Goal: Task Accomplishment & Management: Complete application form

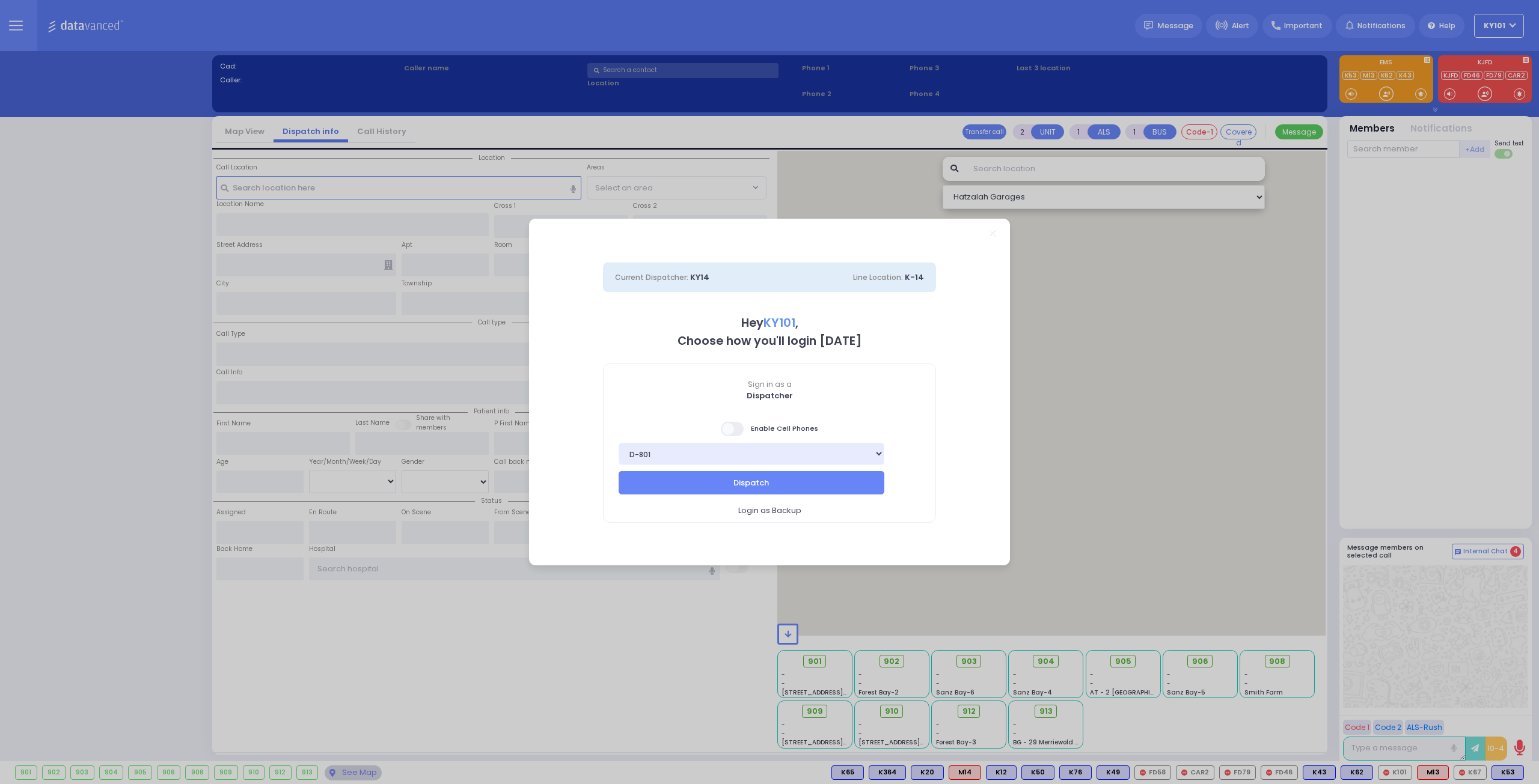
select select "14"
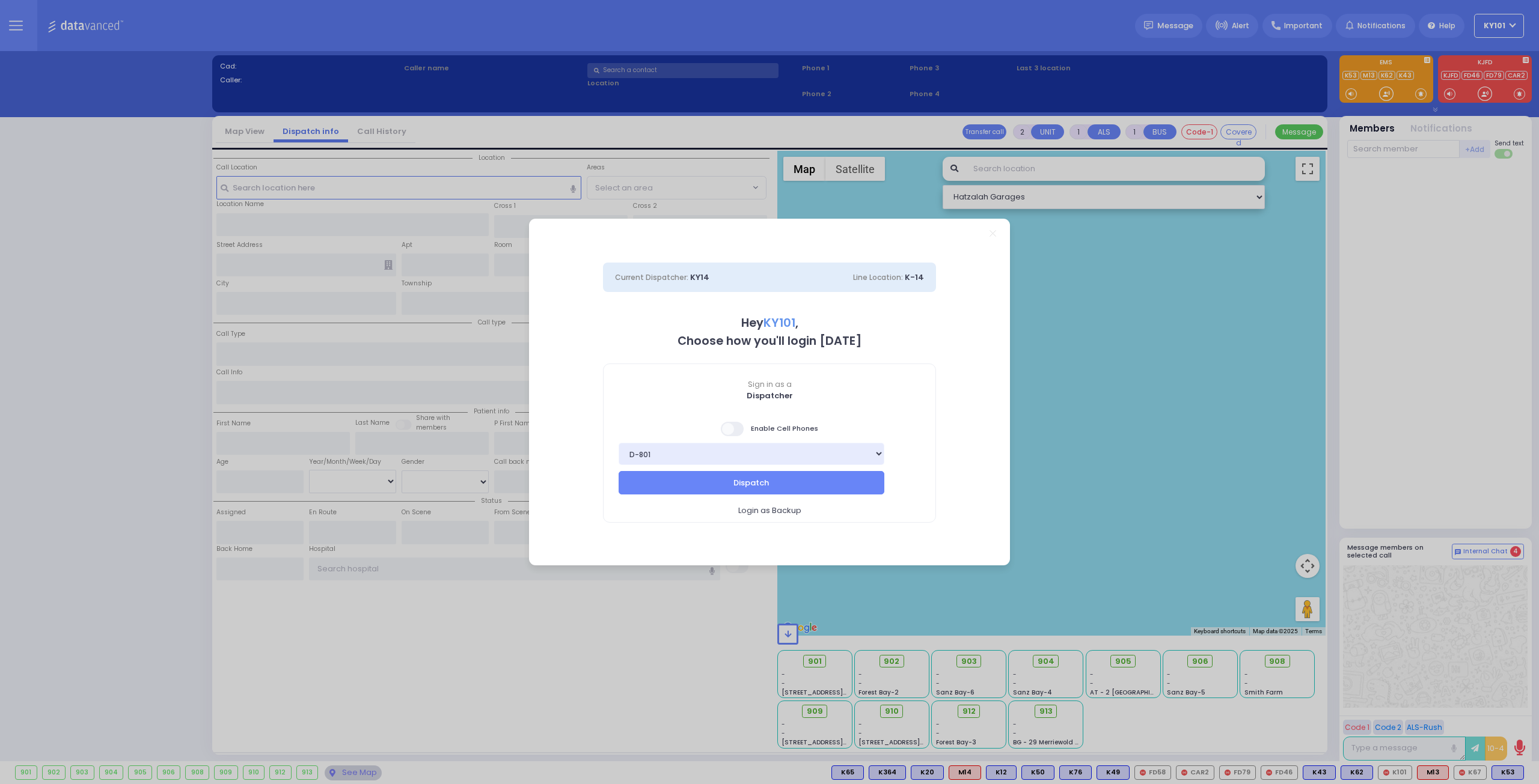
click at [738, 428] on span at bounding box center [733, 428] width 24 height 14
click at [120, 421] on input "checkbox" at bounding box center [120, 421] width 0 height 0
click at [805, 480] on button "Dispatch" at bounding box center [751, 482] width 266 height 23
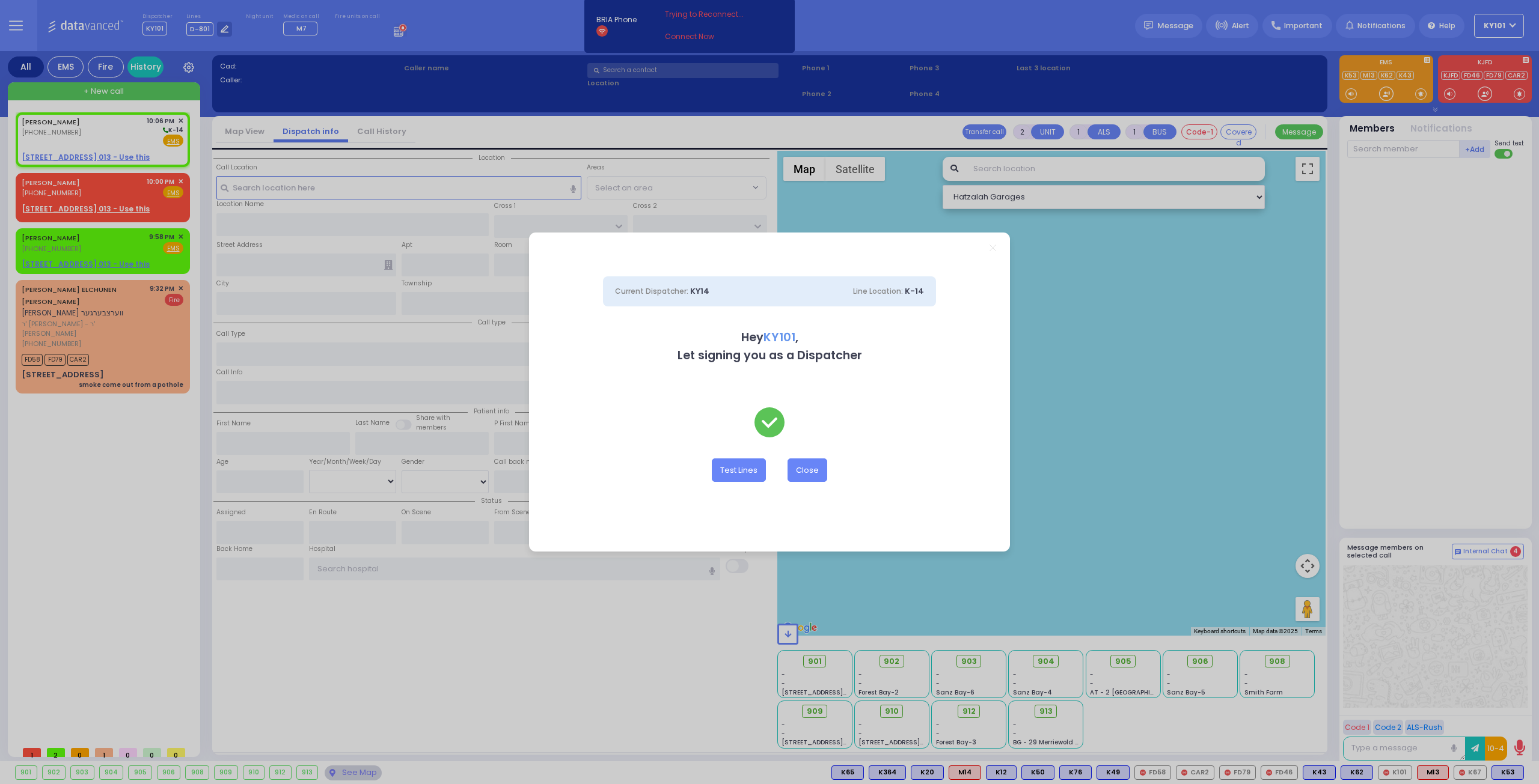
select select
radio input "true"
type input "MENDEL"
type input "WEISS"
select select
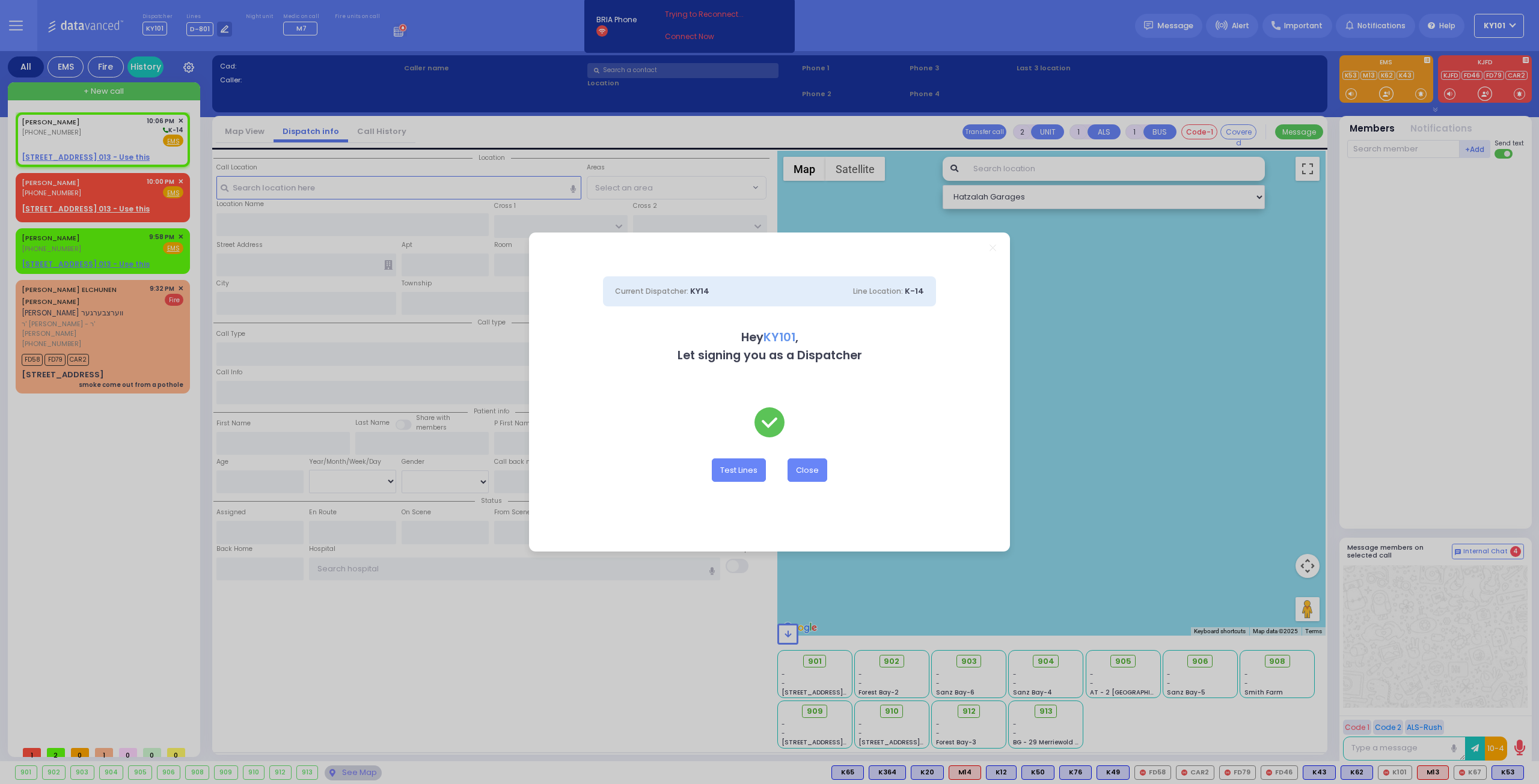
type input "22:06"
select select "Hatzalah Garages"
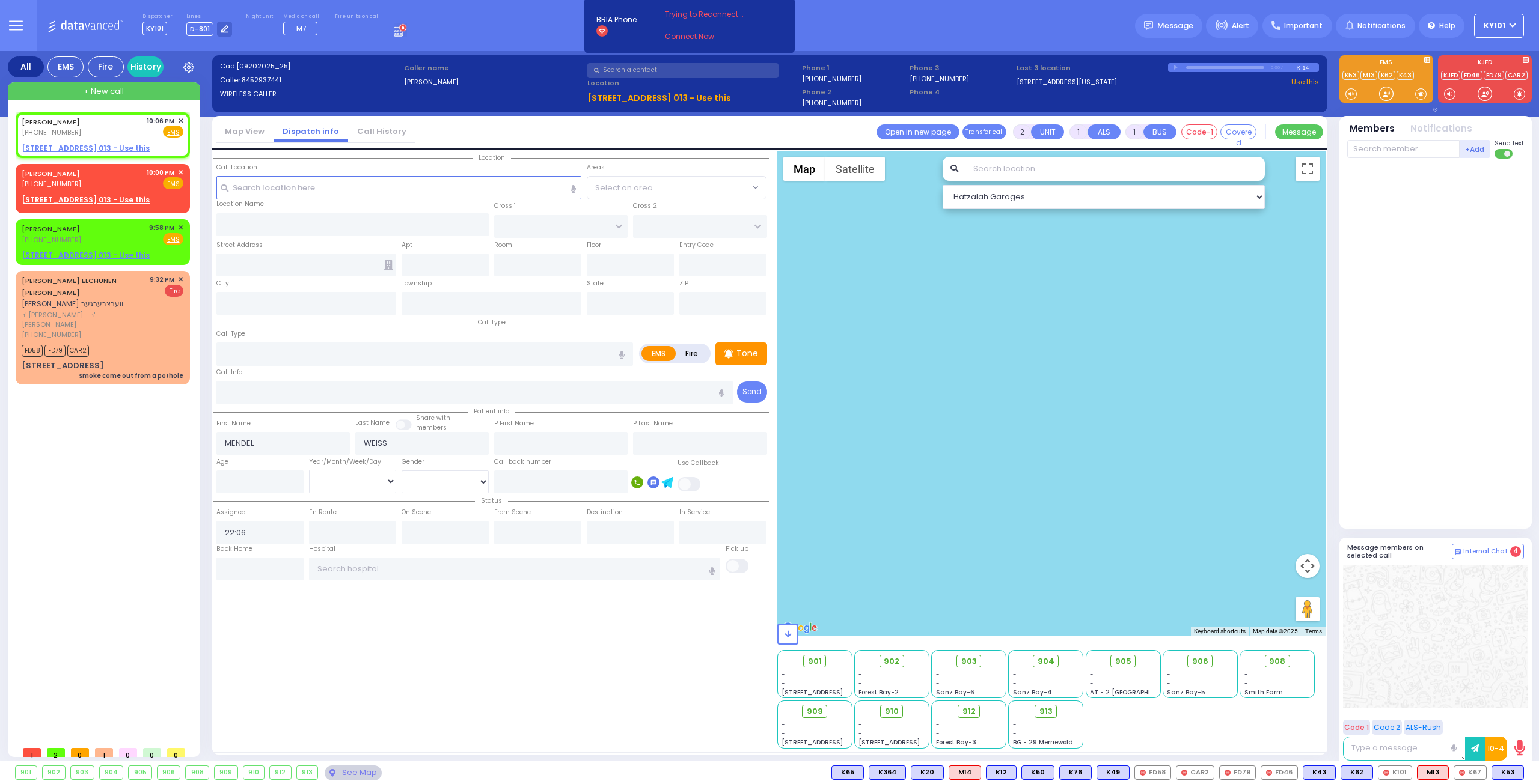
select select
radio input "true"
select select
select select "Hatzalah Garages"
click at [146, 342] on div "FD58 FD79 CAR2" at bounding box center [102, 349] width 162 height 15
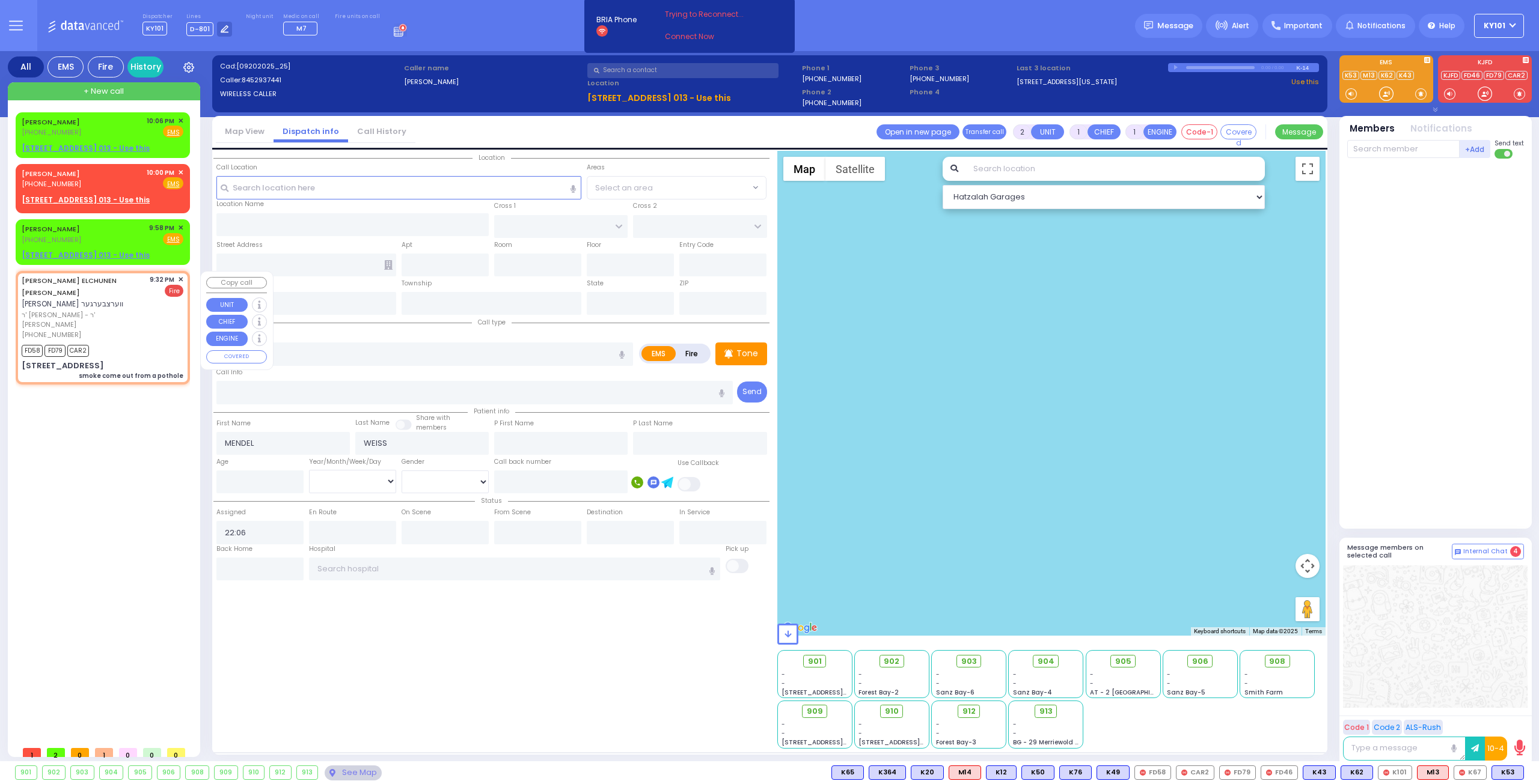
select select
type input "smoke come out from a pothole"
radio input "false"
radio input "true"
type input "SHRAGA ELCHUNEN"
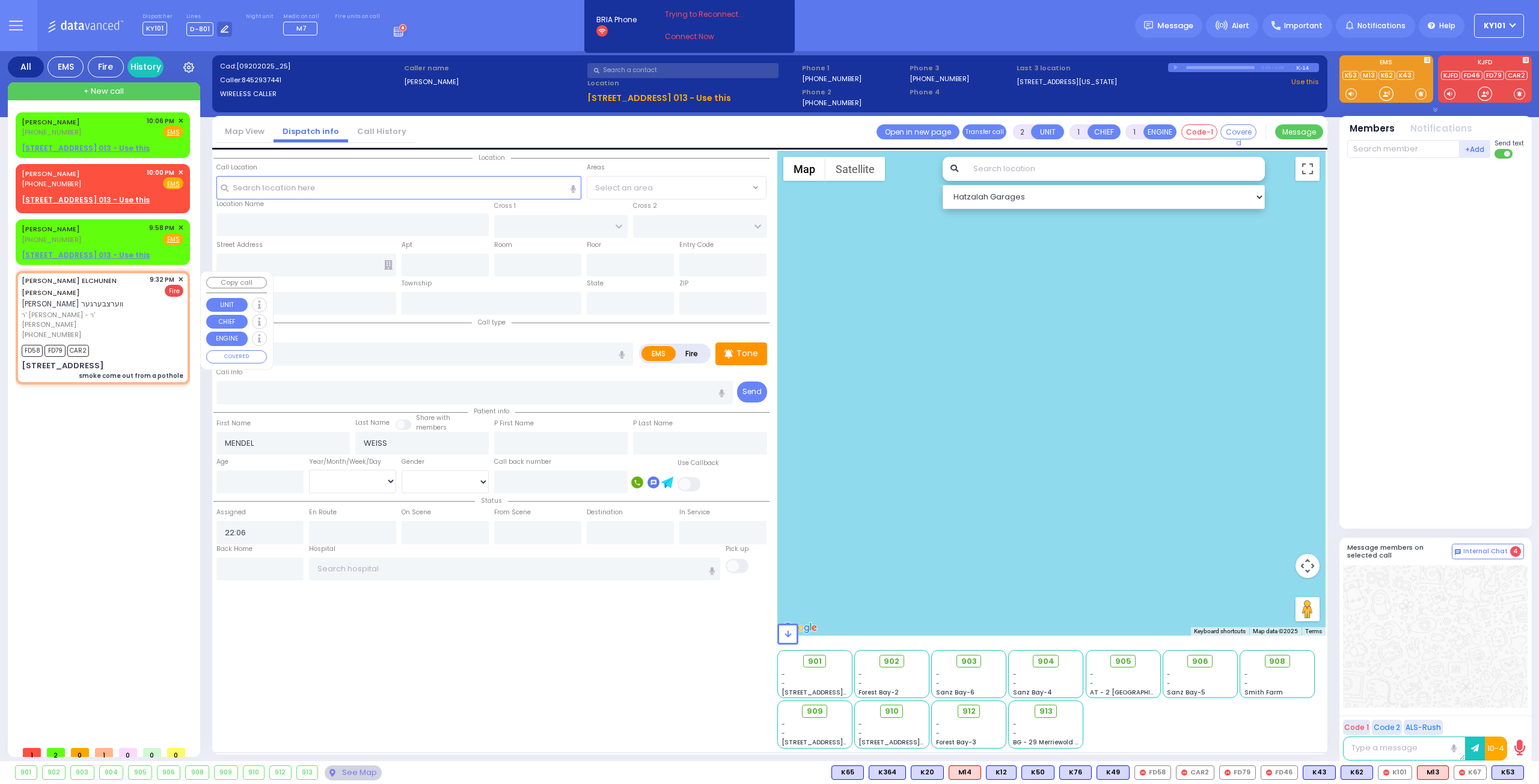
type input "WERTZBERGER"
select select
type input "21:32"
type input "21:34"
select select "Hatzalah Garages"
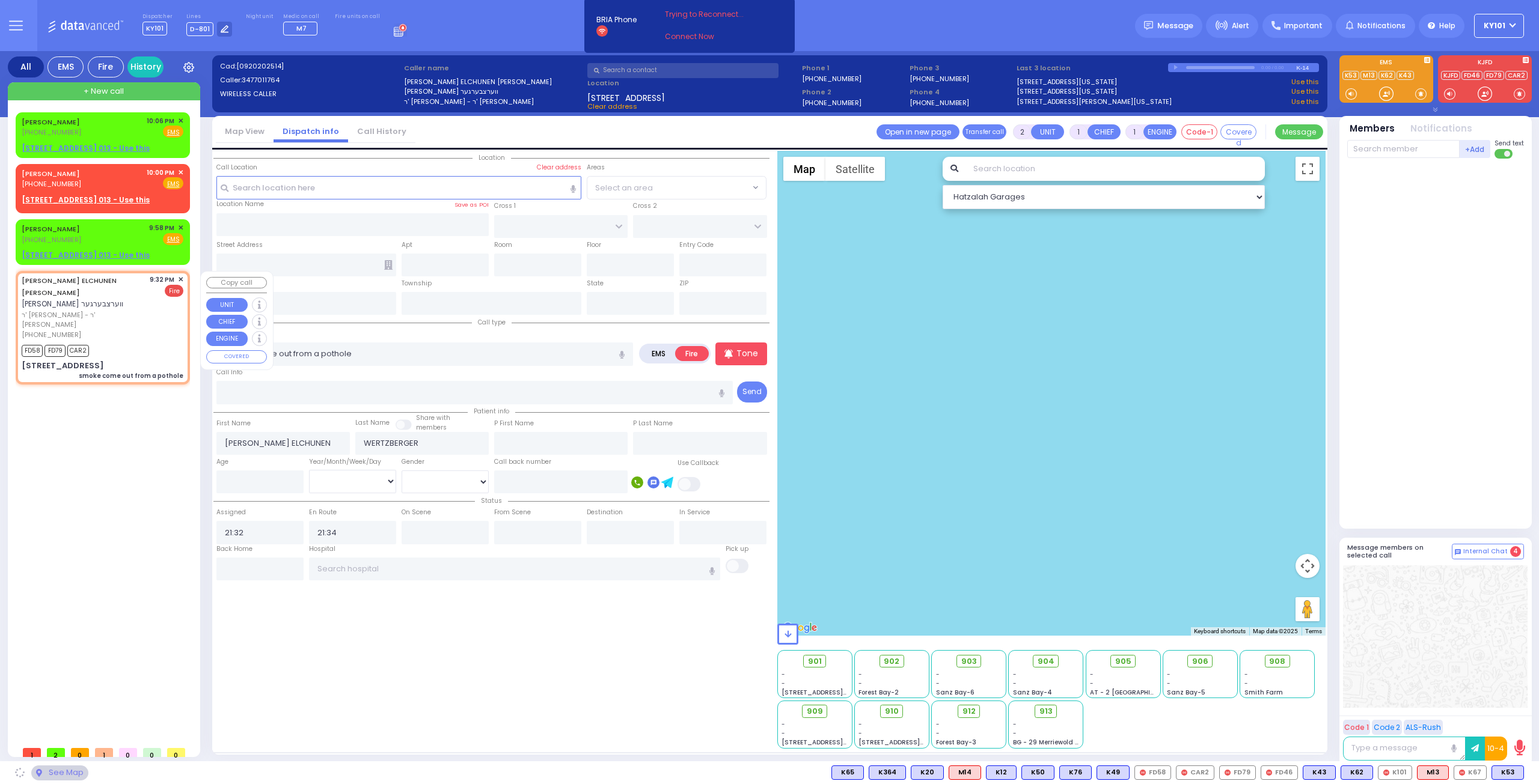
type input "CHUST RD"
type input "BAKERTOWN RD"
type input "11 AUSTRA PKWY"
type input "302"
type input "Monroe"
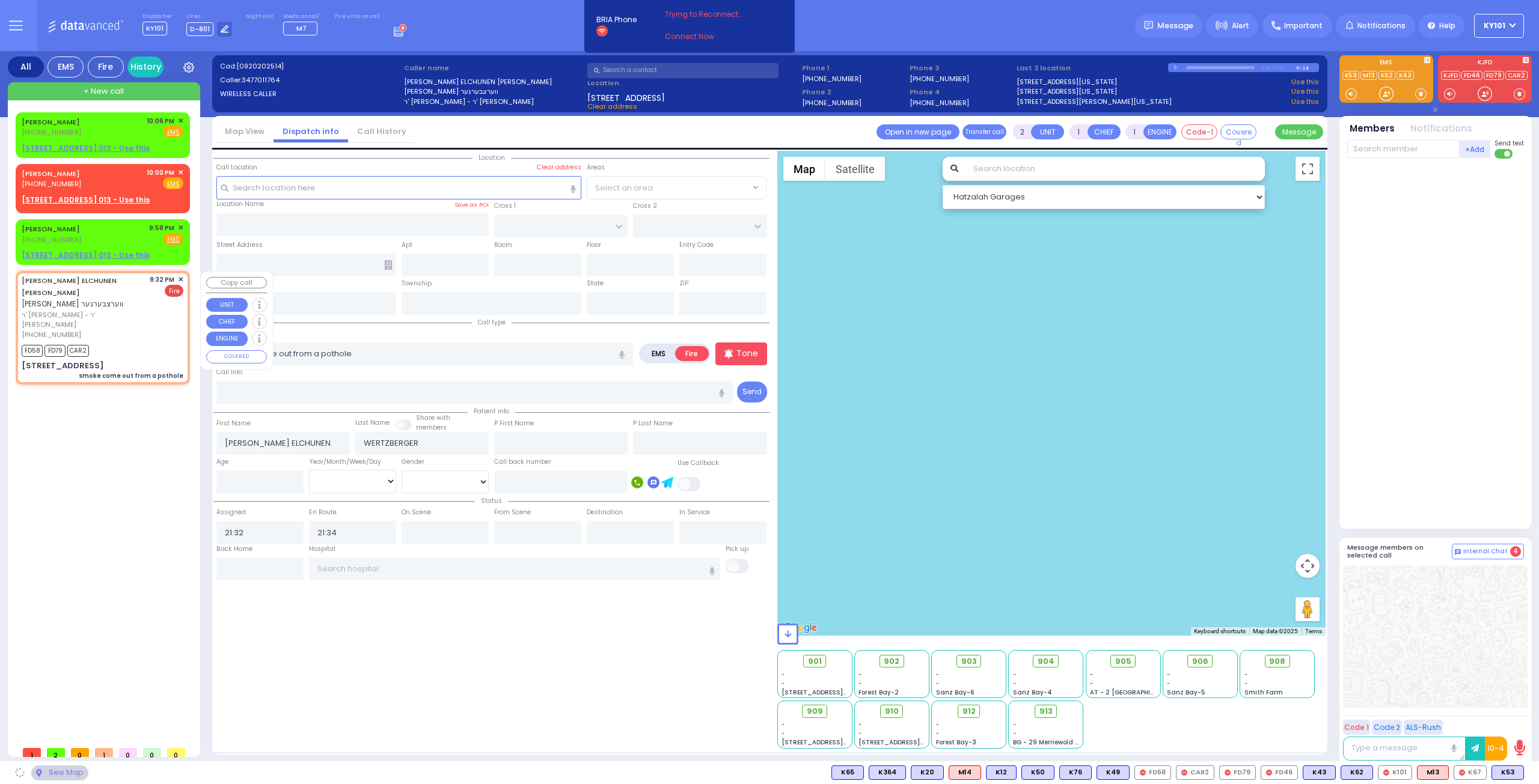
type input "[US_STATE]"
type input "10950"
select select "VYOEL MOSHE"
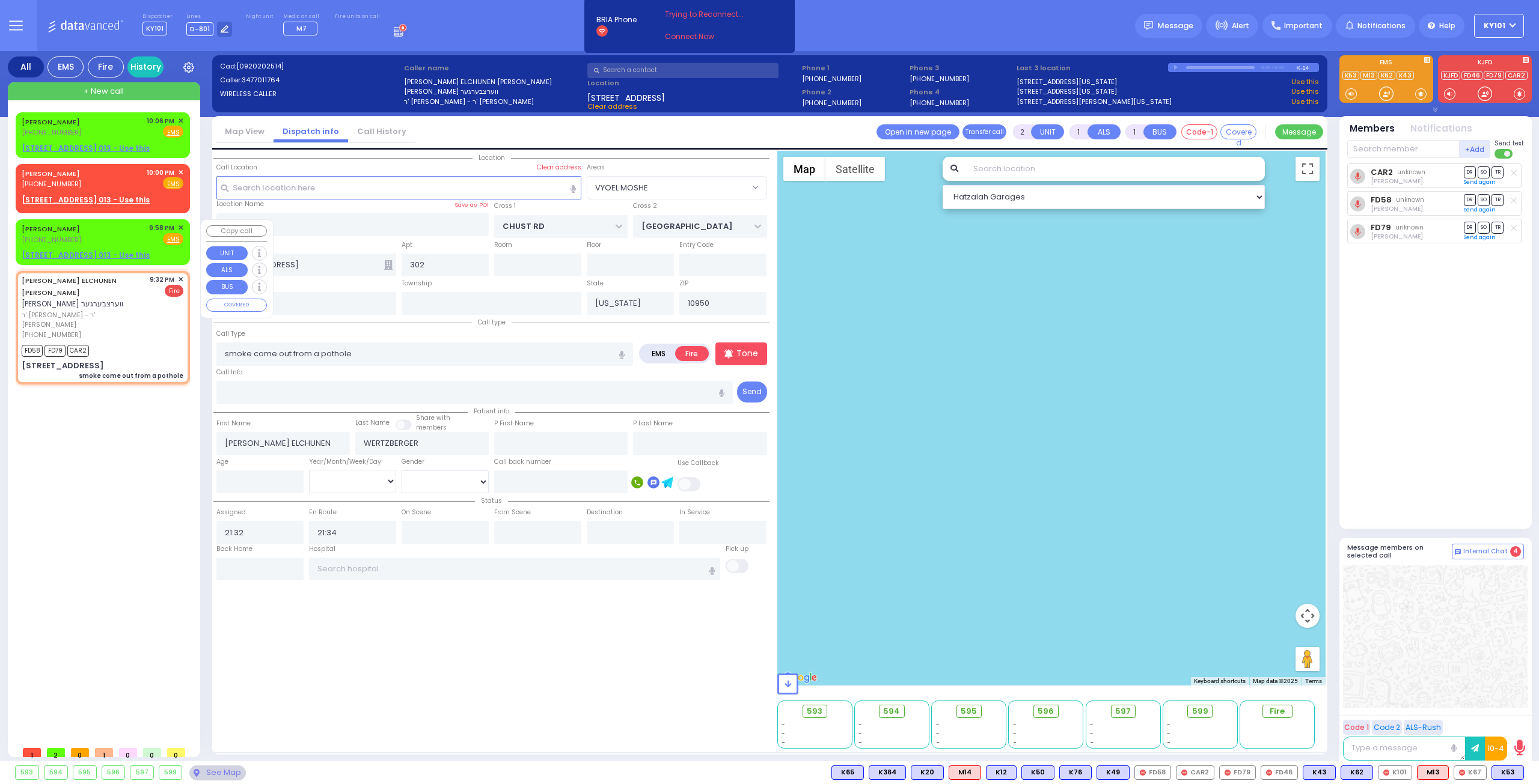
click at [114, 227] on div "MENDEL WEISS (845) 293-7441 9:58 PM ✕ Fire EMS" at bounding box center [102, 234] width 162 height 22
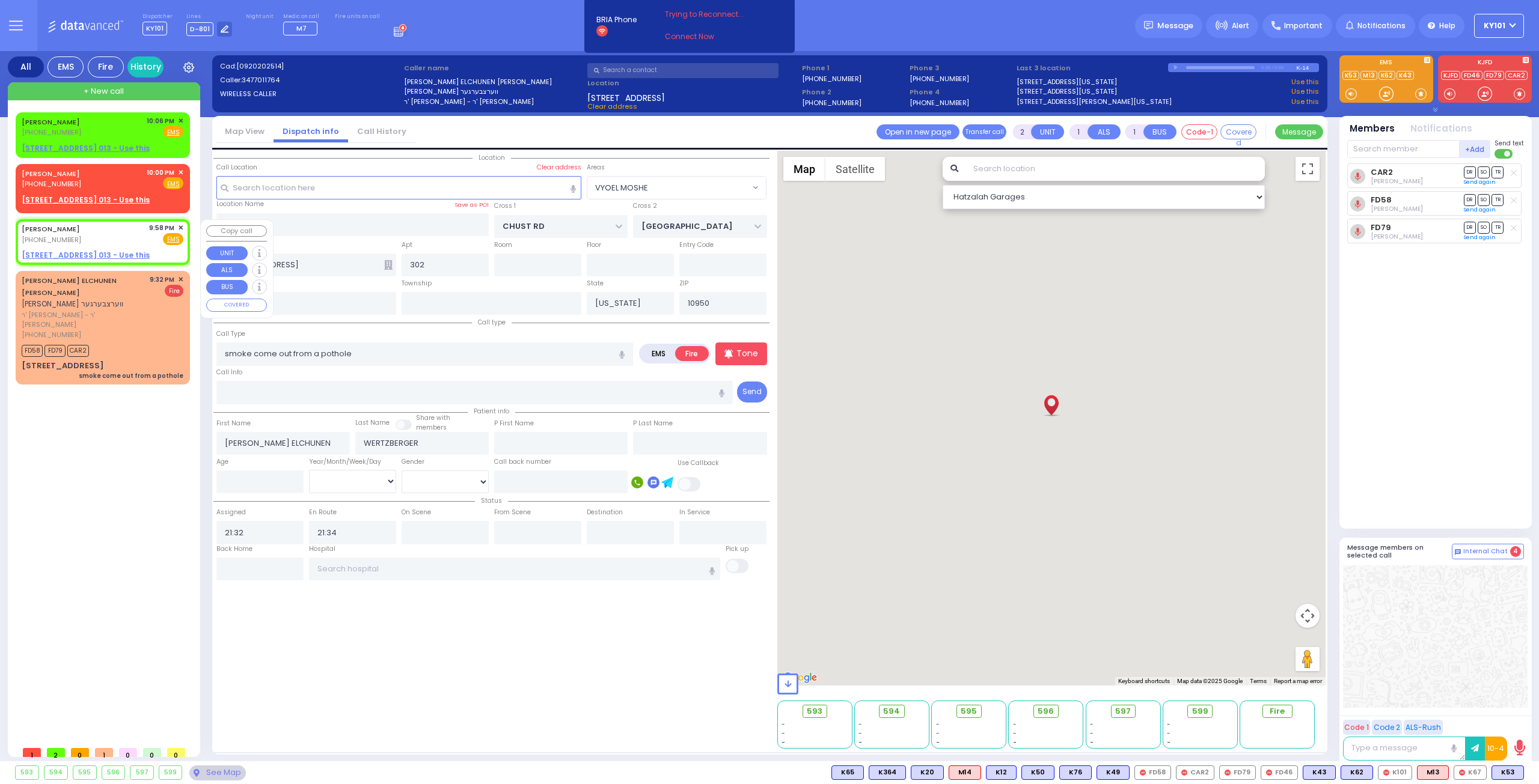
select select
radio input "true"
type input "MENDEL"
type input "WEISS"
select select
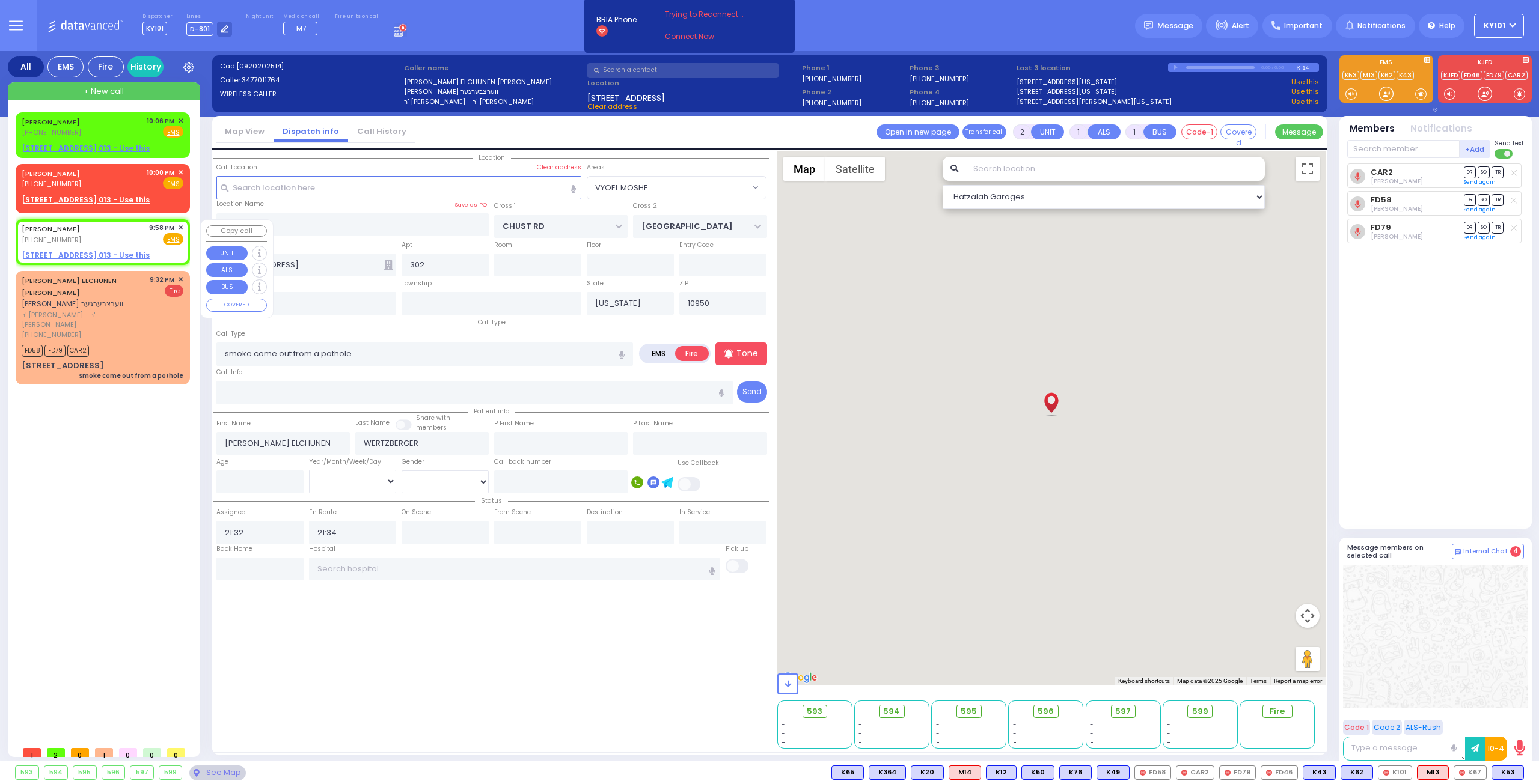
type input "21:58"
select select "Hatzalah Garages"
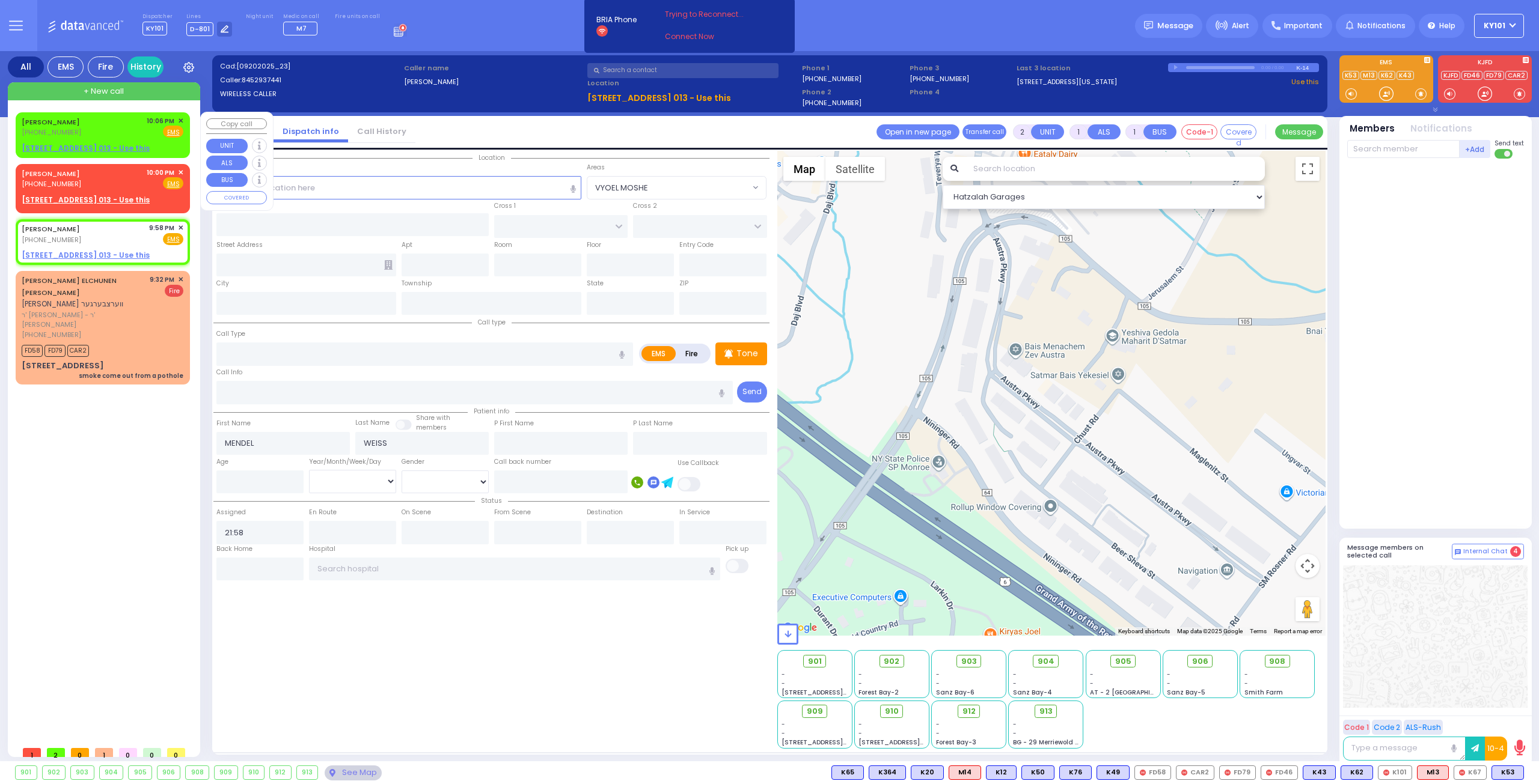
click at [180, 118] on span "✕" at bounding box center [181, 120] width 5 height 10
click at [181, 225] on span "✕" at bounding box center [181, 228] width 5 height 10
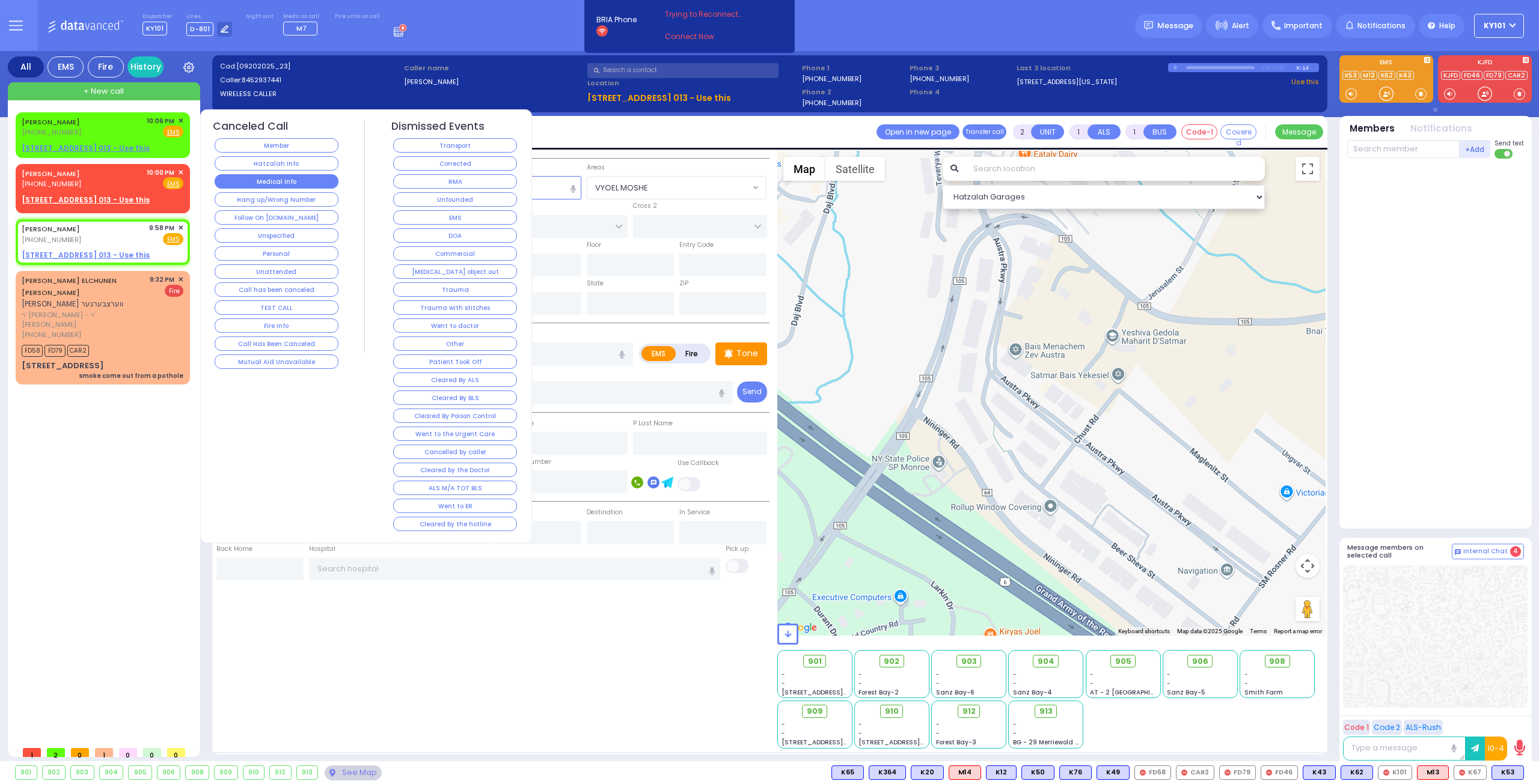
click at [272, 175] on button "Medical Info" at bounding box center [276, 181] width 124 height 14
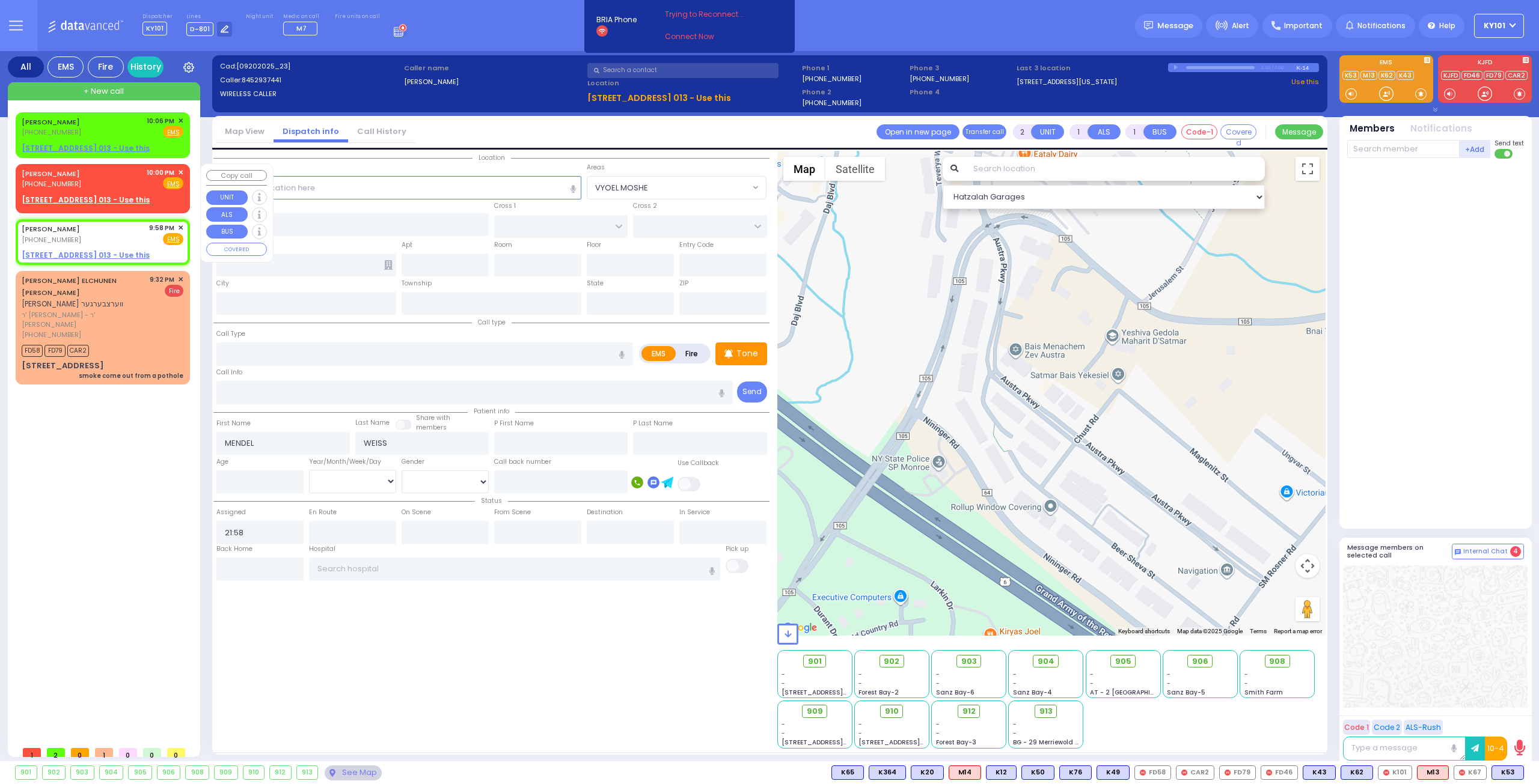
select select
radio input "true"
select select
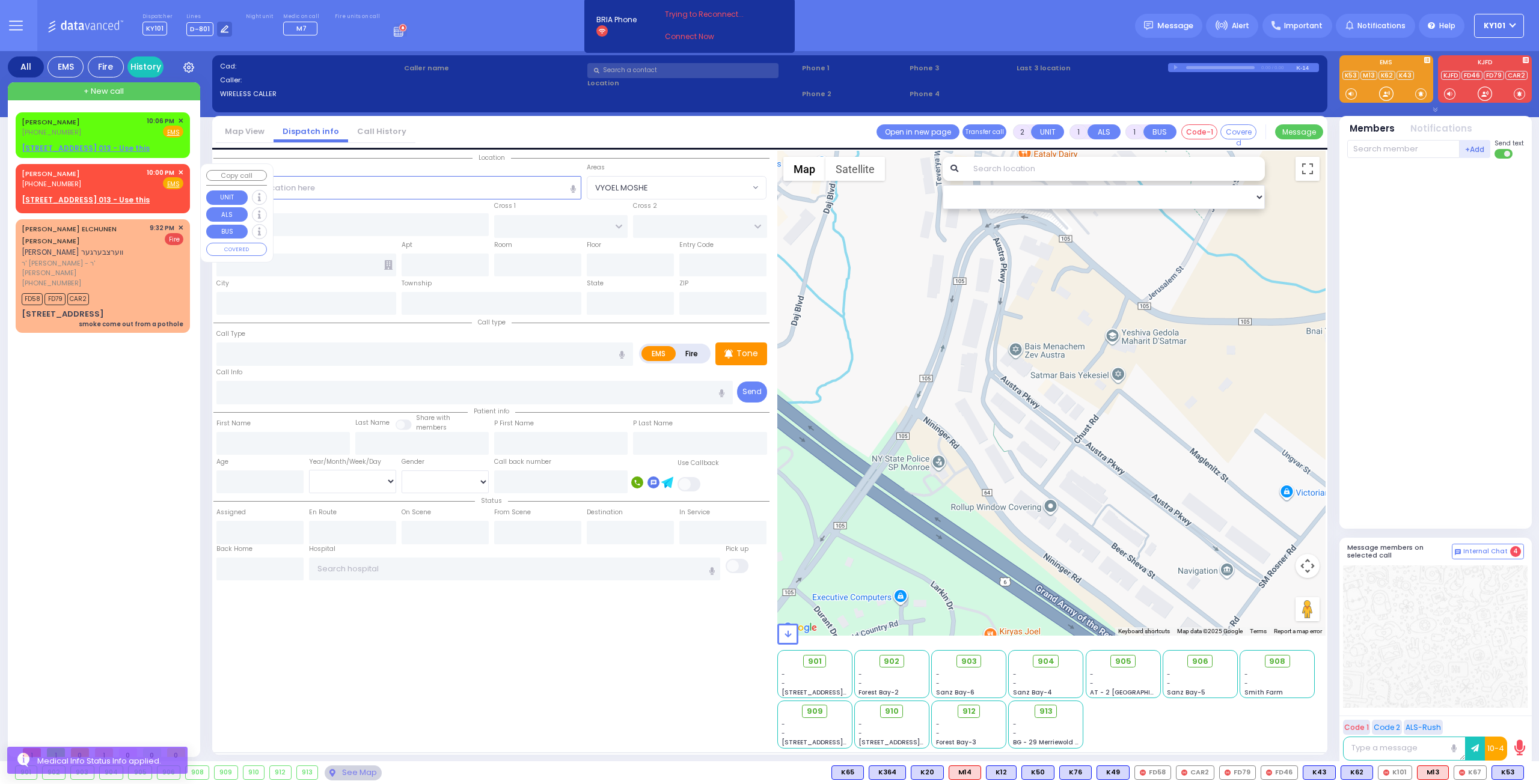
click at [182, 171] on span "✕" at bounding box center [181, 172] width 5 height 10
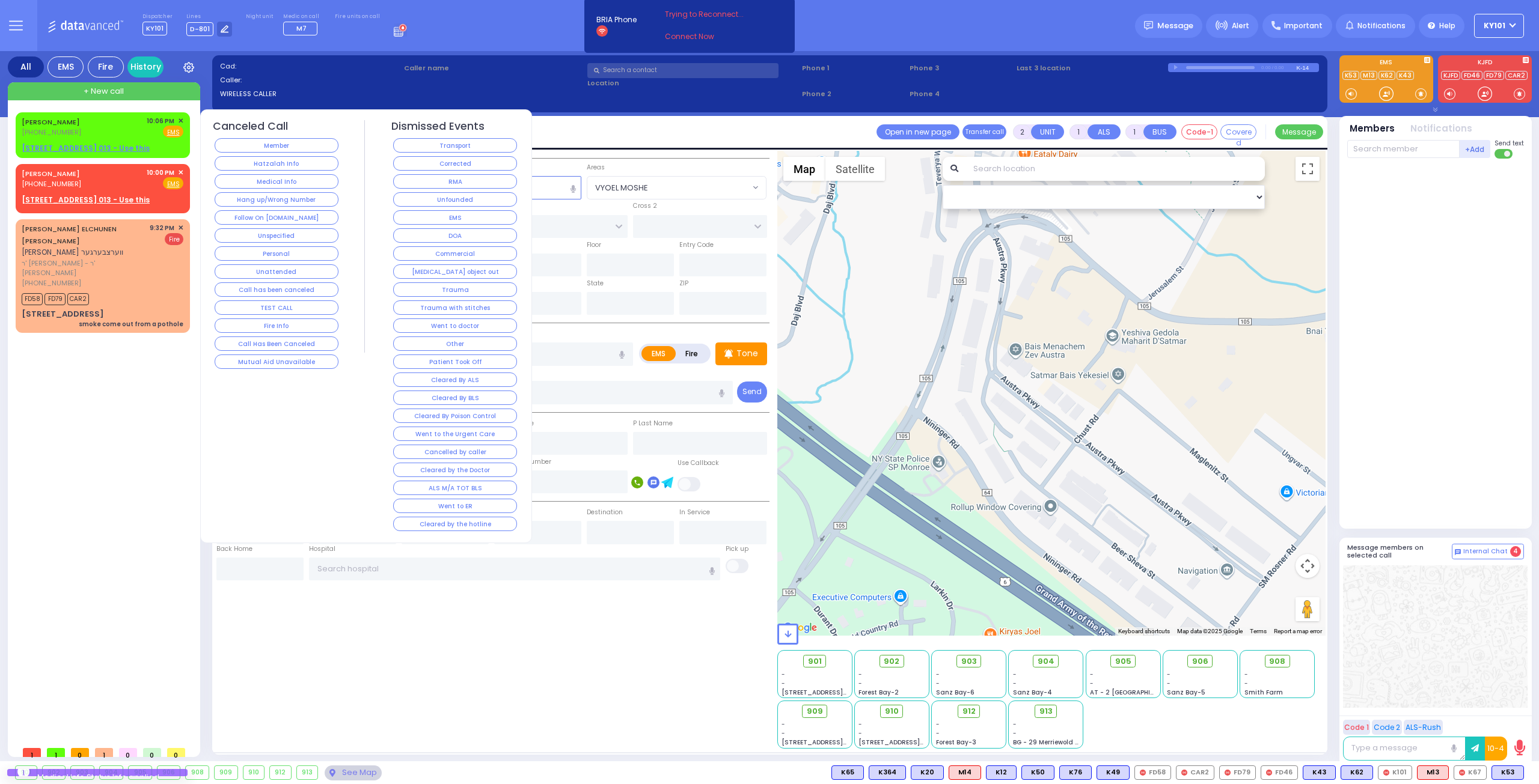
click at [275, 211] on button "Follow On [DOMAIN_NAME]" at bounding box center [276, 217] width 124 height 14
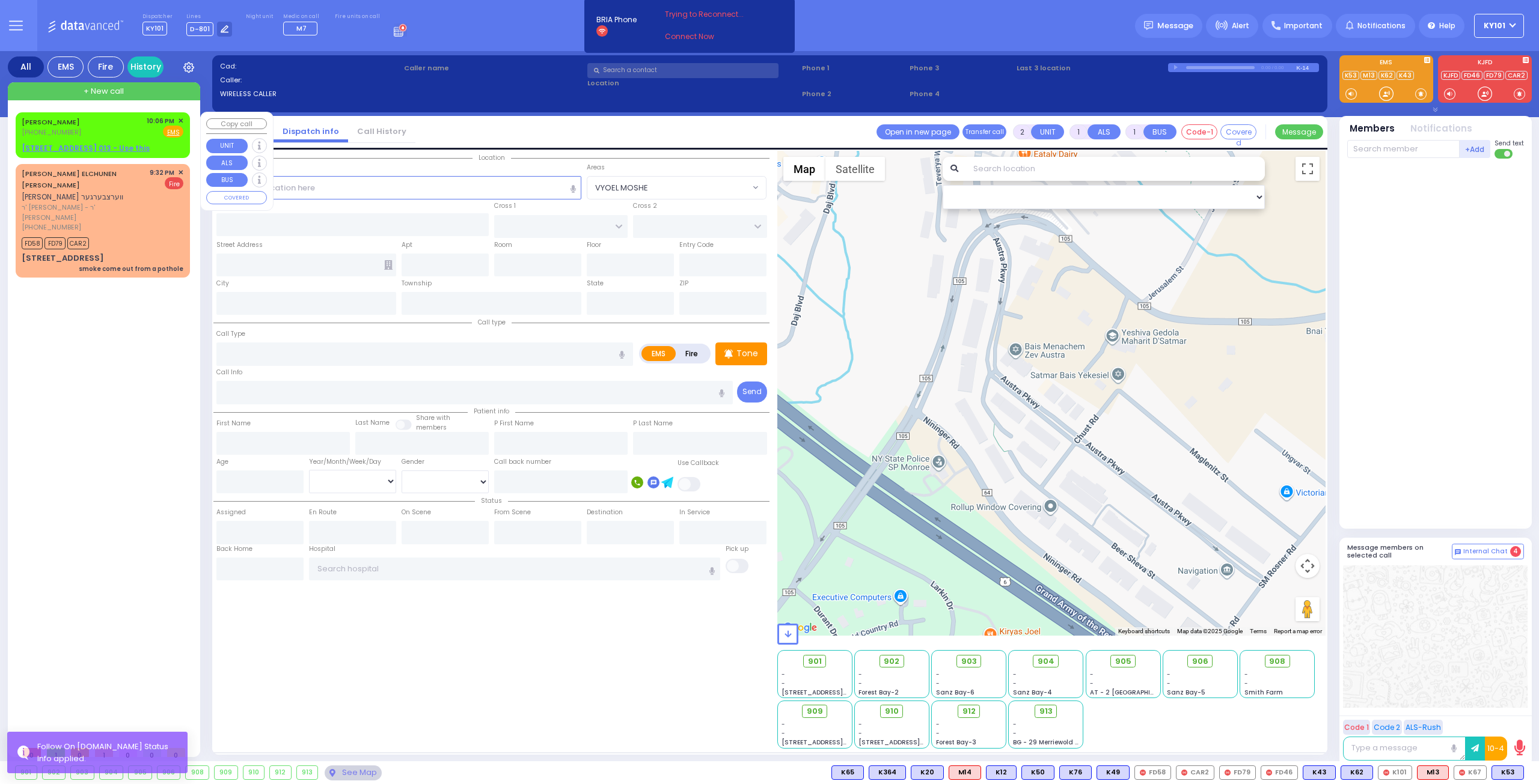
click at [181, 120] on span "✕" at bounding box center [181, 120] width 5 height 10
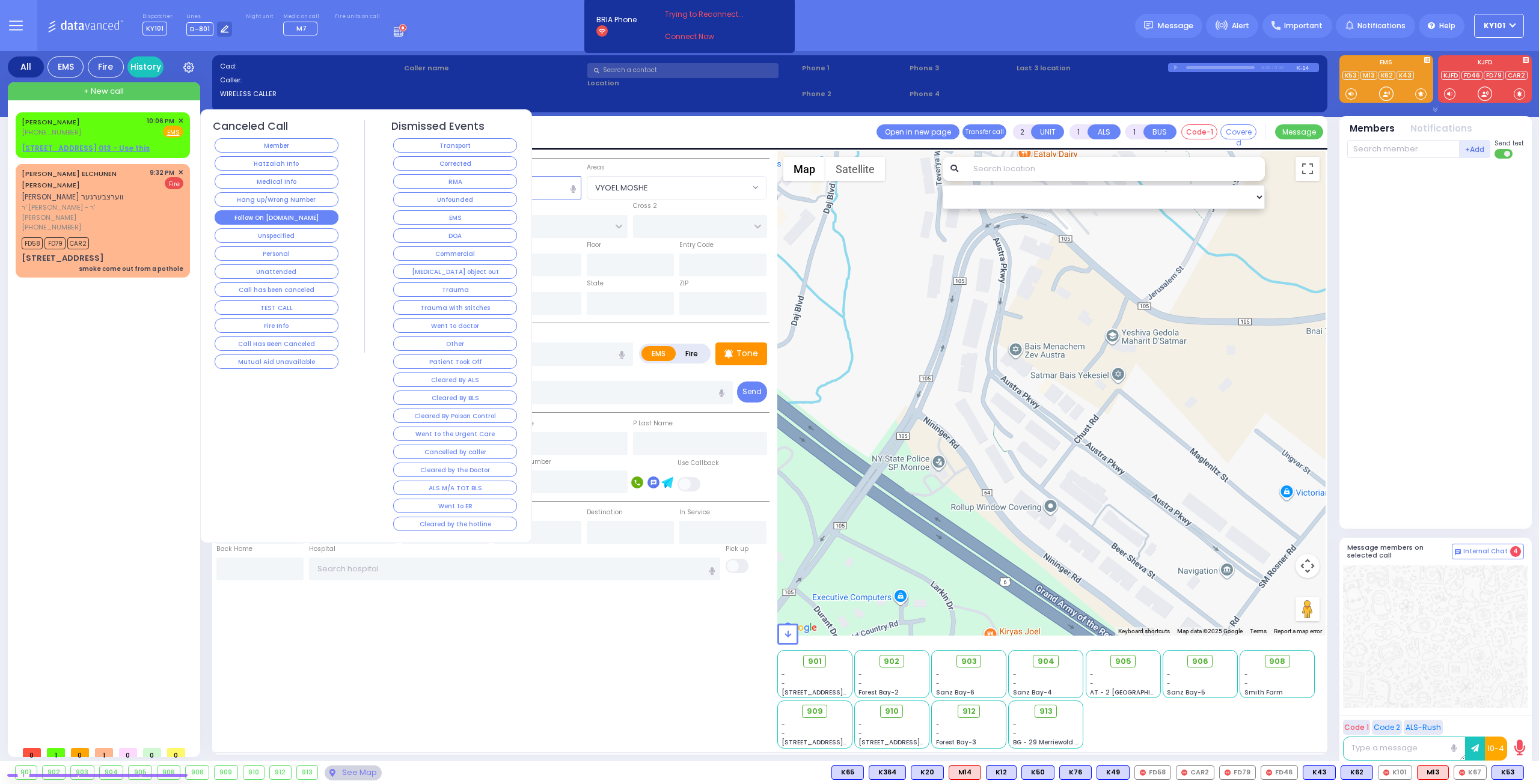
click at [290, 210] on button "Follow On [DOMAIN_NAME]" at bounding box center [276, 217] width 124 height 14
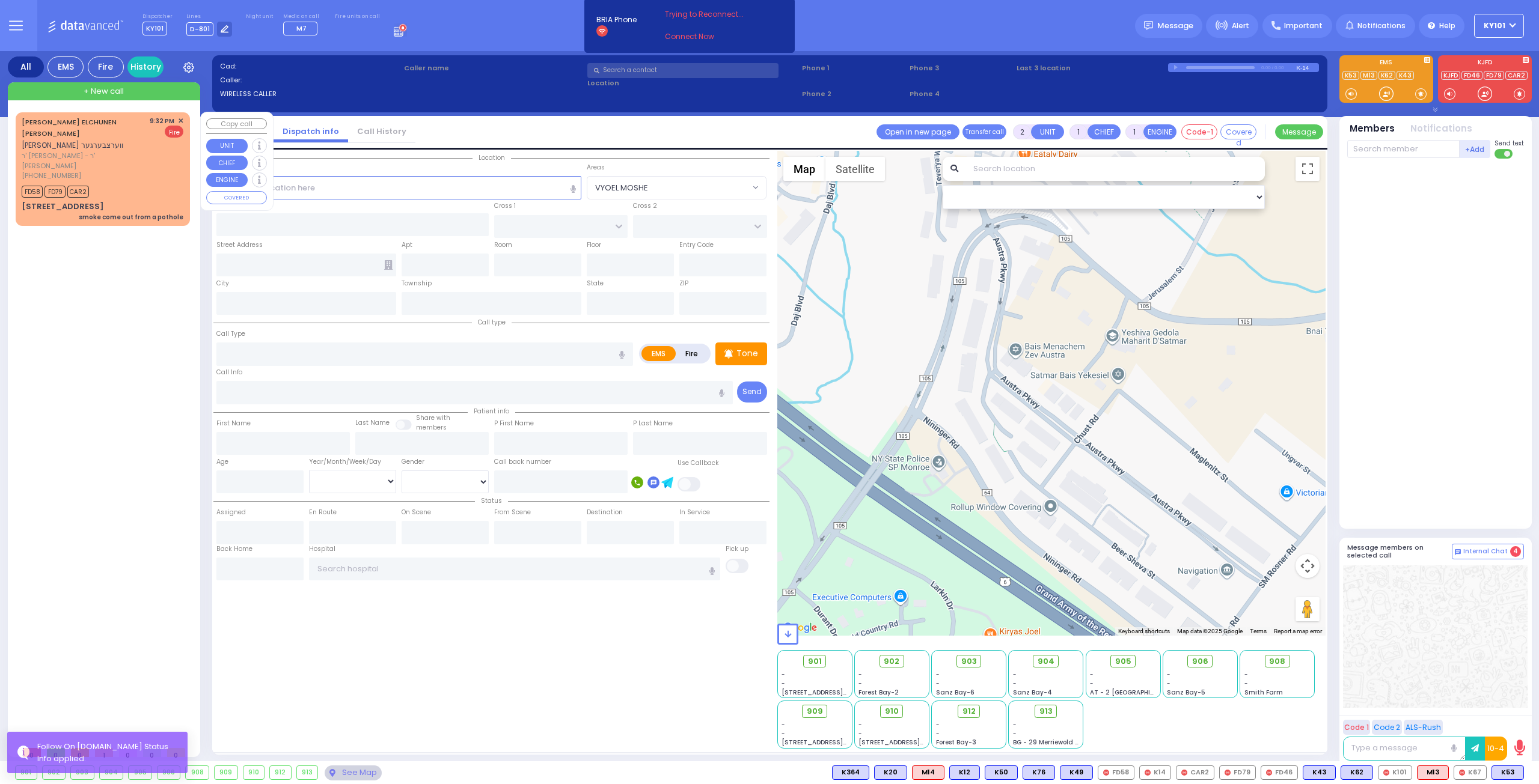
click at [179, 120] on span "✕" at bounding box center [181, 120] width 5 height 10
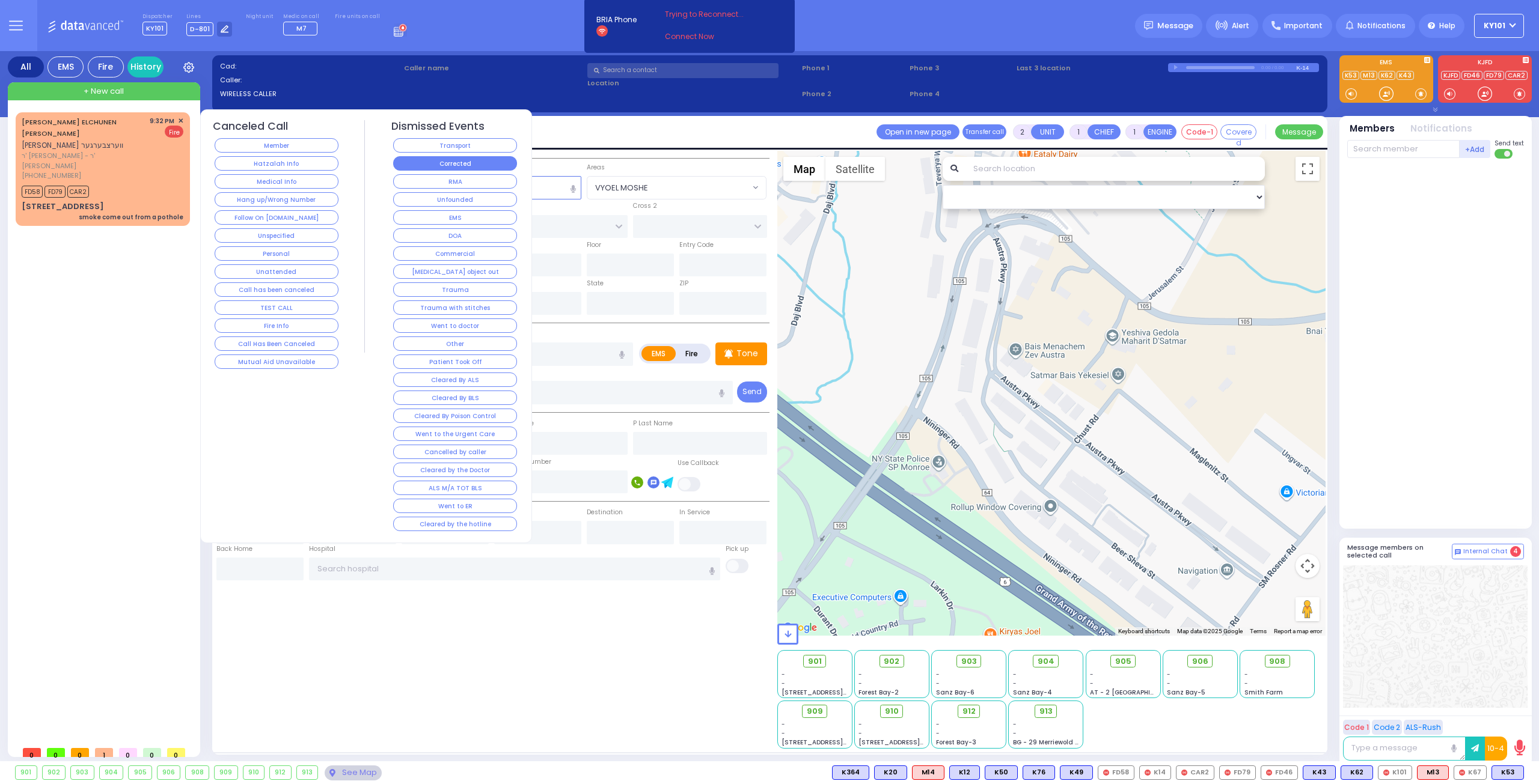
click at [464, 164] on button "Corrected" at bounding box center [455, 163] width 124 height 14
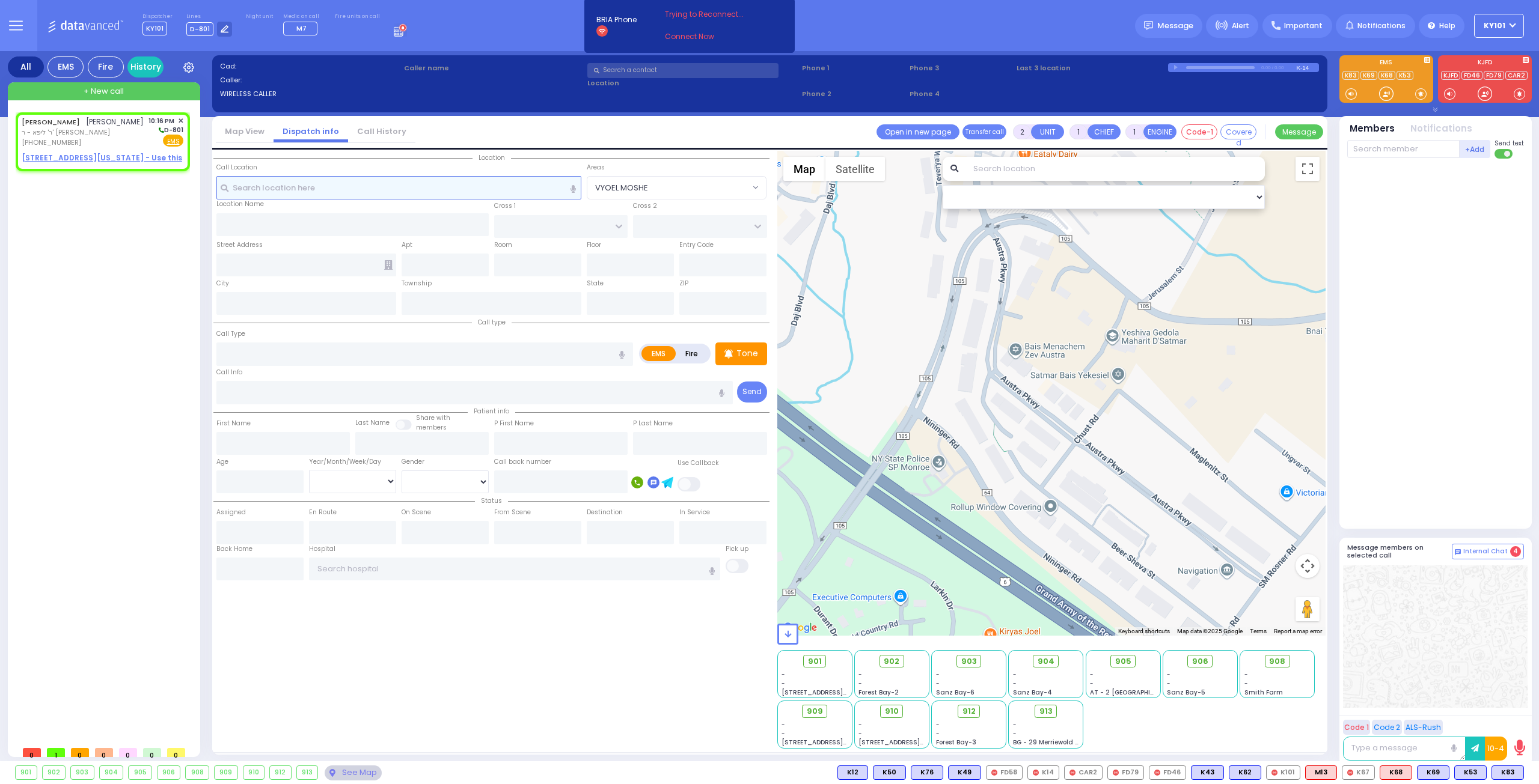
select select
radio input "true"
type input "NAFTULA"
type input "WOLNER"
select select
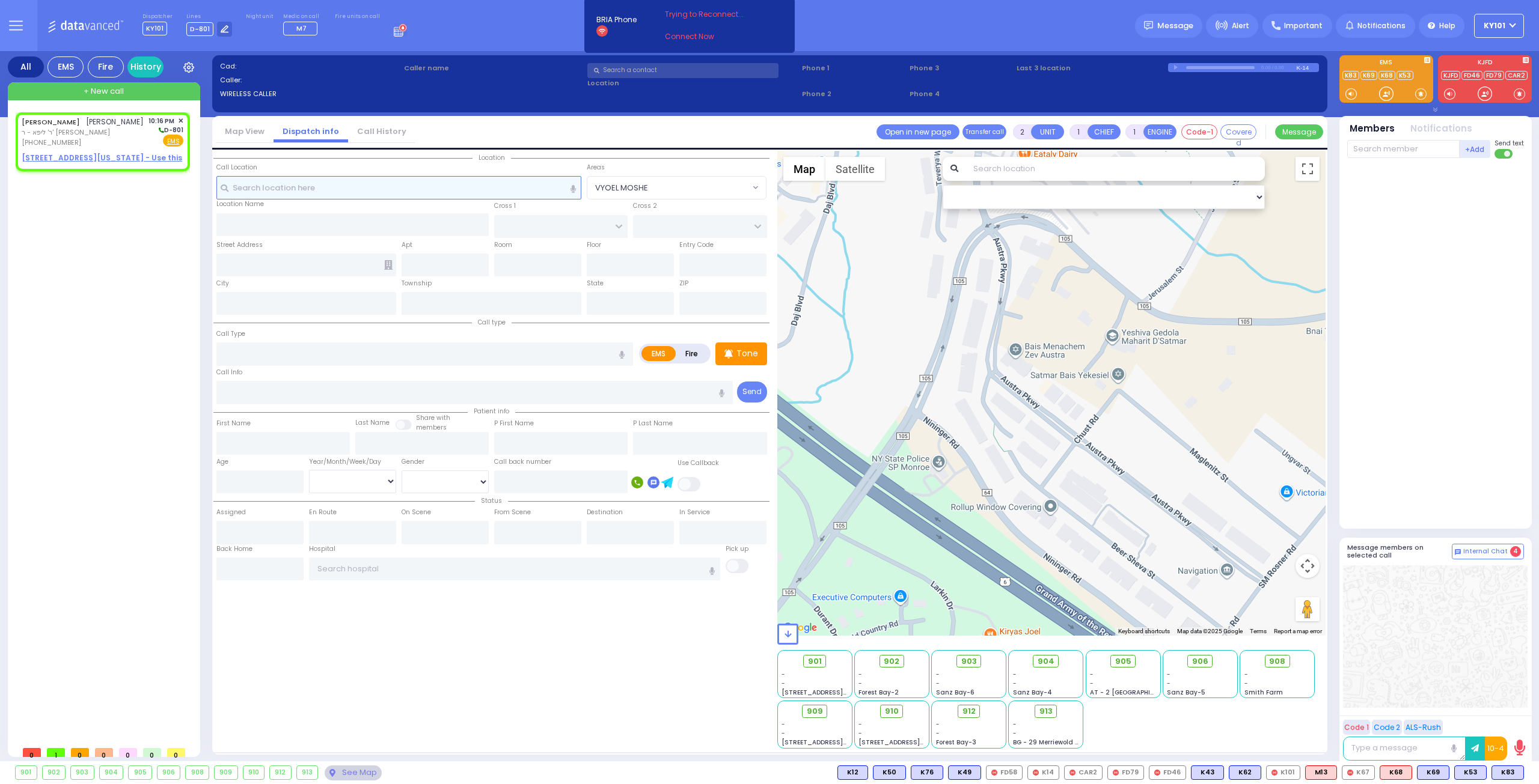
type input "22:16"
select select "Hatzalah Garages"
select select
radio input "true"
select select
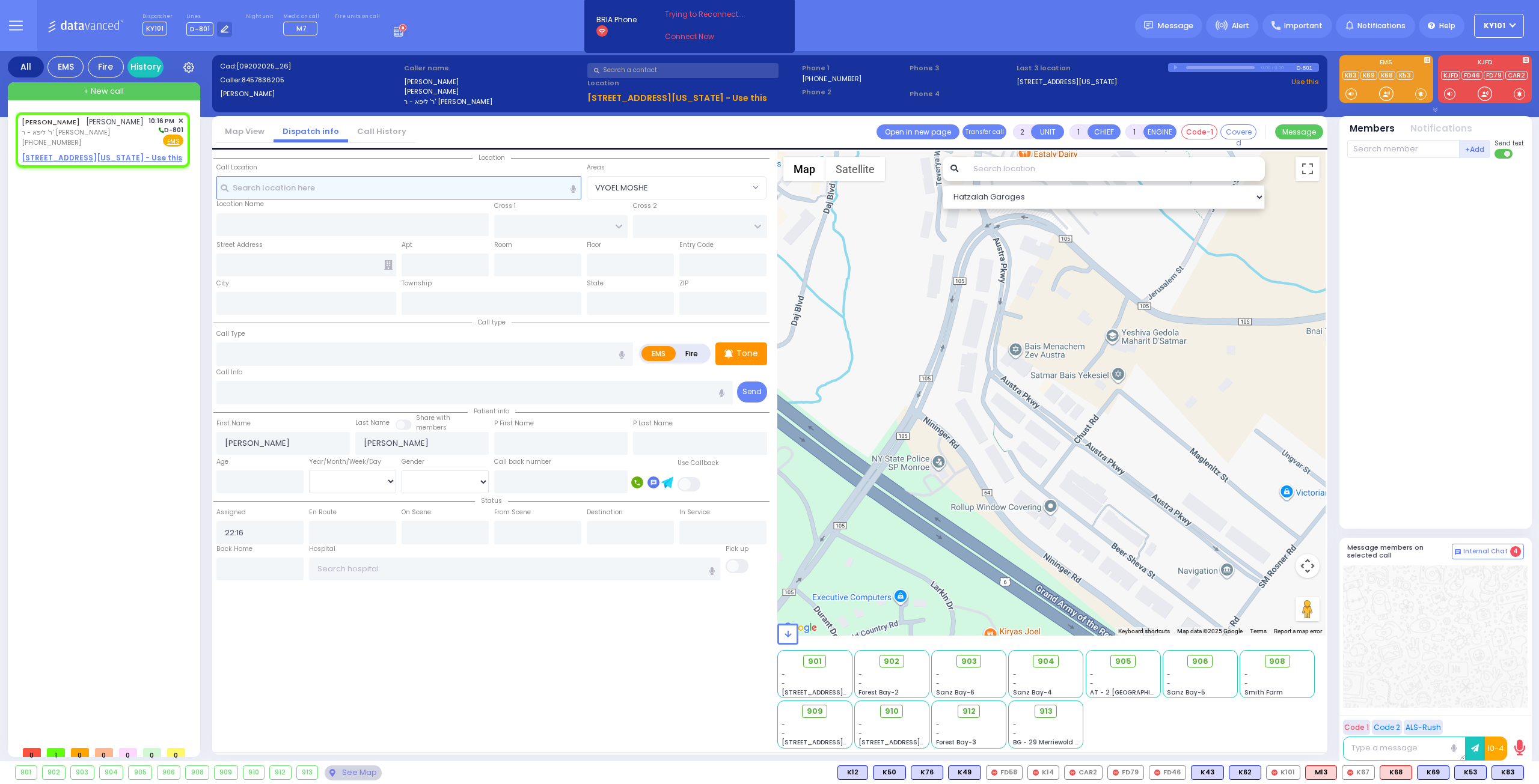
select select "Hatzalah Garages"
click at [71, 157] on u "16 VIRGINIA AVE - Use this" at bounding box center [102, 158] width 160 height 10
select select
radio input "true"
select select
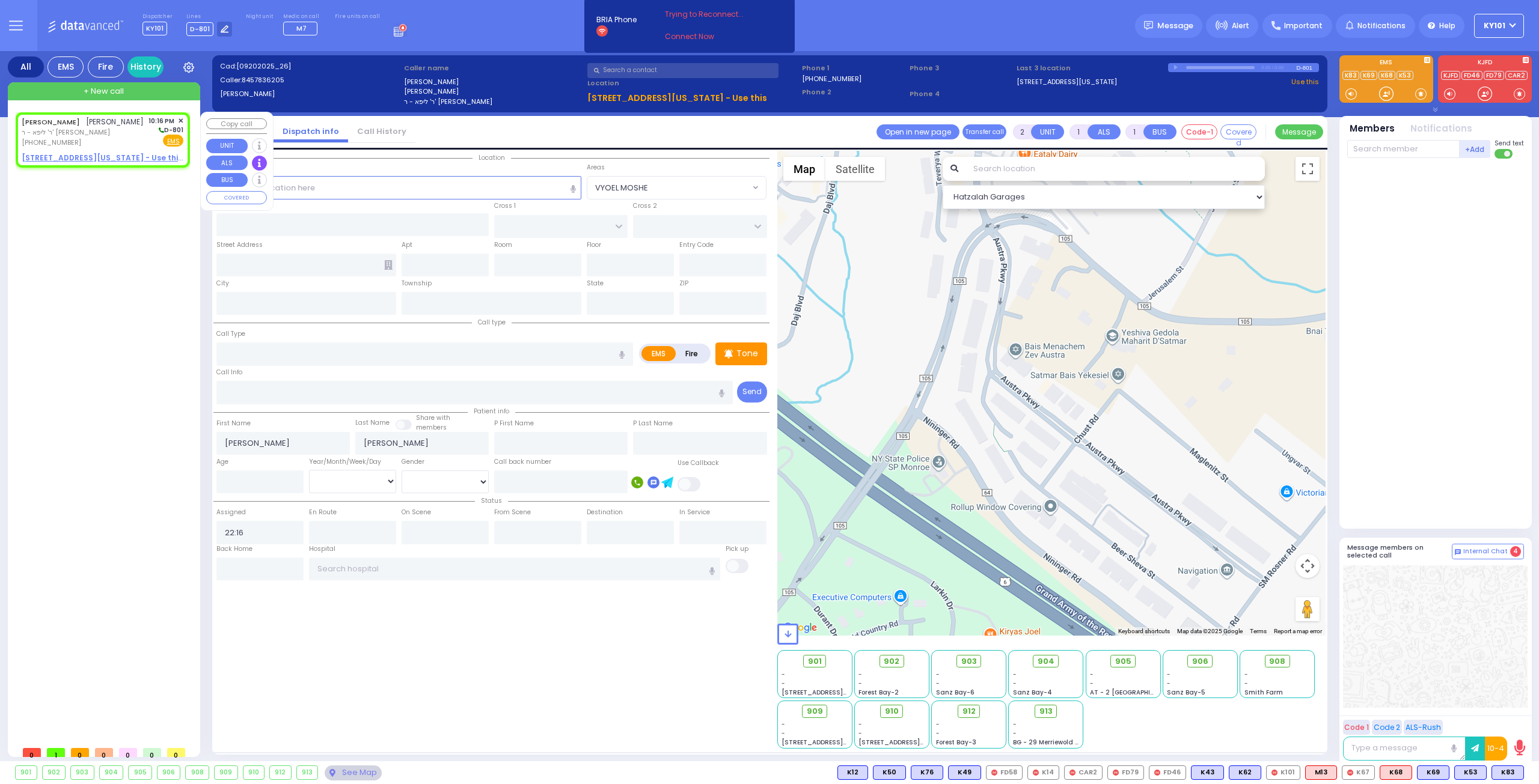
select select "Hatzalah Garages"
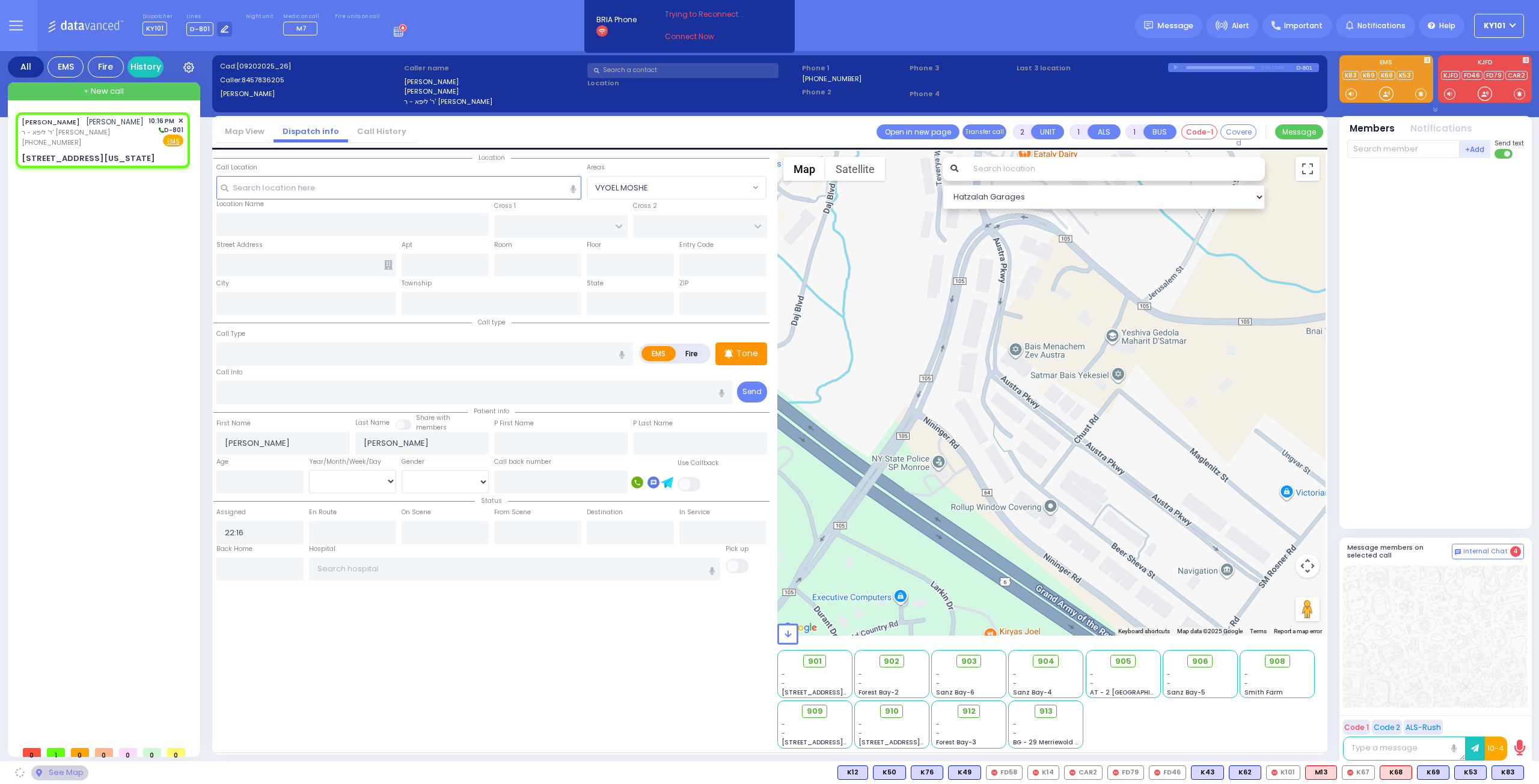
type input "ROANOKE DR"
type input "MERRIEWOLD LN SOUTH"
type input "16 VIRGINIA AVE"
type input "Monroe"
type input "[US_STATE]"
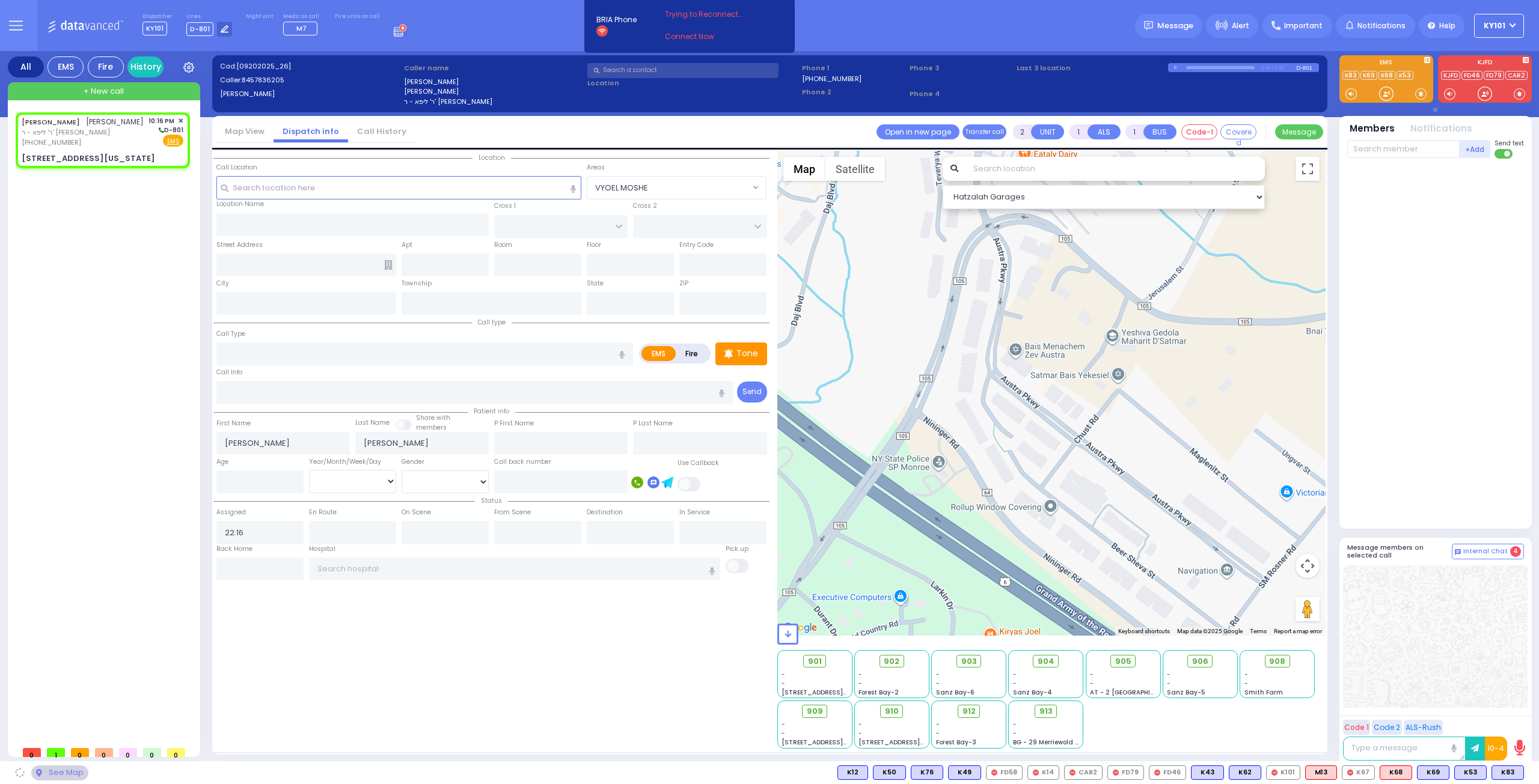
type input "10950"
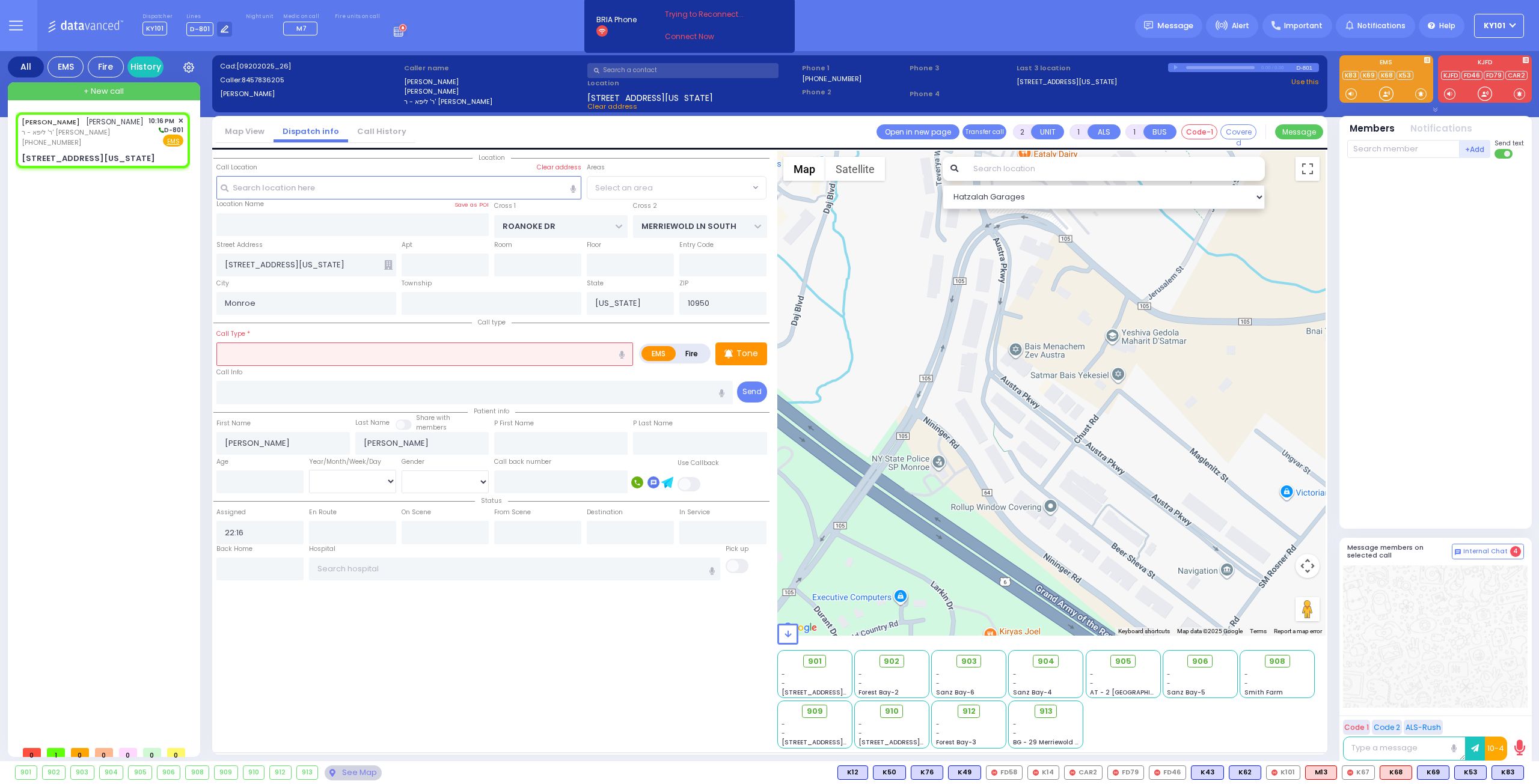
select select "[GEOGRAPHIC_DATA]"
select select
radio input "true"
select select
select select "Hatzalah Garages"
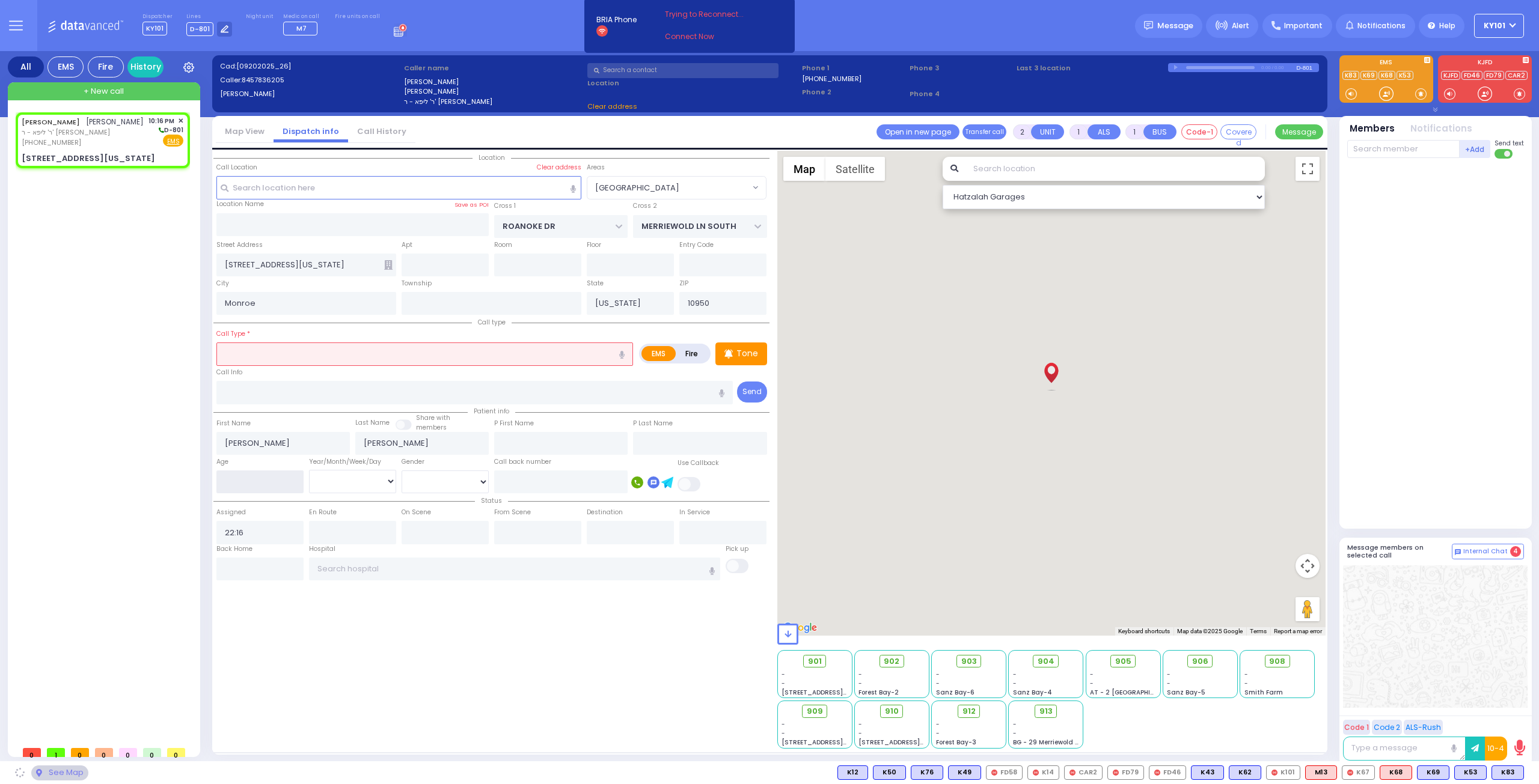
click at [250, 476] on input "number" at bounding box center [260, 482] width 87 height 23
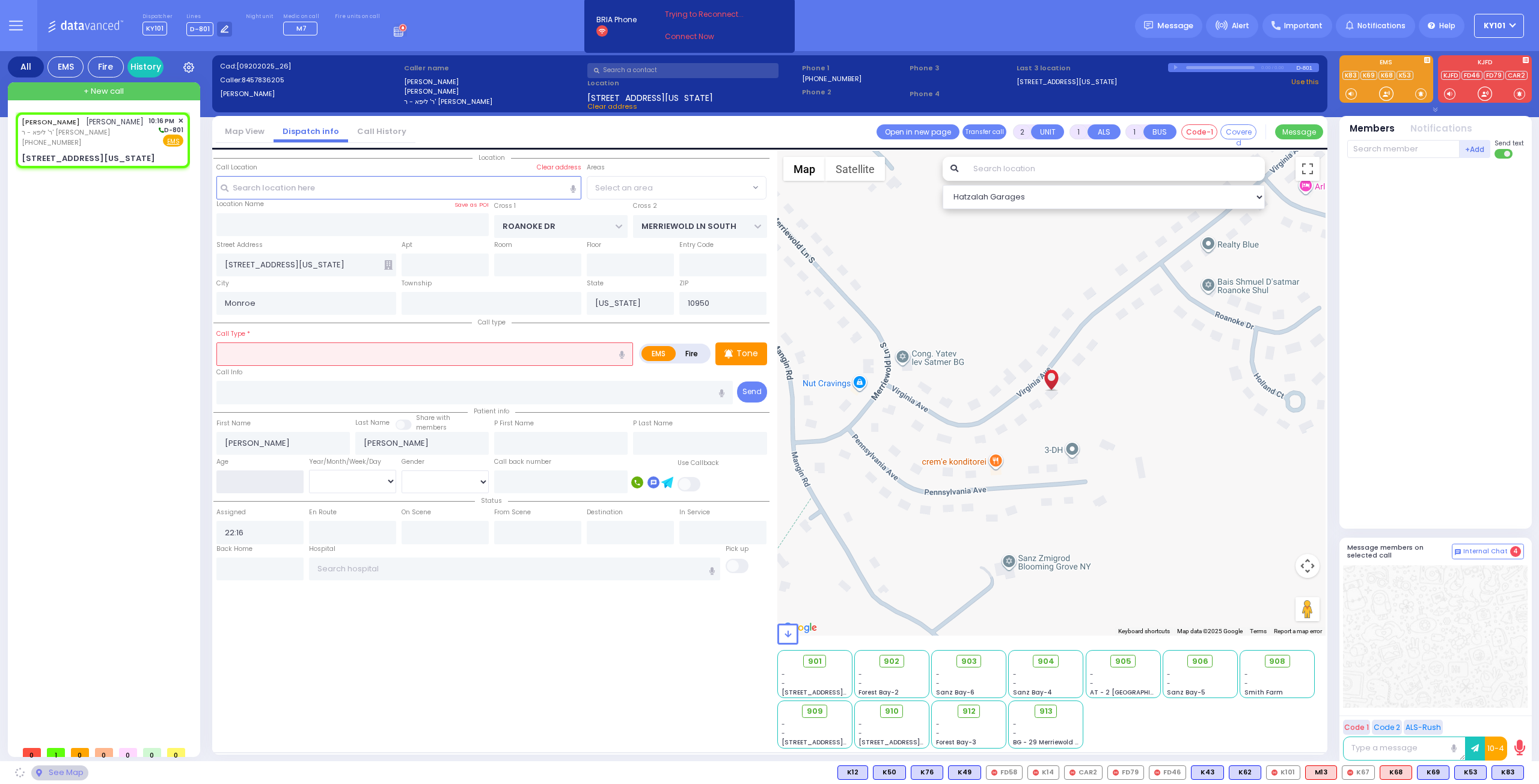
select select "[GEOGRAPHIC_DATA]"
type input "17"
select select "Year"
click at [346, 343] on input "text" at bounding box center [425, 354] width 417 height 23
select select
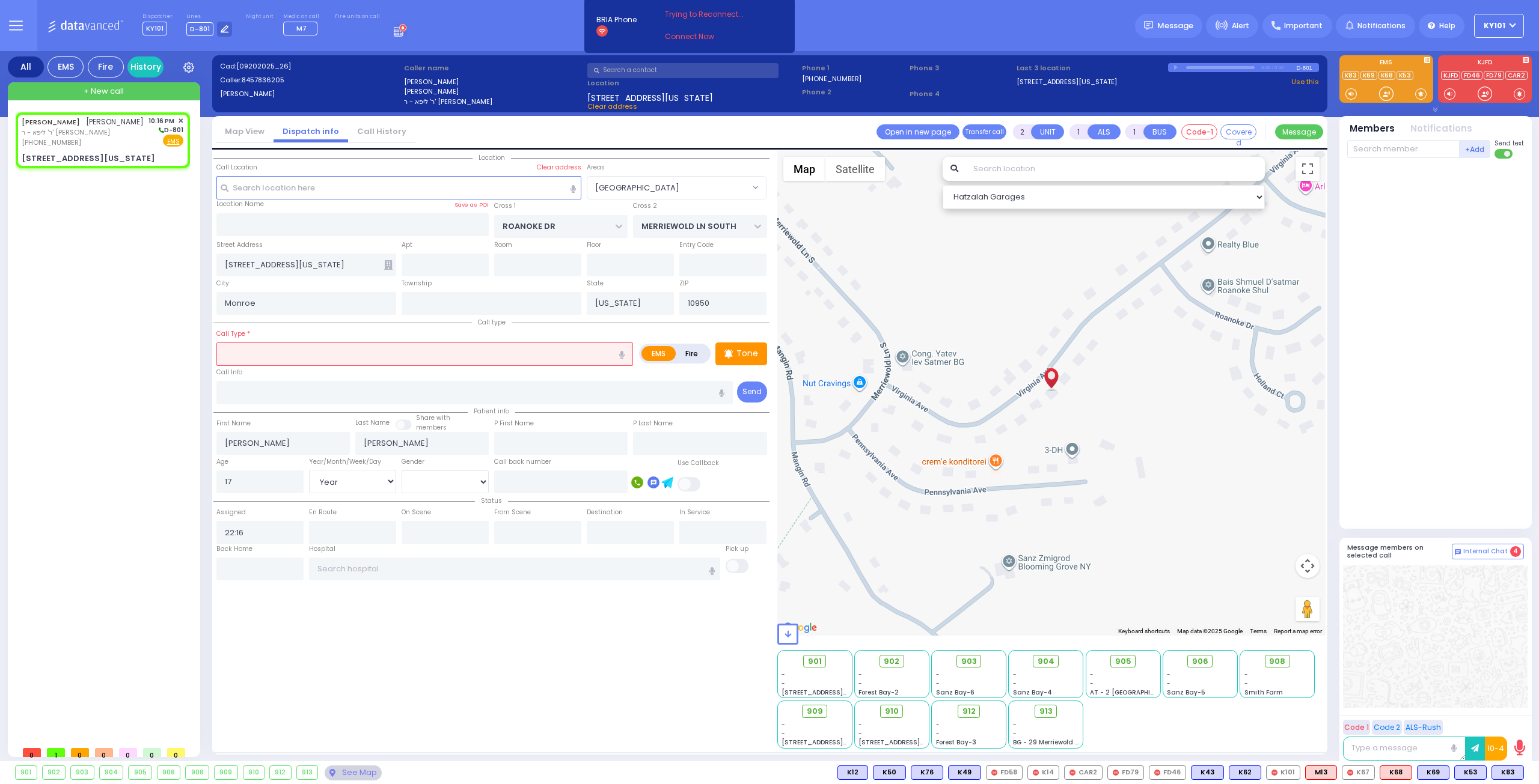
radio input "true"
select select "Year"
select select "Hatzalah Garages"
type input "pos"
select select "[GEOGRAPHIC_DATA]"
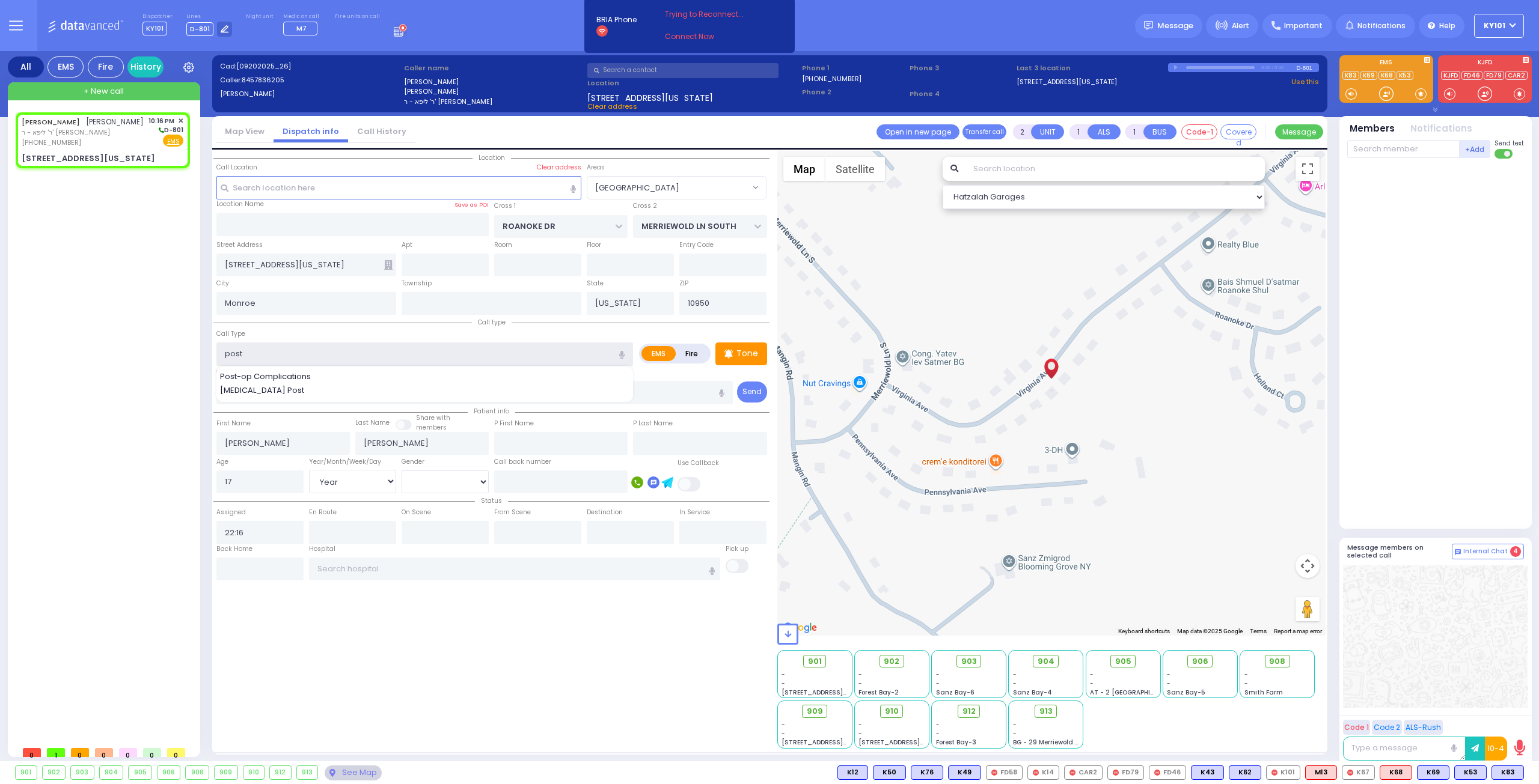
type input "post"
select select
radio input "true"
select select "Year"
select select "Hatzalah Garages"
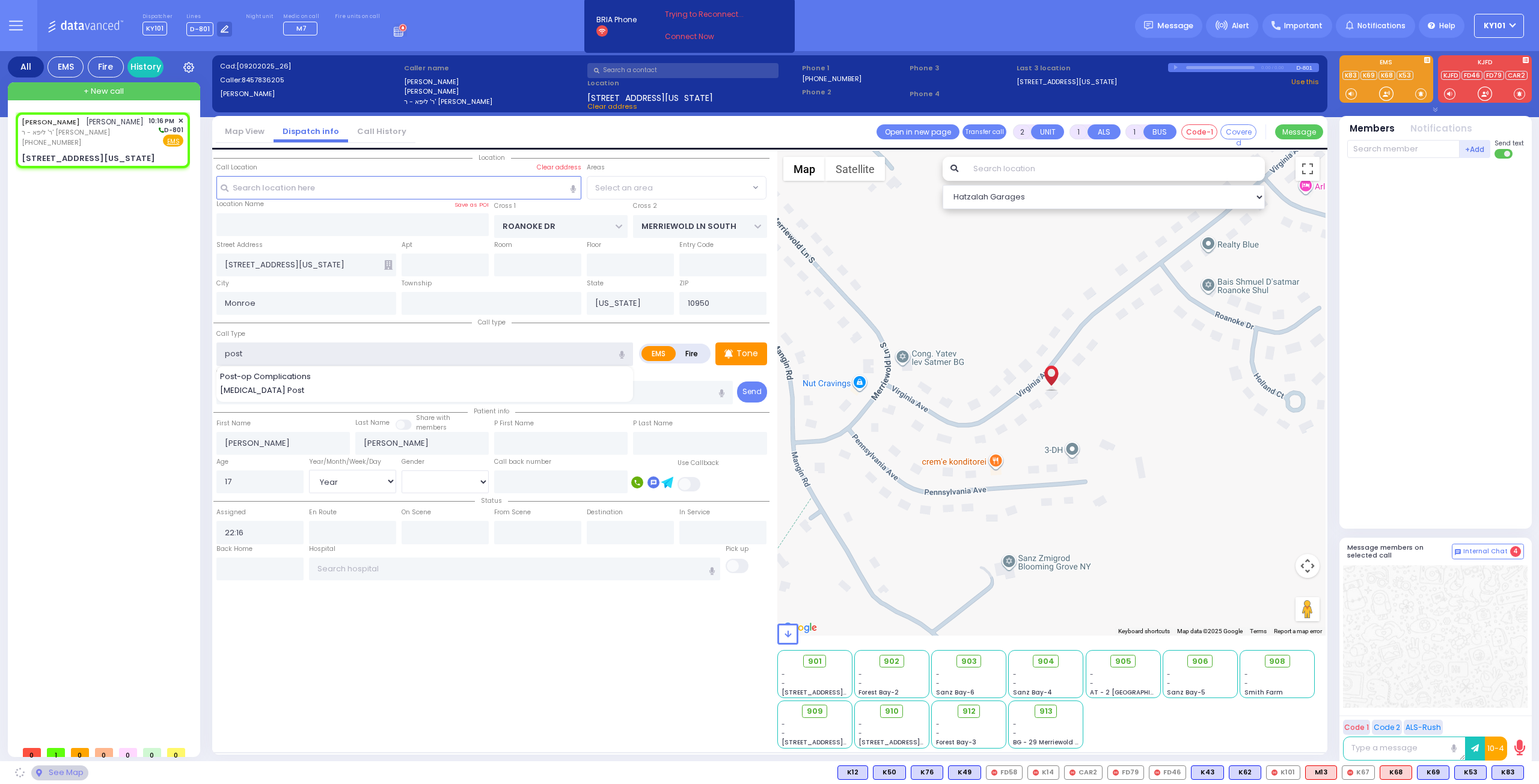
select select "[GEOGRAPHIC_DATA]"
type input "post"
select select
radio input "true"
select select "Year"
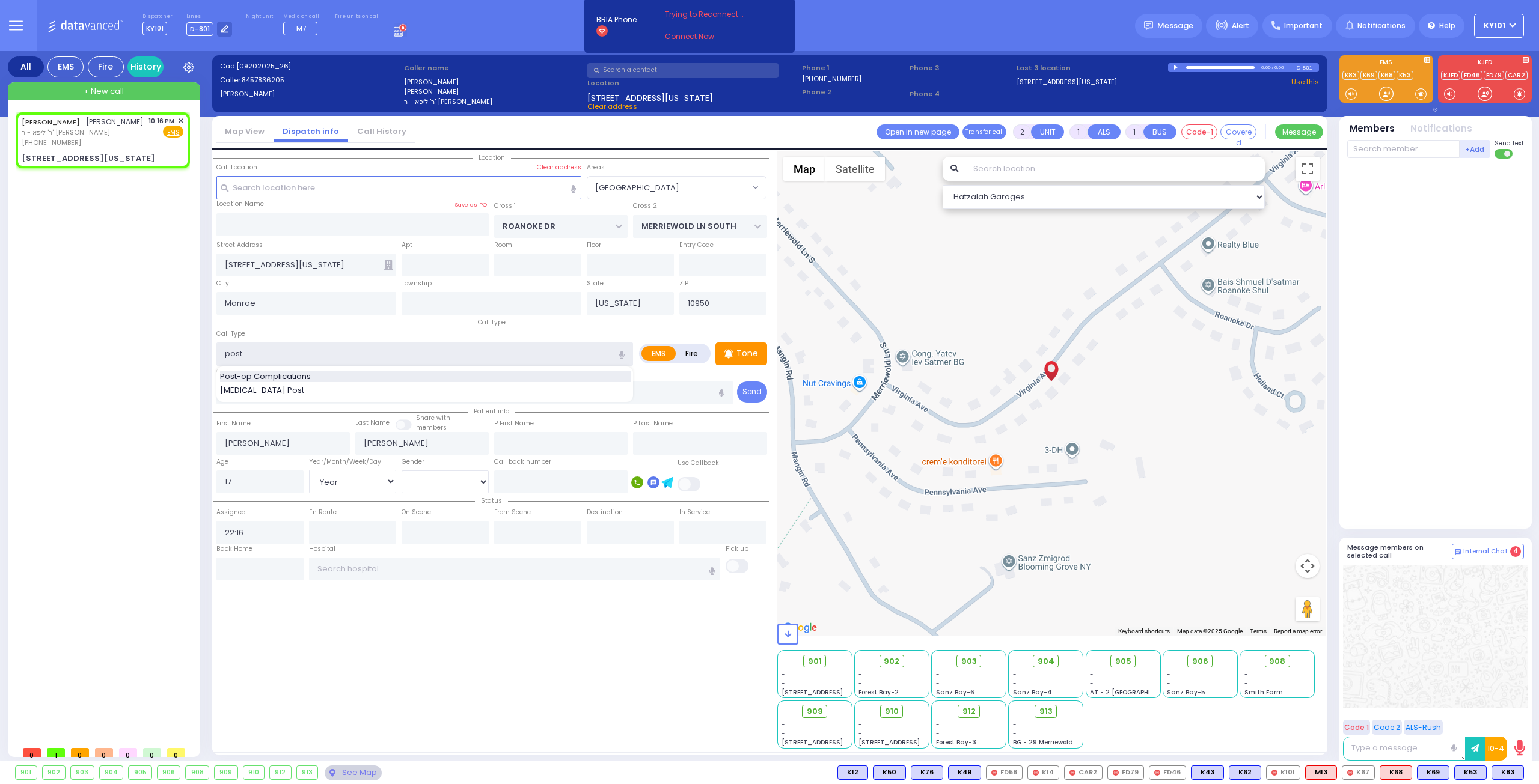
type input "post"
select select "Hatzalah Garages"
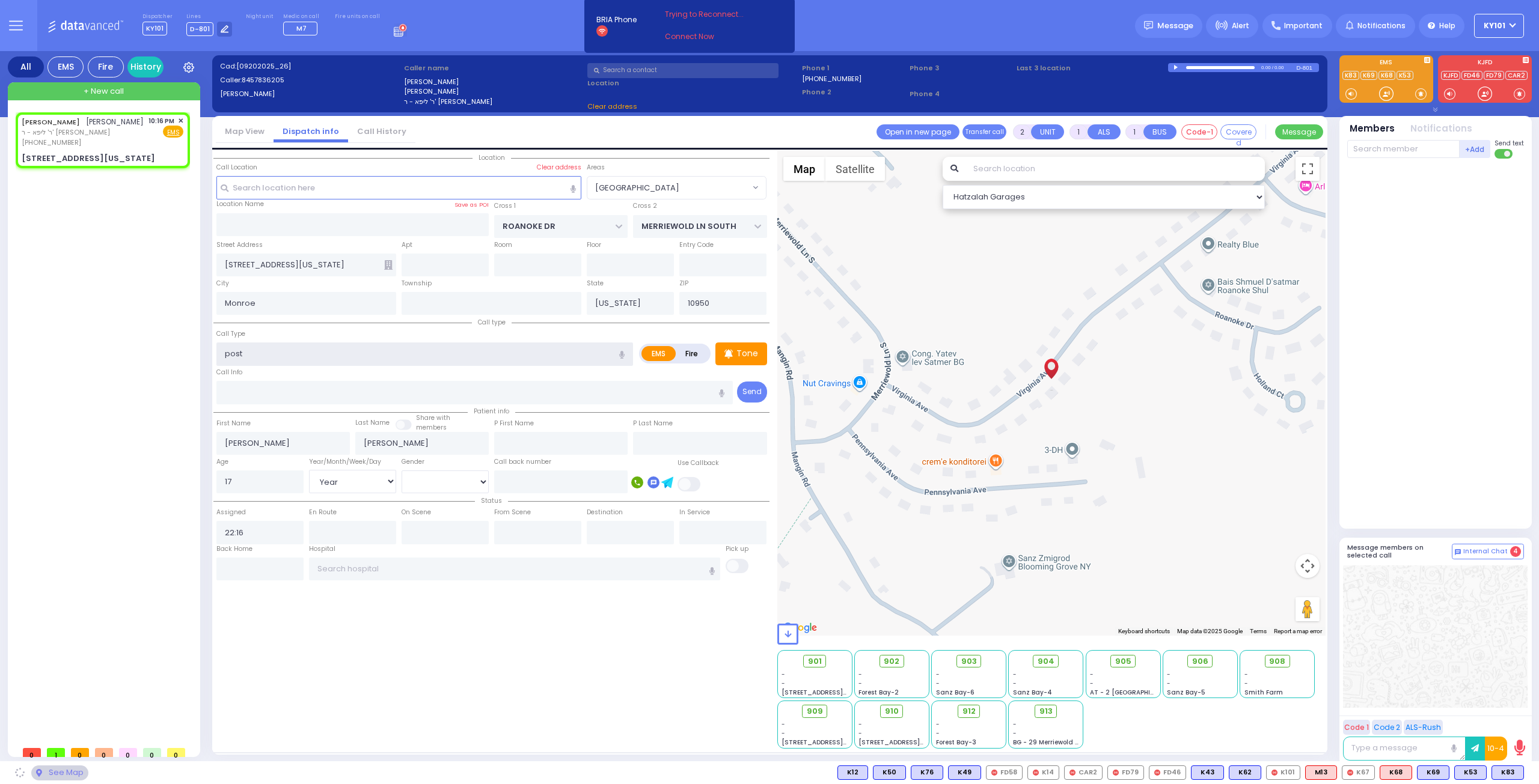
type input "Post-op Complications"
type input "1"
select select "[GEOGRAPHIC_DATA]"
select select
radio input "true"
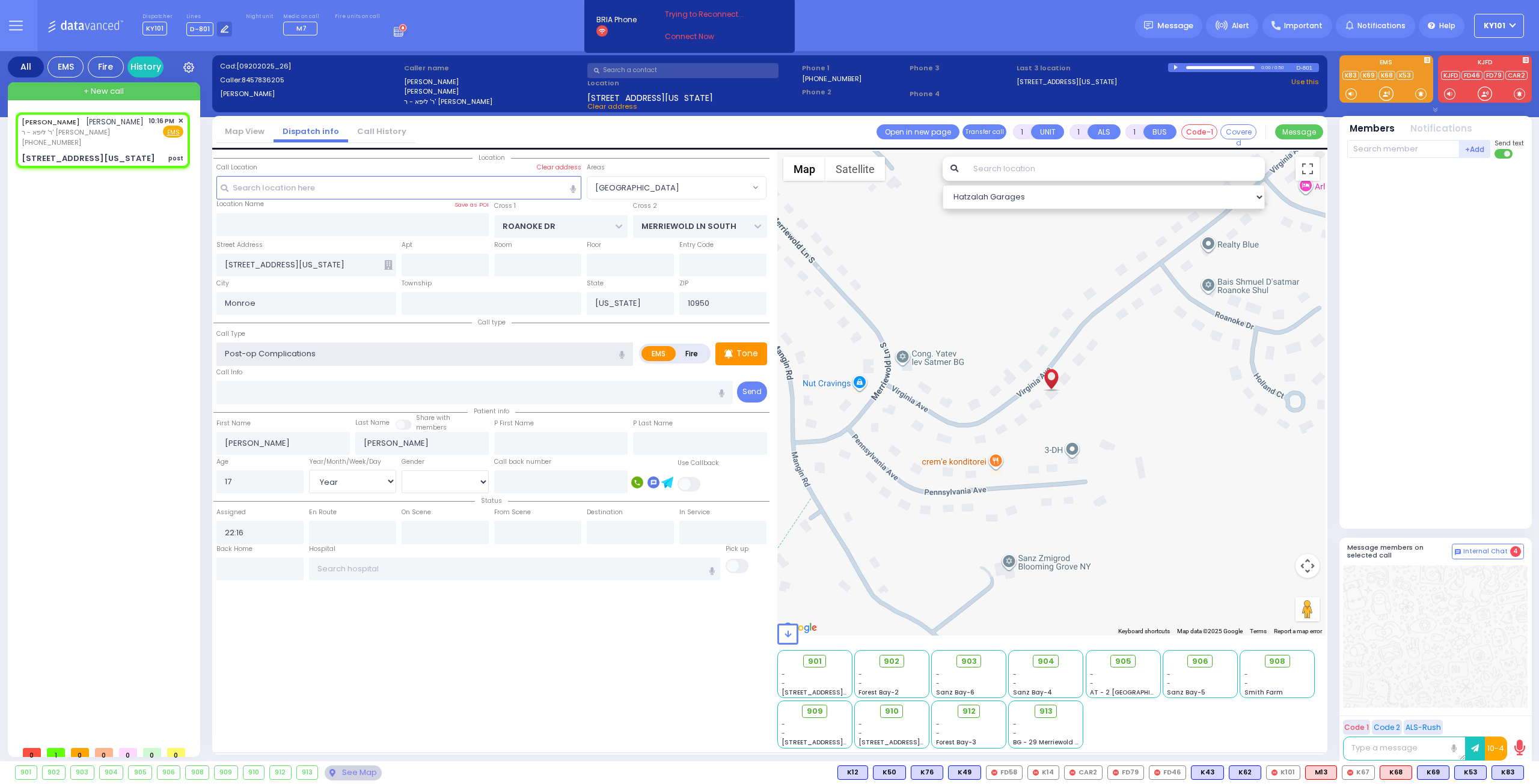
select select "Year"
select select "Hatzalah Garages"
select select "[GEOGRAPHIC_DATA]"
select select
radio input "true"
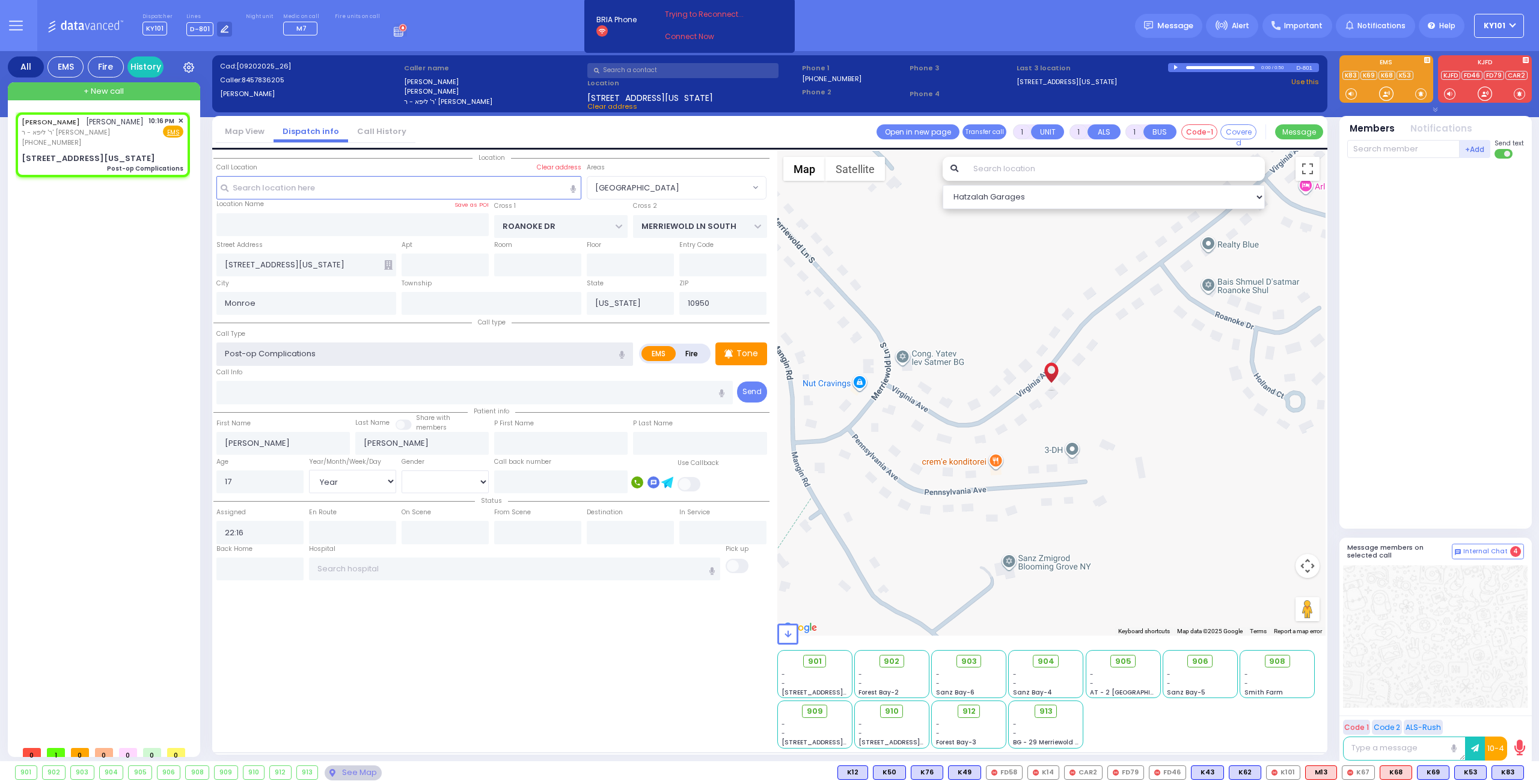
select select "Year"
select select "Hatzalah Garages"
select select "[GEOGRAPHIC_DATA]"
click at [462, 480] on select "Male Female" at bounding box center [445, 482] width 87 height 23
select select "[DEMOGRAPHIC_DATA]"
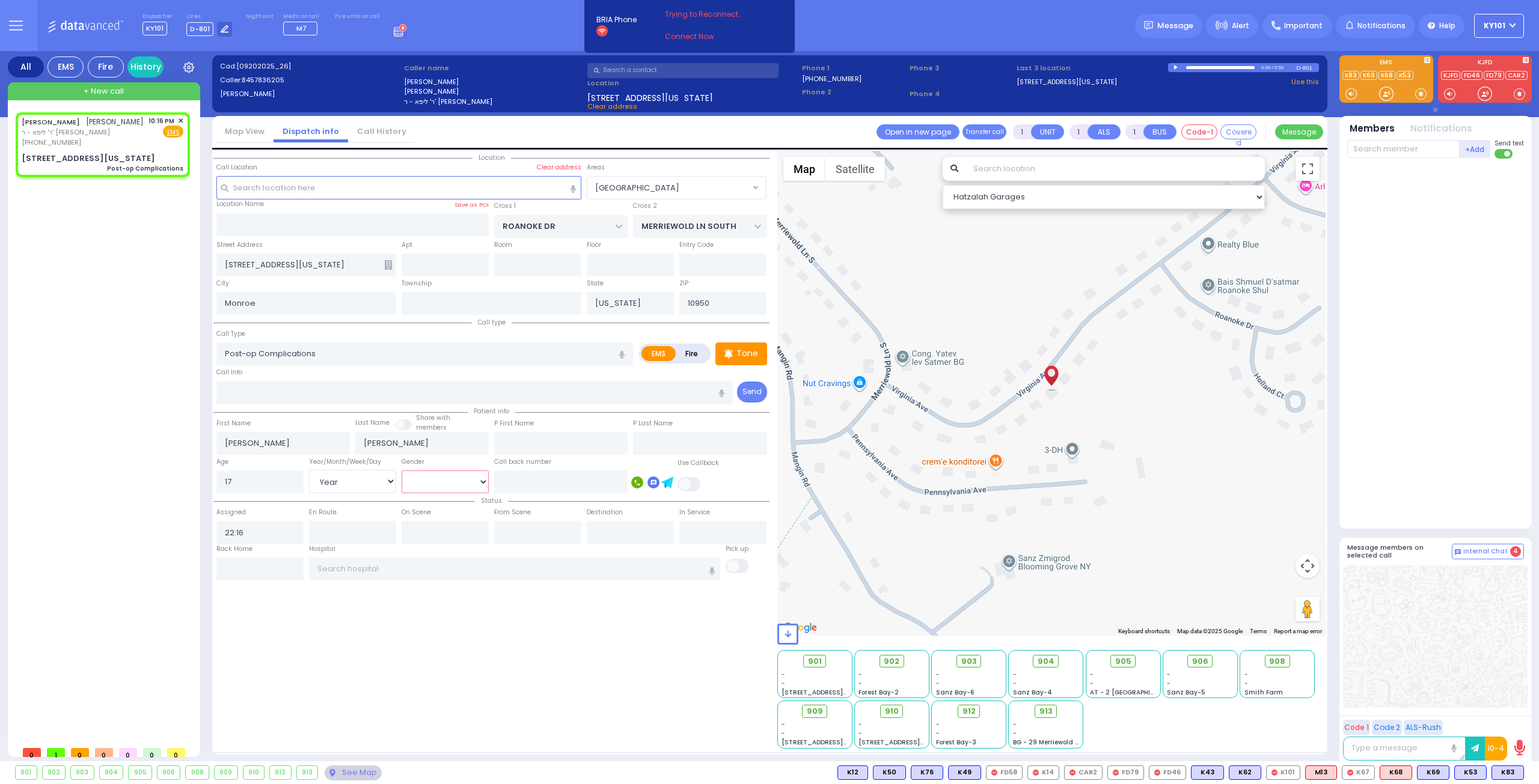
click at [401, 470] on select "Male Female" at bounding box center [445, 482] width 87 height 23
click at [159, 433] on div "NAFTULA WOLNER נפתלי וואלנער ר' ליפא - ר' מיכאל יוסף שווארץ (845) 783-6205 10:1…" at bounding box center [105, 426] width 179 height 628
select select
radio input "true"
select select "Year"
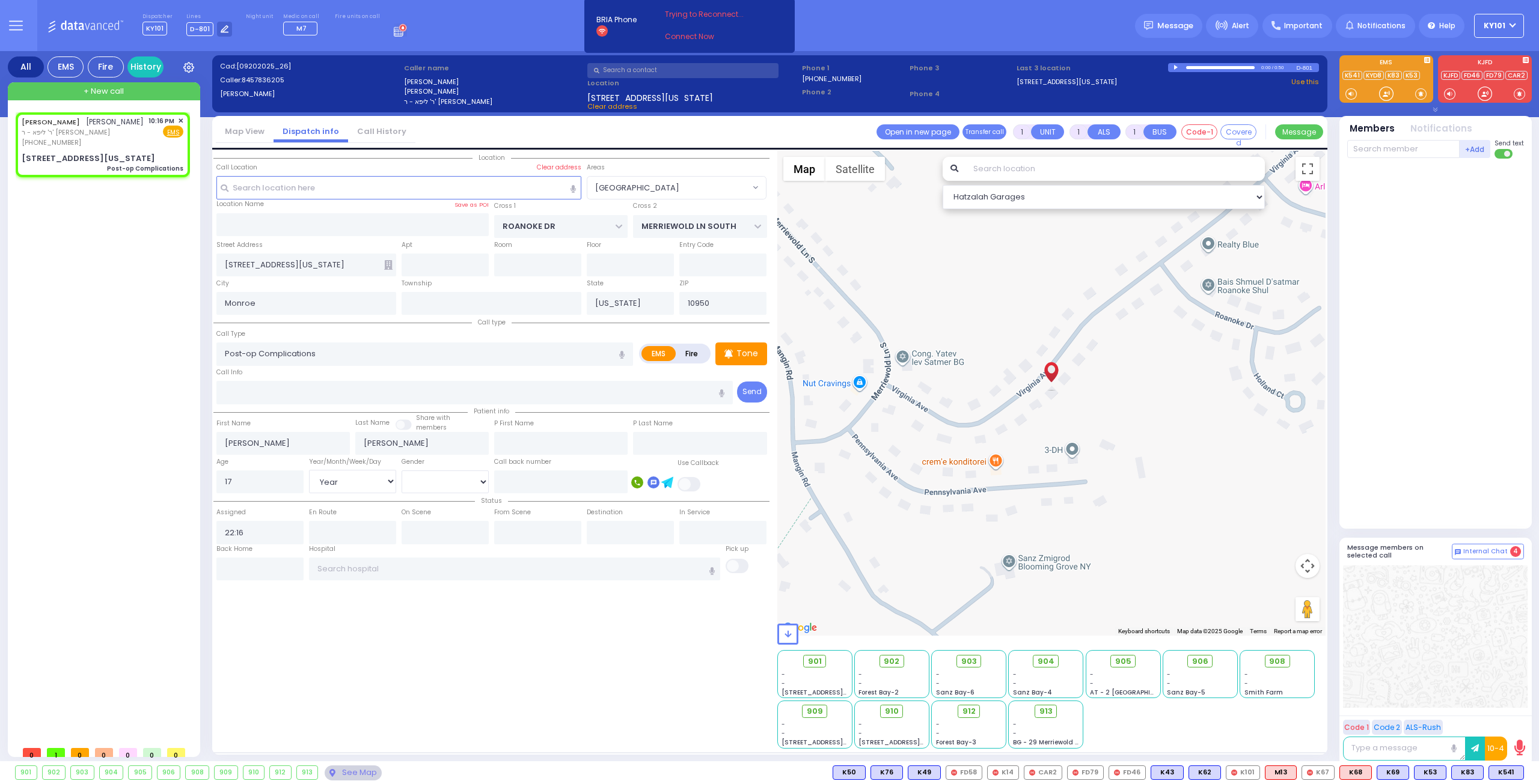
select select "[DEMOGRAPHIC_DATA]"
select select "Hatzalah Garages"
select select "[GEOGRAPHIC_DATA]"
select select
radio input "true"
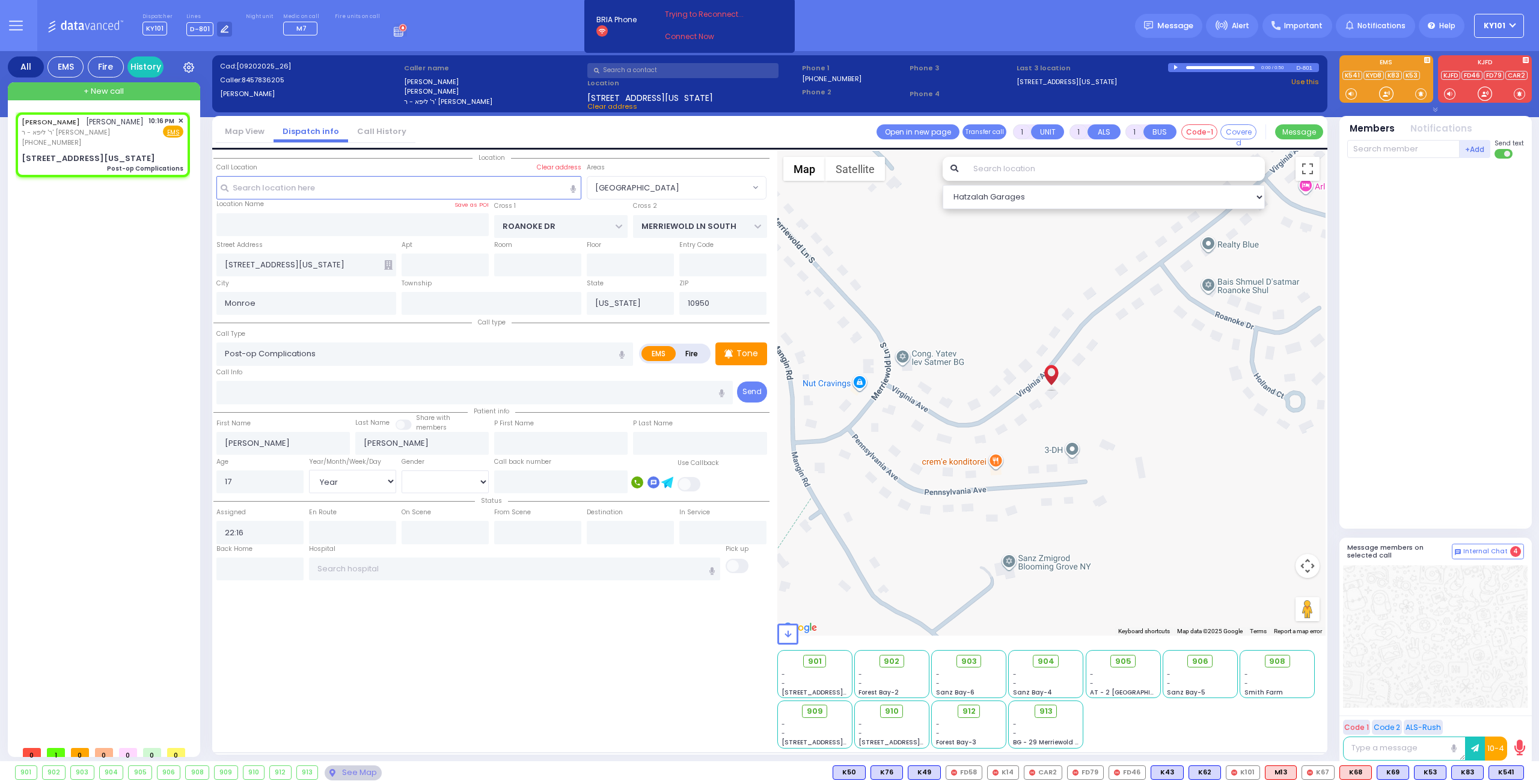
select select "Year"
select select "[DEMOGRAPHIC_DATA]"
select select "[GEOGRAPHIC_DATA]"
select select "Hatzalah Garages"
click at [1502, 772] on span "M16" at bounding box center [1507, 773] width 30 height 14
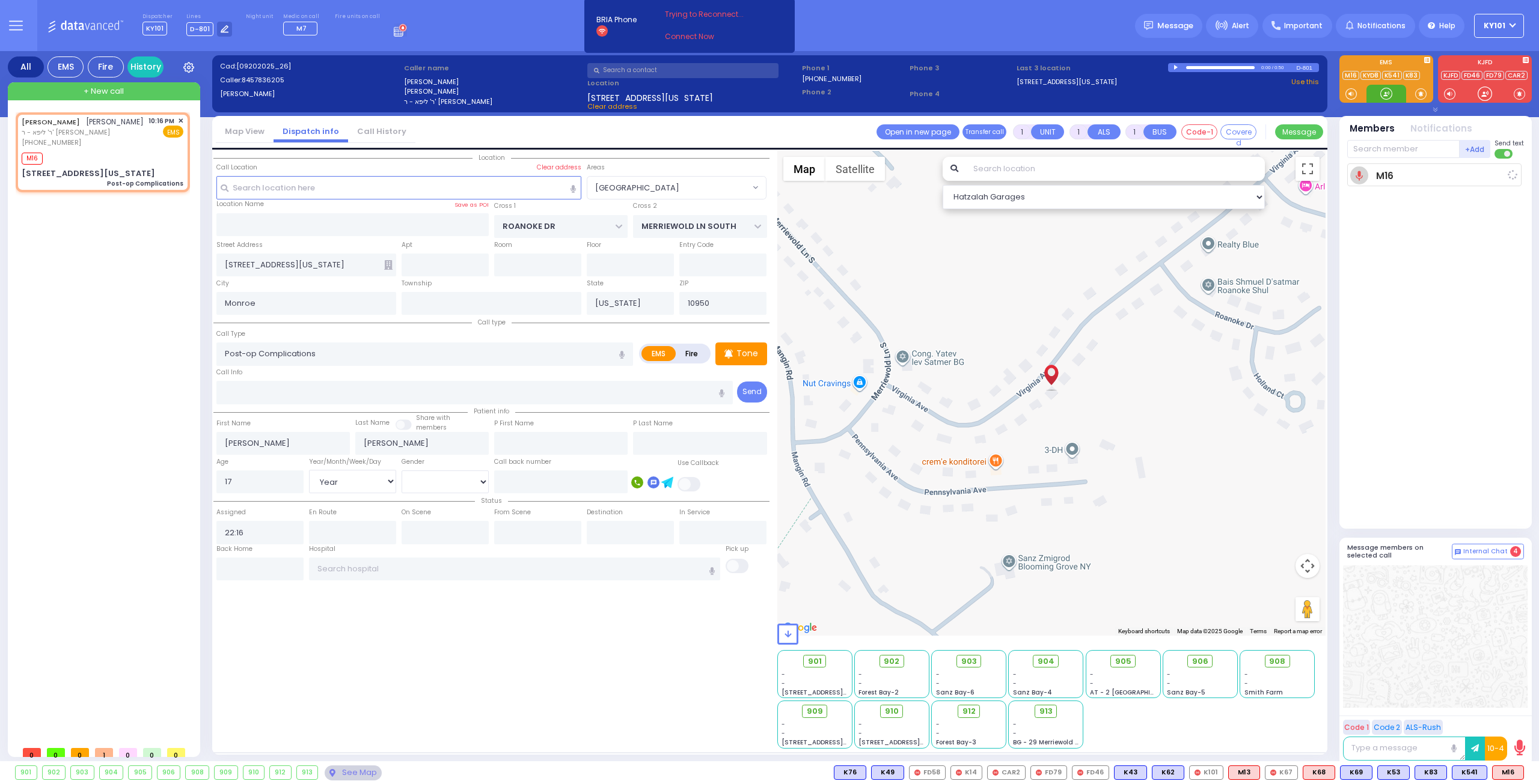
select select
radio input "true"
select select "Year"
select select "[DEMOGRAPHIC_DATA]"
type input "22:18"
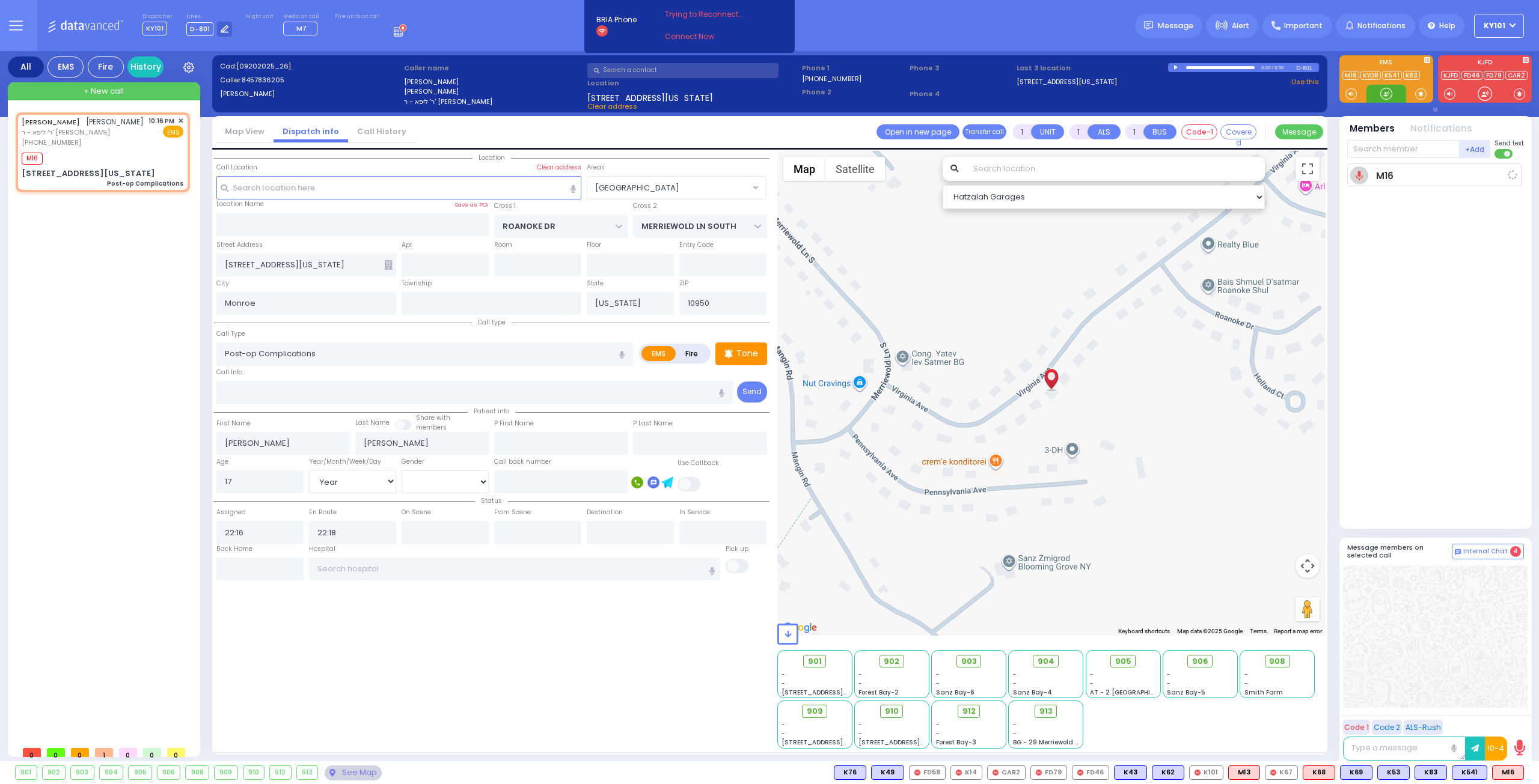
select select "Hatzalah Garages"
select select "[GEOGRAPHIC_DATA]"
click at [1448, 771] on button at bounding box center [1446, 773] width 6 height 14
click at [1438, 720] on icon at bounding box center [1437, 719] width 13 height 13
click at [1499, 774] on span "K53" at bounding box center [1507, 773] width 31 height 14
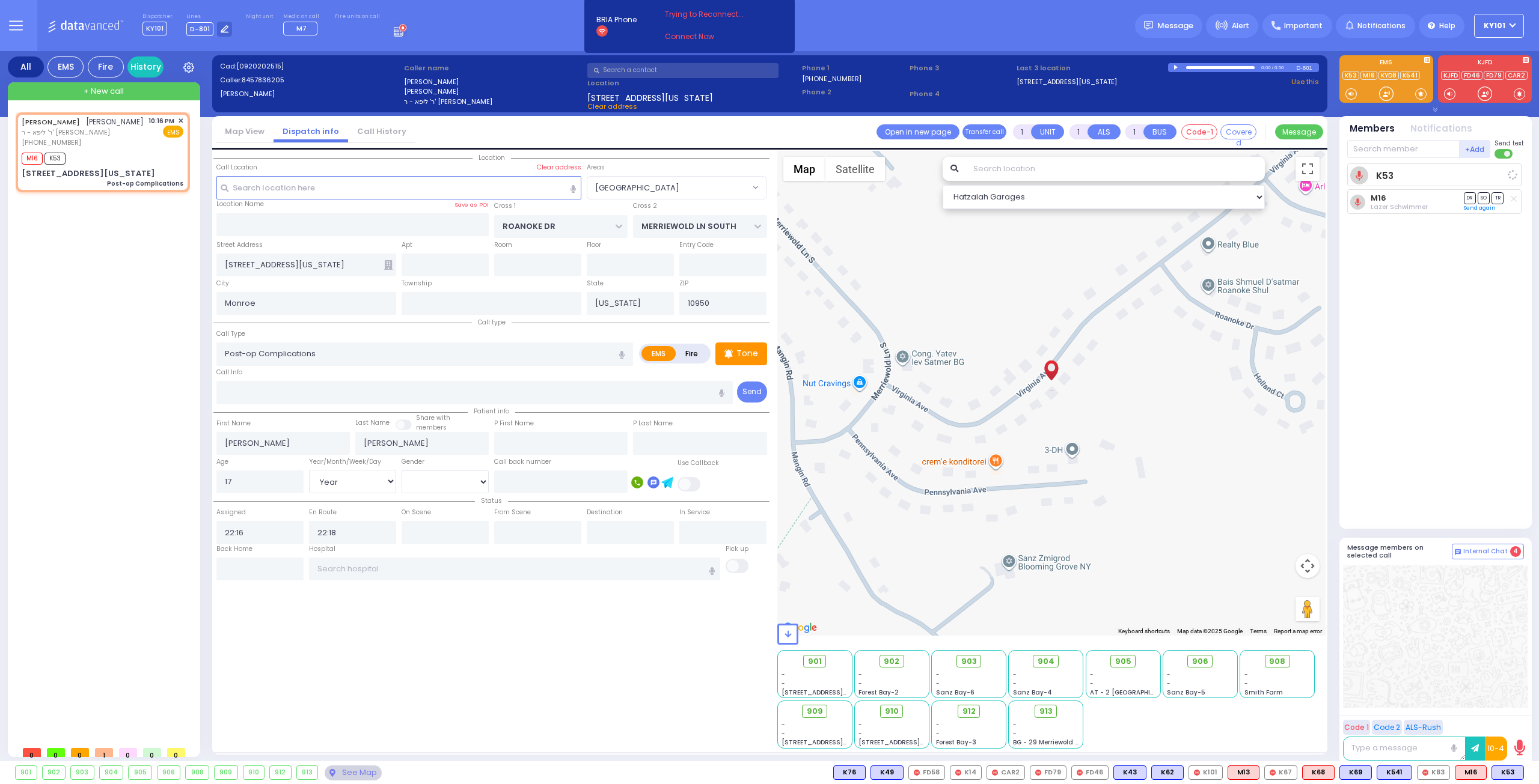
select select
radio input "true"
select select "Year"
select select "[DEMOGRAPHIC_DATA]"
select select "Hatzalah Garages"
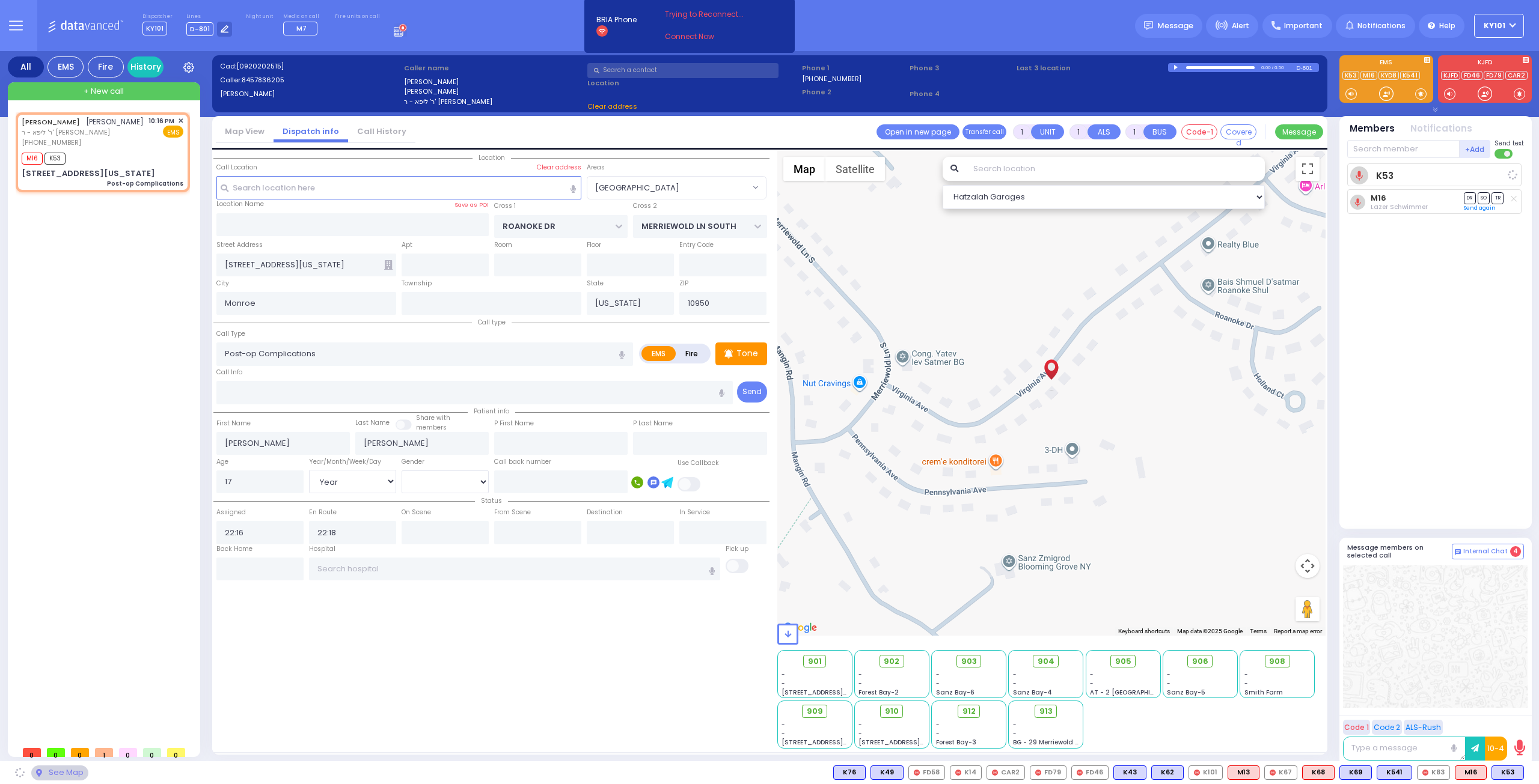
select select "[GEOGRAPHIC_DATA]"
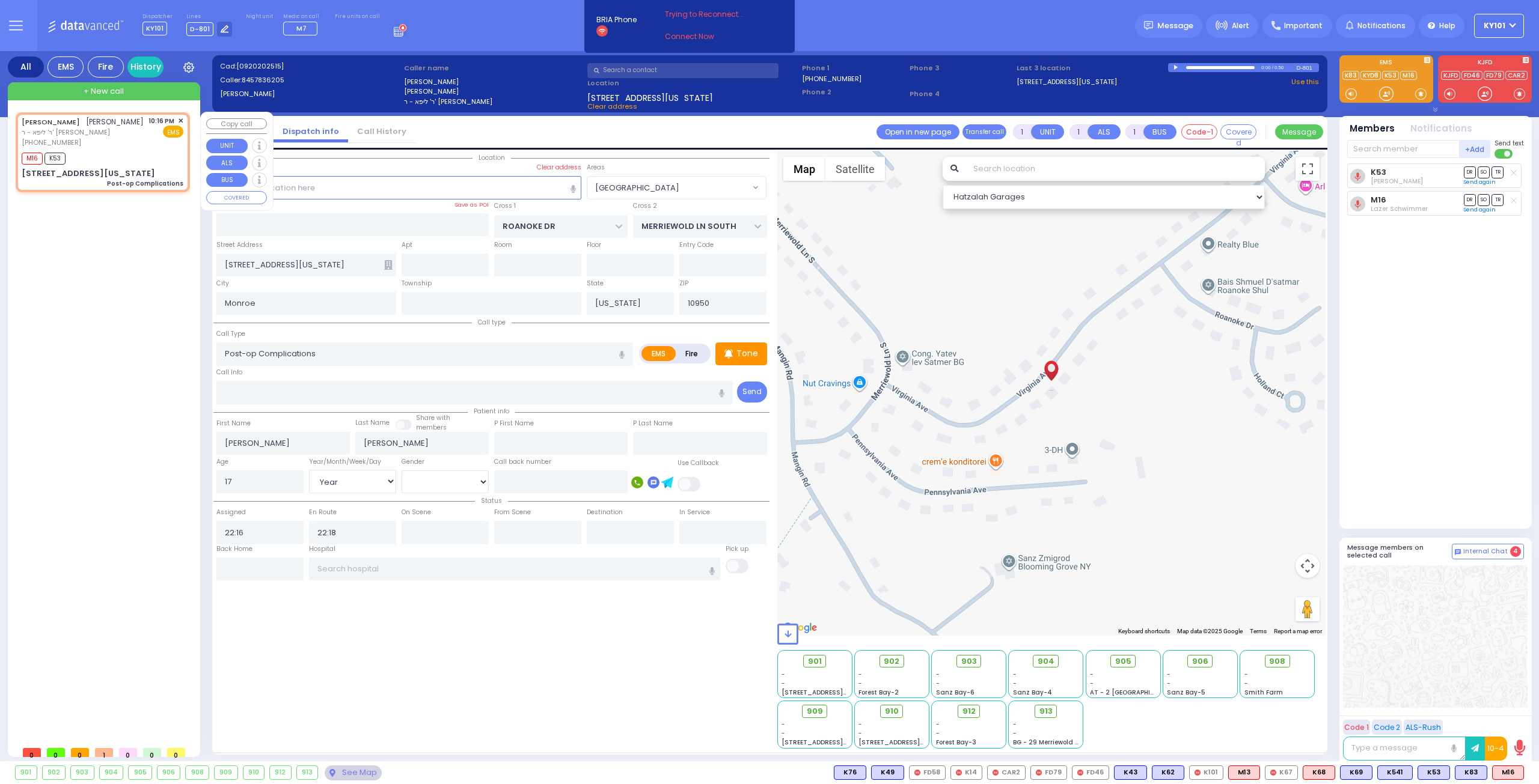
click at [181, 118] on span "✕" at bounding box center [181, 120] width 5 height 10
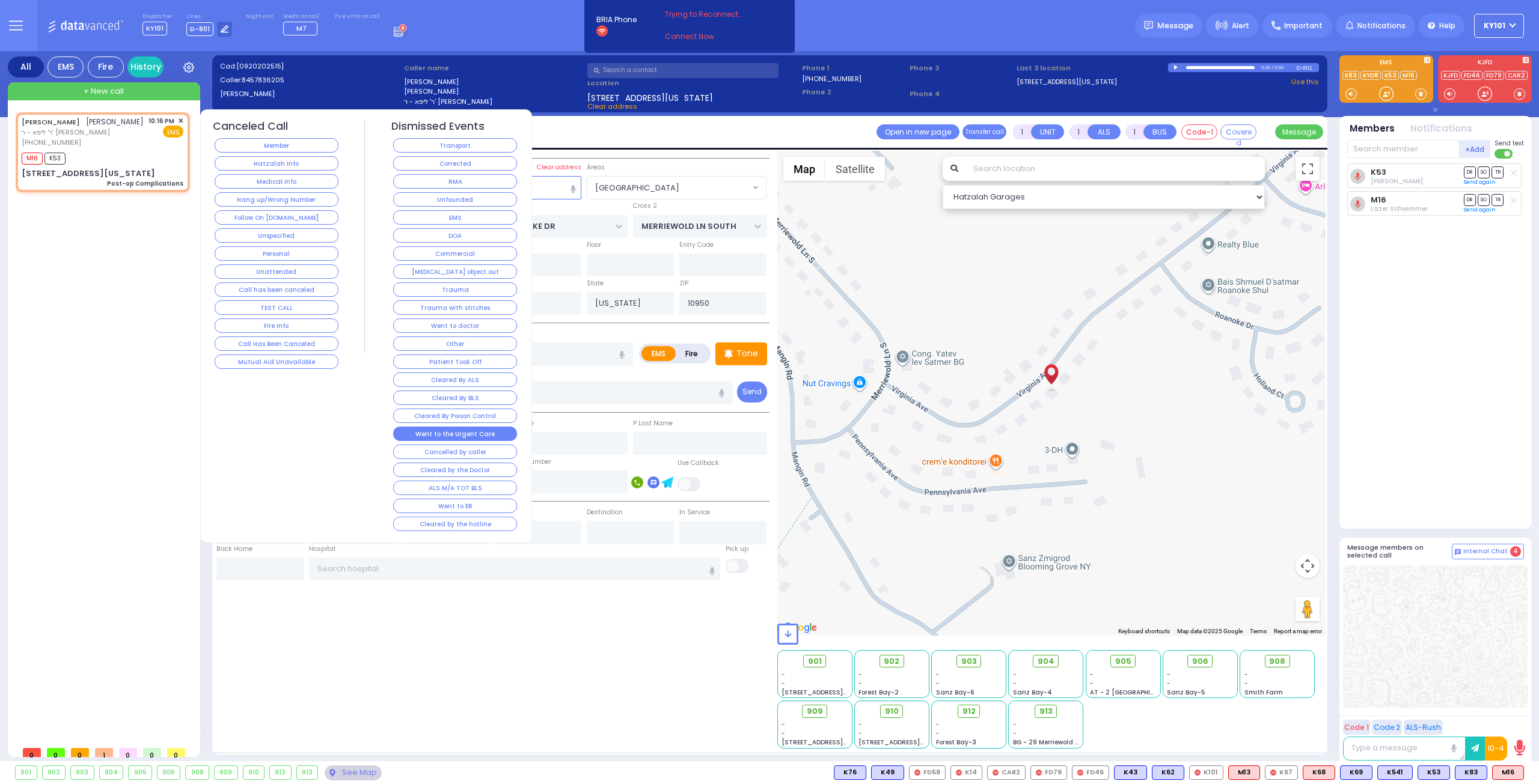
click at [484, 430] on button "Went to the Urgent Care" at bounding box center [455, 434] width 124 height 14
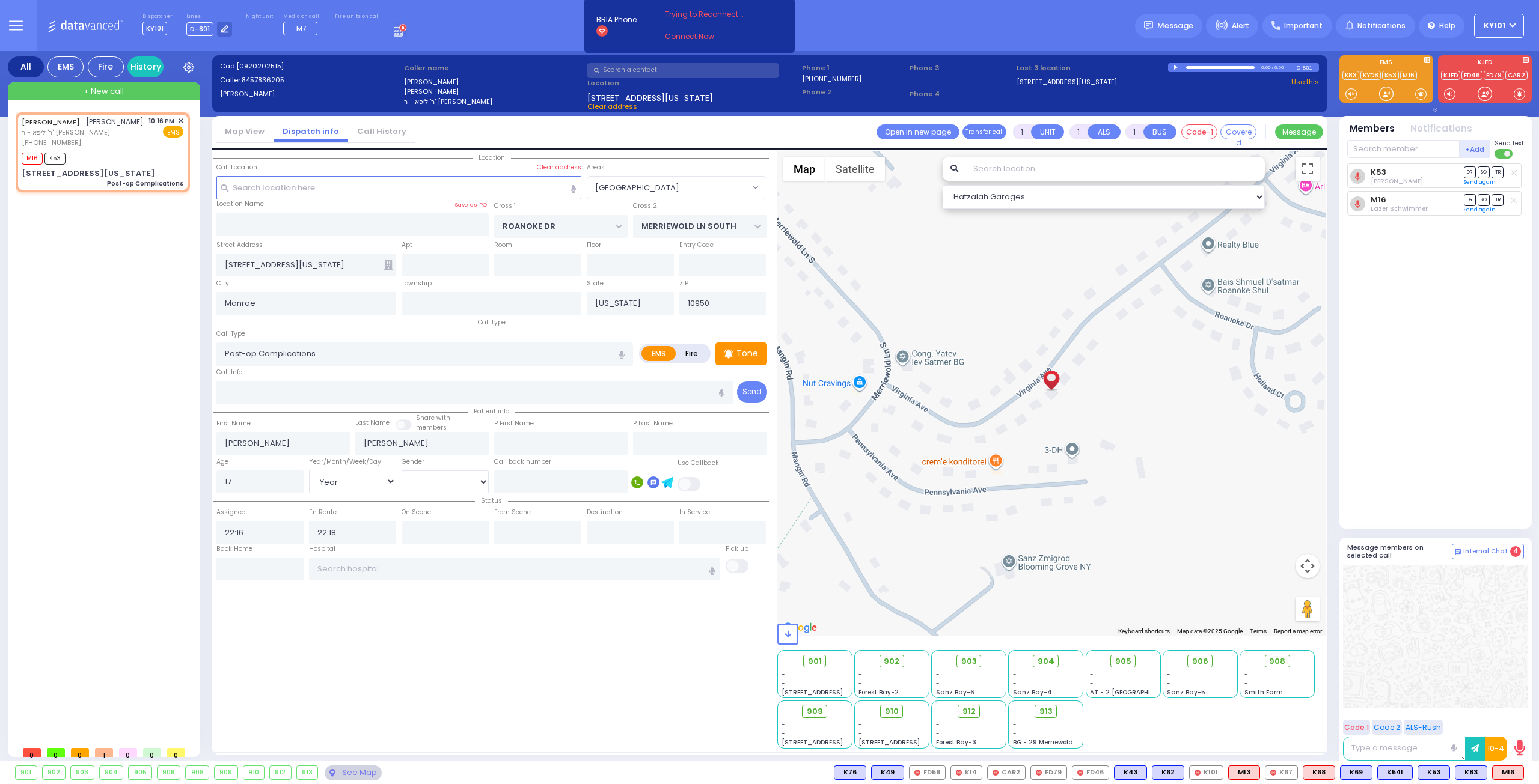
select select
radio input "true"
select select
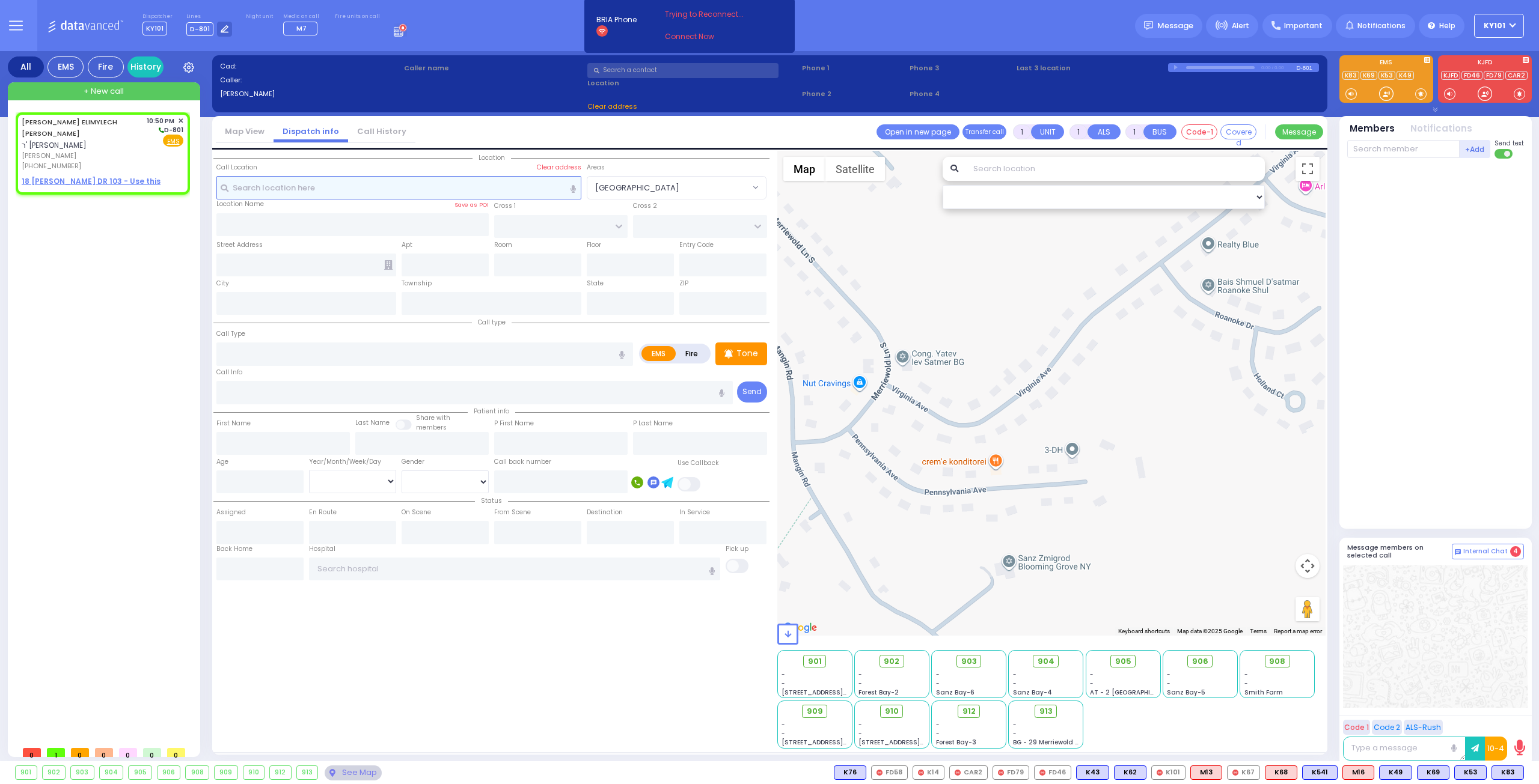
type input "2"
select select
radio input "true"
type input "EZRIEL ELIMYLECH"
type input "SCHER"
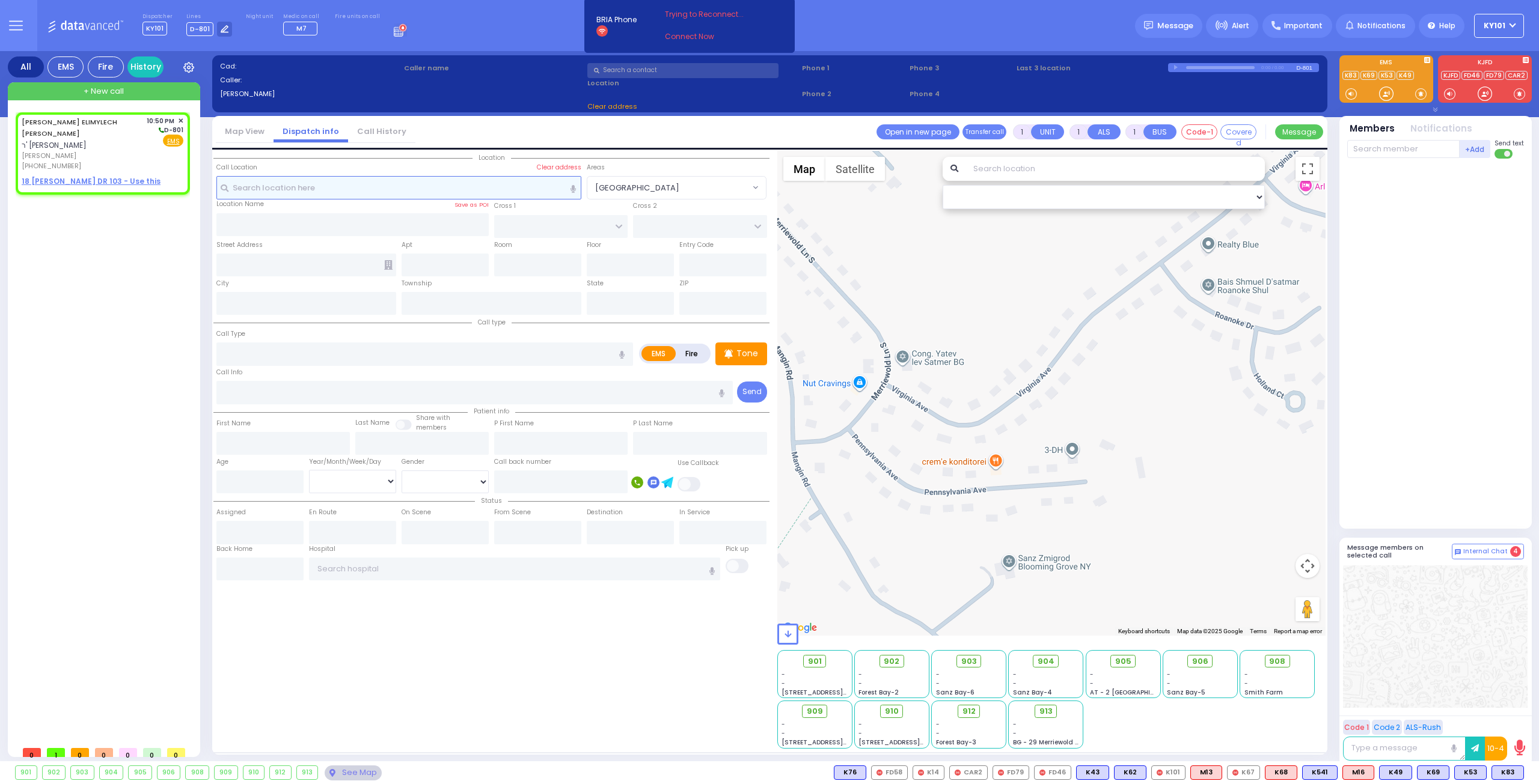
select select
type input "22:50"
select select "Hatzalah Garages"
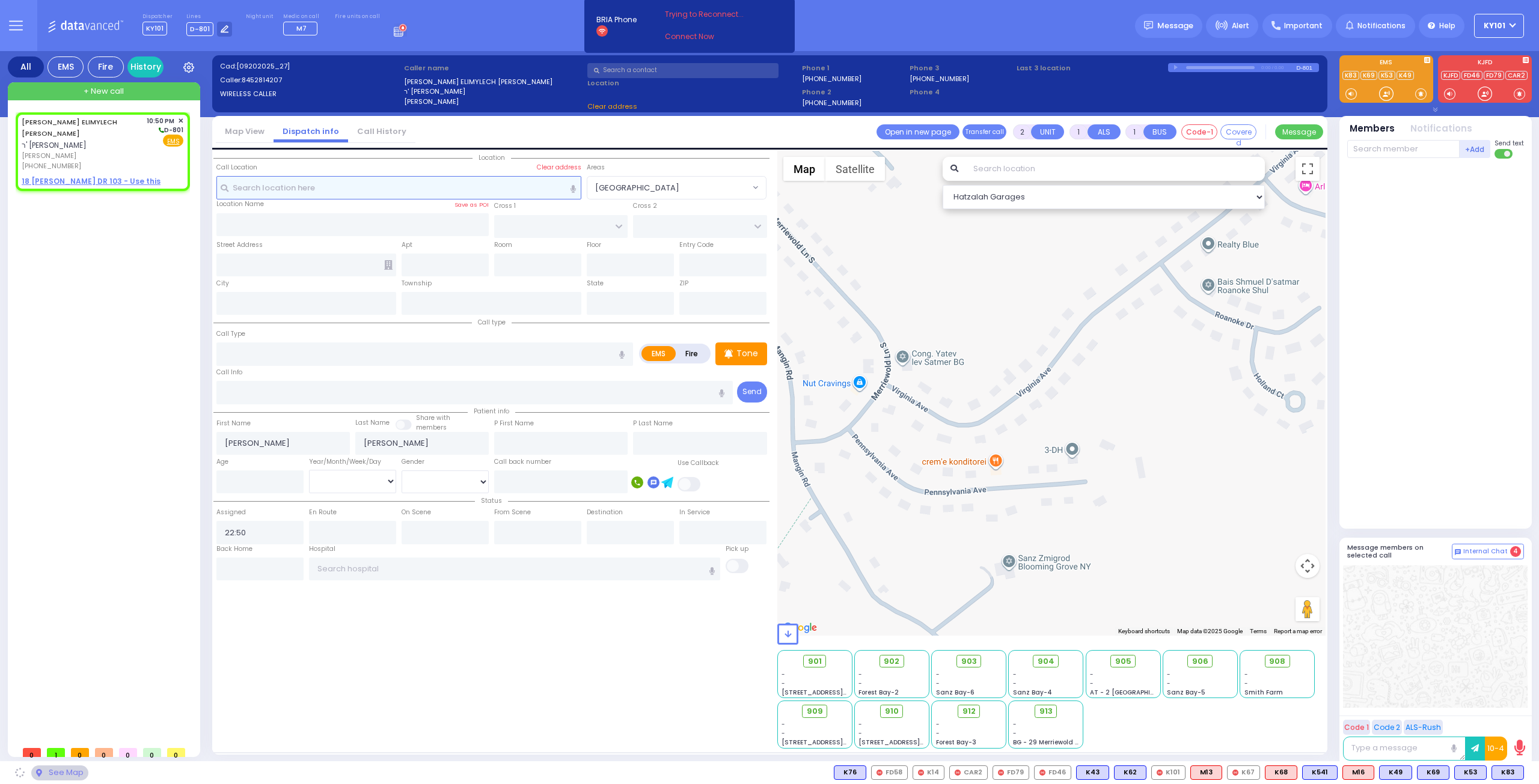
select select
radio input "true"
select select
select select "Hatzalah Garages"
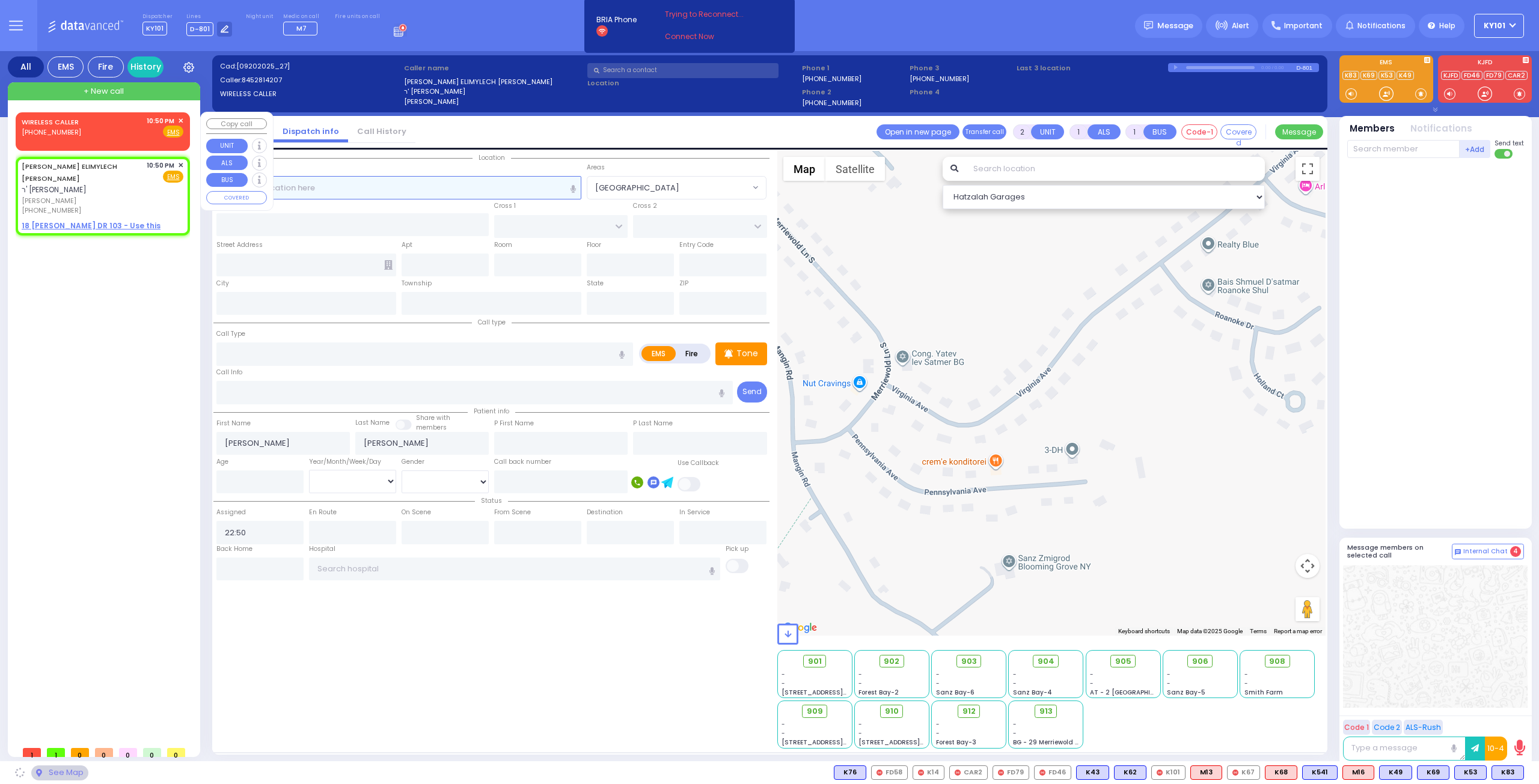
select select
radio input "true"
select select
select select "Hatzalah Garages"
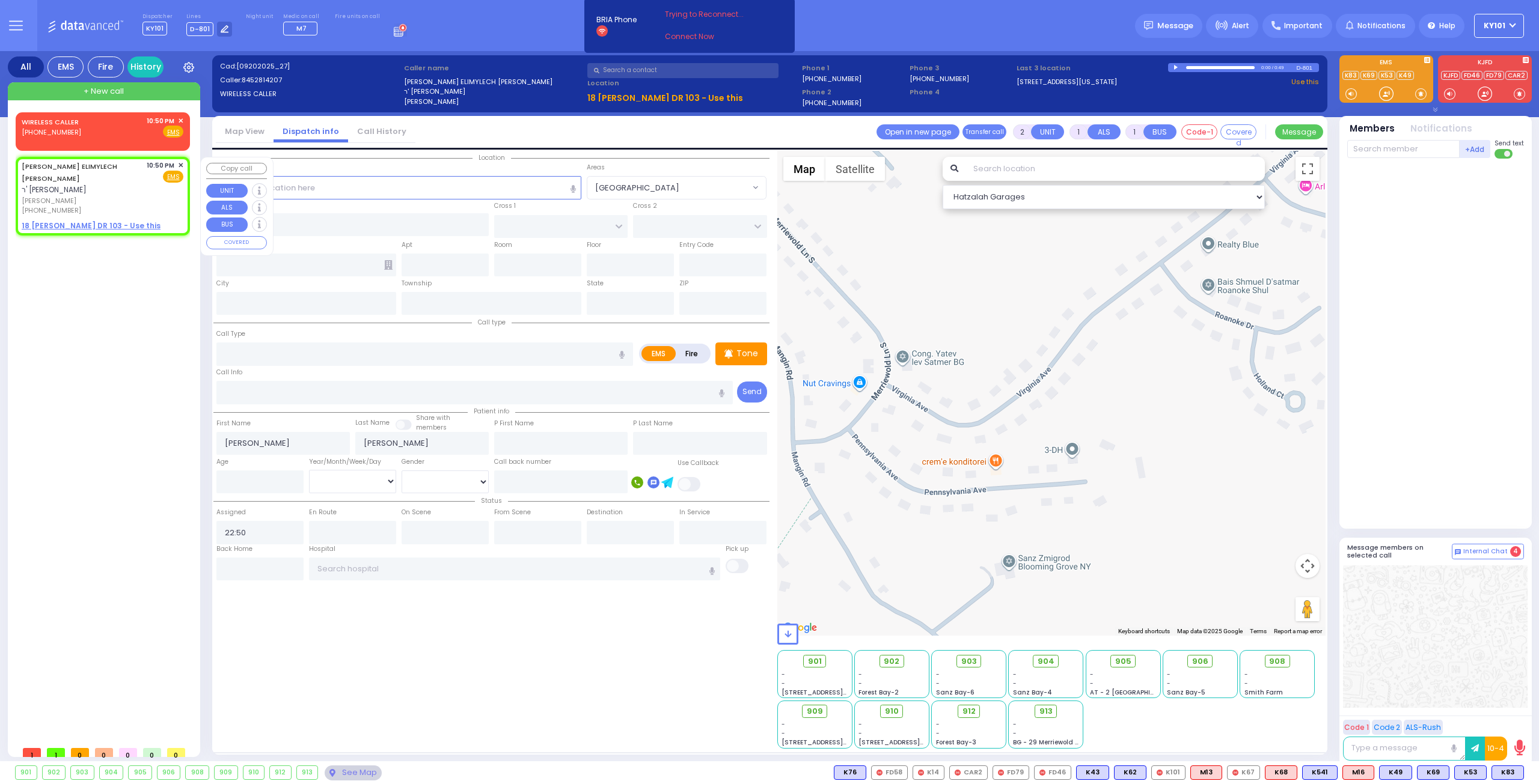
click at [181, 166] on span "✕" at bounding box center [181, 165] width 5 height 10
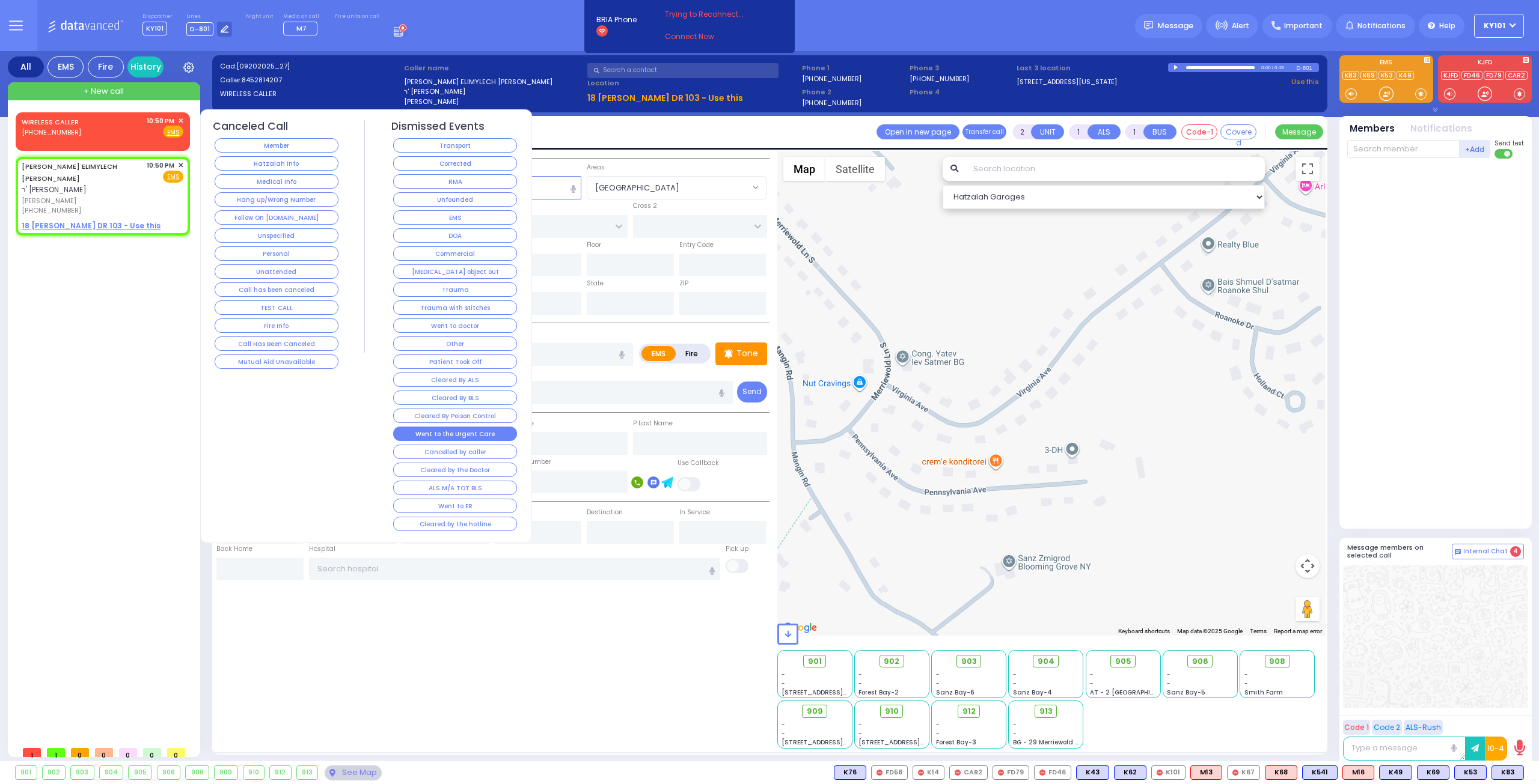
click at [477, 427] on button "Went to the Urgent Care" at bounding box center [455, 434] width 124 height 14
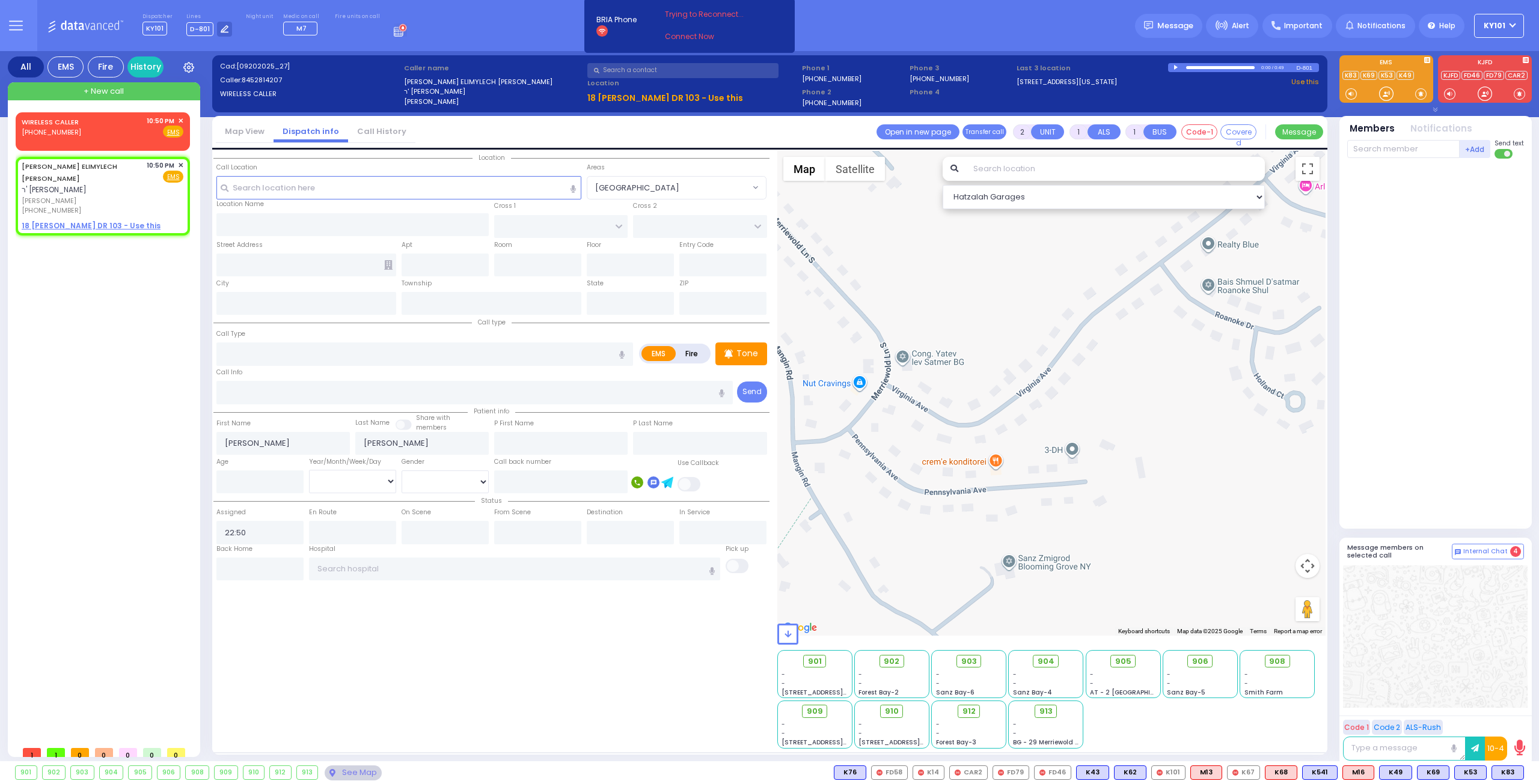
select select
radio input "true"
select select
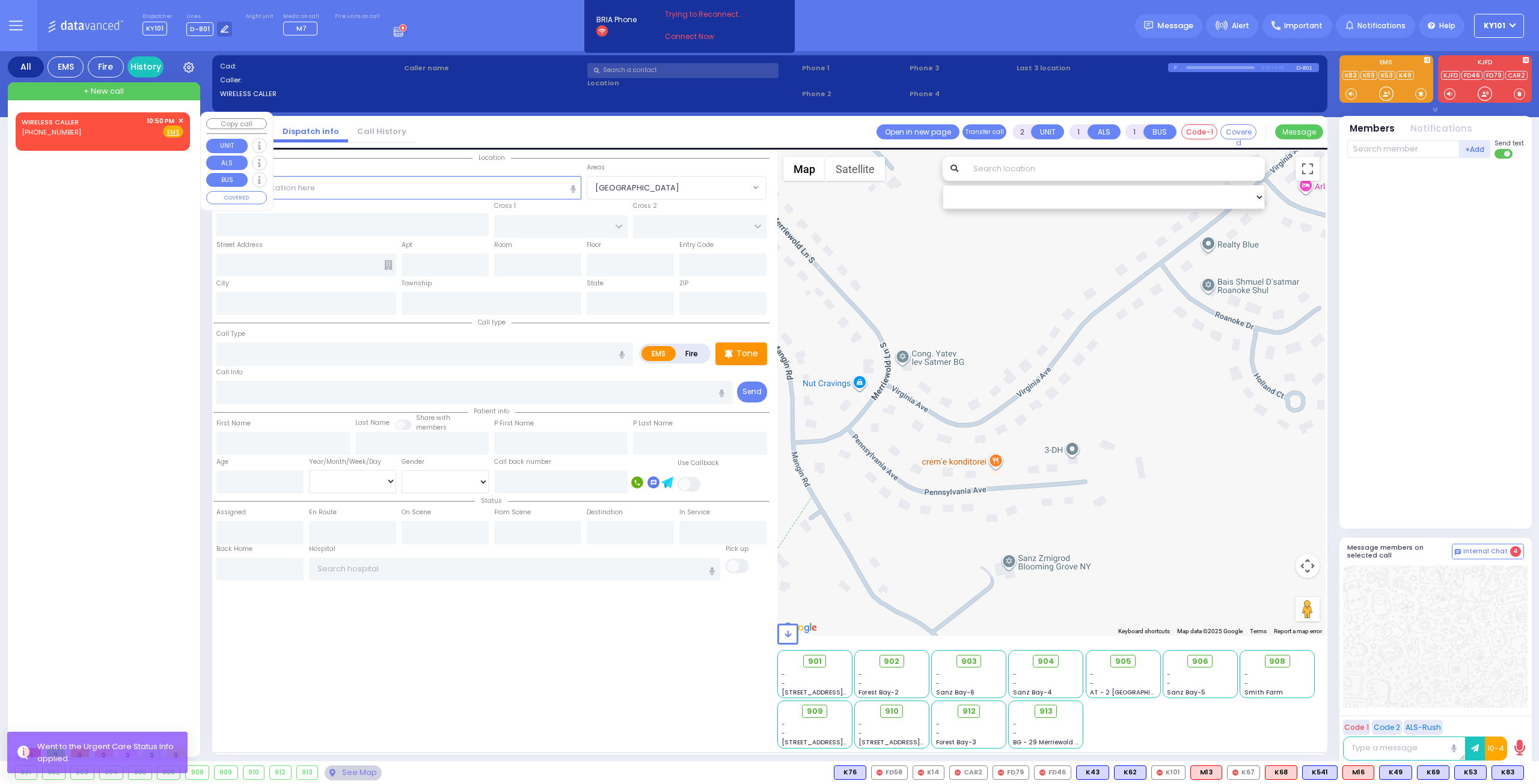
click at [180, 121] on span "✕" at bounding box center [181, 120] width 5 height 10
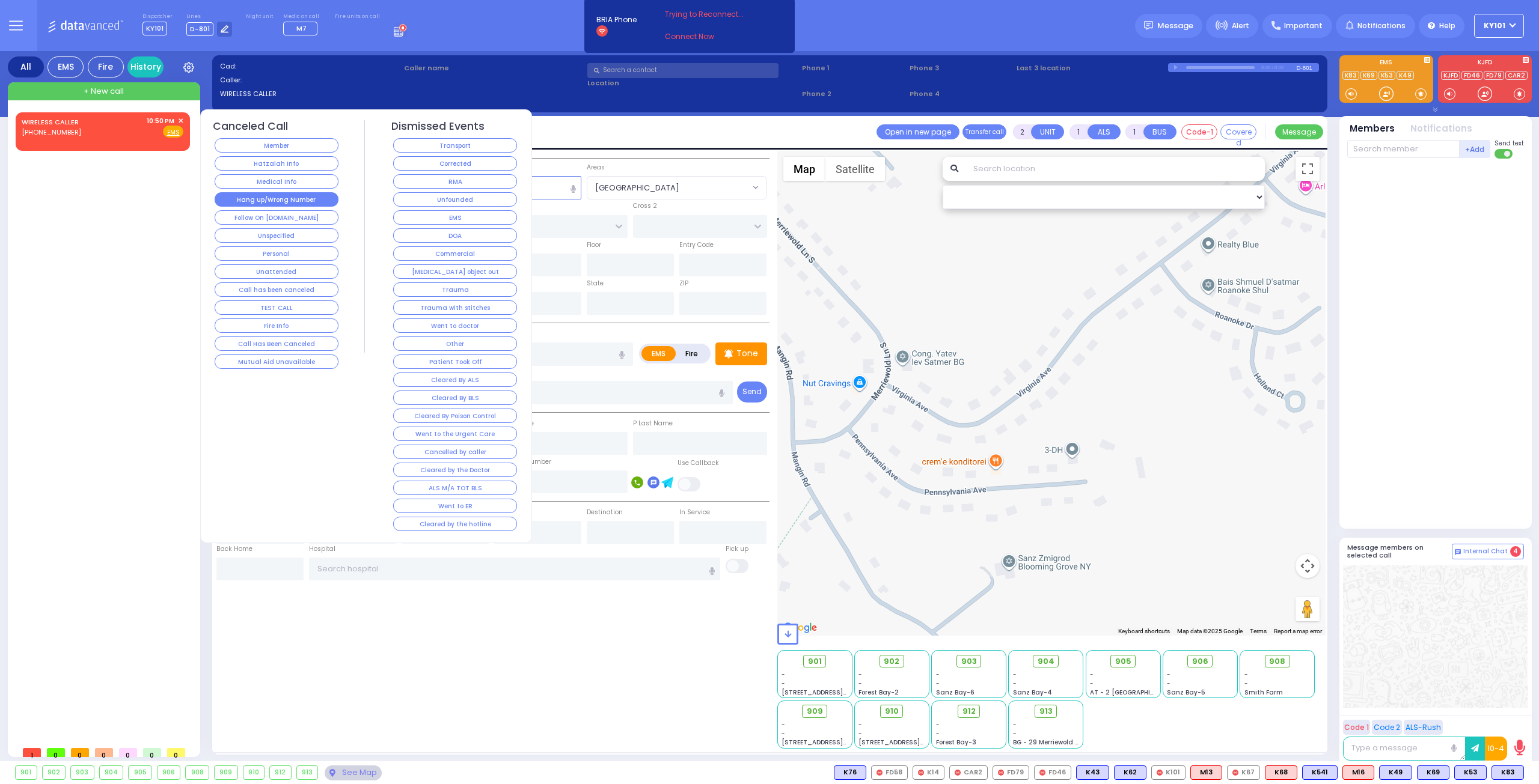
click at [302, 200] on button "Hang up/Wrong Number" at bounding box center [276, 199] width 124 height 14
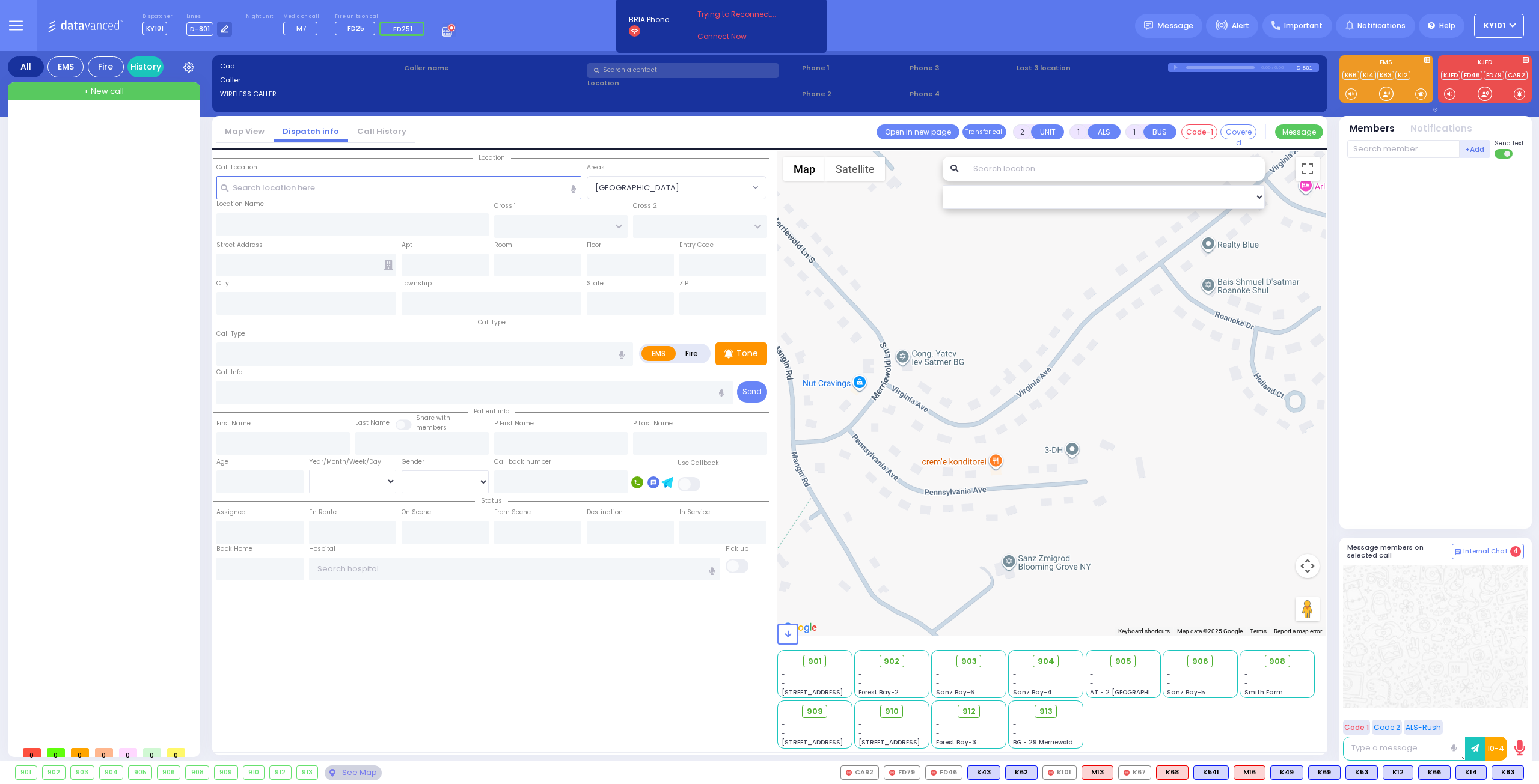
select select
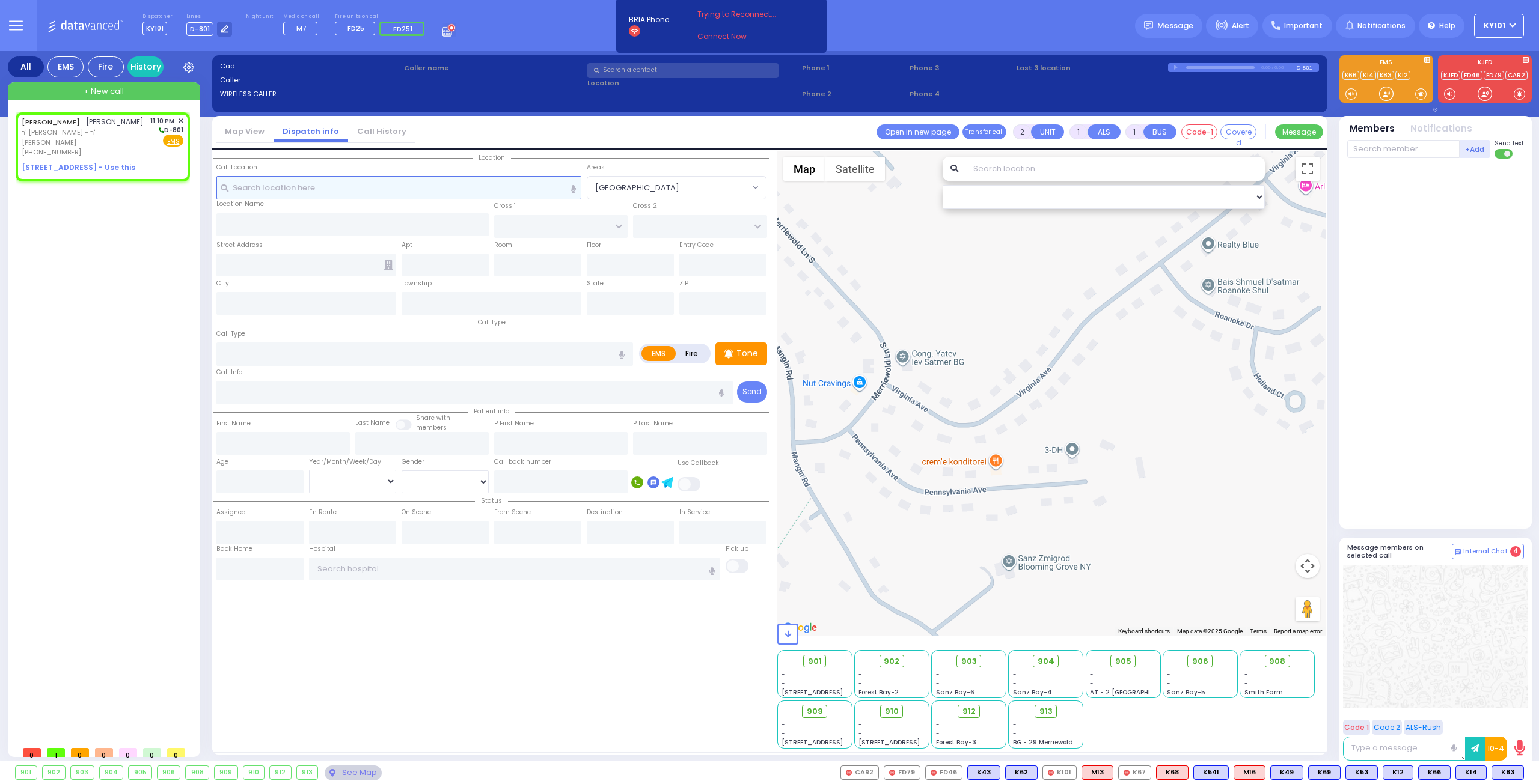
select select
radio input "true"
type input "[PERSON_NAME]"
type input "SCHONBRUN"
select select
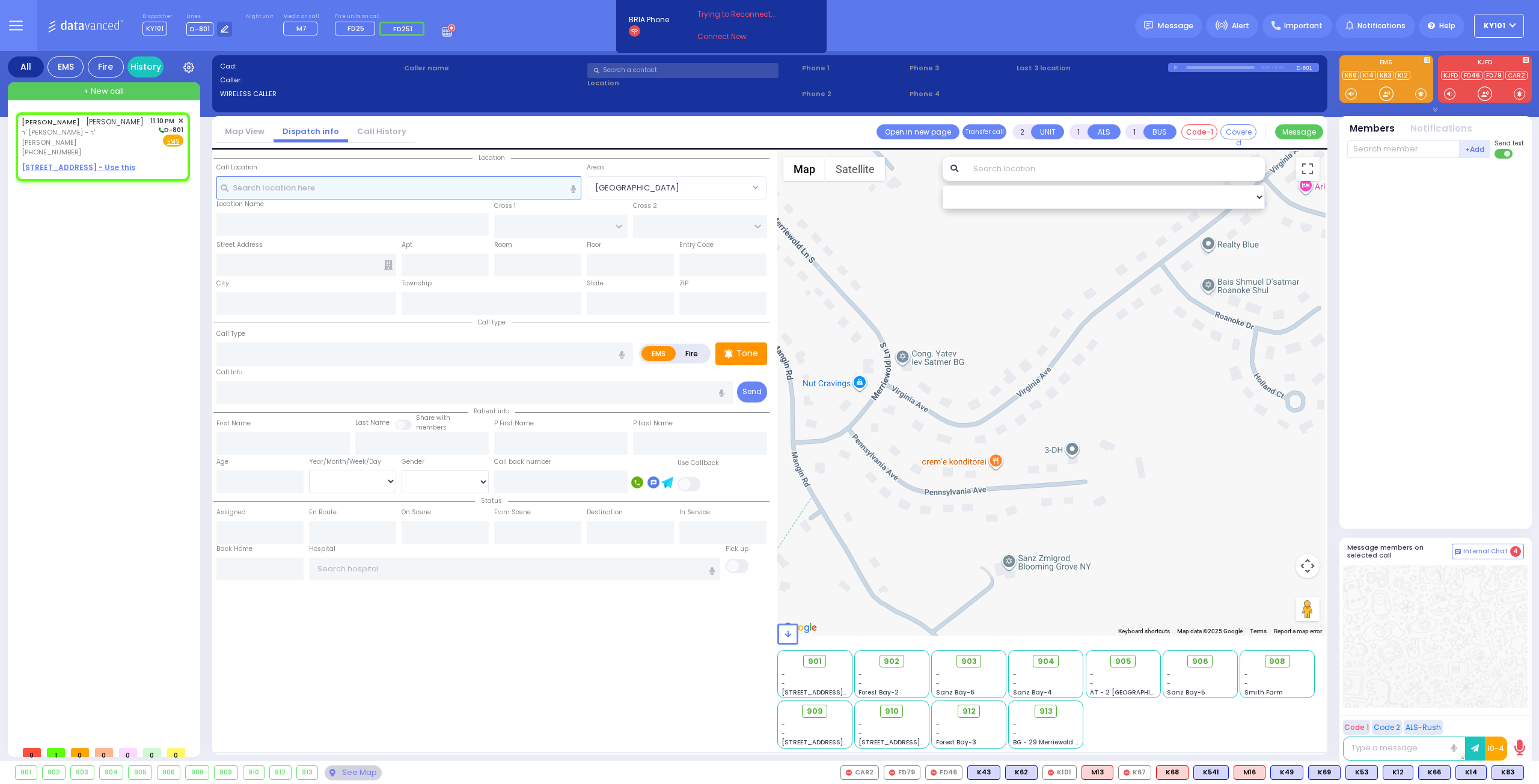
type input "23:10"
select select "Hatzalah Garages"
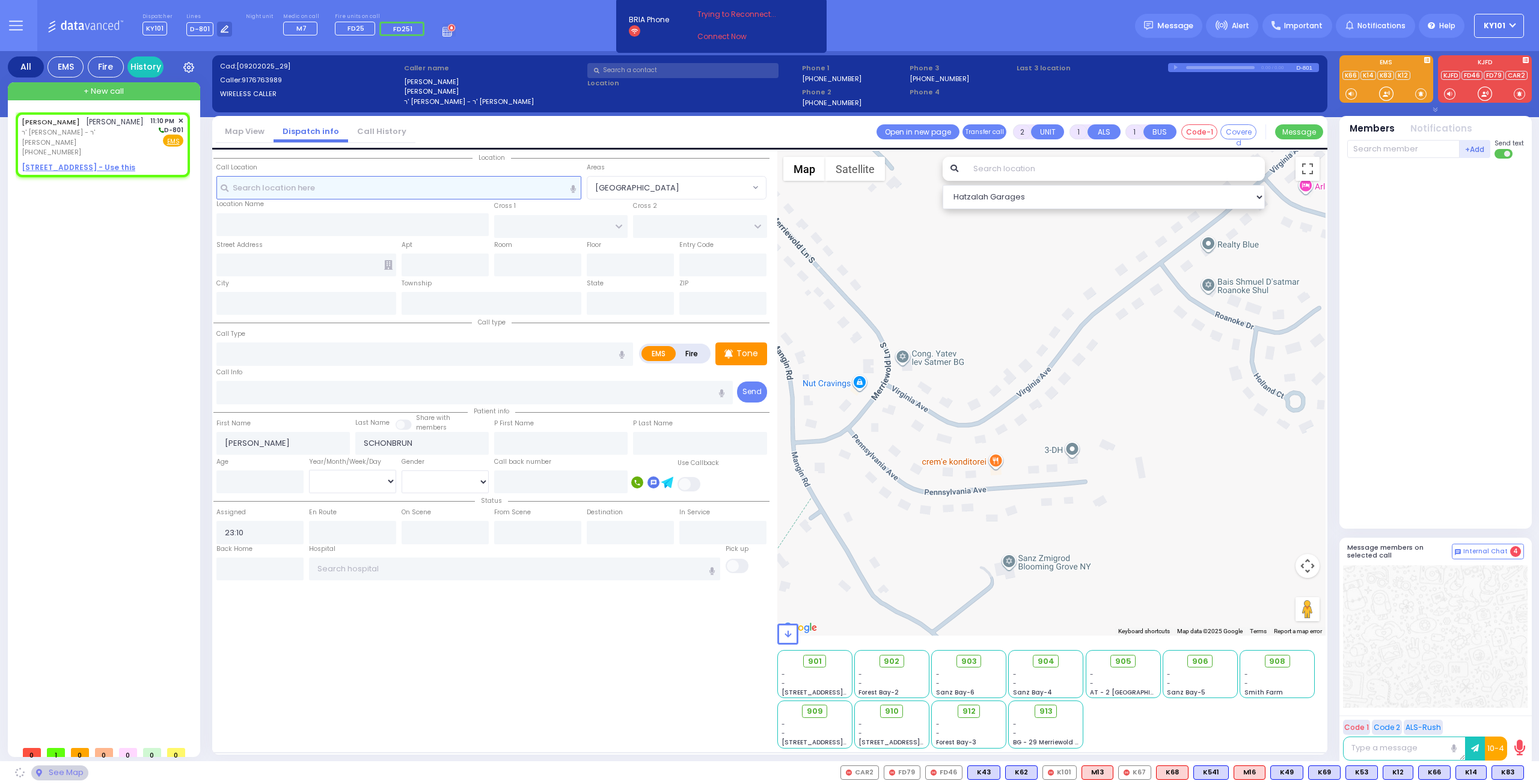
select select
radio input "true"
select select
select select "Hatzalah Garages"
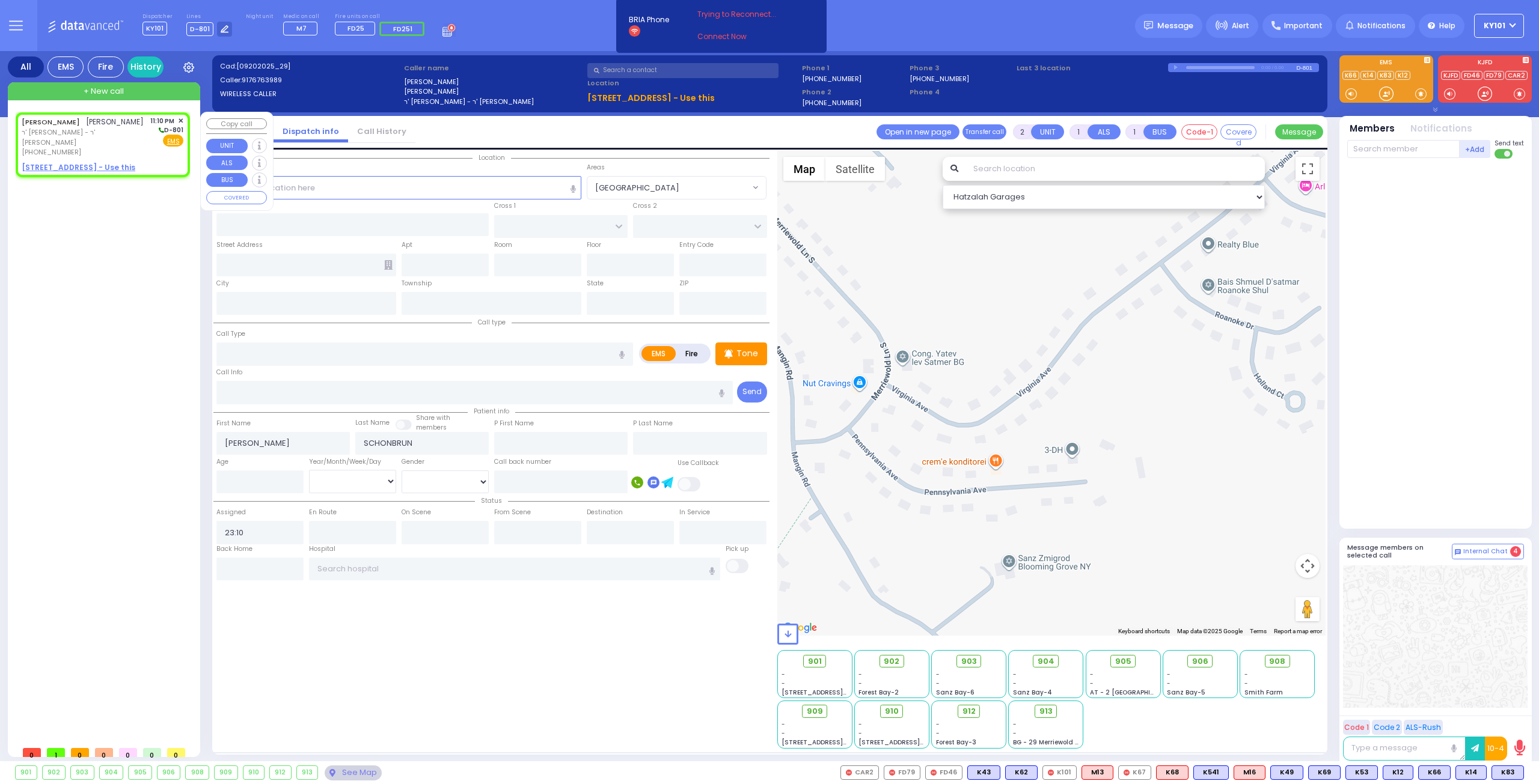
click at [97, 169] on u "[STREET_ADDRESS] - Use this" at bounding box center [79, 167] width 114 height 10
select select
radio input "true"
select select
select select "Hatzalah Garages"
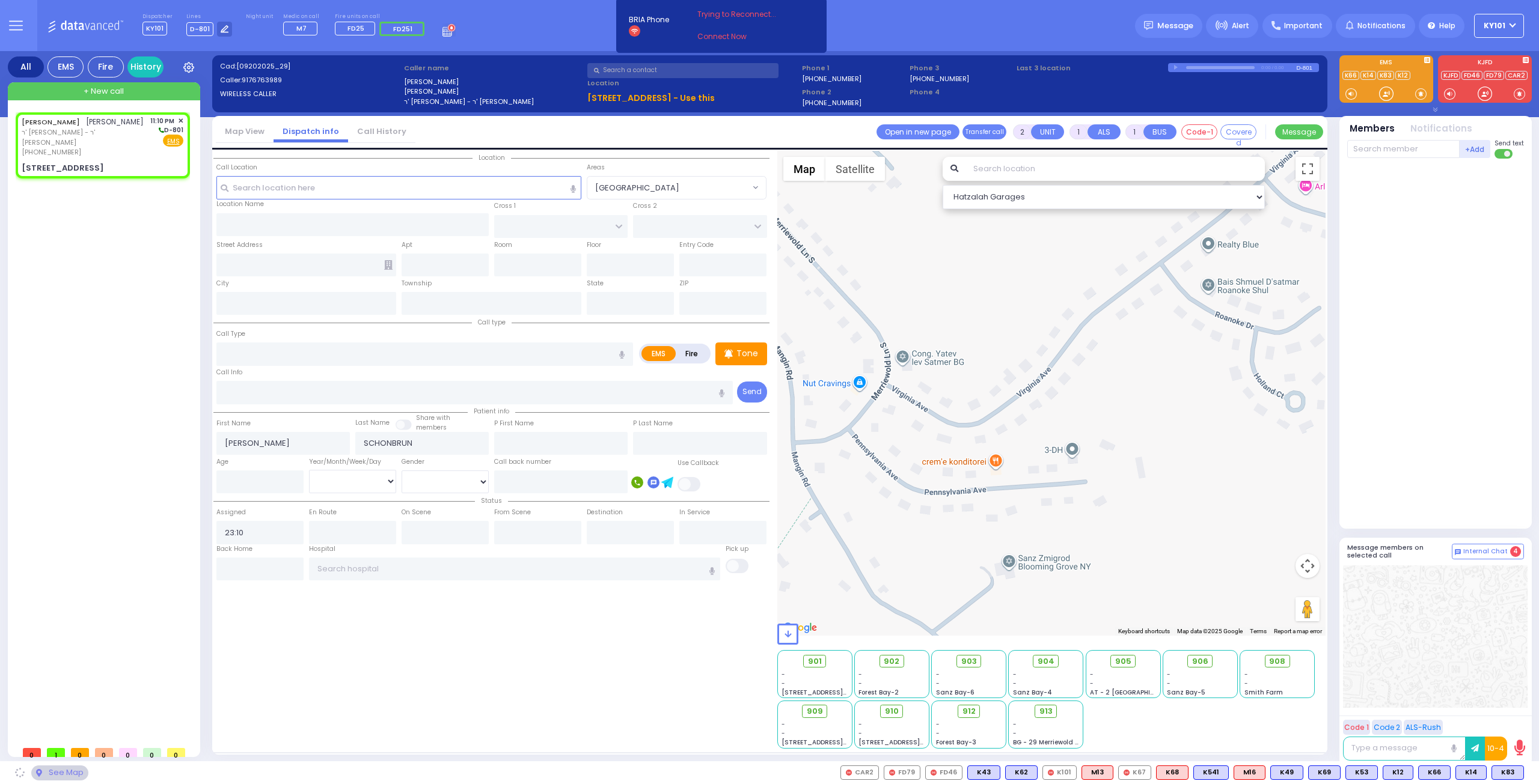
select select
radio input "true"
select select
select select "Hatzalah Garages"
type input "FOREST RD"
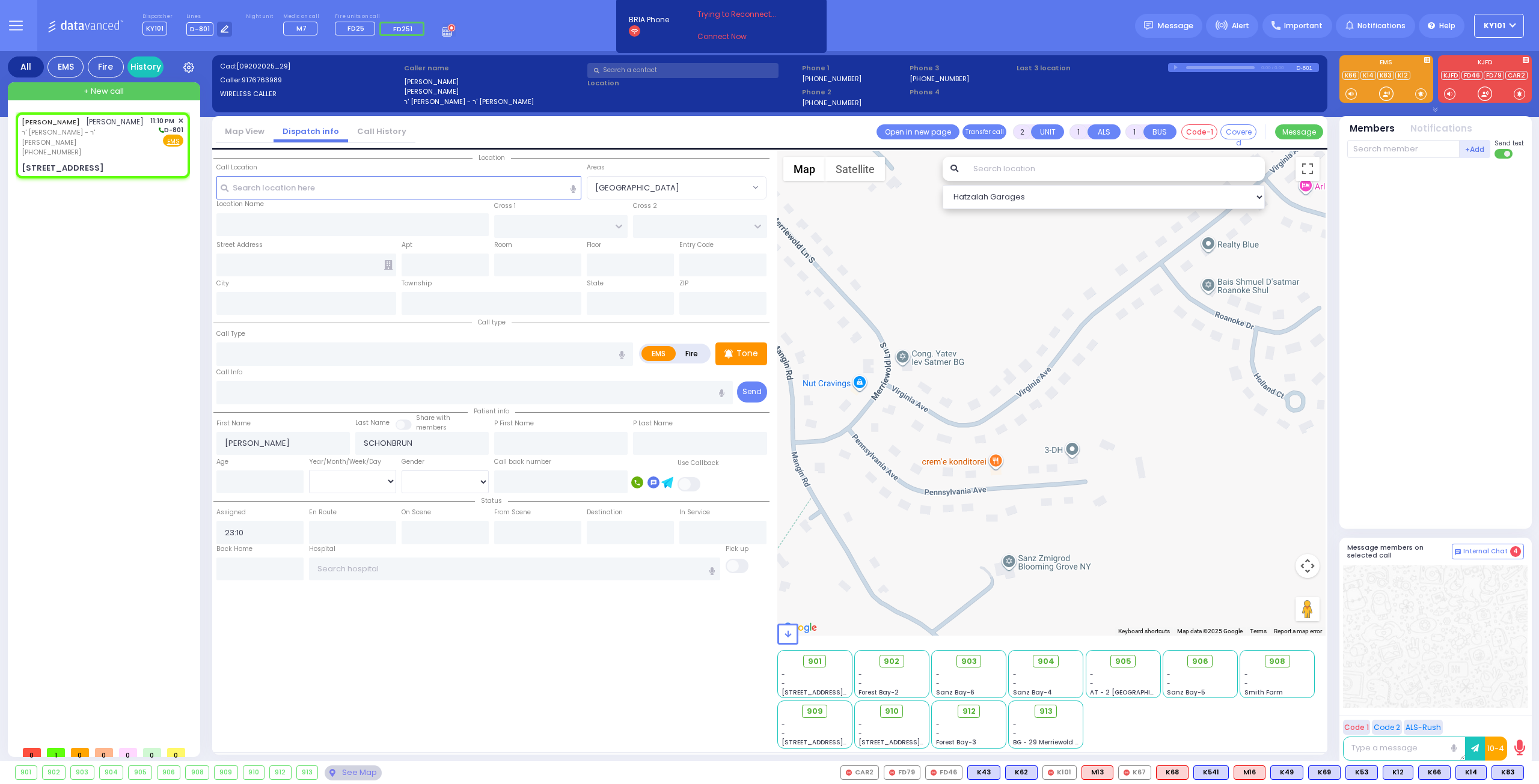
type input "LUBLIN WAY"
type input "[STREET_ADDRESS]"
type input "403"
type input "Monroe"
type input "[US_STATE]"
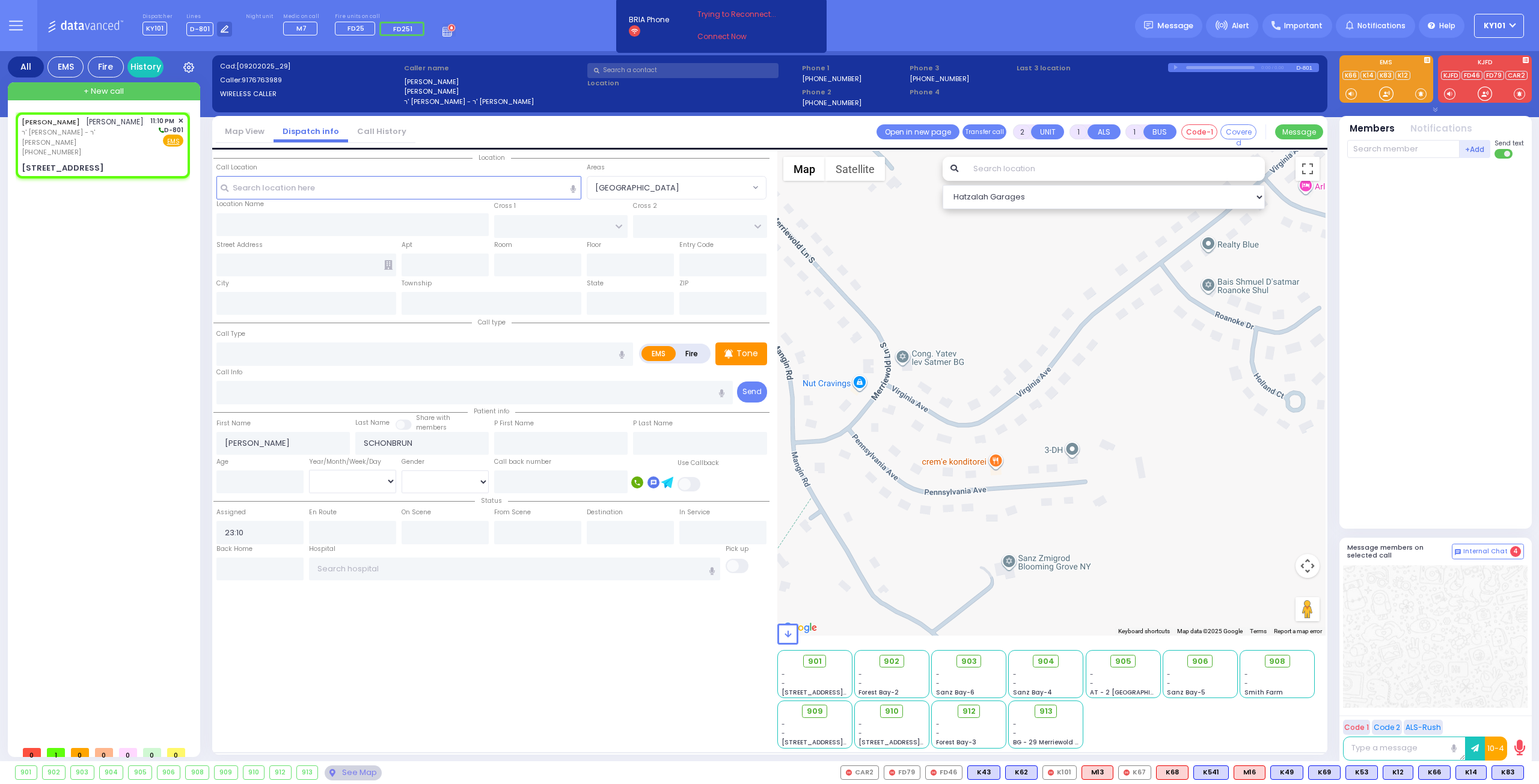
type input "10950"
select select "MONROE"
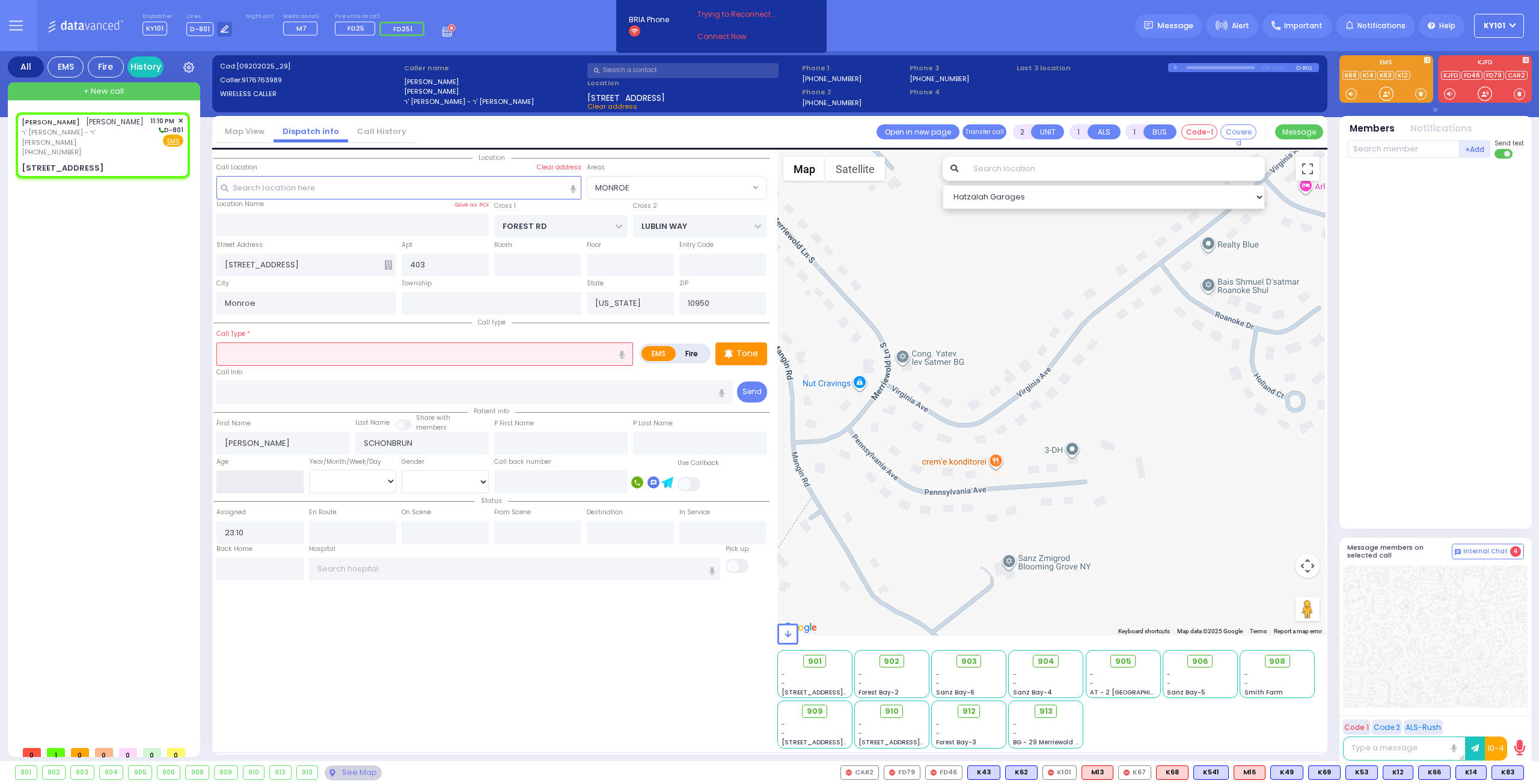
click at [236, 480] on input "number" at bounding box center [260, 482] width 87 height 23
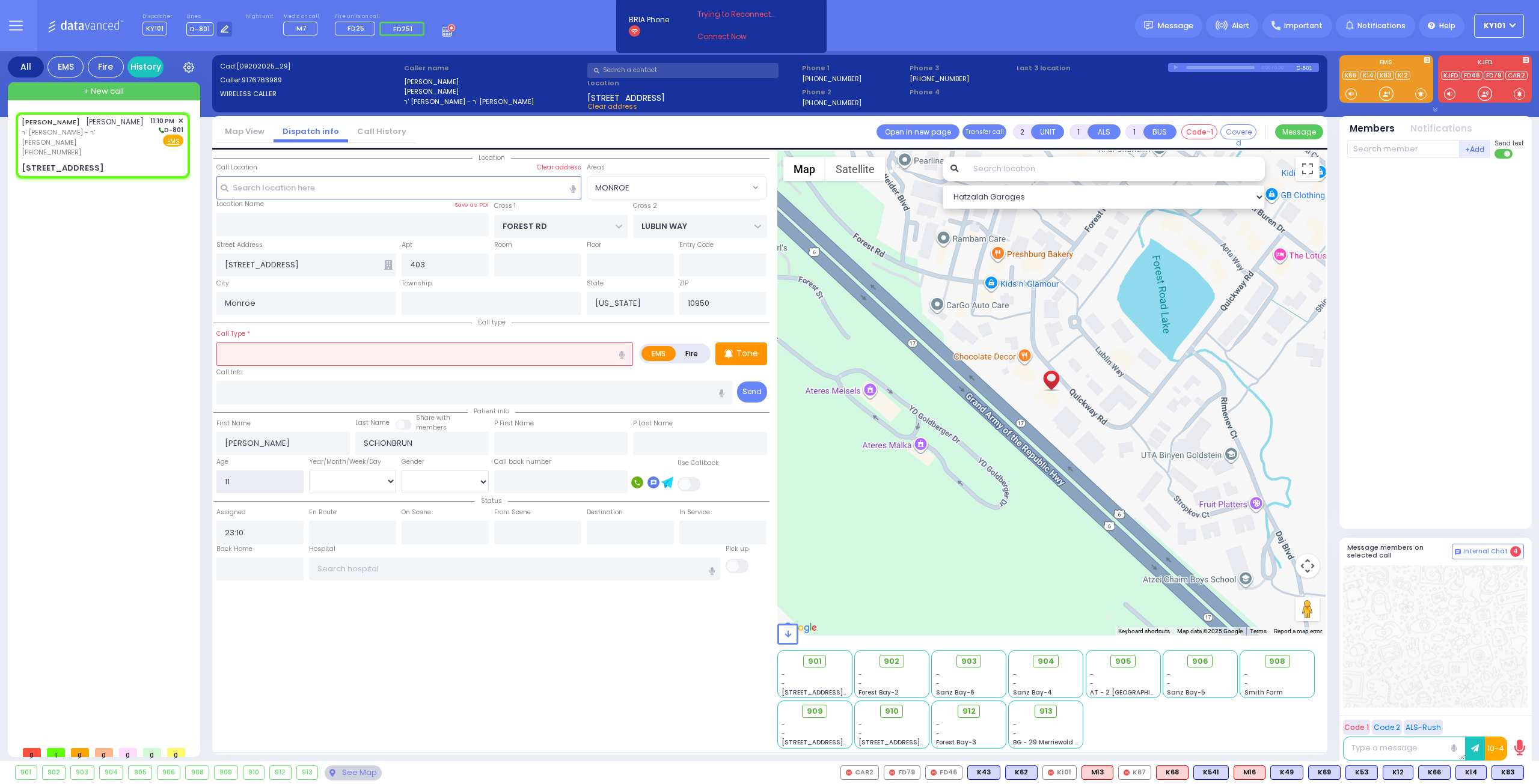
type input "11"
select select "Year"
select select
radio input "true"
select select "Year"
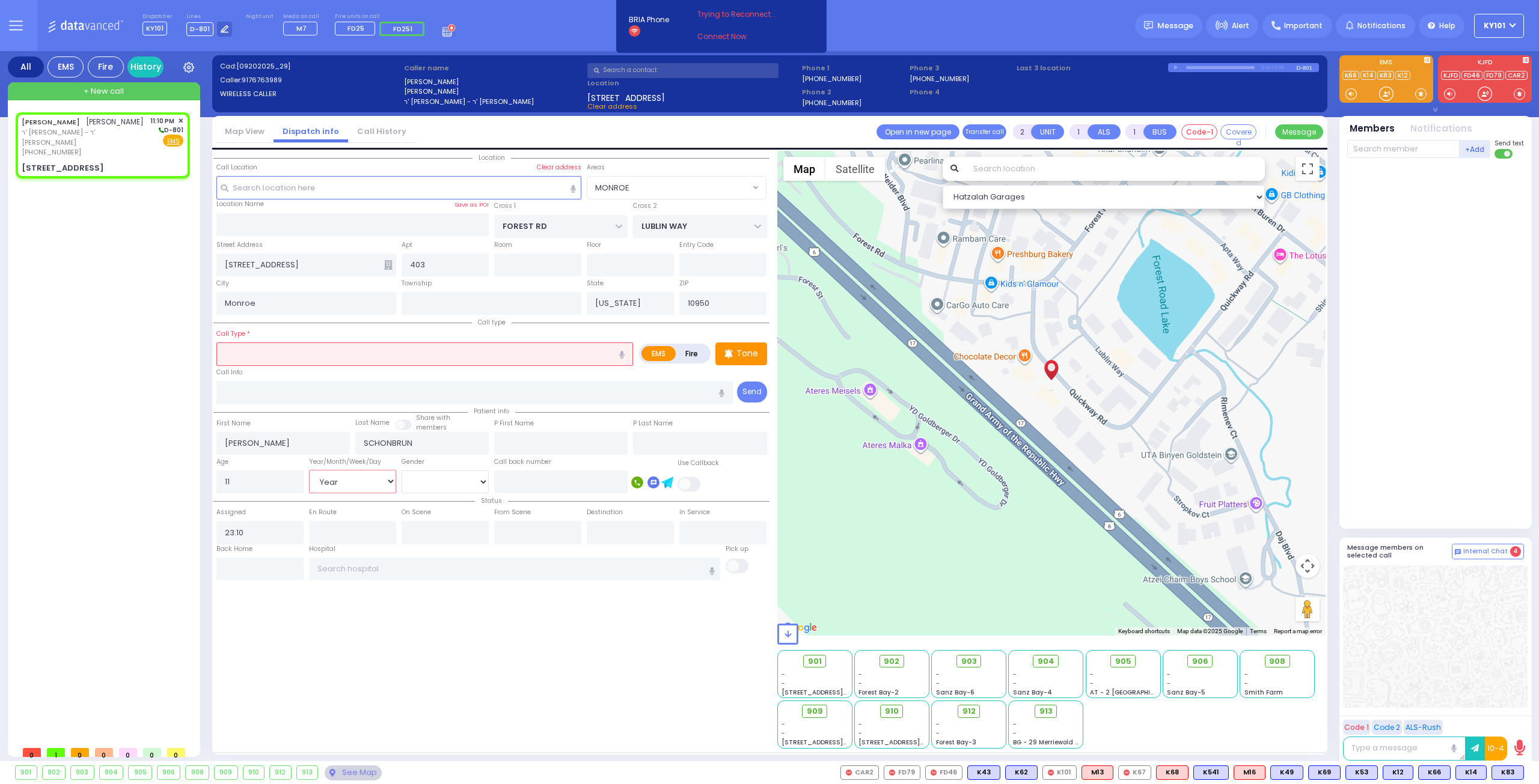
select select "Hatzalah Garages"
click at [347, 336] on div "Call Type * Post-op Complications" at bounding box center [425, 346] width 417 height 39
select select "MONROE"
select select
radio input "true"
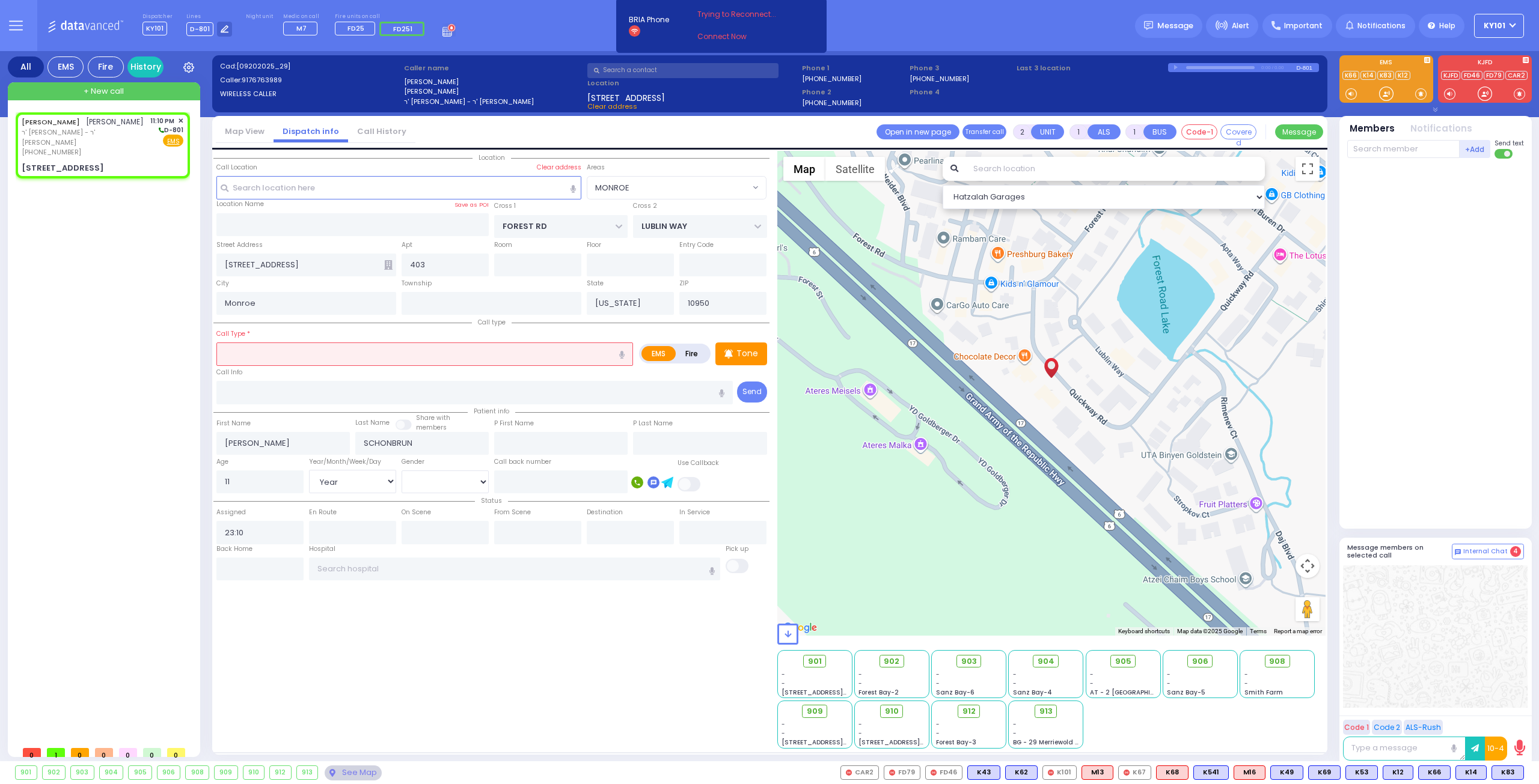
select select "Year"
click at [345, 352] on input "text" at bounding box center [425, 354] width 417 height 23
select select "Hatzalah Garages"
select select "MONROE"
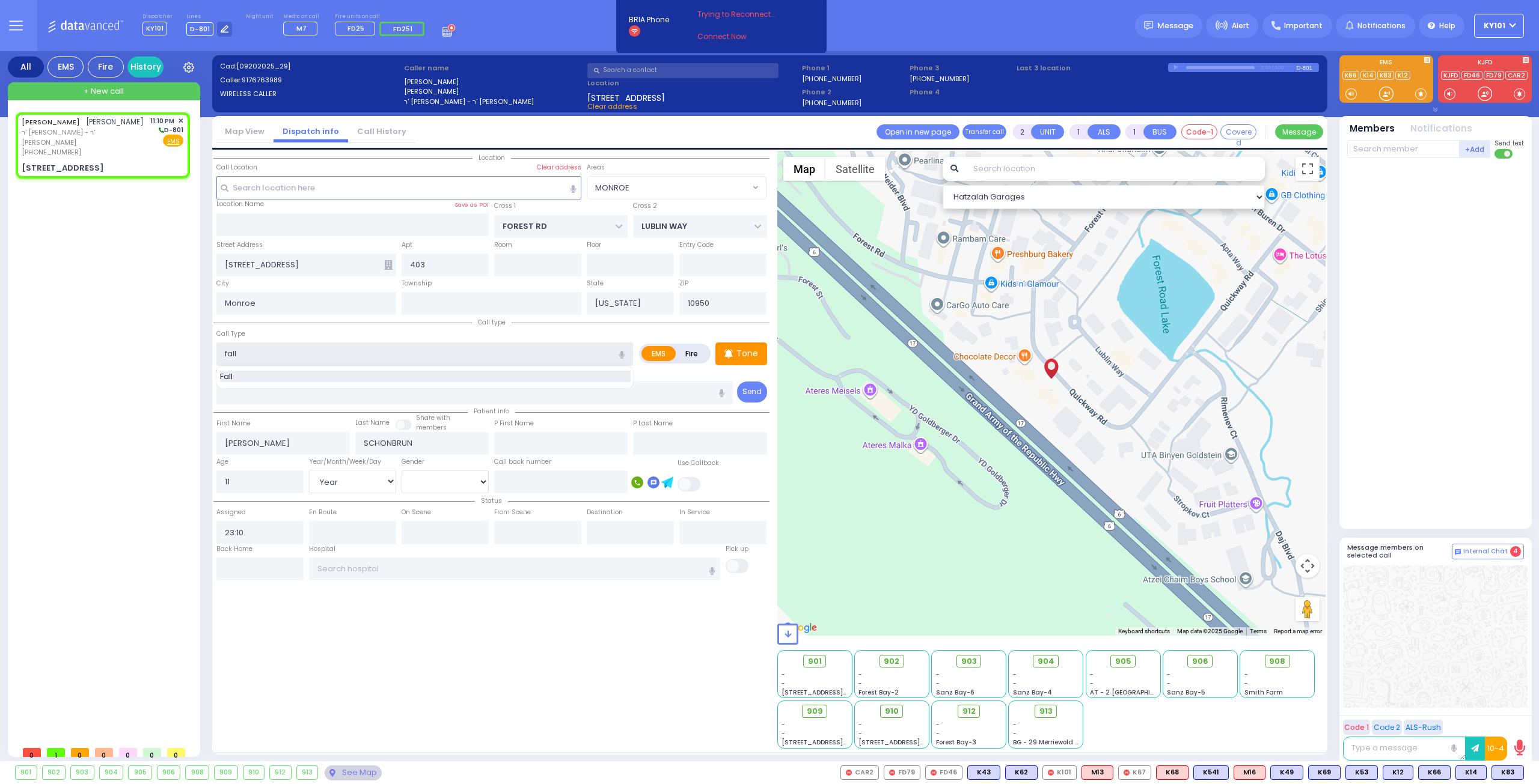
type input "Fall"
type input "1"
type input "0"
click at [338, 327] on div "Call Type Fall Fall" at bounding box center [425, 346] width 417 height 39
select select
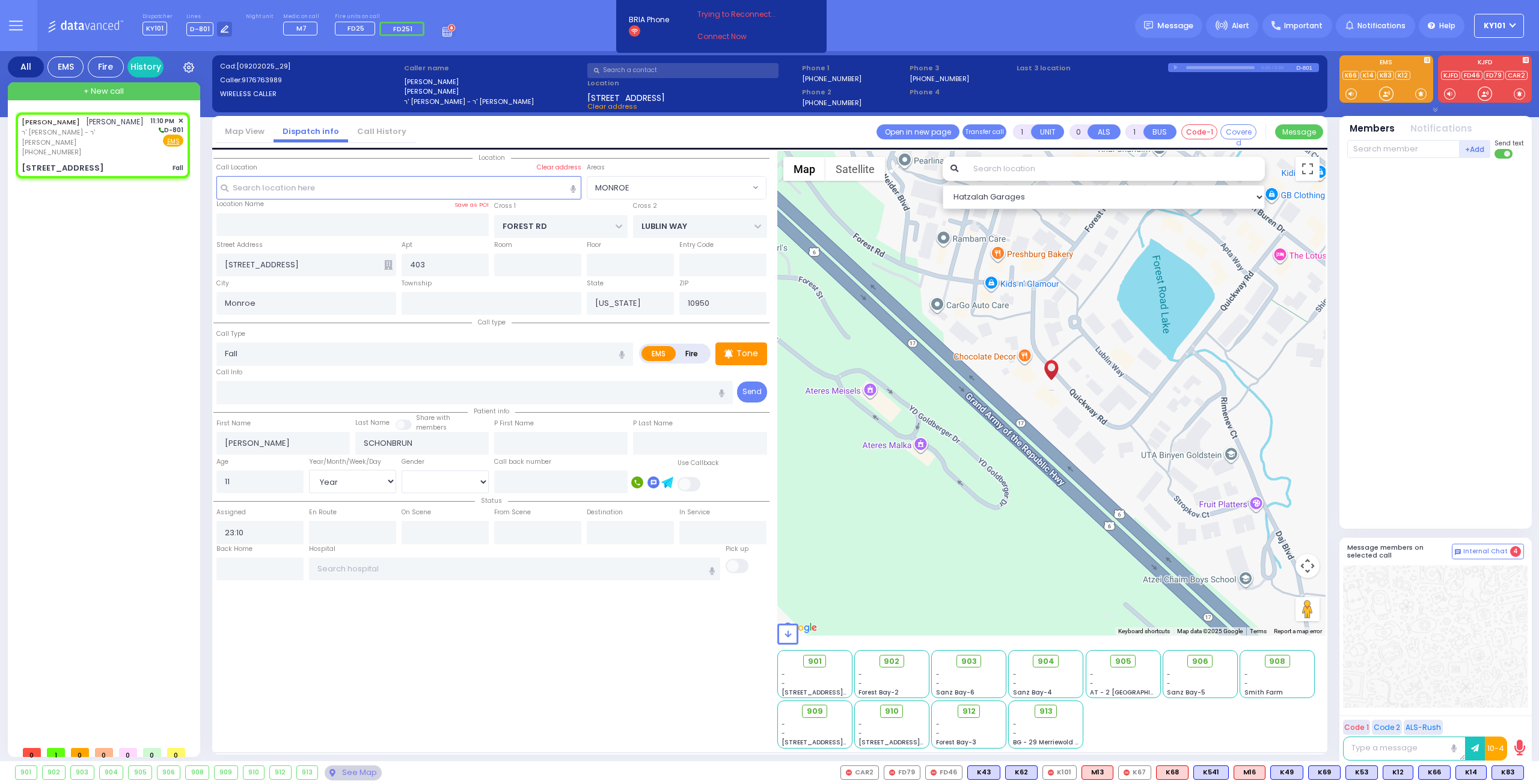
radio input "true"
select select "Year"
select select "Hatzalah Garages"
select select "MONROE"
select select
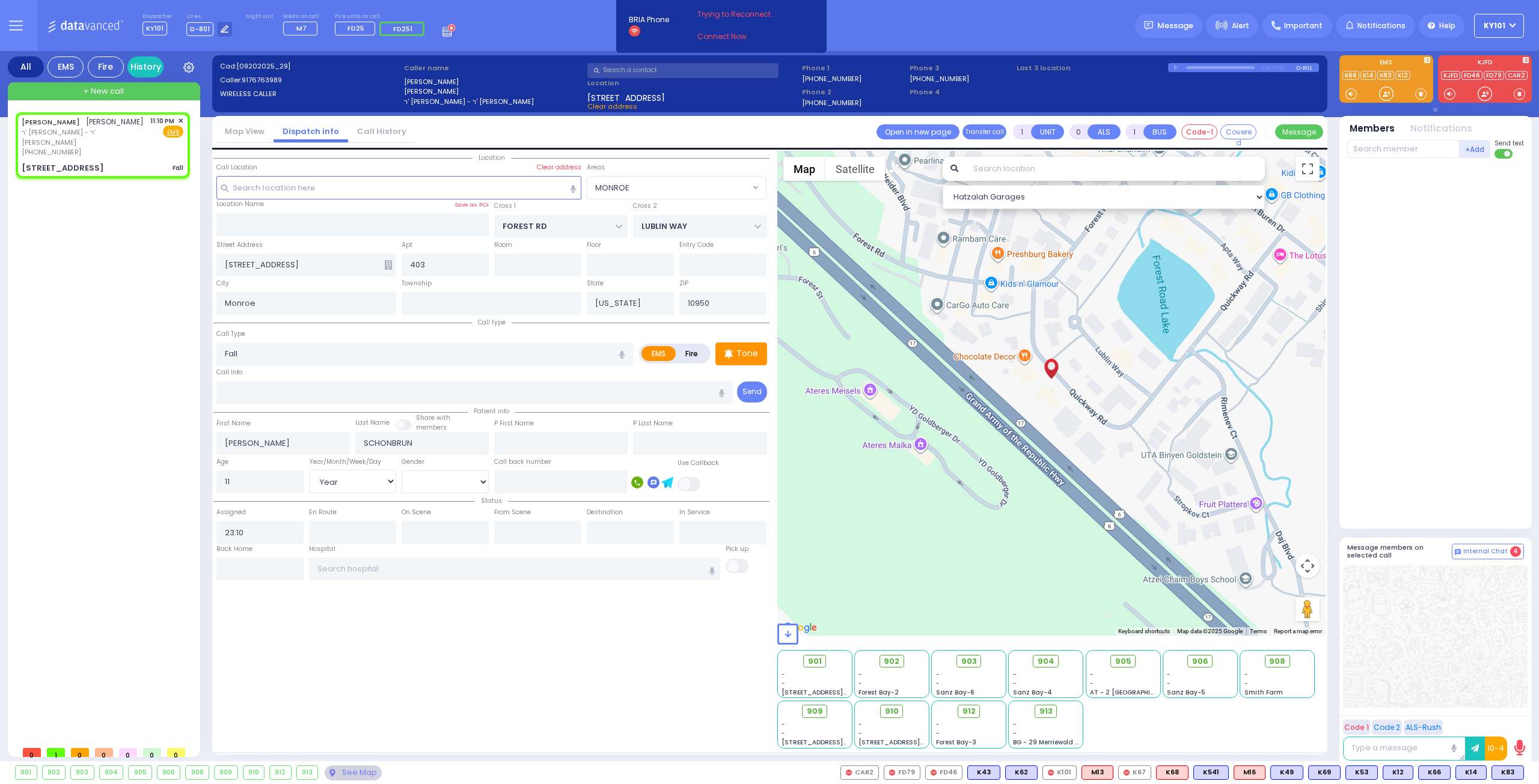
radio input "true"
select select "Year"
select select "Hatzalah Garages"
select select "MONROE"
click at [1501, 771] on span "K69" at bounding box center [1507, 773] width 31 height 14
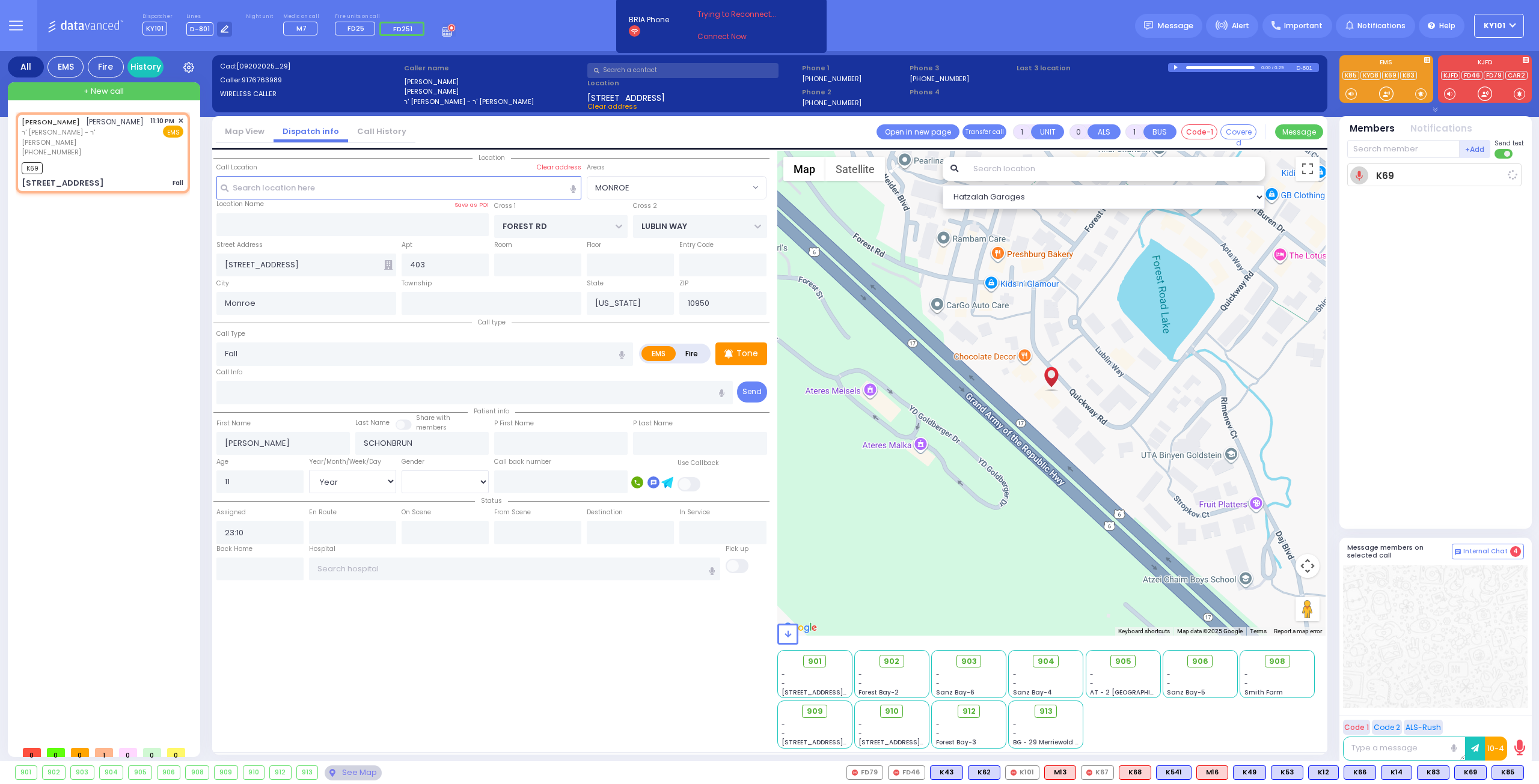
select select
radio input "true"
select select "Year"
type input "23:11"
select select "Hatzalah Garages"
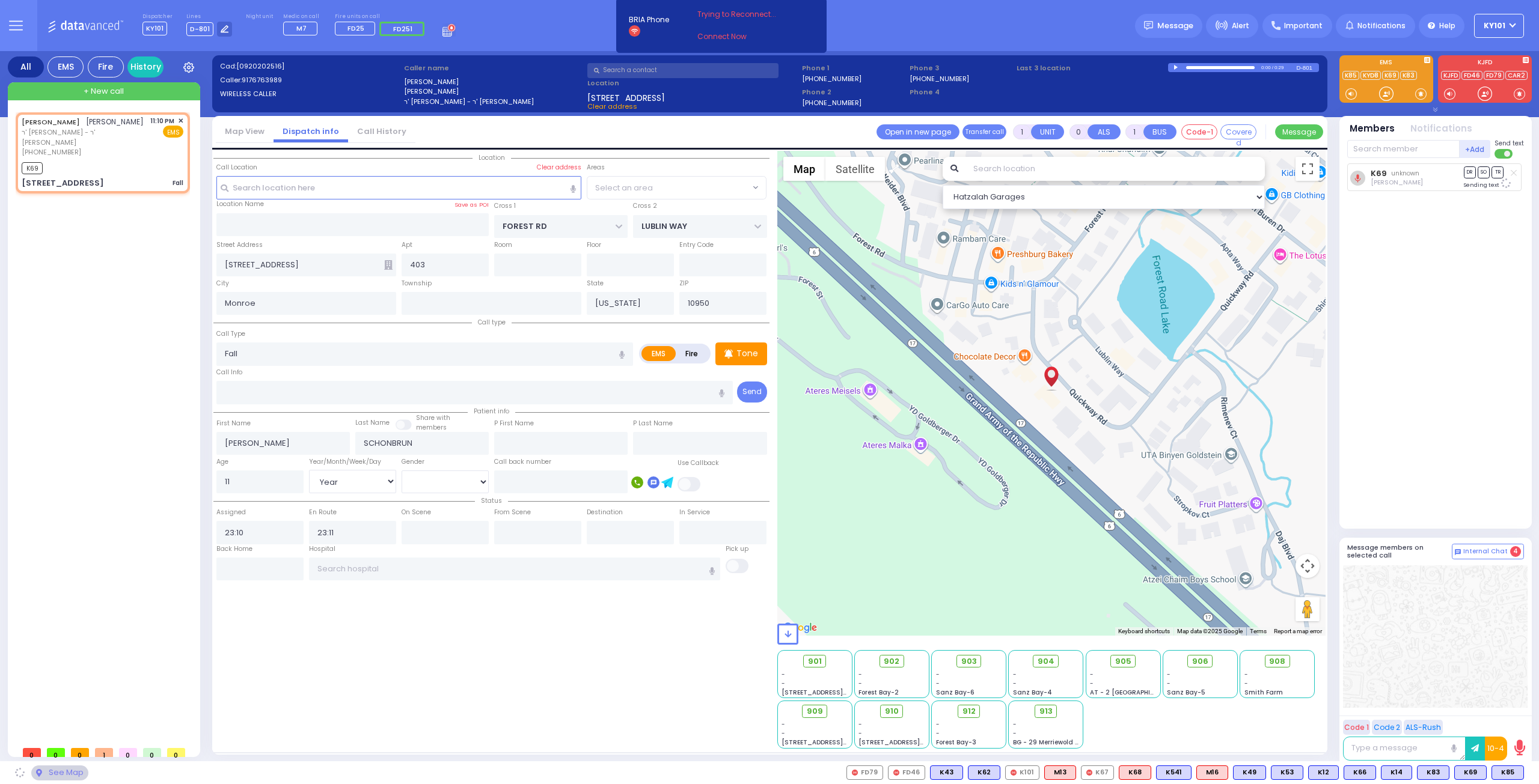
select select "MONROE"
click at [1504, 772] on span "K85" at bounding box center [1507, 773] width 31 height 14
select select
radio input "true"
select select "Year"
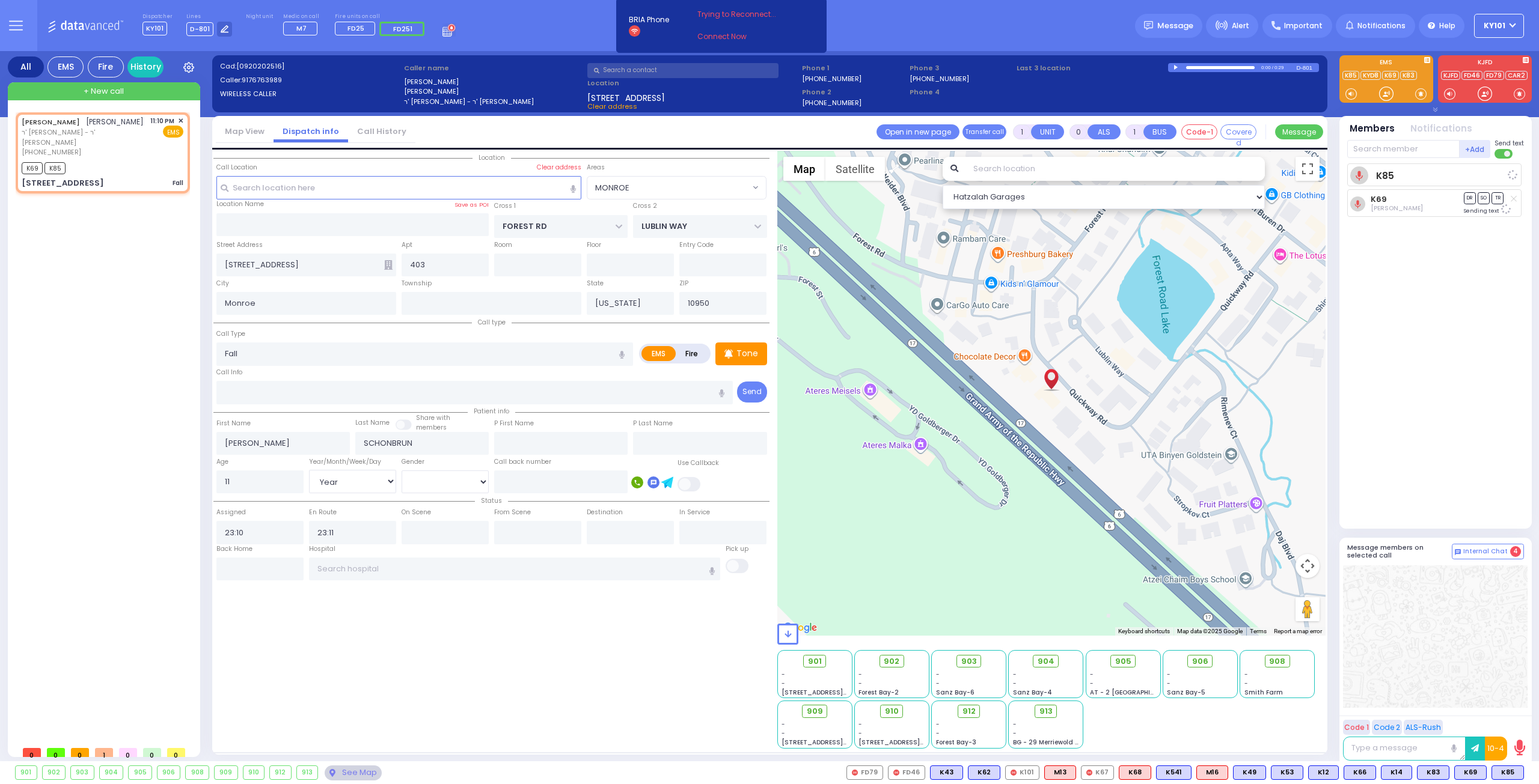
select select "Hatzalah Garages"
select select "MONROE"
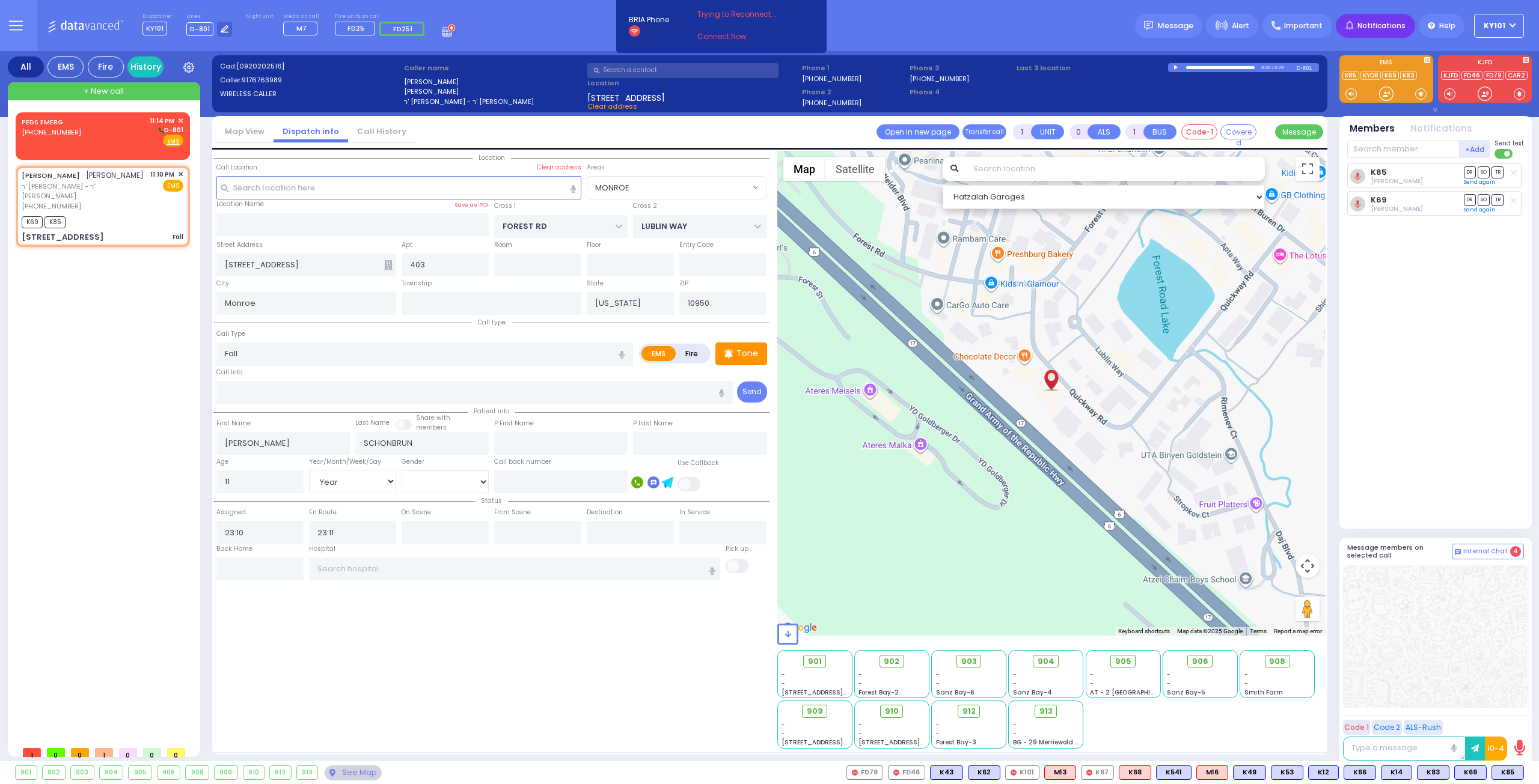
click at [1380, 24] on span "Notifications" at bounding box center [1381, 26] width 48 height 11
click at [1390, 61] on button "Add New" at bounding box center [1385, 64] width 54 height 18
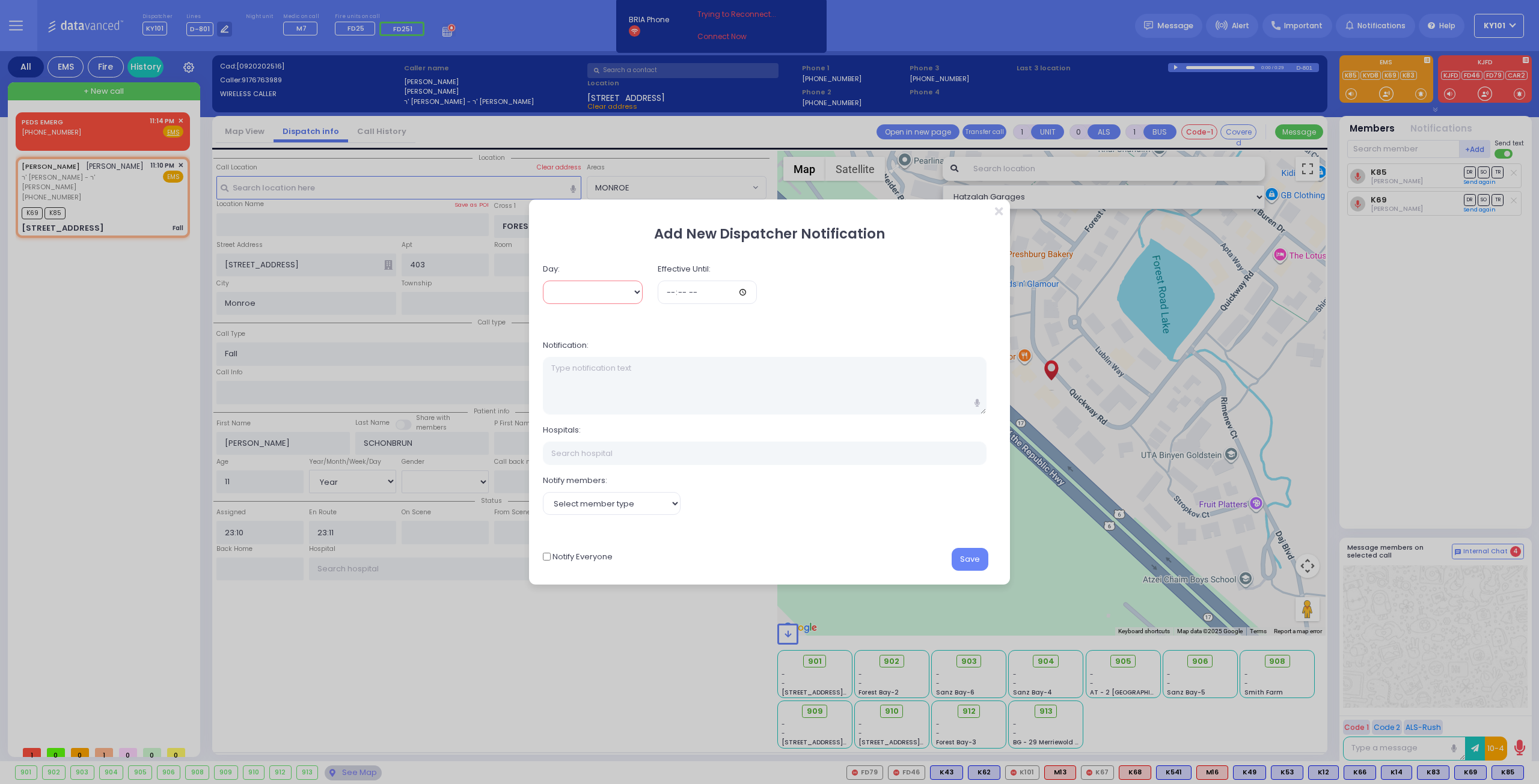
click at [598, 292] on select "[DATE] [DATE]" at bounding box center [592, 292] width 99 height 23
select select "2"
click at [543, 281] on select "[DATE] [DATE]" at bounding box center [592, 292] width 99 height 23
click at [685, 302] on input "time" at bounding box center [707, 292] width 99 height 23
type input "03:00"
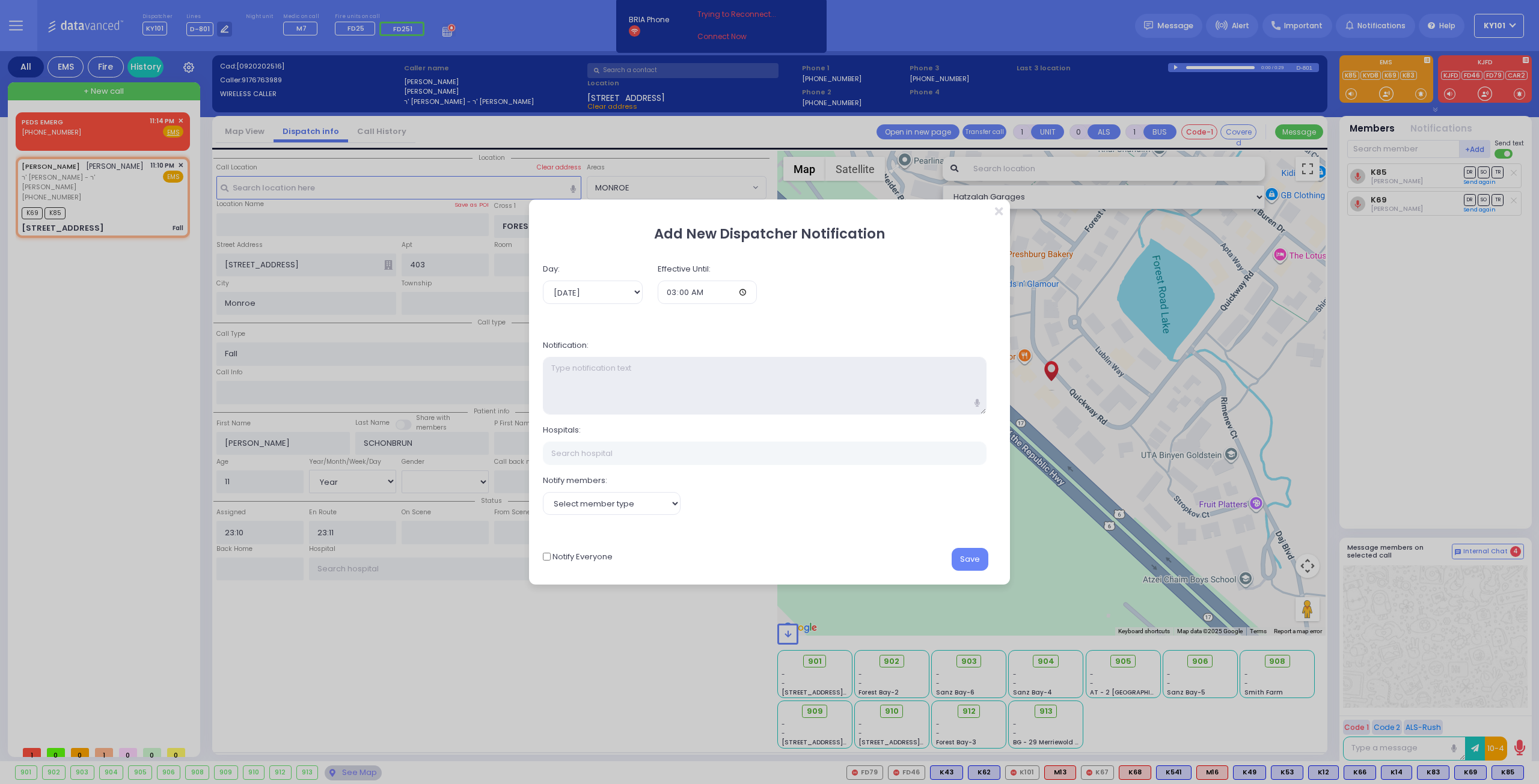
click at [700, 380] on textarea at bounding box center [764, 386] width 443 height 58
click at [686, 455] on input "text" at bounding box center [764, 453] width 443 height 23
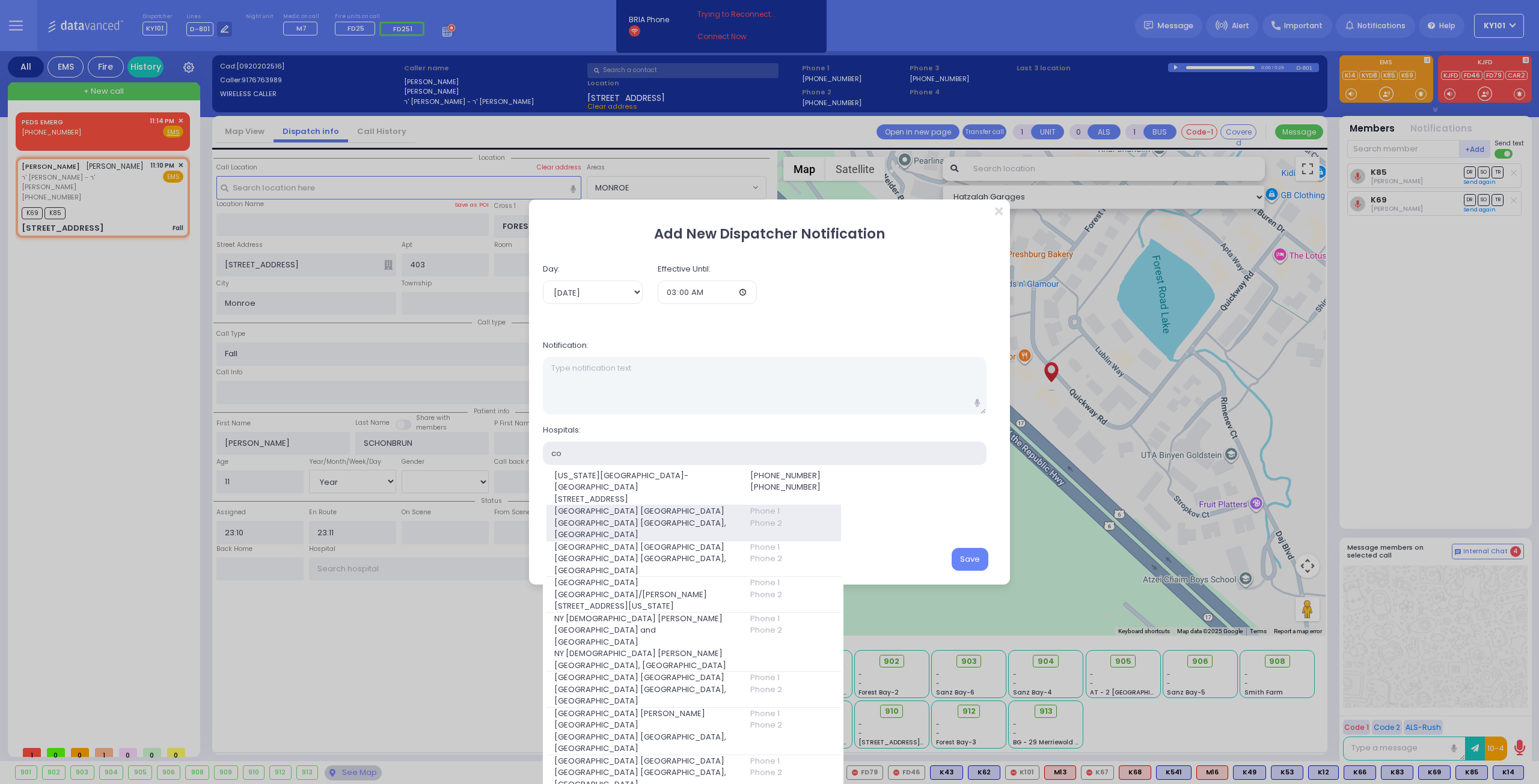
type input "c"
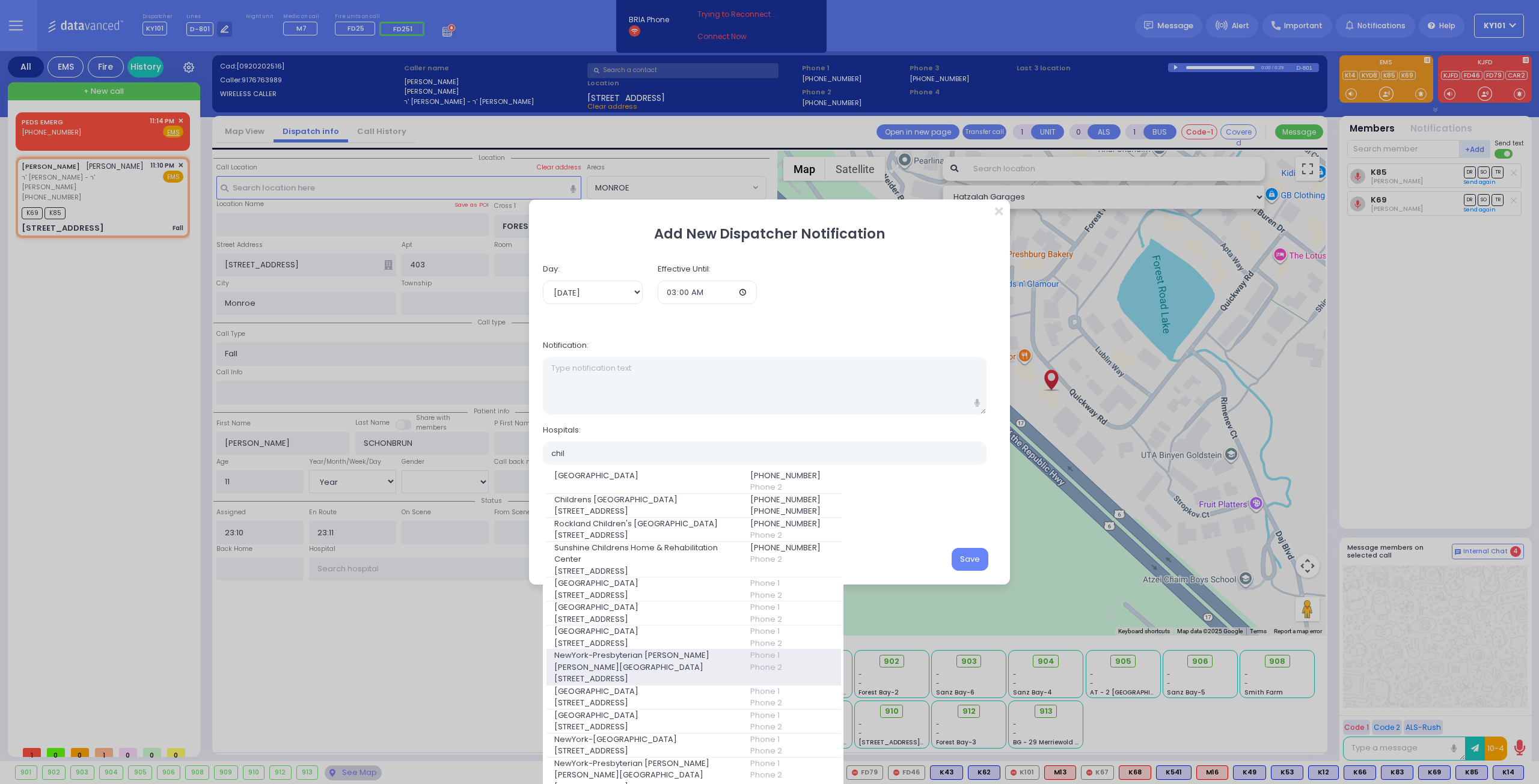
click at [686, 662] on span "NewYork-Presbyterian [PERSON_NAME] [PERSON_NAME][GEOGRAPHIC_DATA]" at bounding box center [644, 661] width 181 height 24
type input "NewYork-Presbyterian [PERSON_NAME] [PERSON_NAME][GEOGRAPHIC_DATA]"
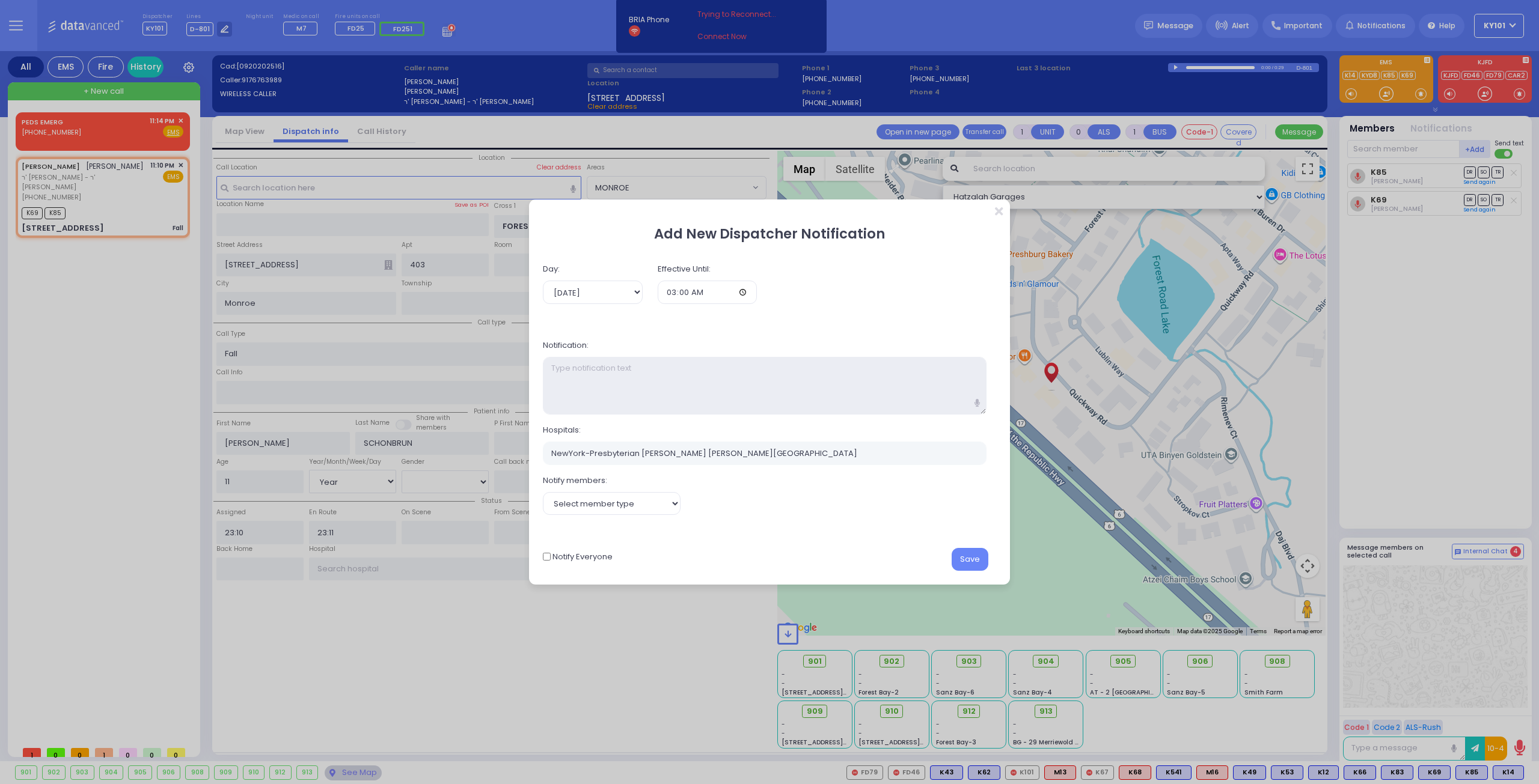
click at [678, 385] on textarea at bounding box center [764, 386] width 443 height 58
type textarea "Critical diversion"
click at [979, 559] on button "Save" at bounding box center [970, 559] width 37 height 23
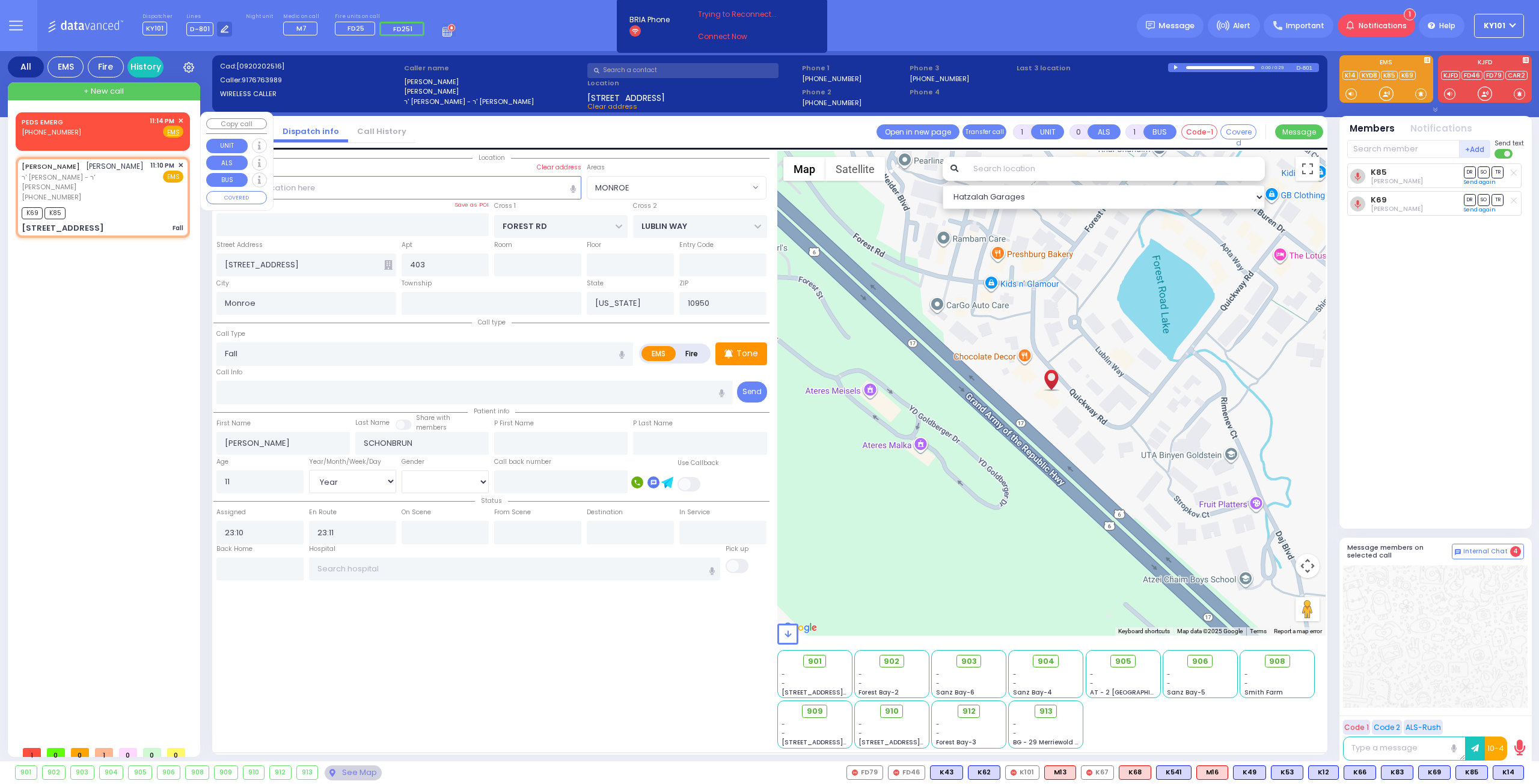
click at [181, 118] on span "✕" at bounding box center [181, 120] width 5 height 10
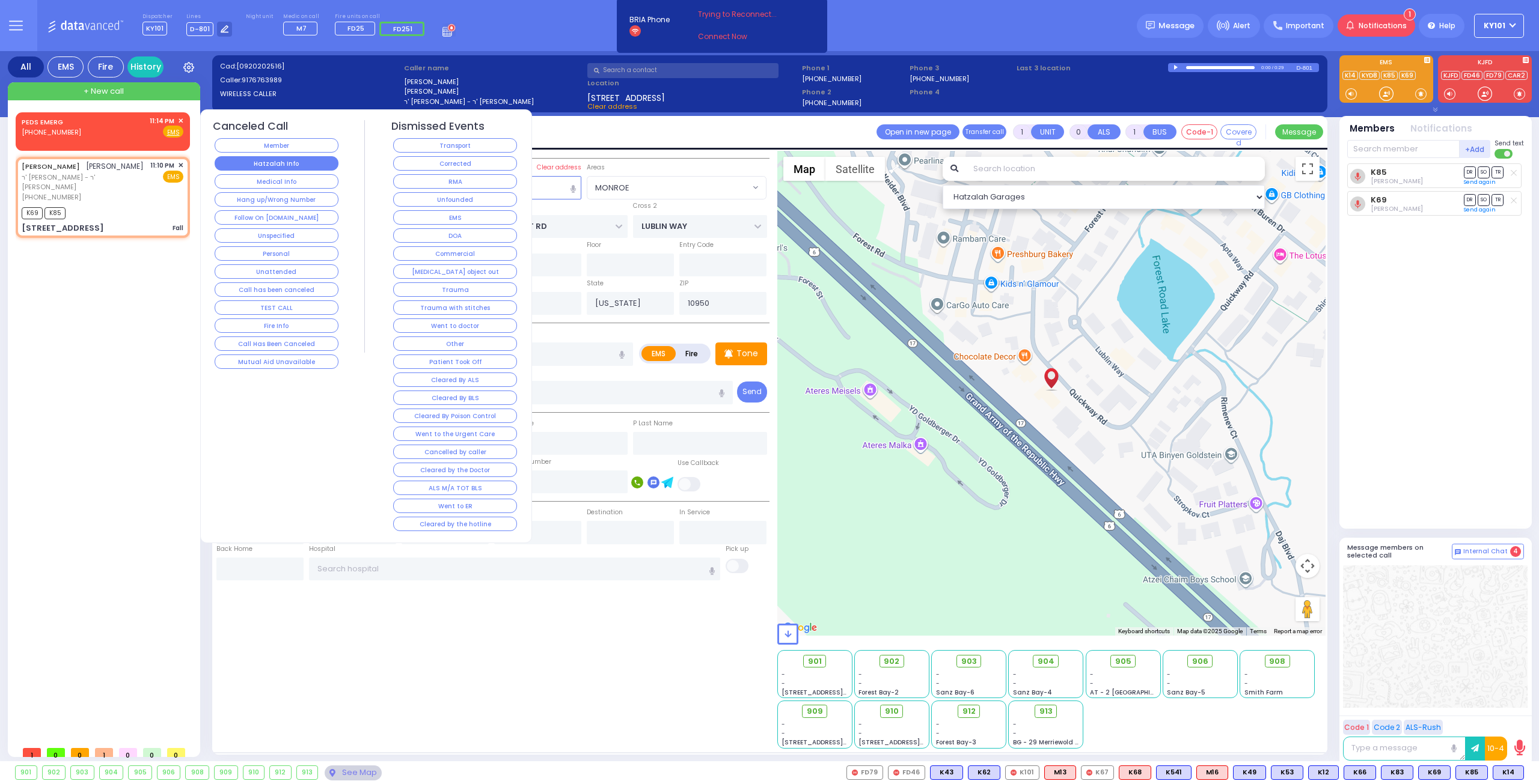
click at [294, 163] on button "Hatzalah Info" at bounding box center [276, 163] width 124 height 14
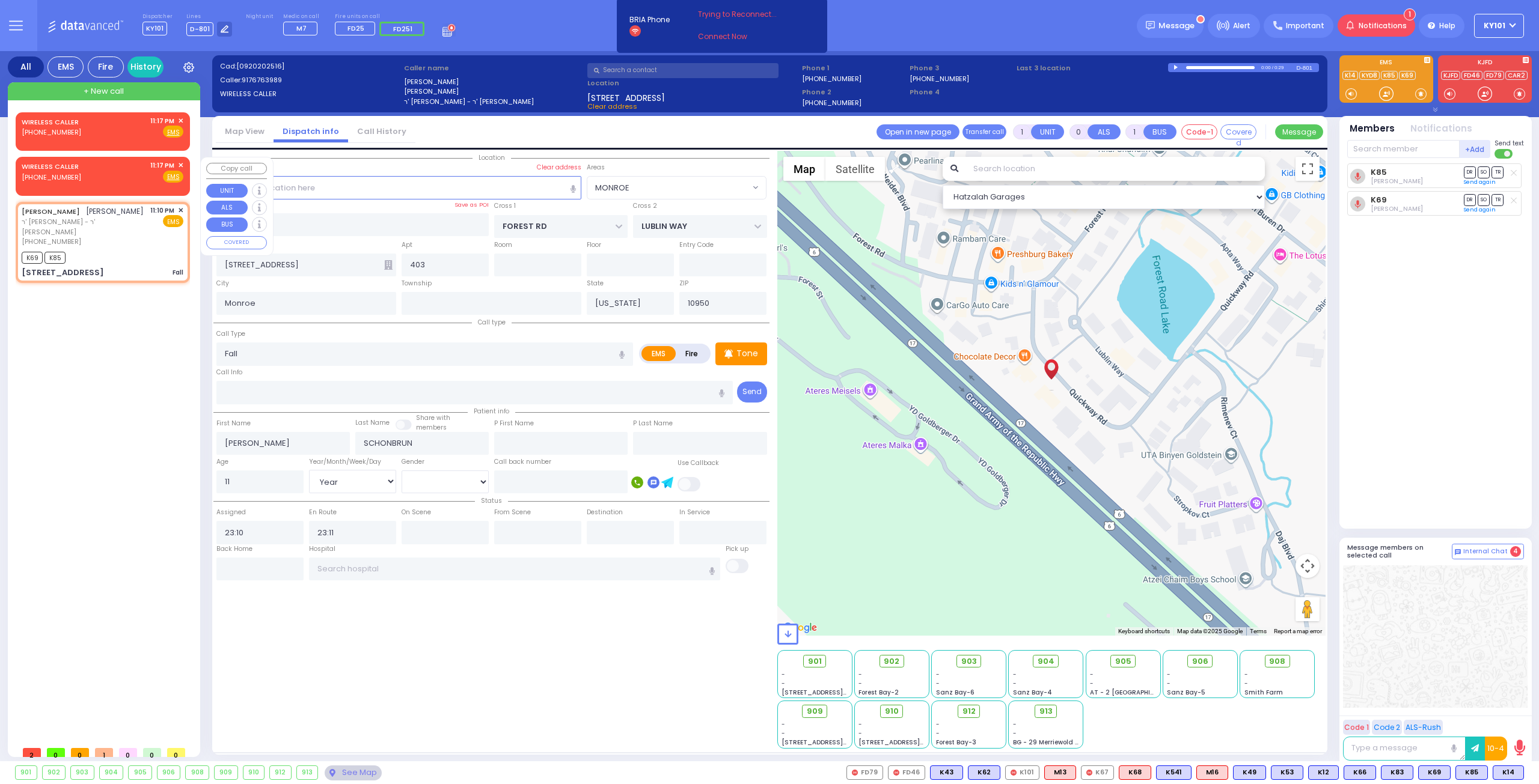
click at [180, 164] on span "✕" at bounding box center [181, 165] width 5 height 10
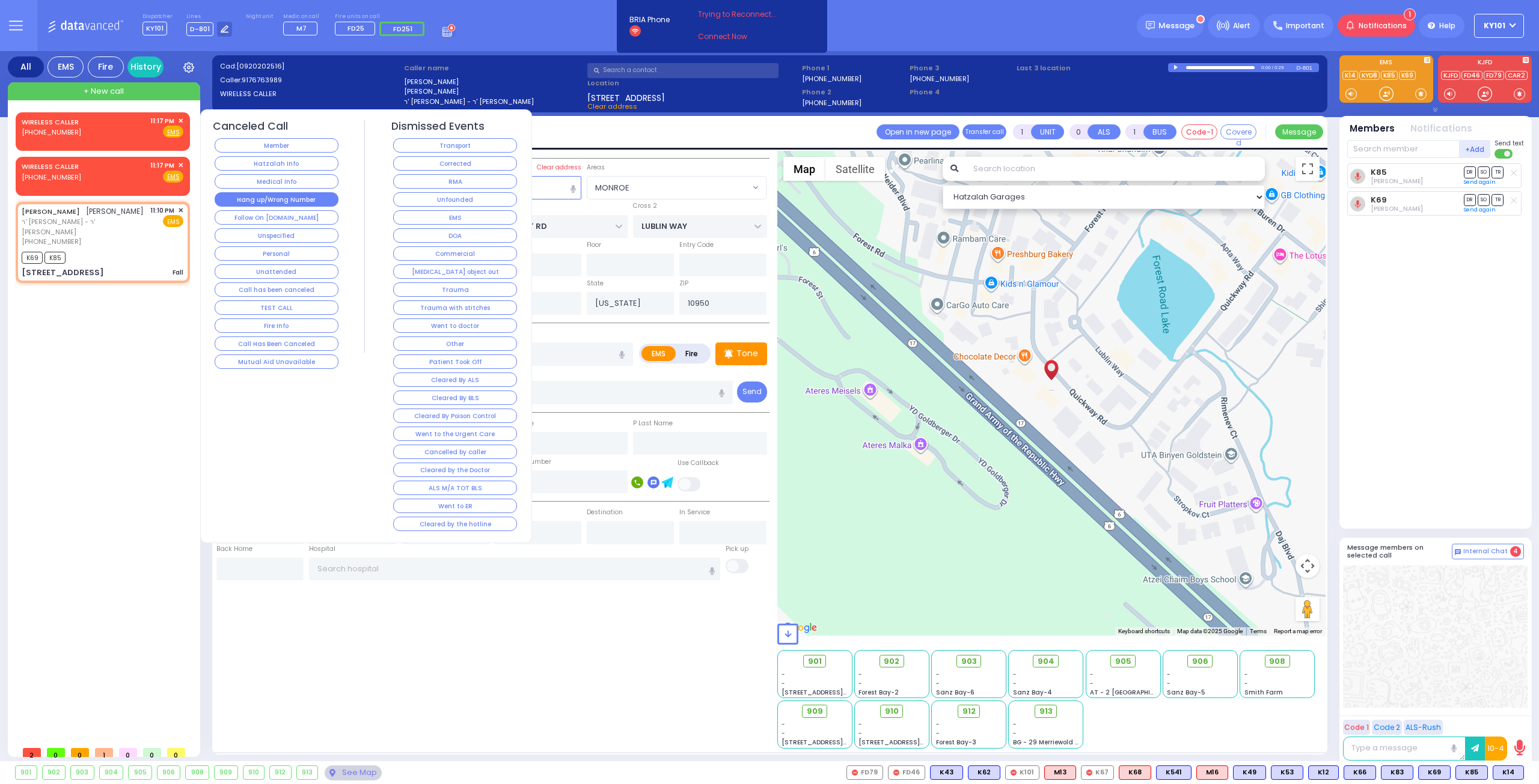
click at [298, 195] on button "Hang up/Wrong Number" at bounding box center [276, 199] width 124 height 14
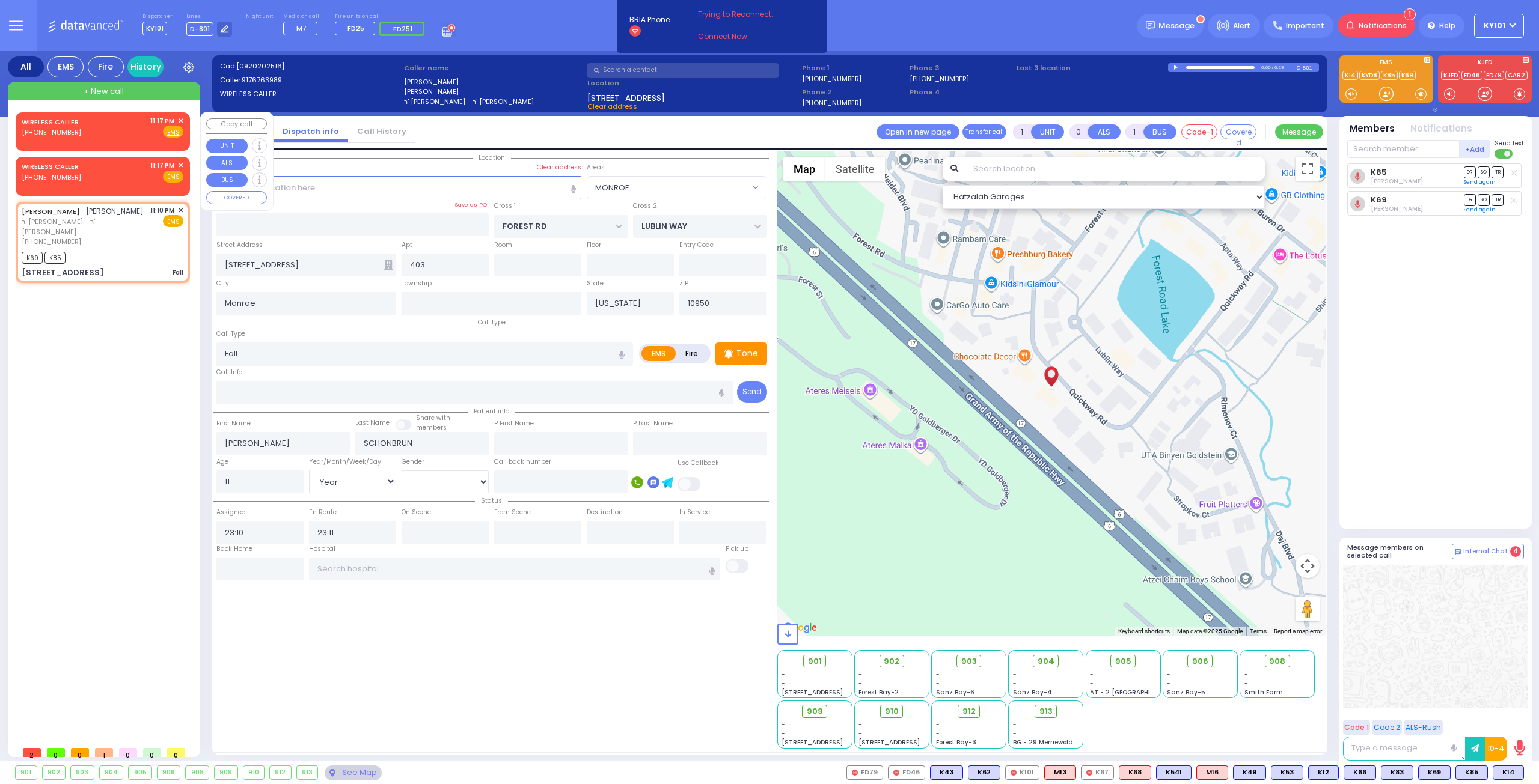
click at [181, 117] on span "✕" at bounding box center [181, 120] width 5 height 10
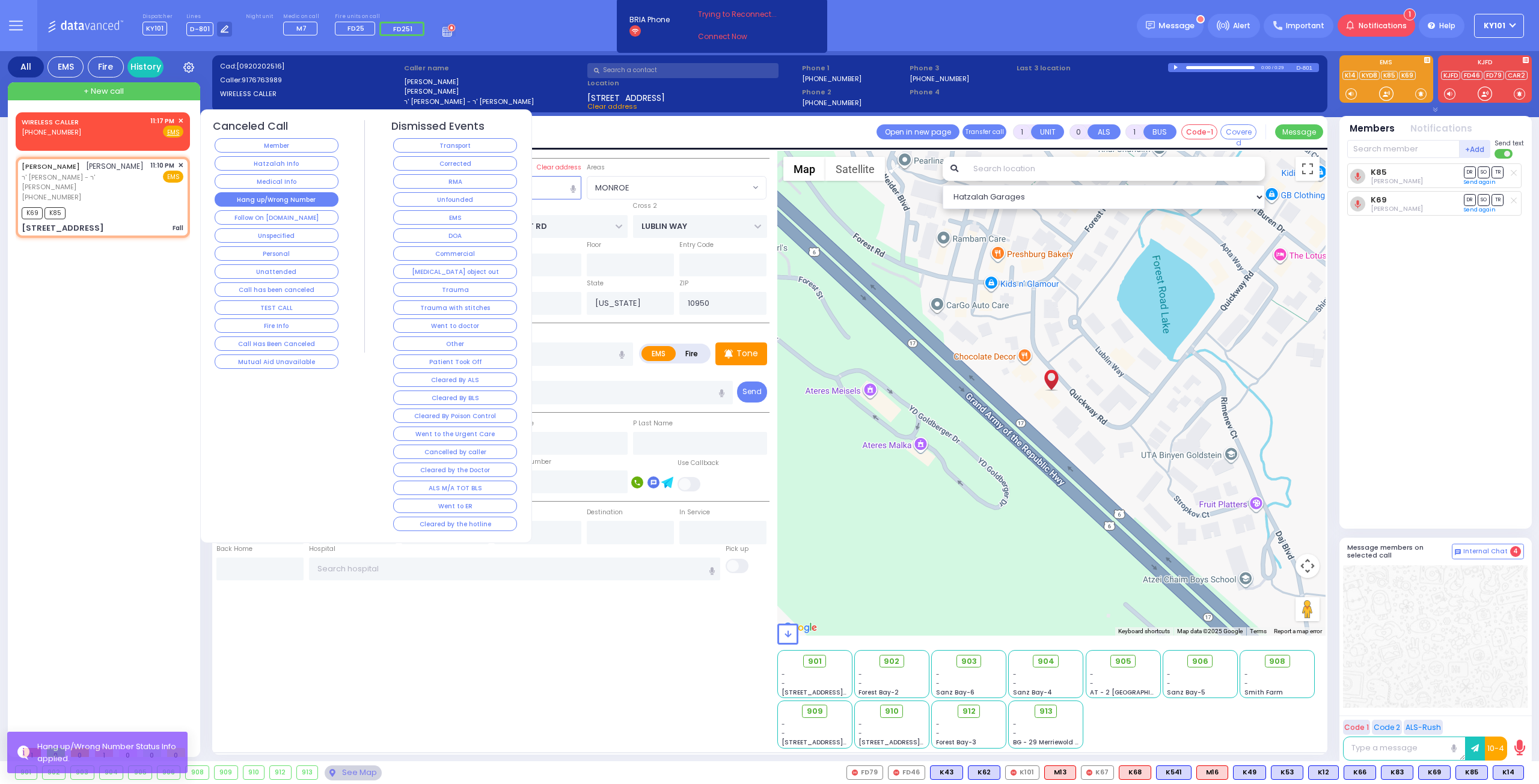
click at [294, 196] on button "Hang up/Wrong Number" at bounding box center [276, 199] width 124 height 14
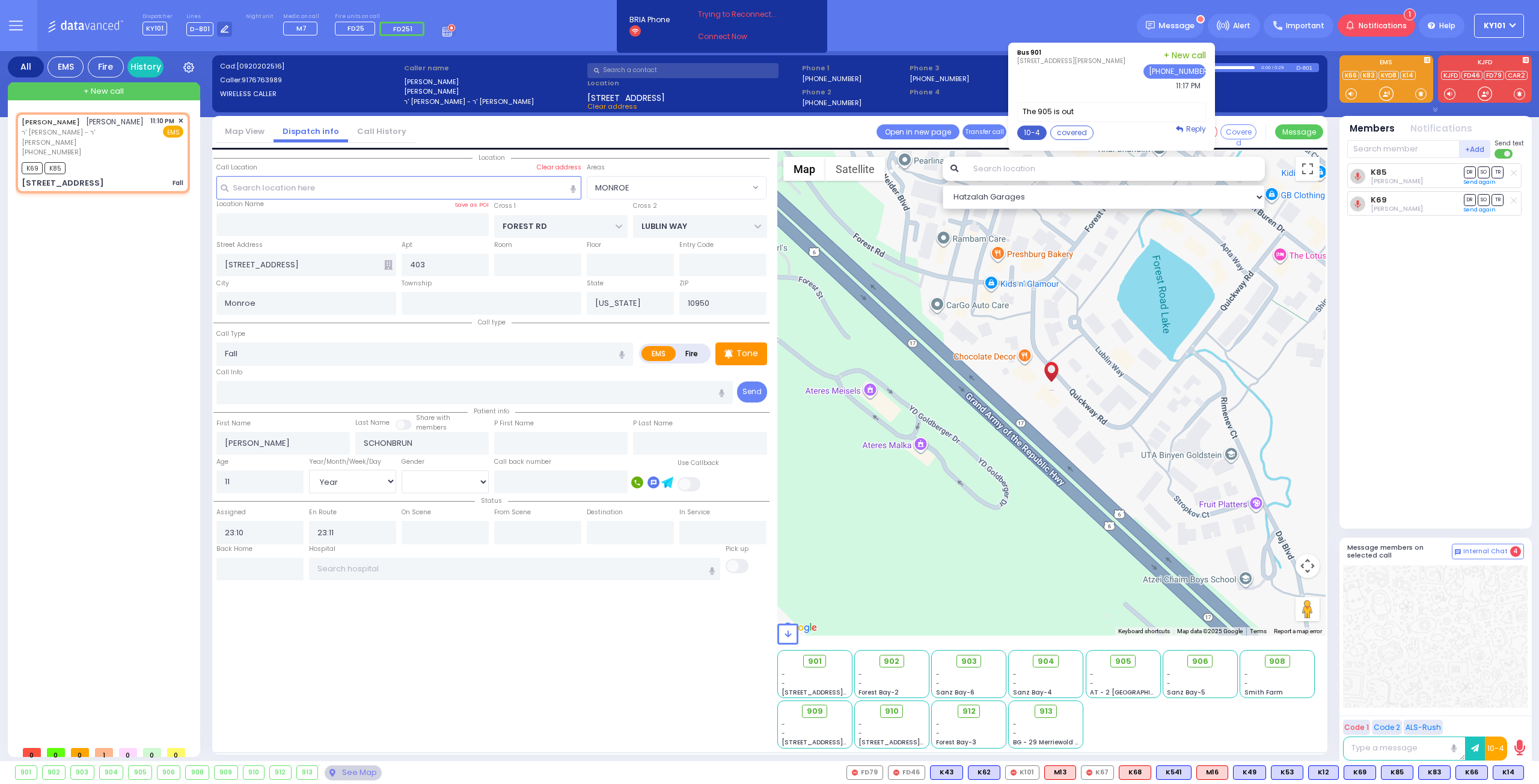
click at [1046, 131] on button "10-4" at bounding box center [1032, 133] width 30 height 14
type textarea "10-4 thank you"
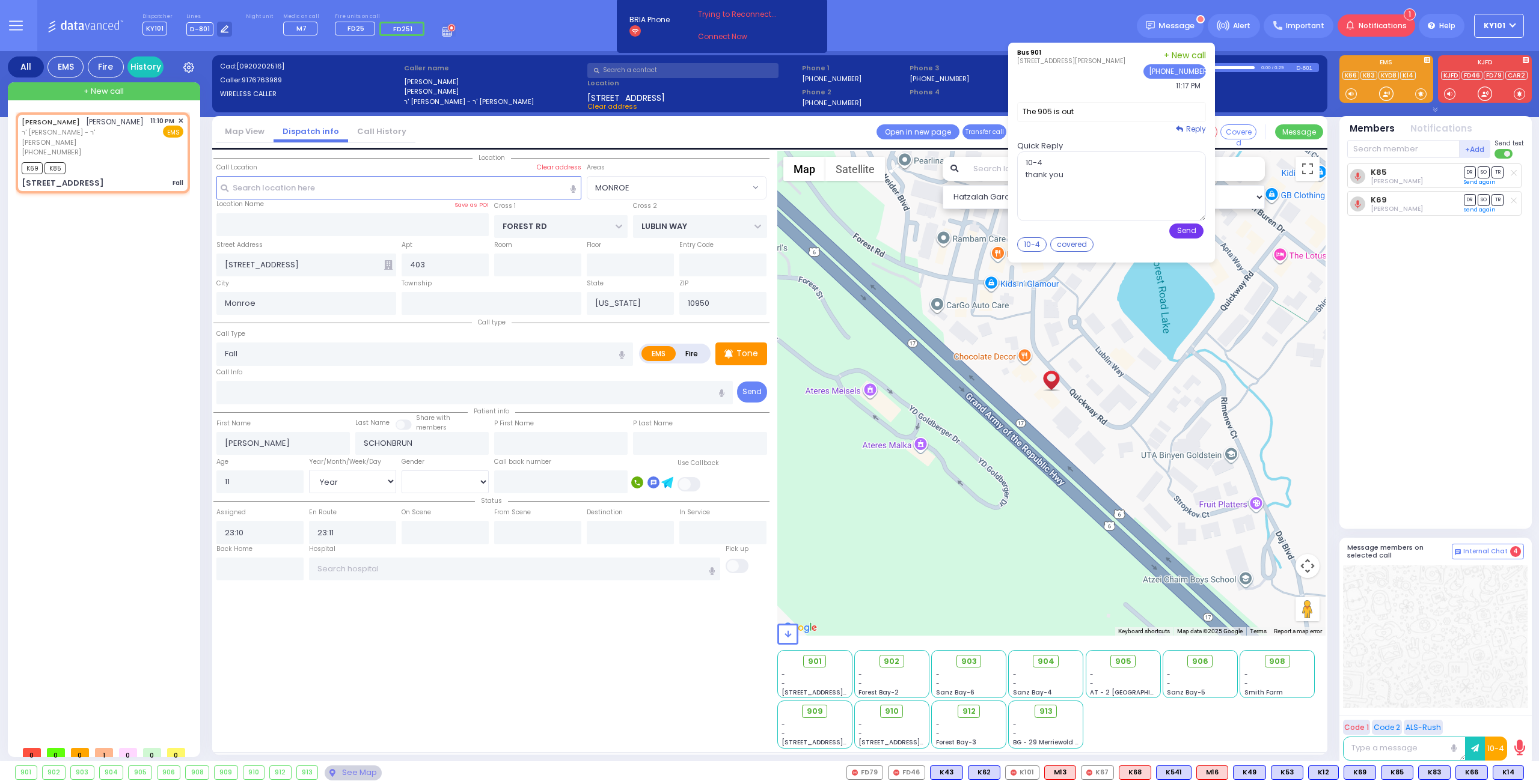
click at [1190, 229] on button "Send" at bounding box center [1186, 231] width 35 height 15
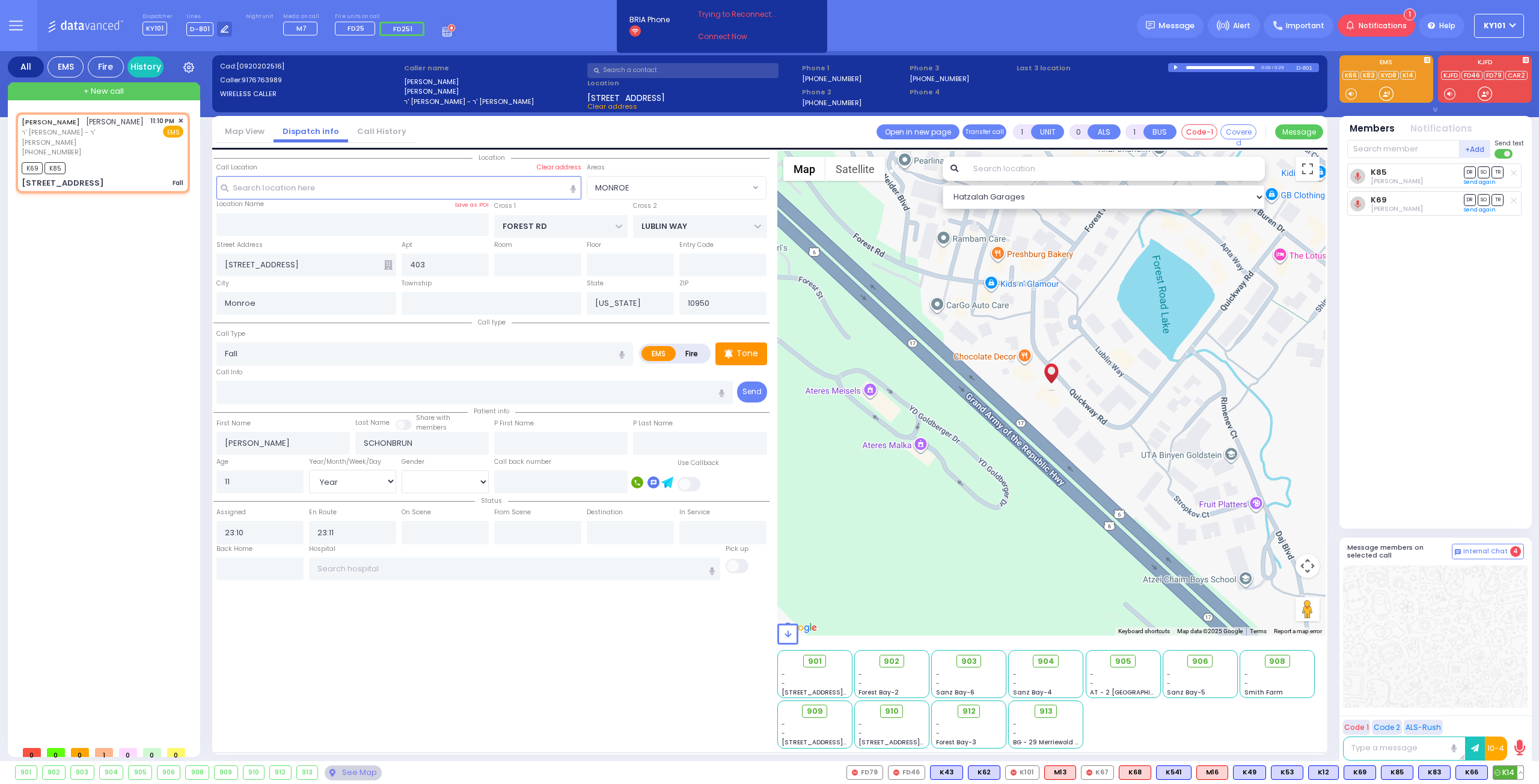
click at [1522, 773] on button at bounding box center [1520, 773] width 6 height 14
click at [1511, 724] on icon at bounding box center [1511, 719] width 13 height 13
click at [1511, 702] on icon at bounding box center [1511, 702] width 13 height 13
click at [1513, 683] on icon at bounding box center [1511, 686] width 13 height 13
click at [1511, 666] on icon at bounding box center [1511, 669] width 13 height 13
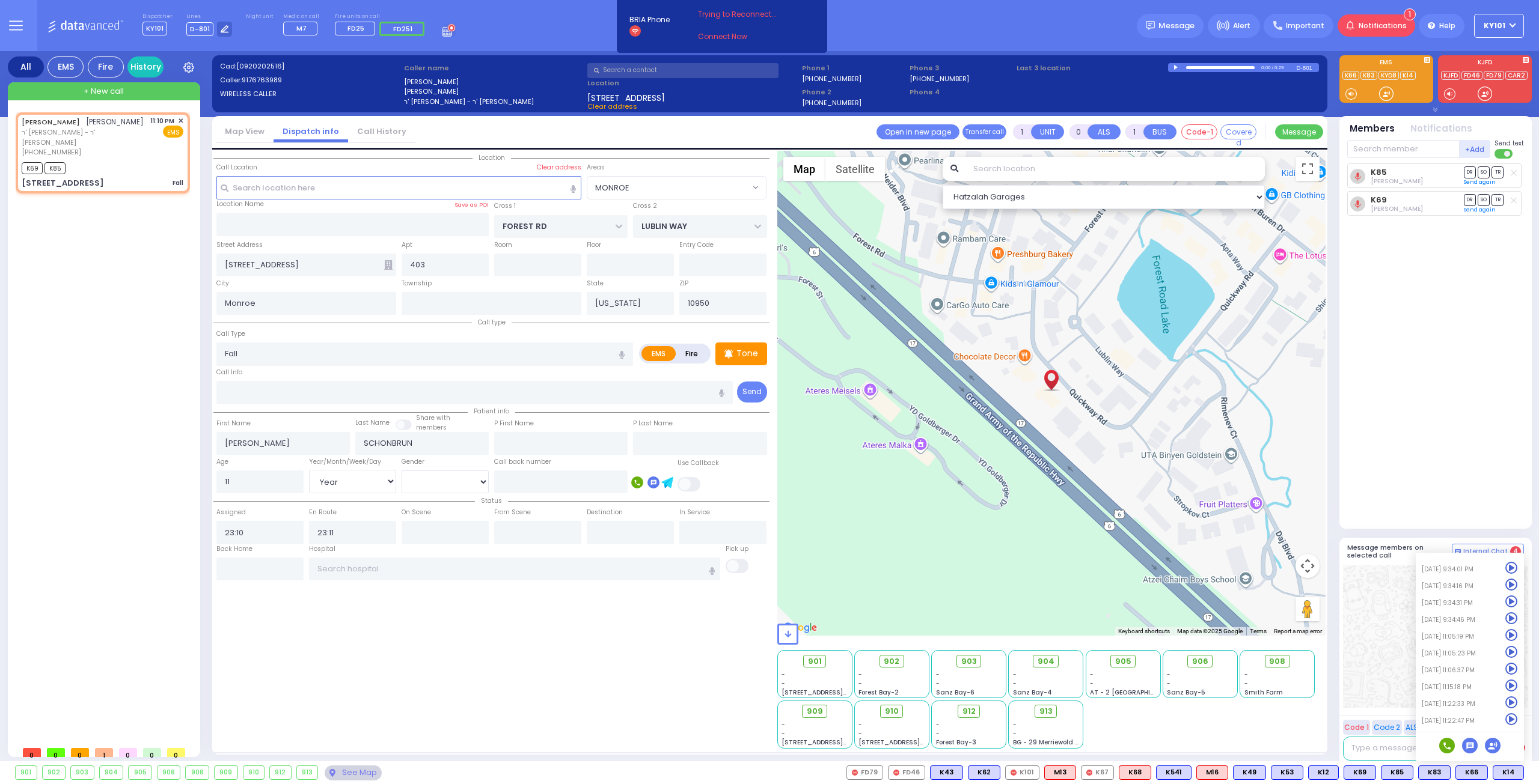
click at [1435, 434] on div "K85 [PERSON_NAME] DR SO TR" at bounding box center [1436, 341] width 179 height 355
click at [1504, 772] on span "K62" at bounding box center [1507, 773] width 31 height 14
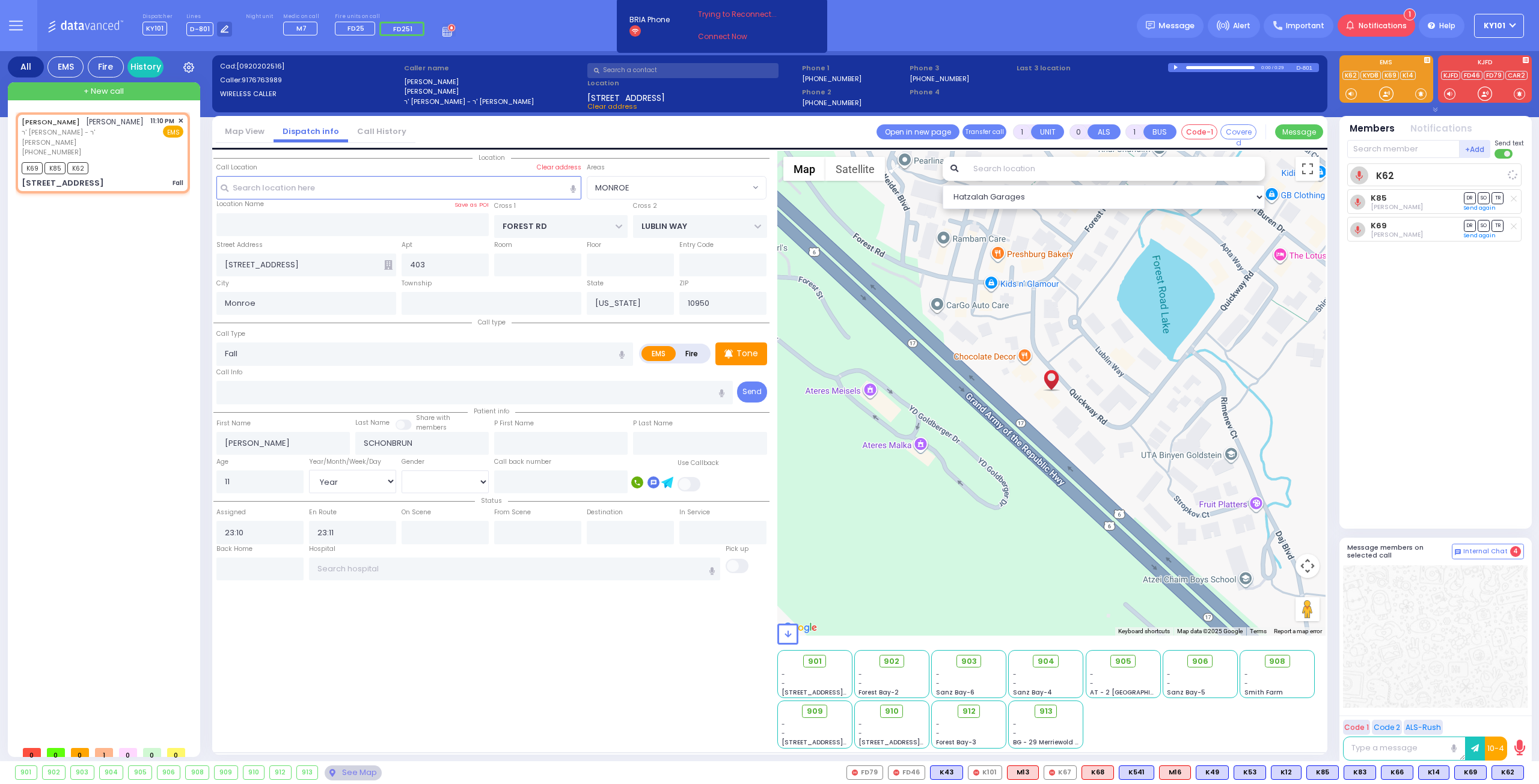
select select
radio input "true"
select select "Year"
select select "Hatzalah Garages"
select select "MONROE"
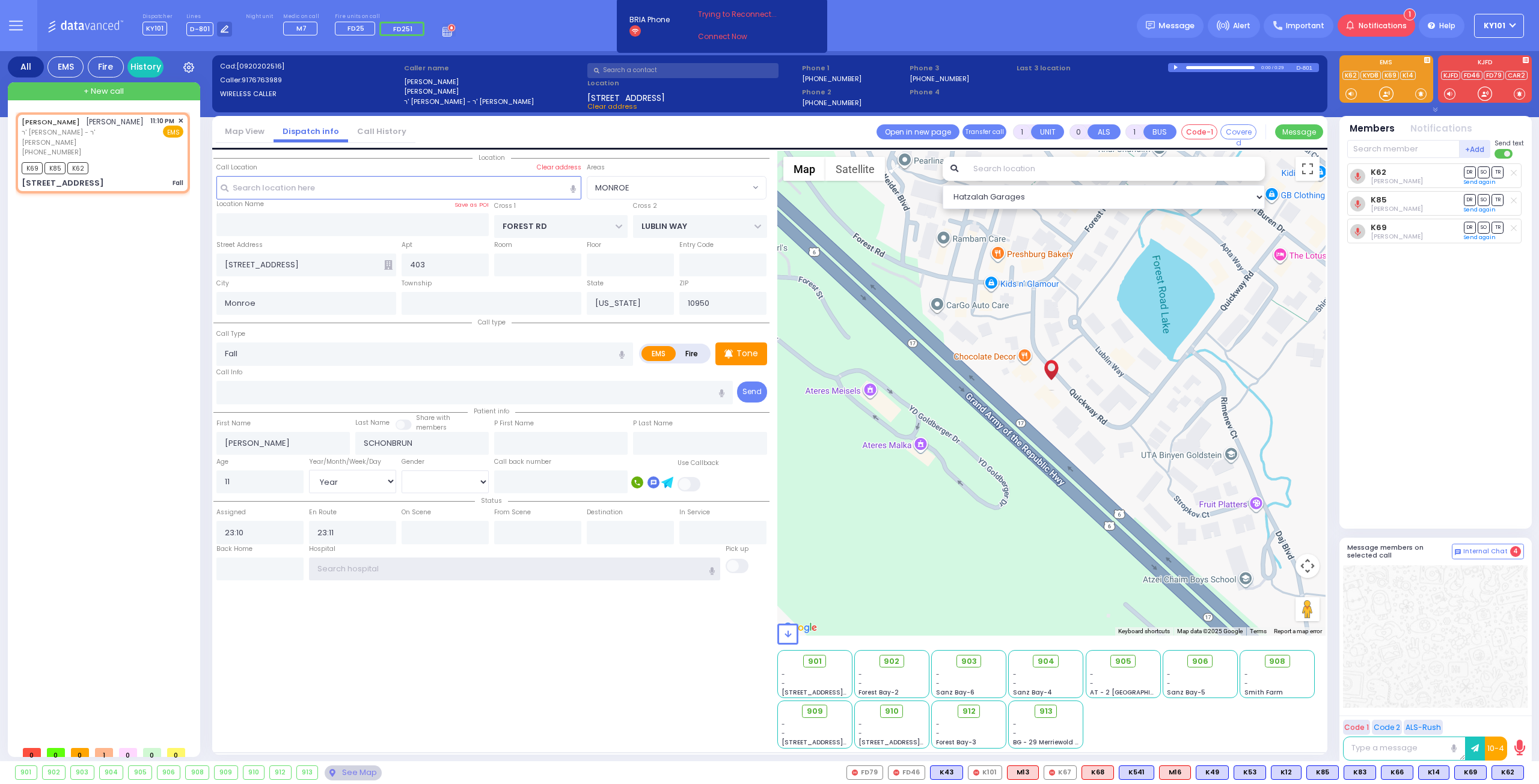
click at [441, 561] on input "text" at bounding box center [515, 569] width 411 height 23
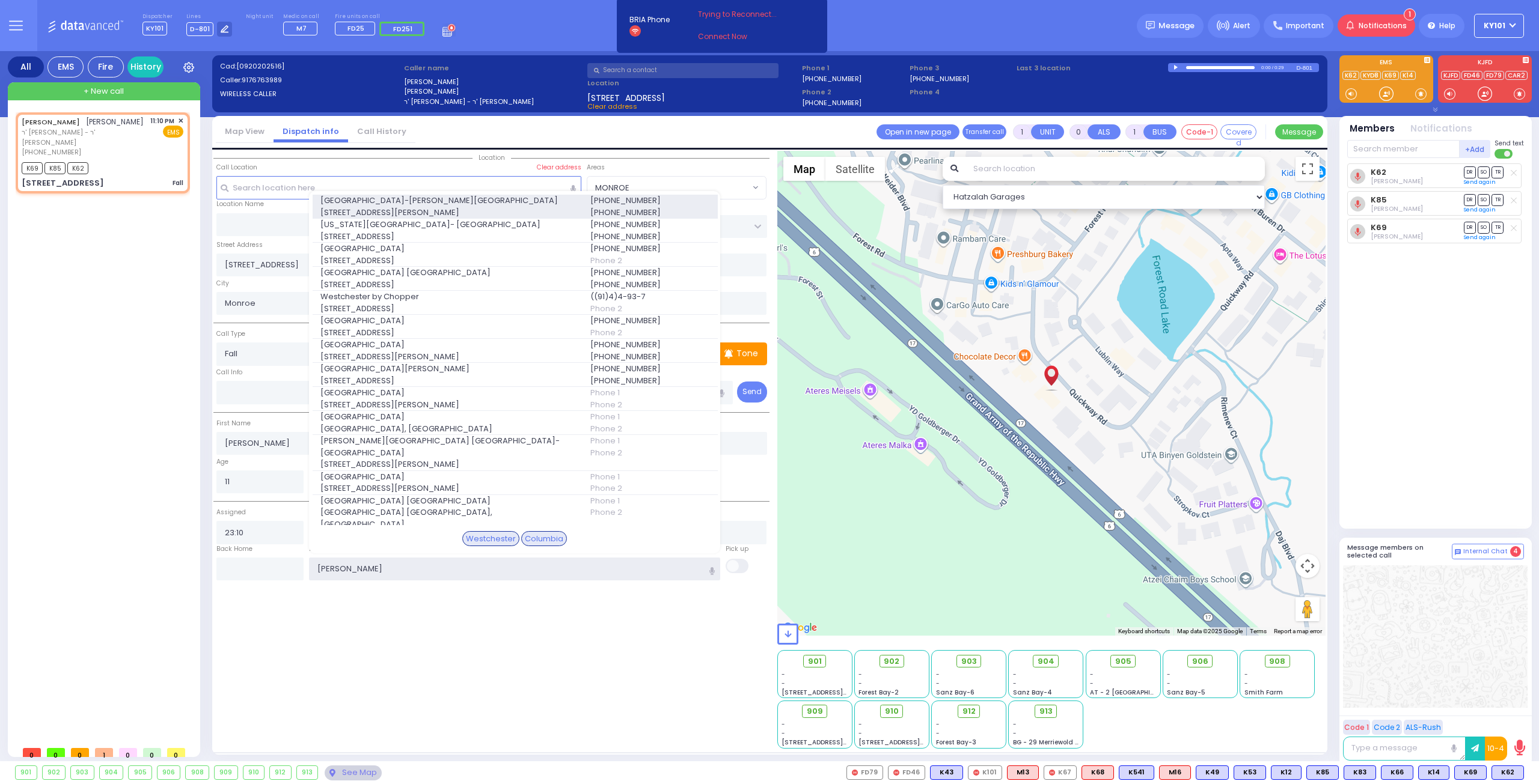
type input "[PERSON_NAME]"
click at [481, 208] on span "[STREET_ADDRESS][PERSON_NAME]" at bounding box center [447, 213] width 255 height 12
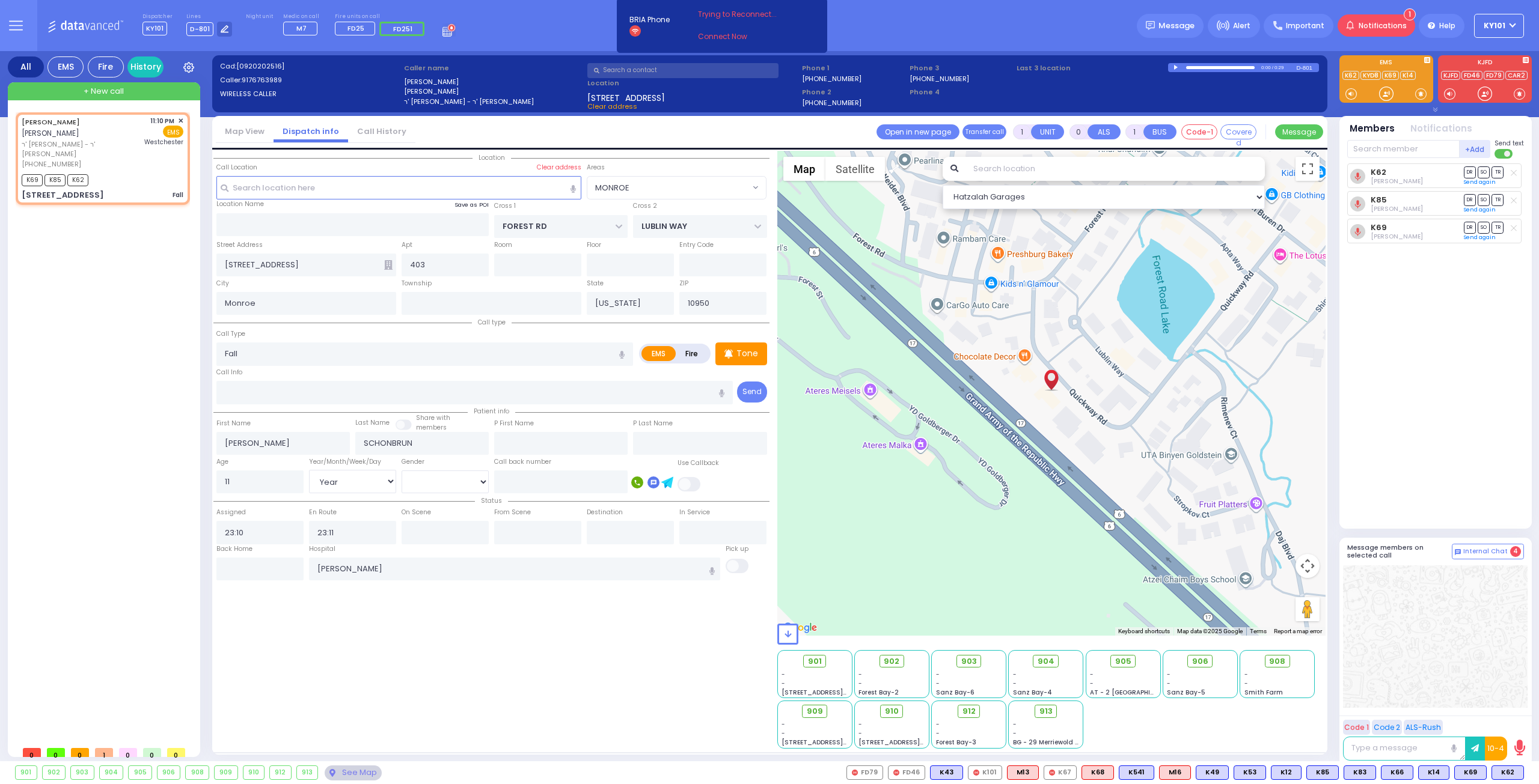
select select
radio input "true"
select select "Year"
type input "[GEOGRAPHIC_DATA]-[PERSON_NAME][GEOGRAPHIC_DATA]"
select select "Hatzalah Garages"
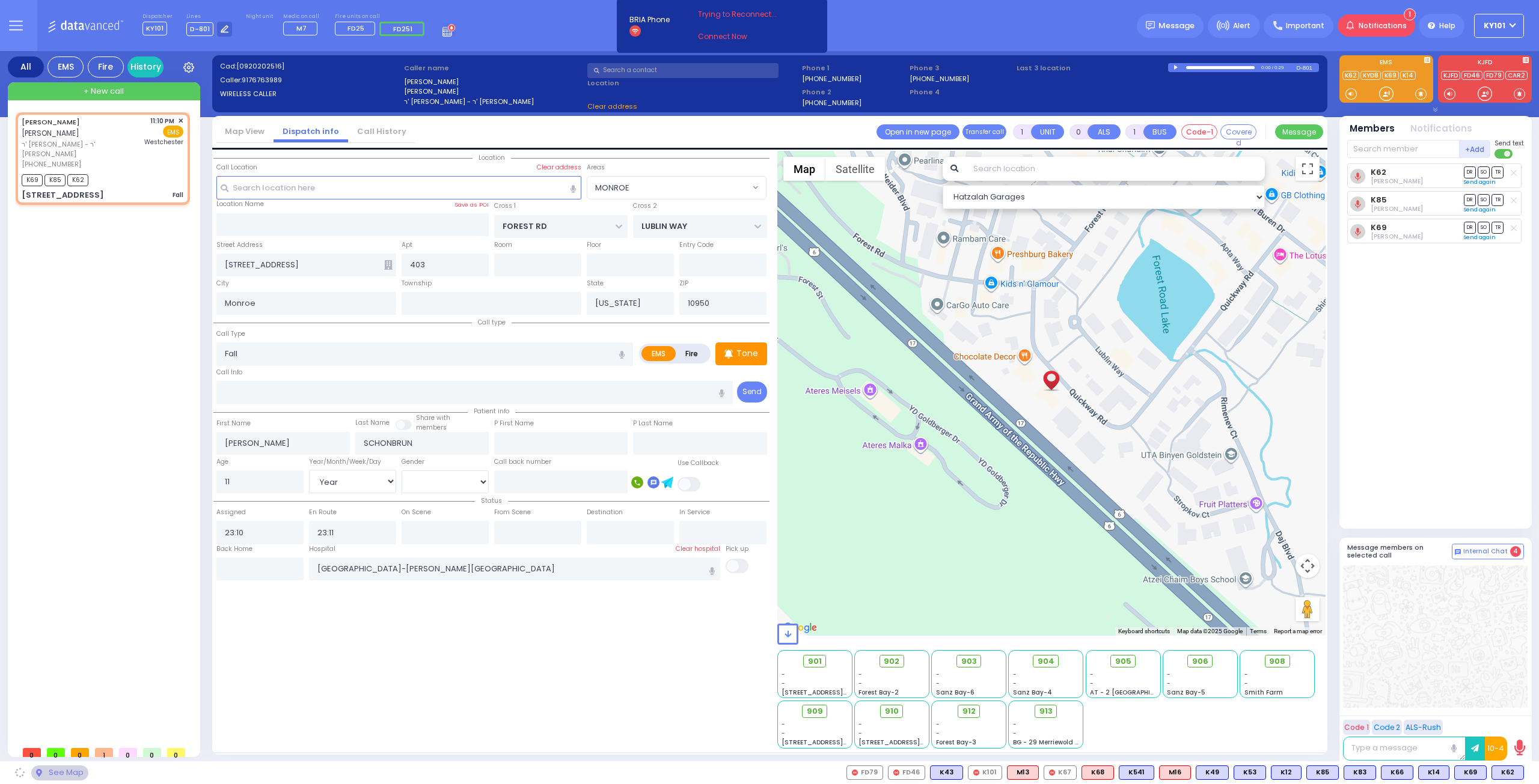
select select "MONROE"
click at [439, 533] on input "text" at bounding box center [445, 532] width 87 height 23
type input "23:12"
select select
radio input "true"
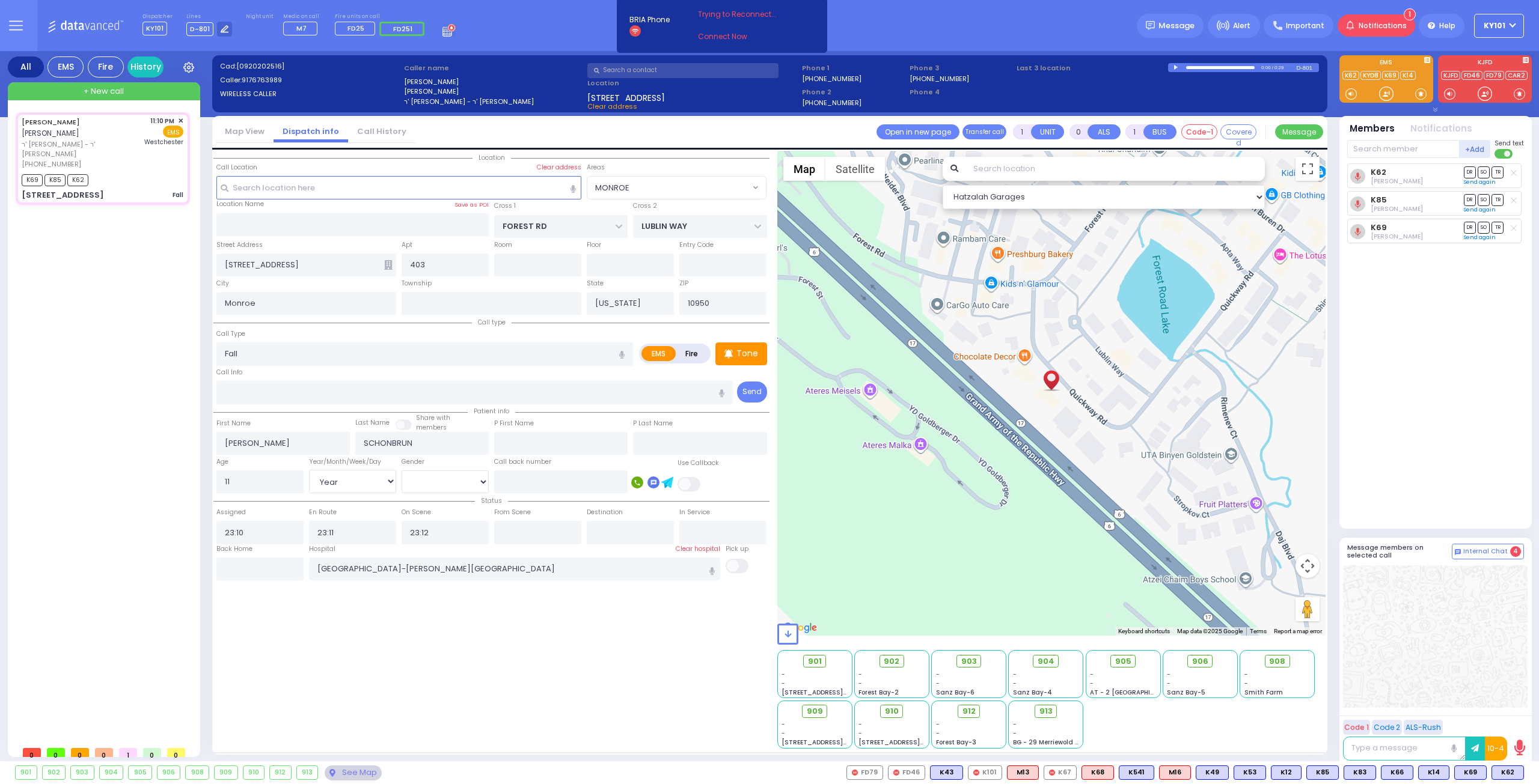
select select "Year"
select select "Hatzalah Garages"
select select "MONROE"
click at [965, 658] on div "903" at bounding box center [968, 662] width 34 height 14
select select
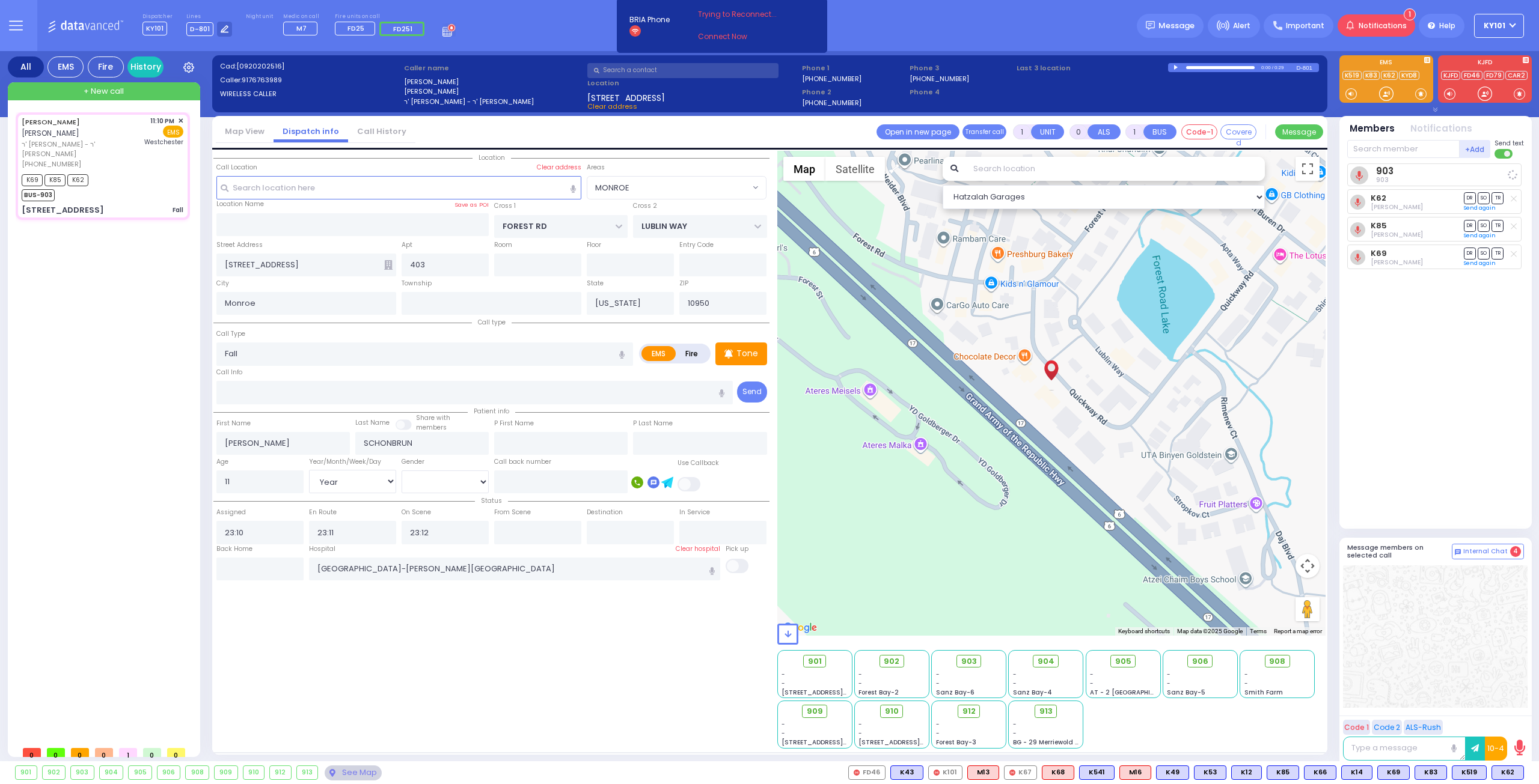
radio input "true"
select select "Year"
select select "Hatzalah Garages"
select select "MONROE"
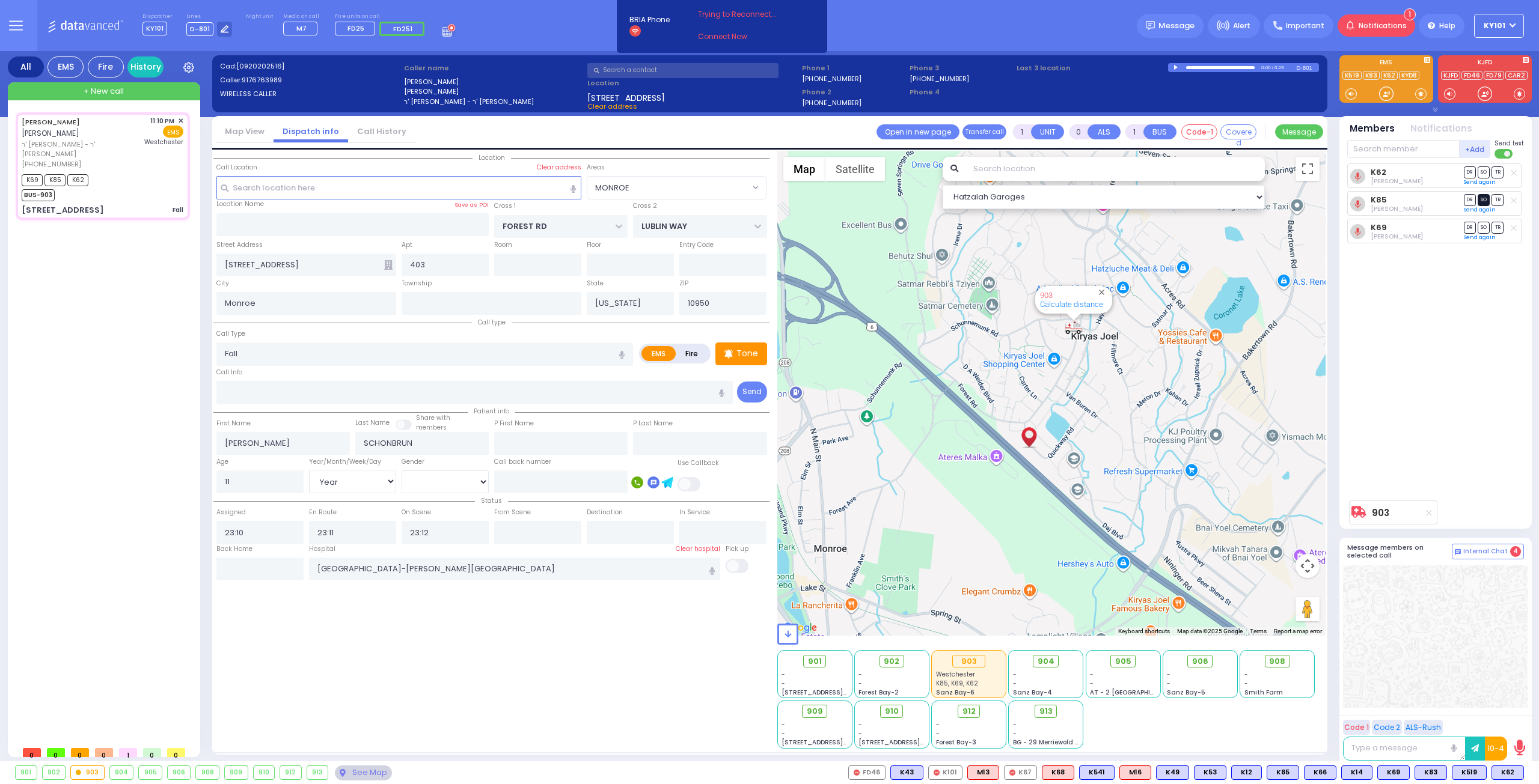
click at [1484, 198] on span "SO" at bounding box center [1484, 200] width 12 height 11
select select
radio input "true"
select select "Year"
select select "Hatzalah Garages"
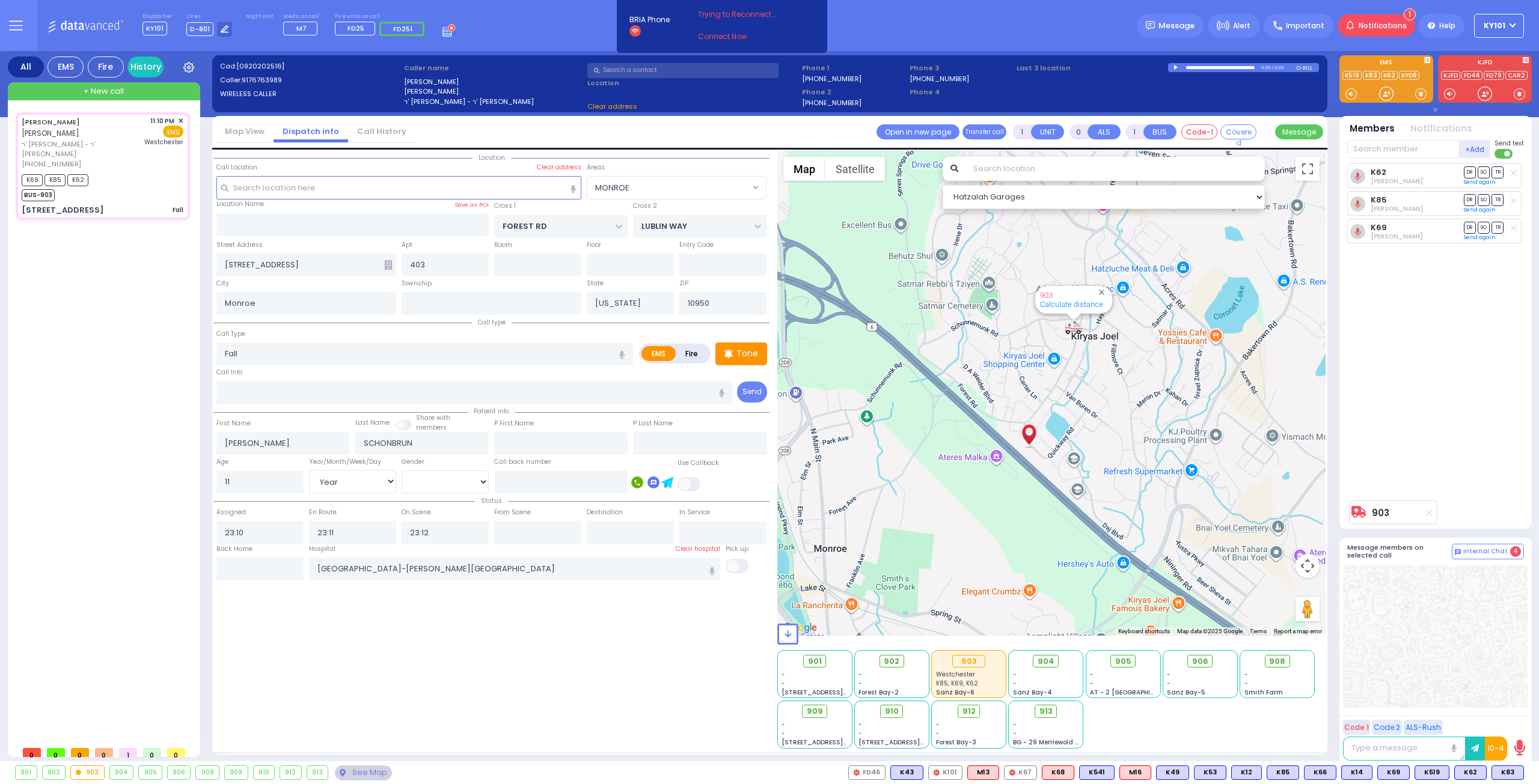
select select "MONROE"
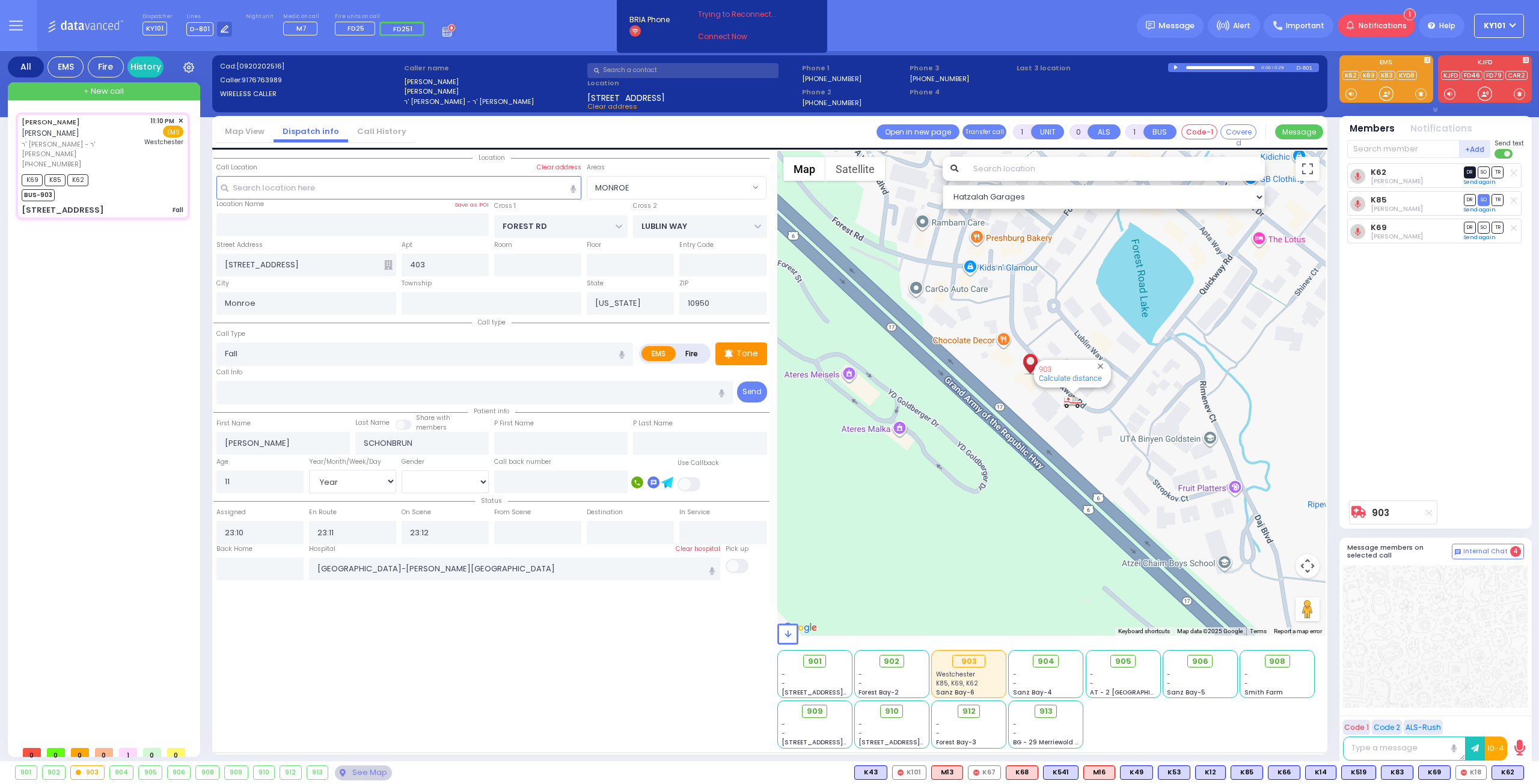
click at [1469, 168] on span "DR" at bounding box center [1470, 172] width 12 height 11
select select
radio input "true"
select select "Year"
select select "Hatzalah Garages"
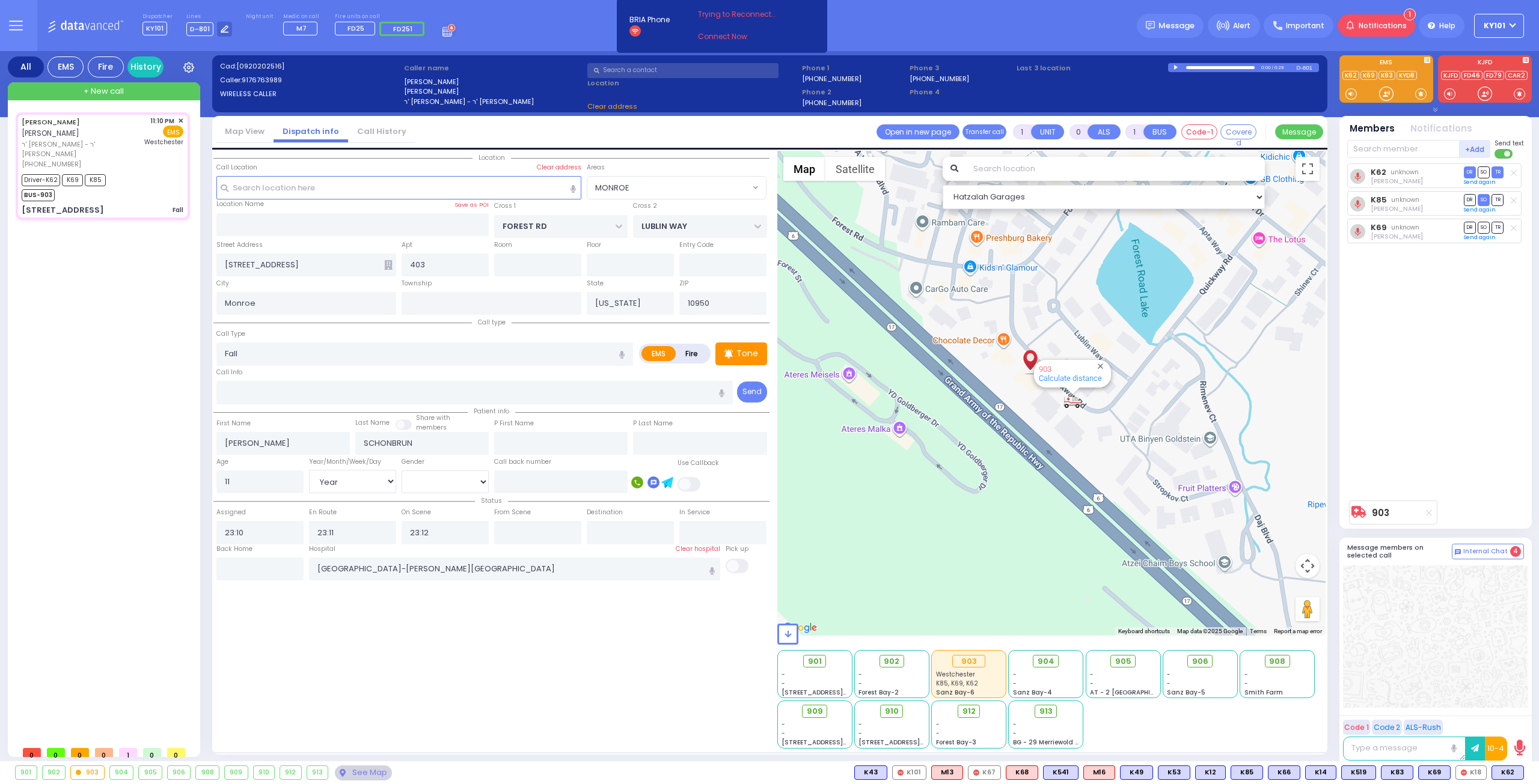
click at [1497, 229] on span "TR" at bounding box center [1498, 227] width 12 height 11
select select "MONROE"
select select
radio input "true"
select select "Year"
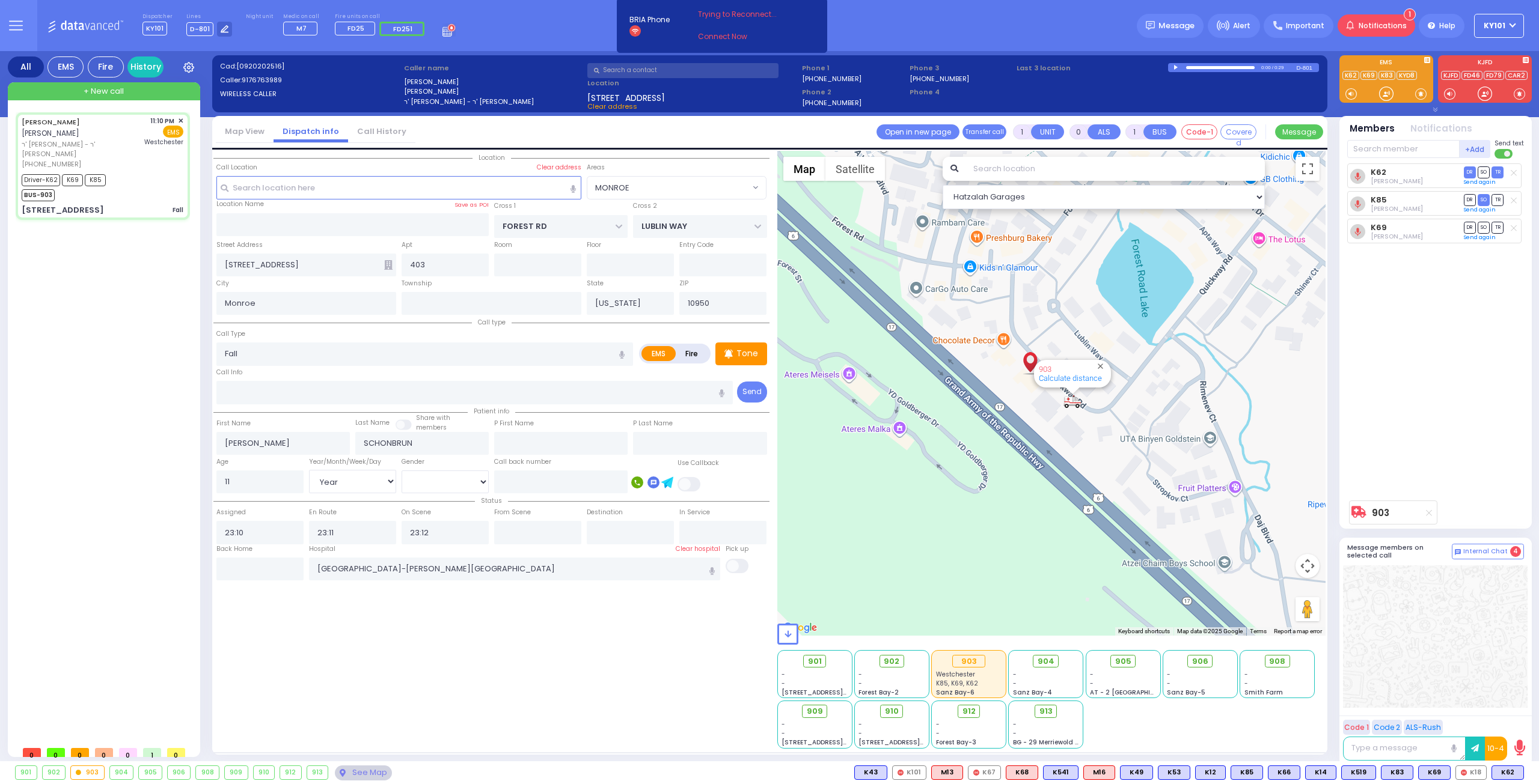
type input "23:46"
select select "Hatzalah Garages"
select select "MONROE"
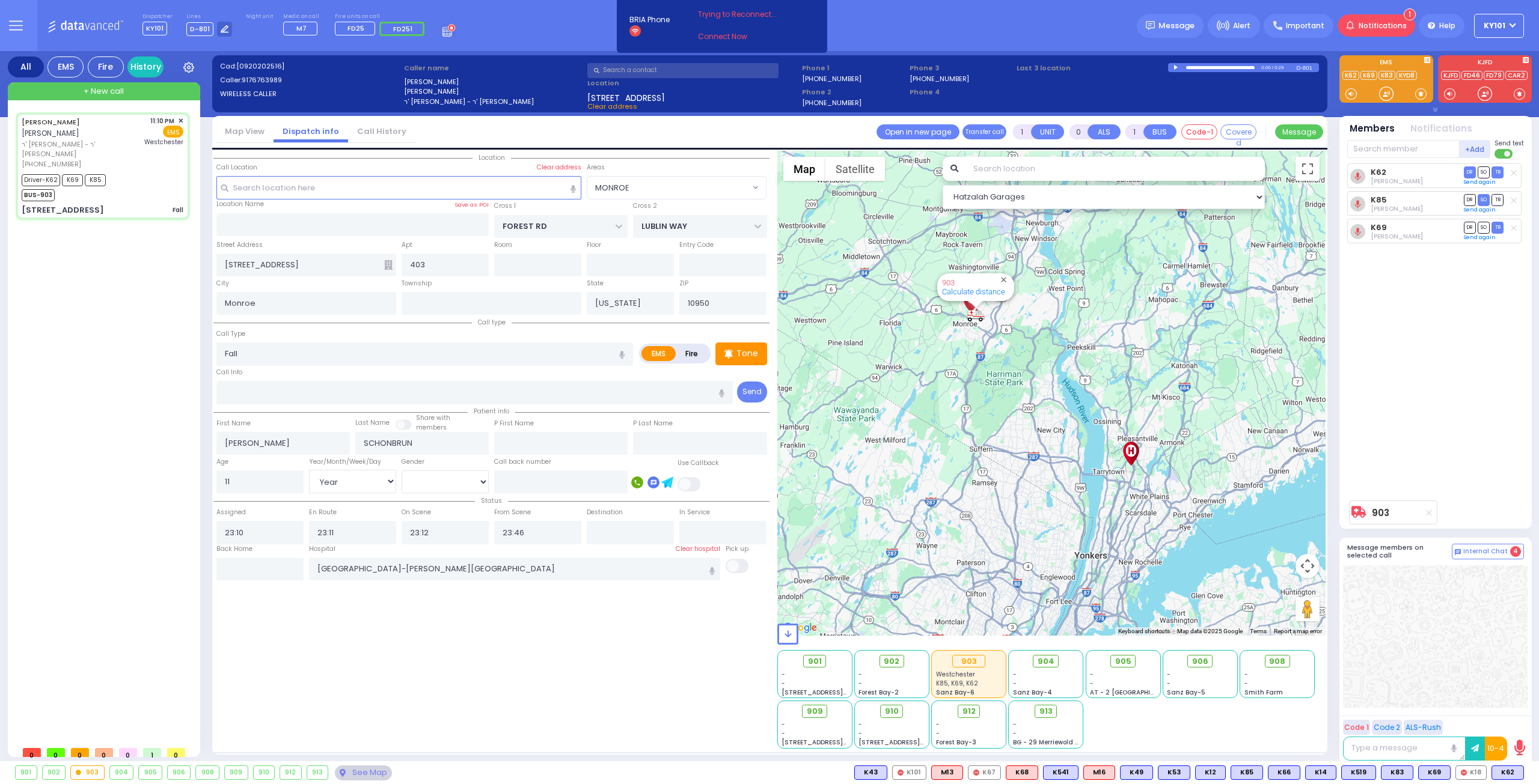
type input "6"
select select
radio input "true"
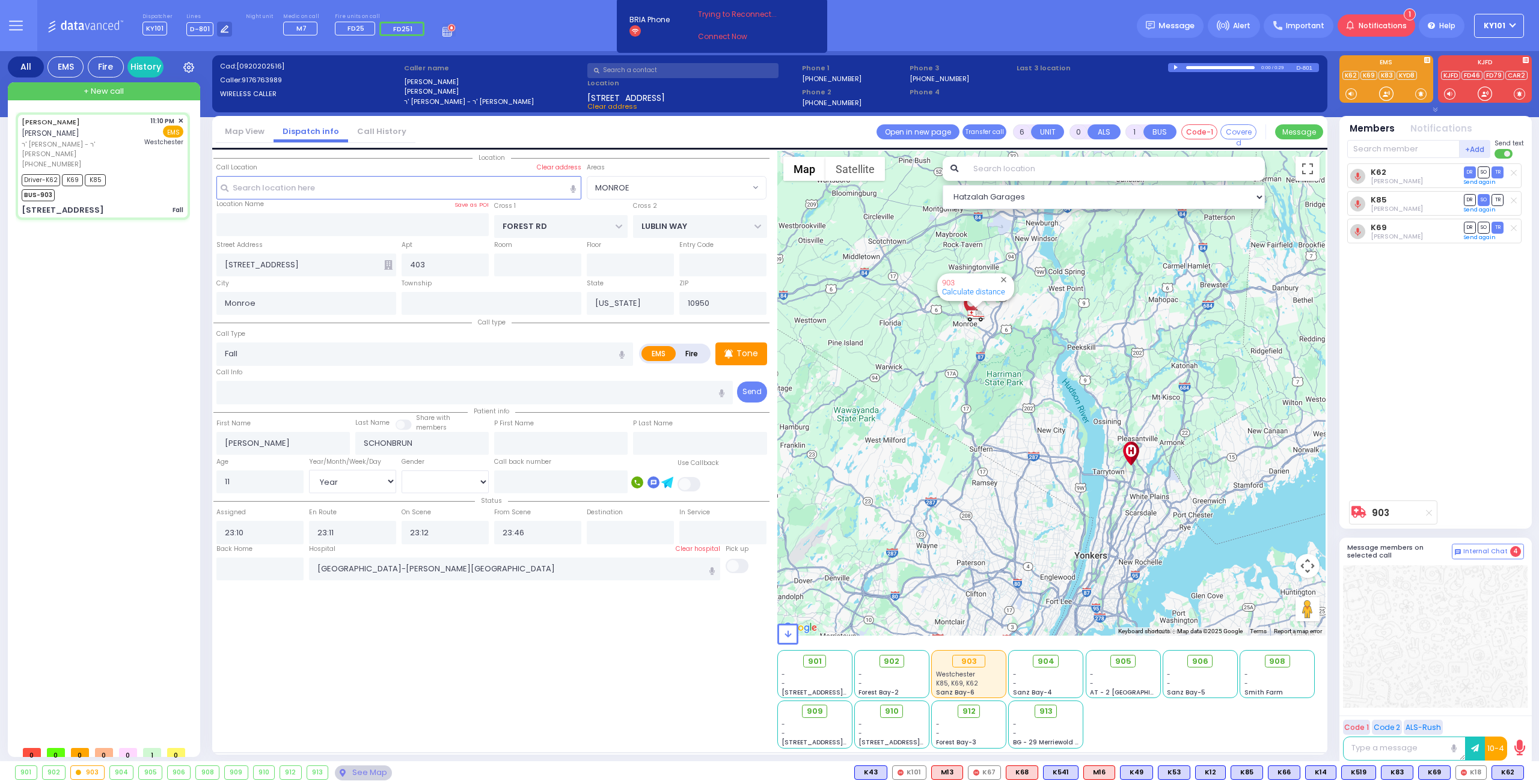
type input "Unknown"
select select "Year"
select select "Hatzalah Garages"
select select "MONROE"
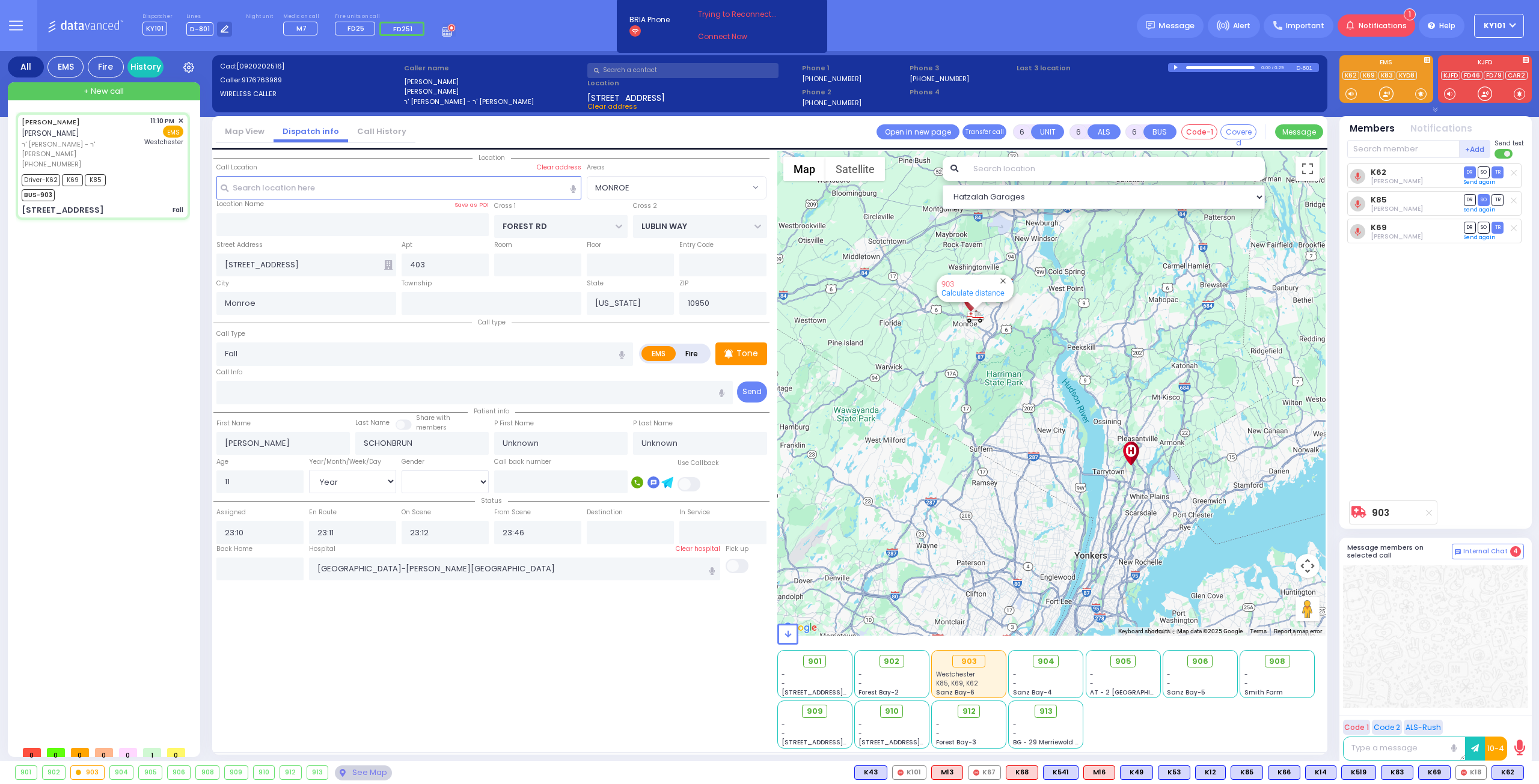
select select
radio input "true"
select select "Year"
type input "23:49"
select select "Hatzalah Garages"
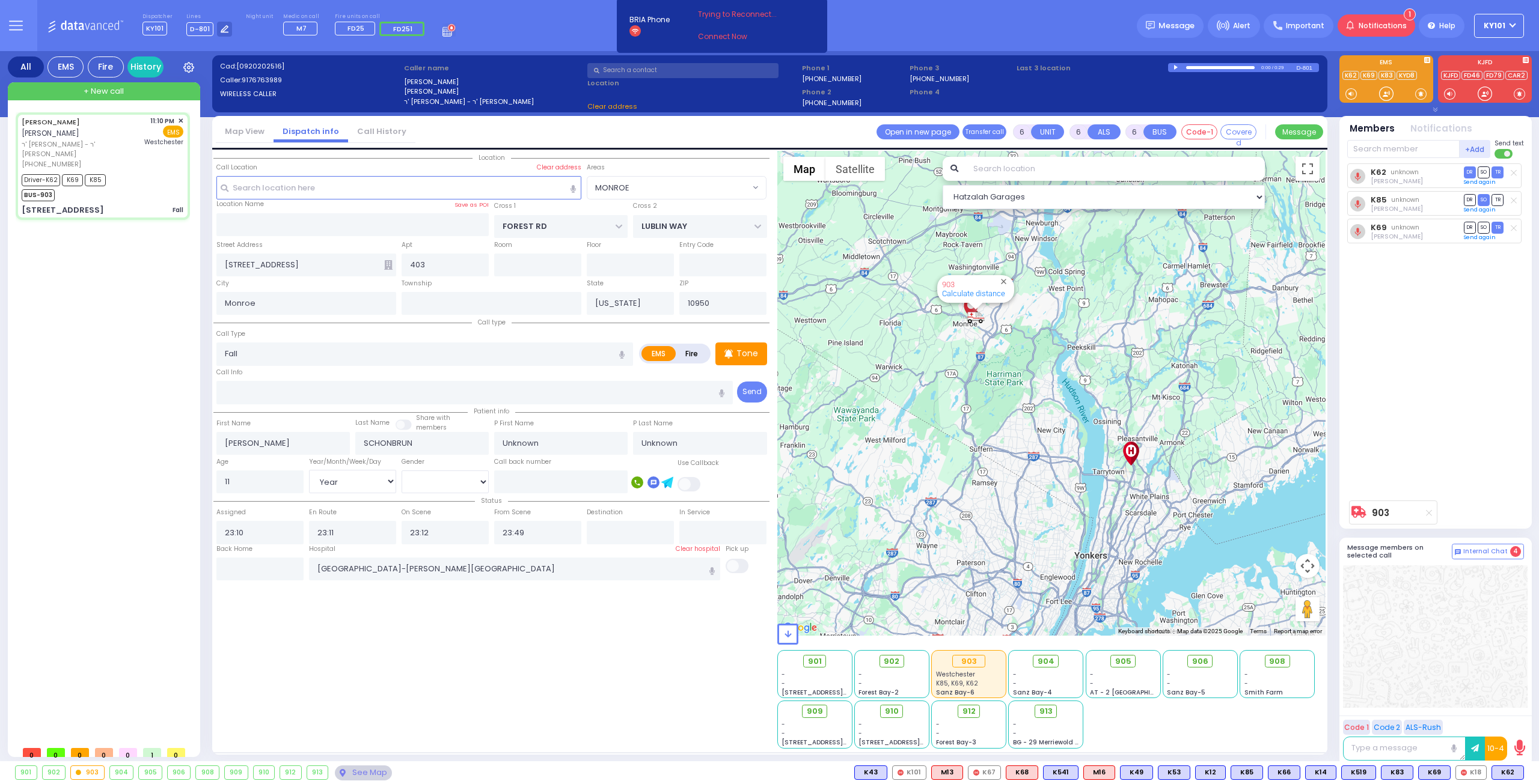
select select "MONROE"
select select
radio input "true"
type input "Lipa"
type input "[PERSON_NAME]"
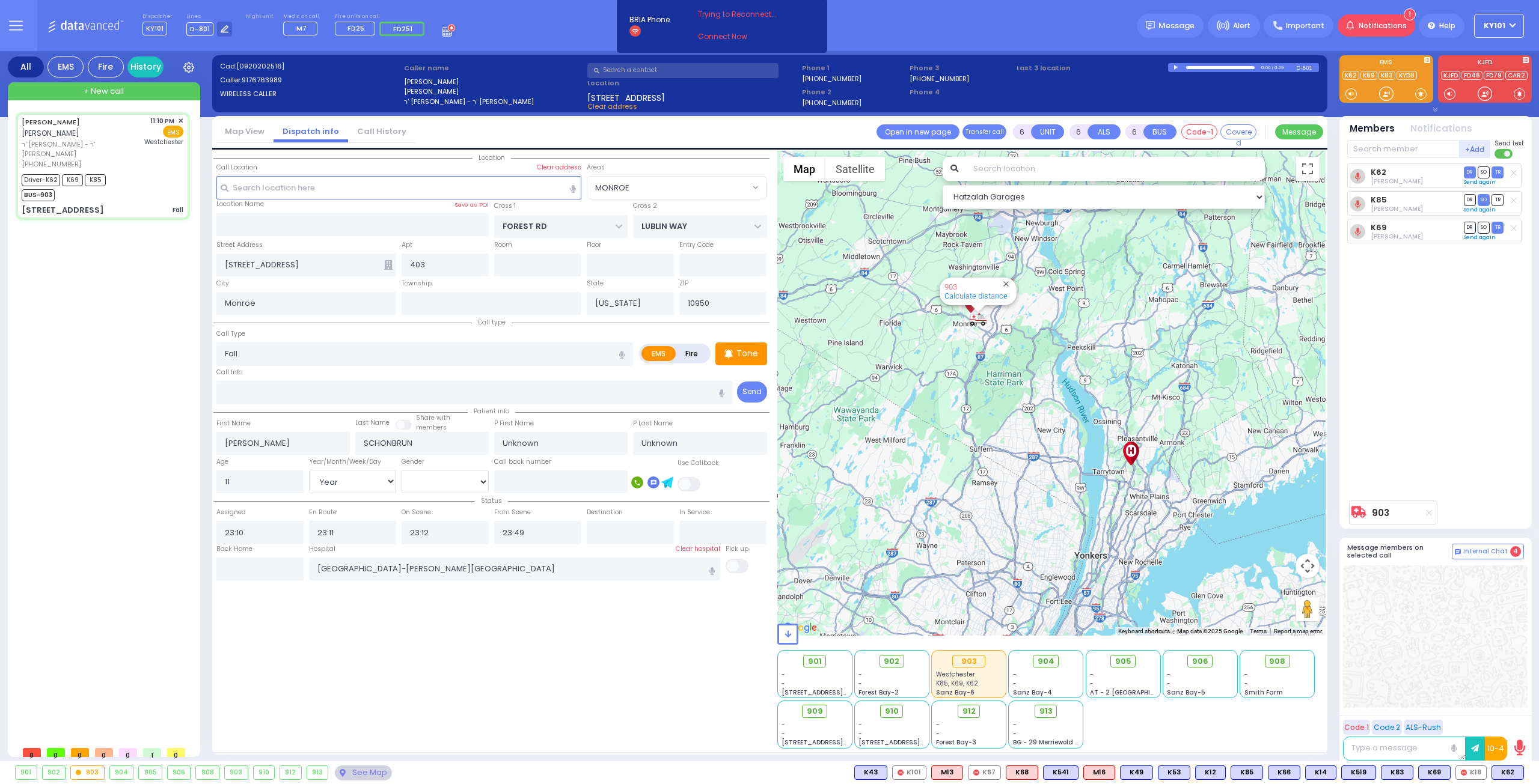
select select "Year"
select select "[DEMOGRAPHIC_DATA]"
select select "Hatzalah Garages"
select select "MONROE"
select select
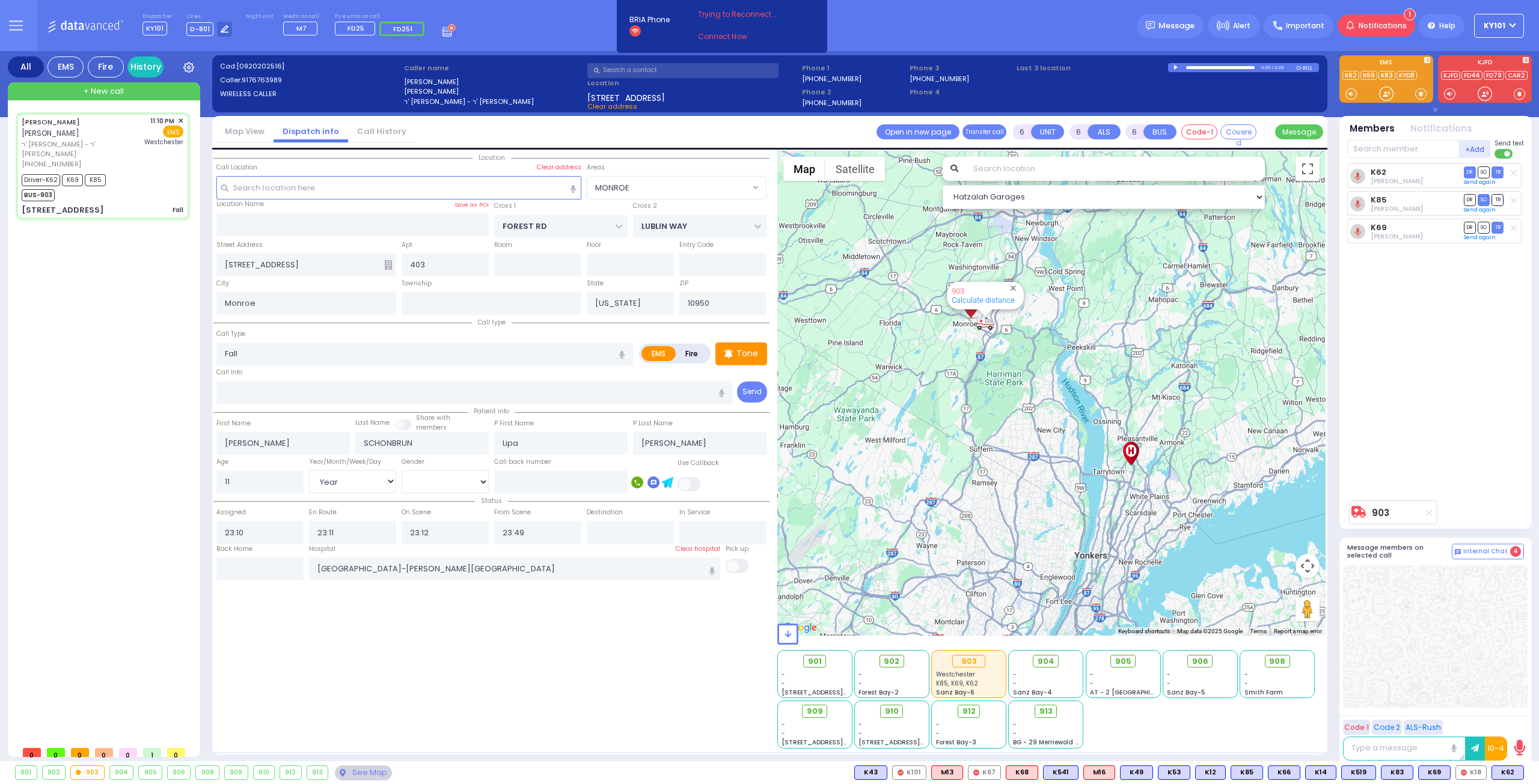
radio input "true"
select select "Year"
select select "[DEMOGRAPHIC_DATA]"
select select "Hatzalah Garages"
select select "MONROE"
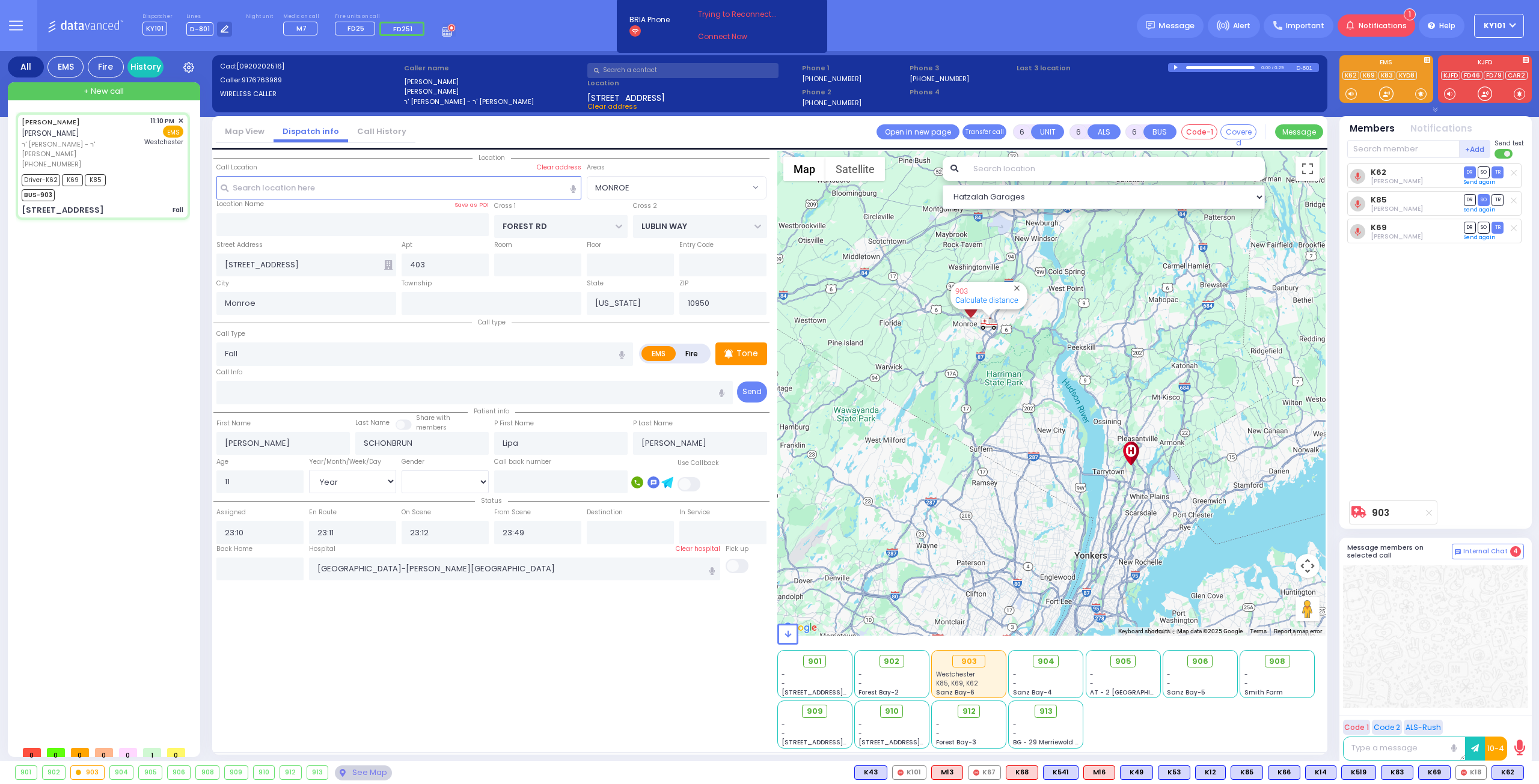
select select
radio input "true"
select select "Year"
select select "[DEMOGRAPHIC_DATA]"
select select "Hatzalah Garages"
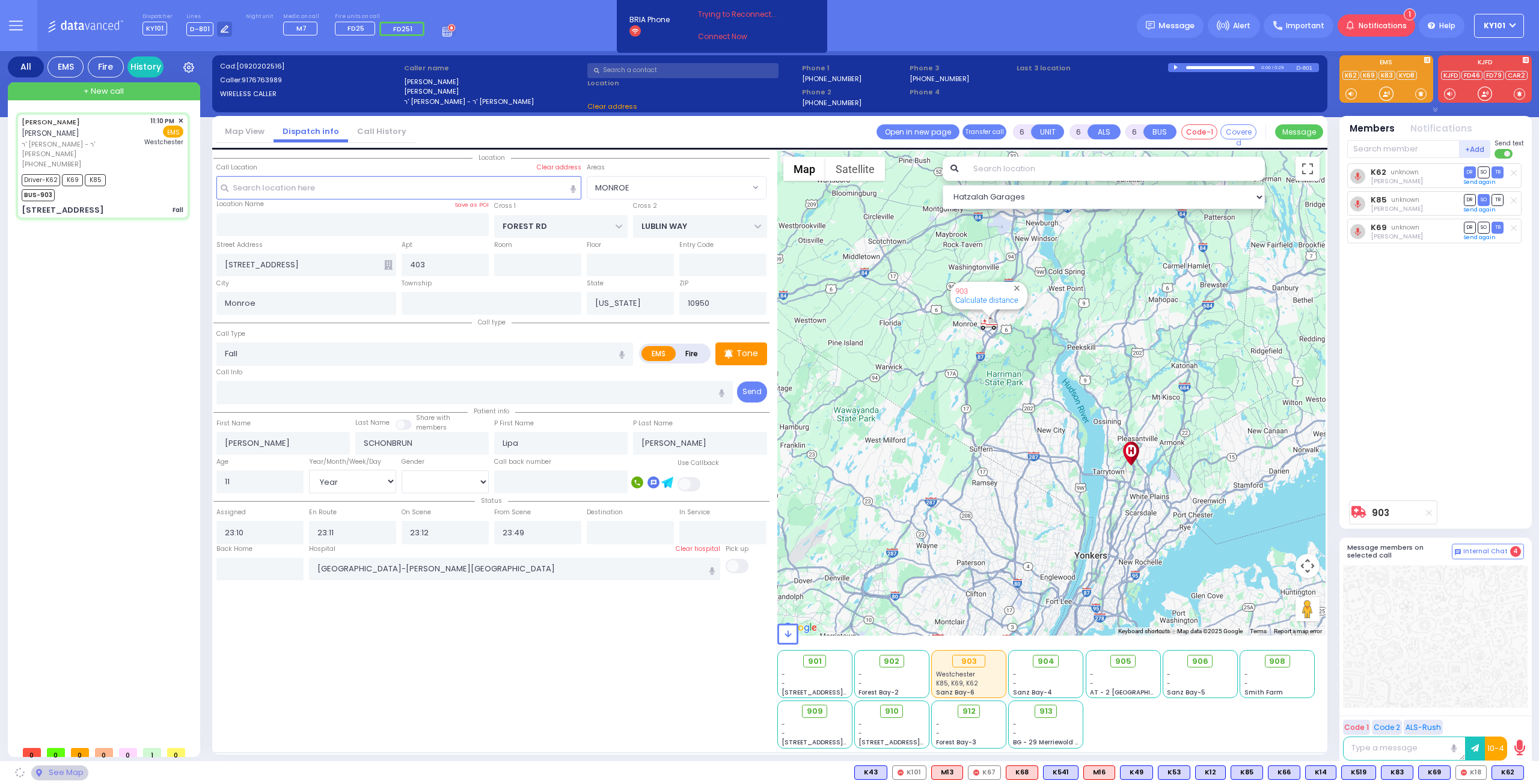
select select "MONROE"
select select
radio input "true"
select select "Year"
select select "[DEMOGRAPHIC_DATA]"
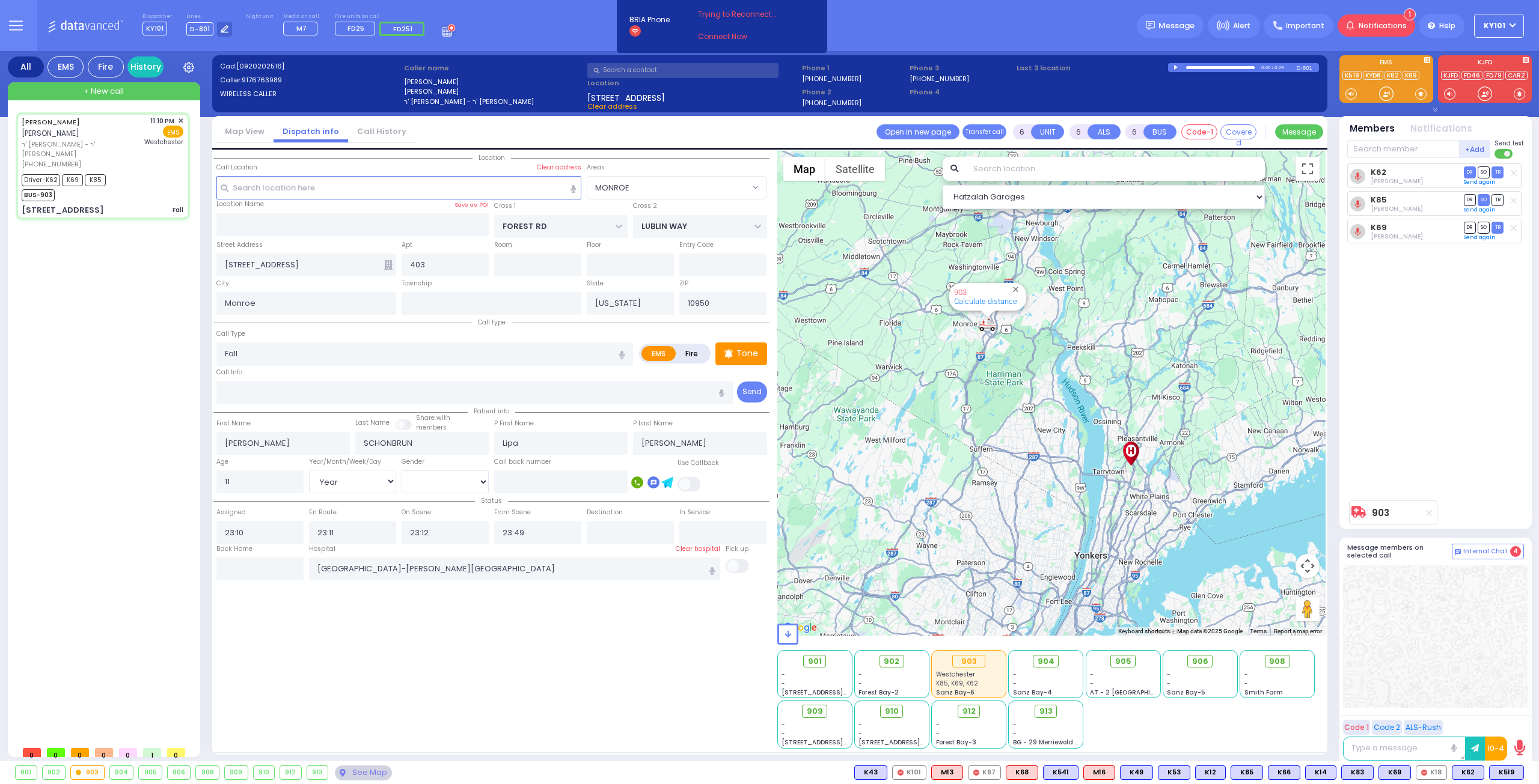
select select "Hatzalah Garages"
select select "MONROE"
select select
radio input "true"
select select "Year"
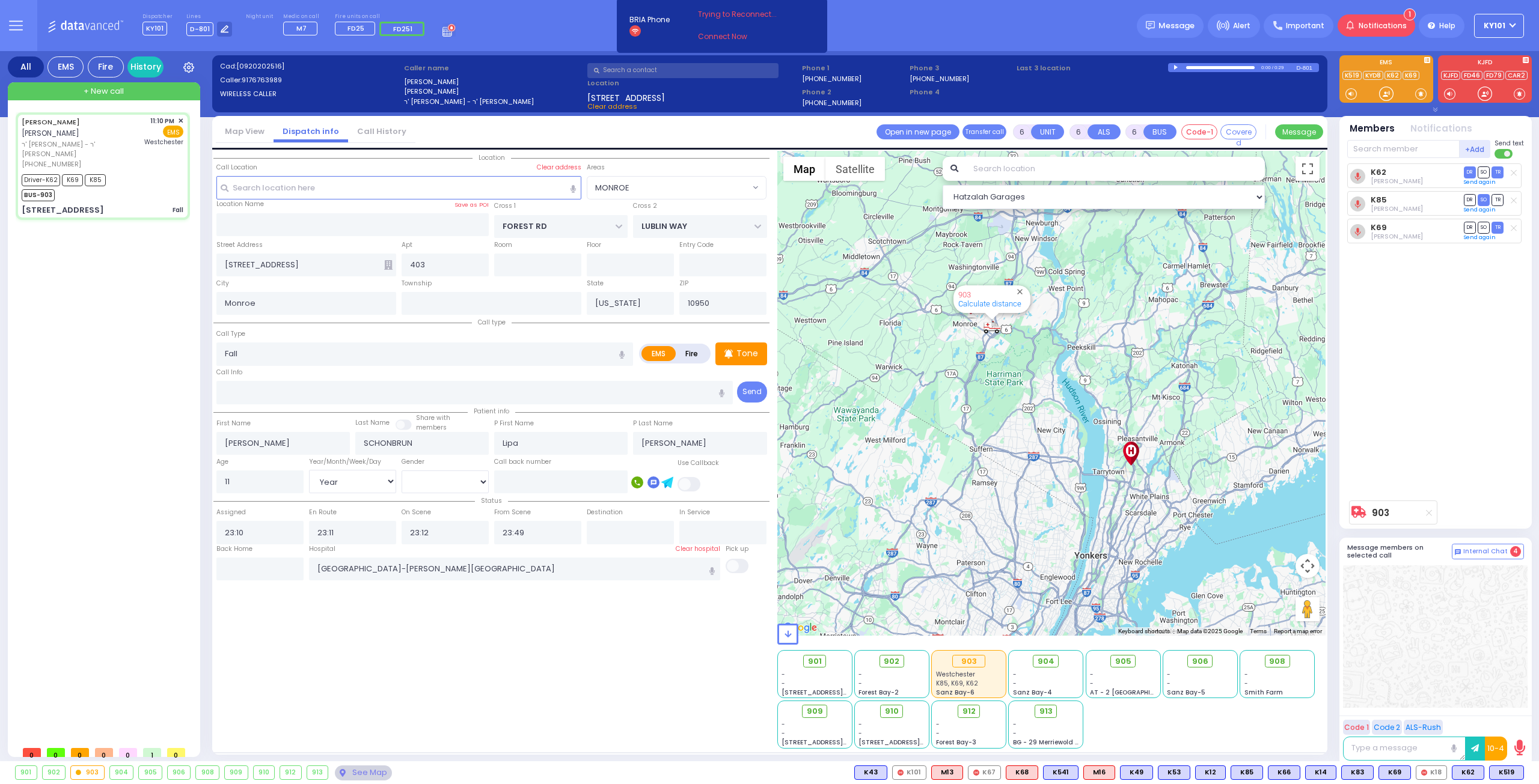
select select "[DEMOGRAPHIC_DATA]"
select select "Hatzalah Garages"
select select "MONROE"
select select
radio input "true"
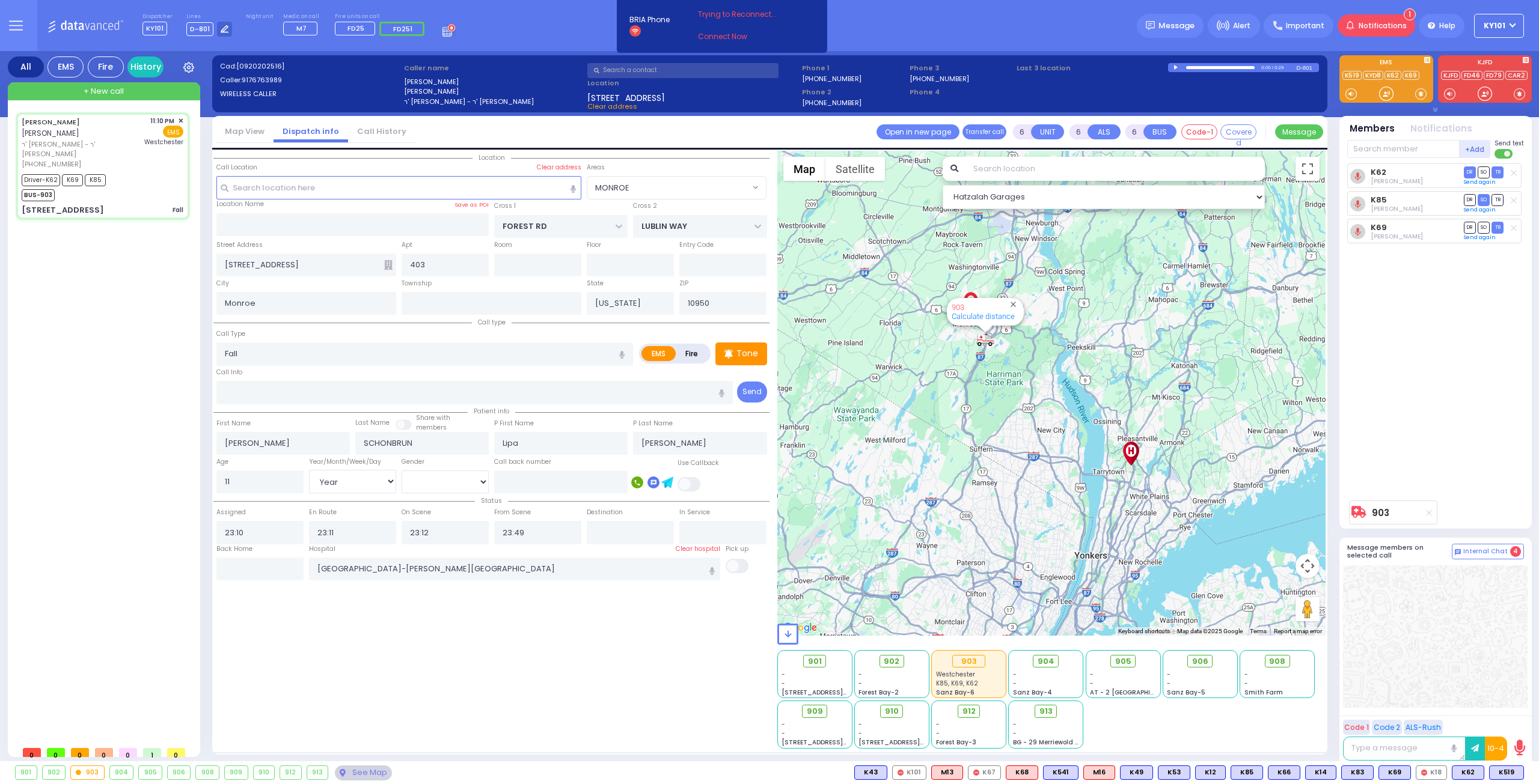
select select "Year"
select select "[DEMOGRAPHIC_DATA]"
select select "Hatzalah Garages"
select select "MONROE"
select select
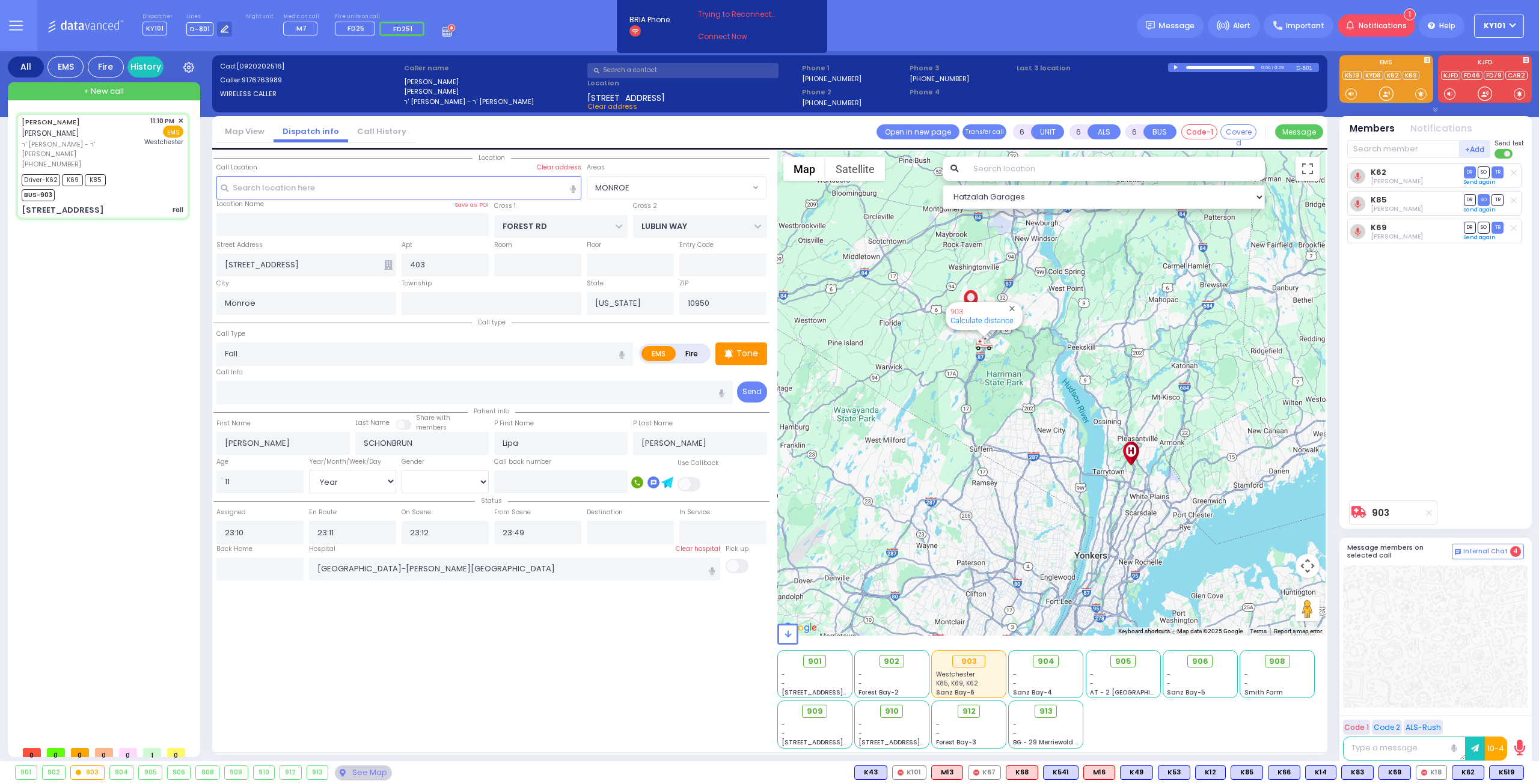
radio input "true"
select select "Year"
select select "[DEMOGRAPHIC_DATA]"
select select "Hatzalah Garages"
select select "MONROE"
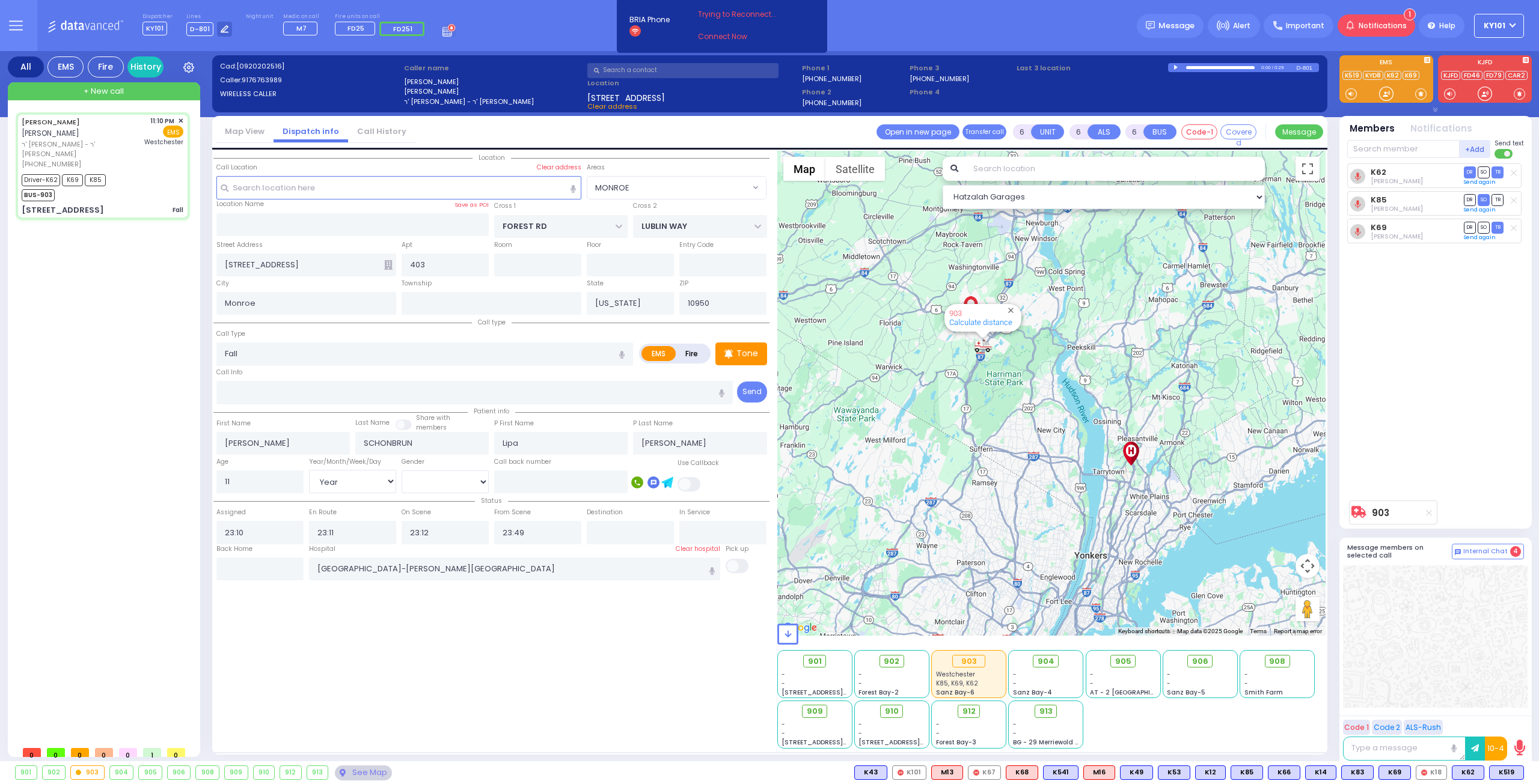
select select
radio input "true"
select select "Year"
select select "[DEMOGRAPHIC_DATA]"
select select "Hatzalah Garages"
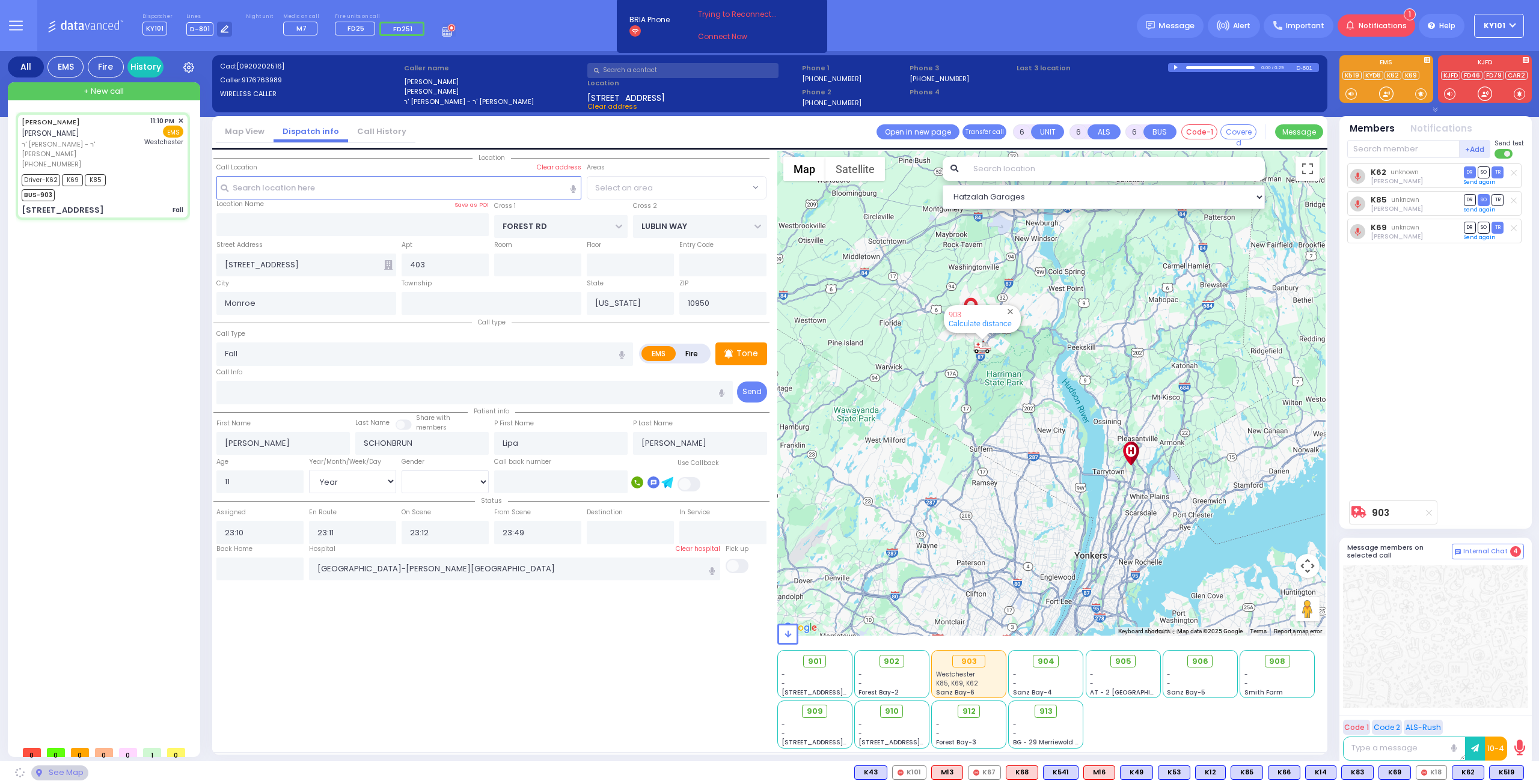
select select "MONROE"
select select
radio input "true"
select select "Year"
select select "[DEMOGRAPHIC_DATA]"
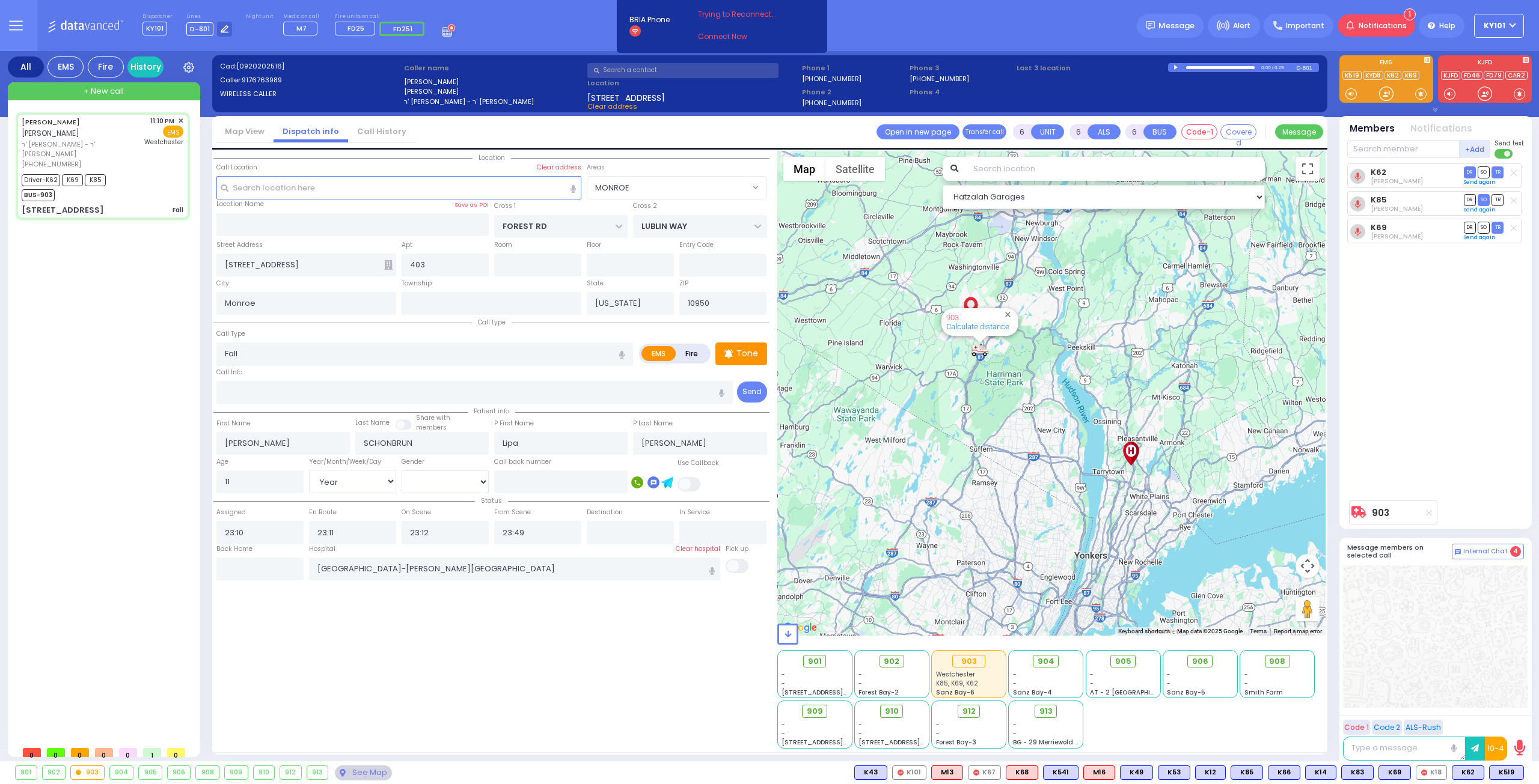
select select "Hatzalah Garages"
select select "MONROE"
select select
radio input "true"
select select "Year"
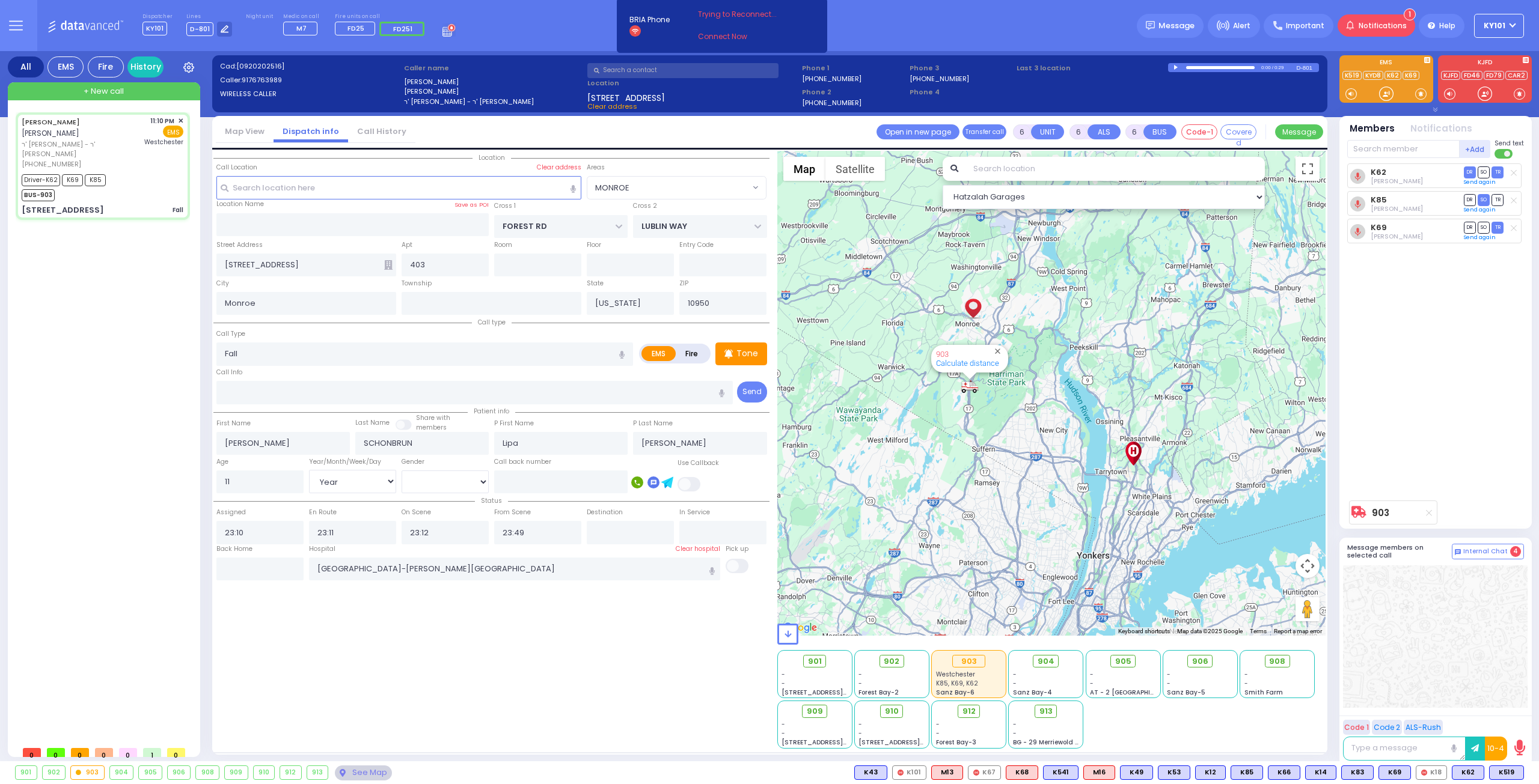
select select "[DEMOGRAPHIC_DATA]"
select select "Hatzalah Garages"
select select "MONROE"
select select
radio input "true"
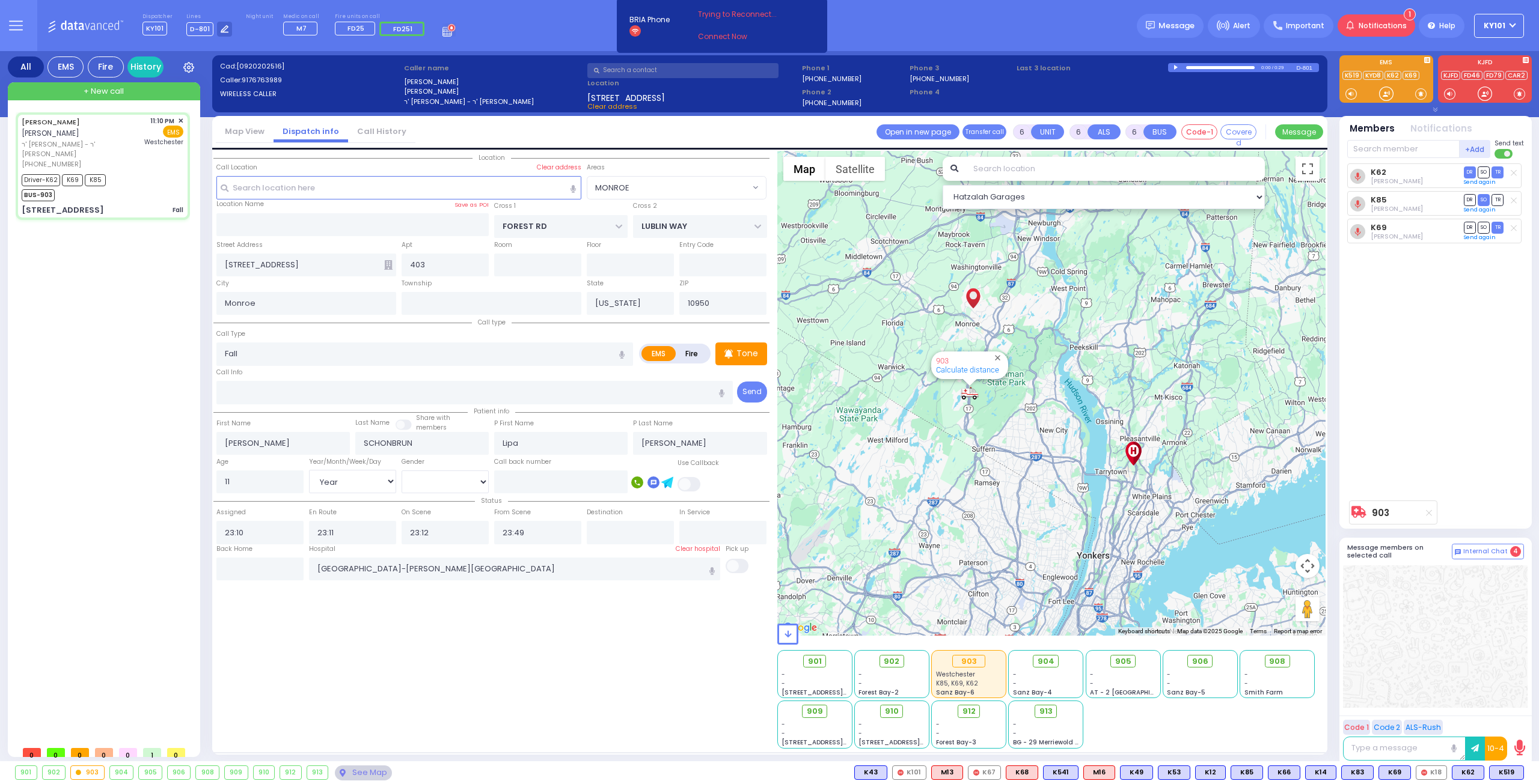
select select "Year"
select select "[DEMOGRAPHIC_DATA]"
select select "Hatzalah Garages"
select select
radio input "true"
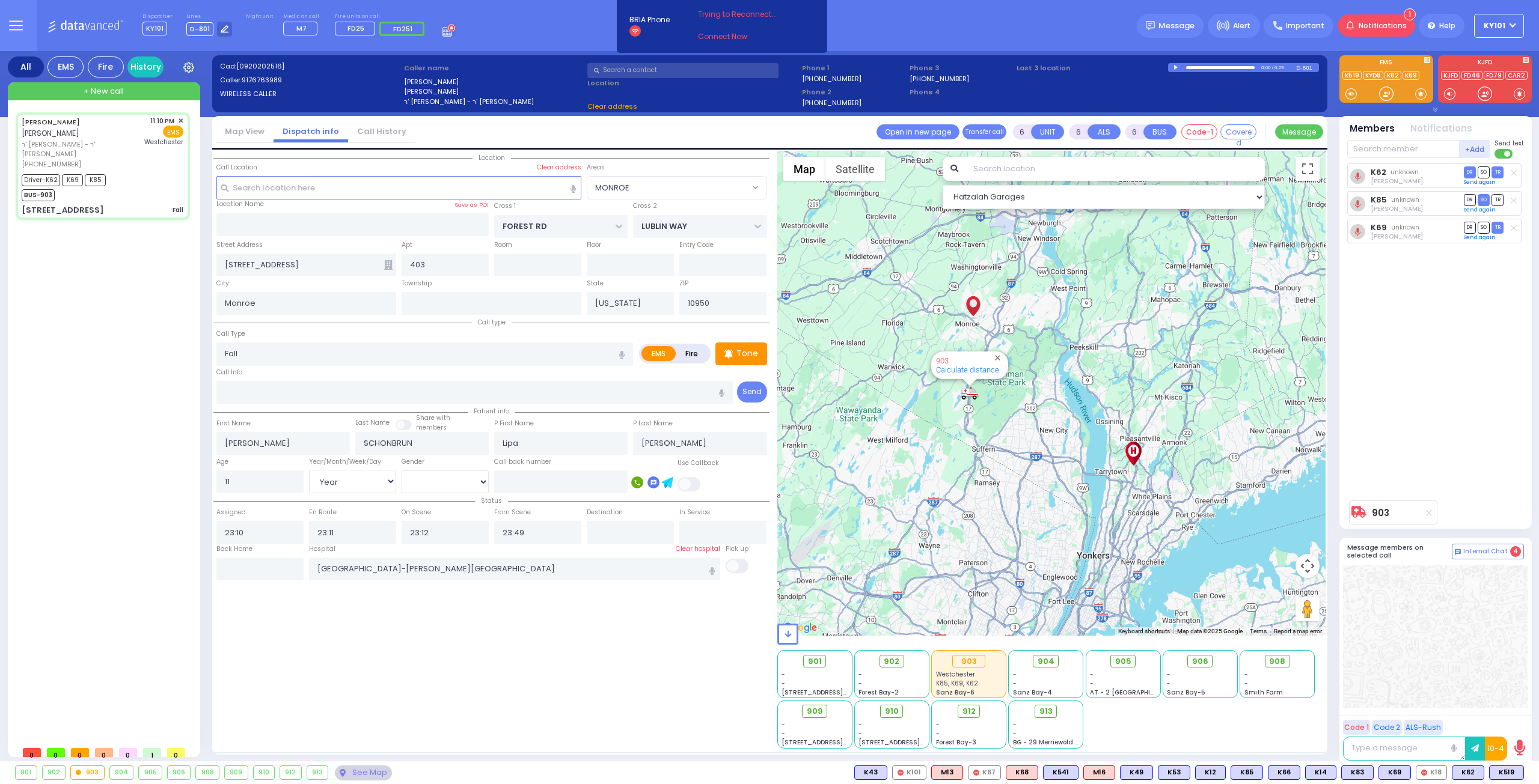
select select "Year"
select select "[DEMOGRAPHIC_DATA]"
select select "Hatzalah Garages"
select select "MONROE"
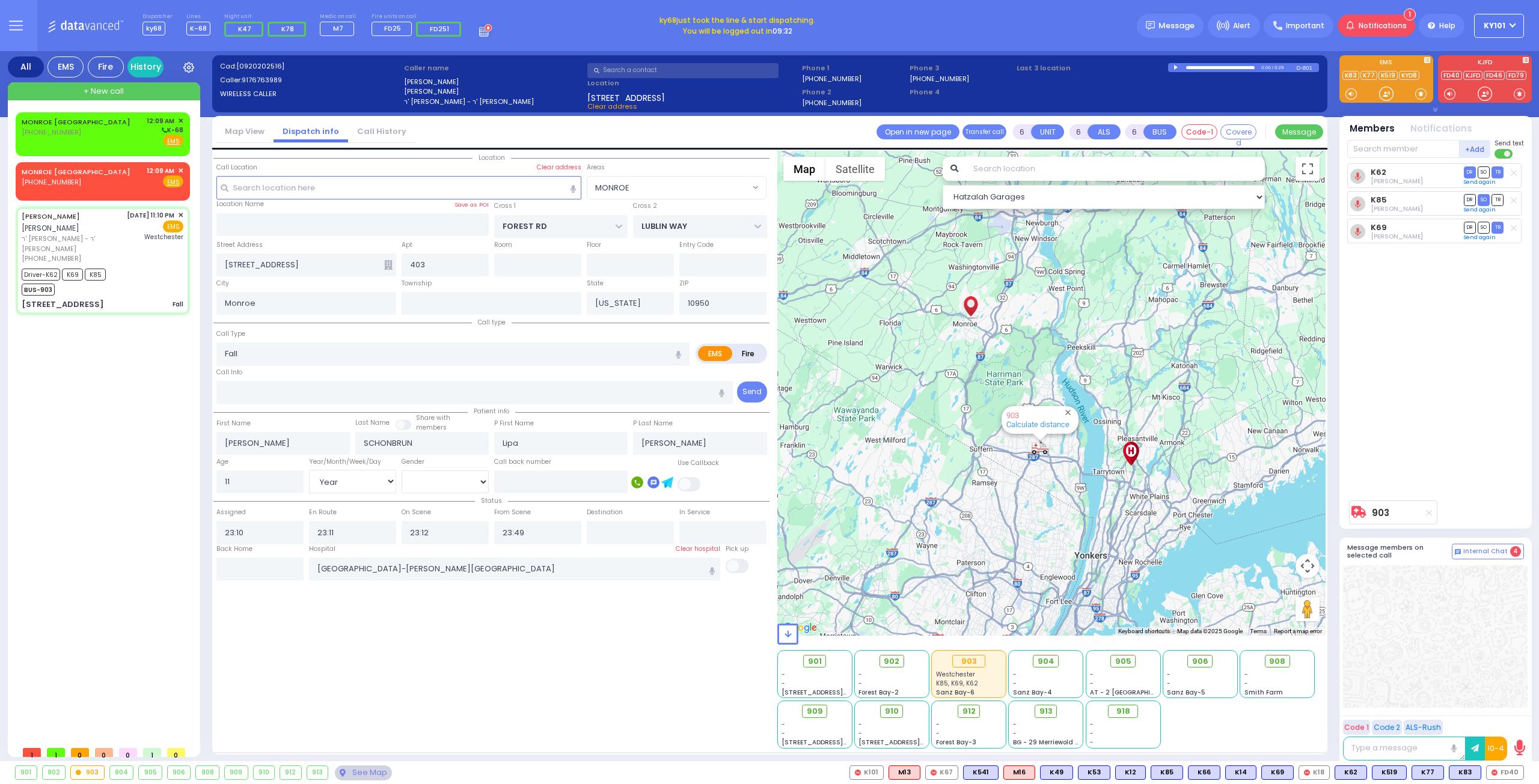
select select "MONROE"
select select "Year"
select select "[DEMOGRAPHIC_DATA]"
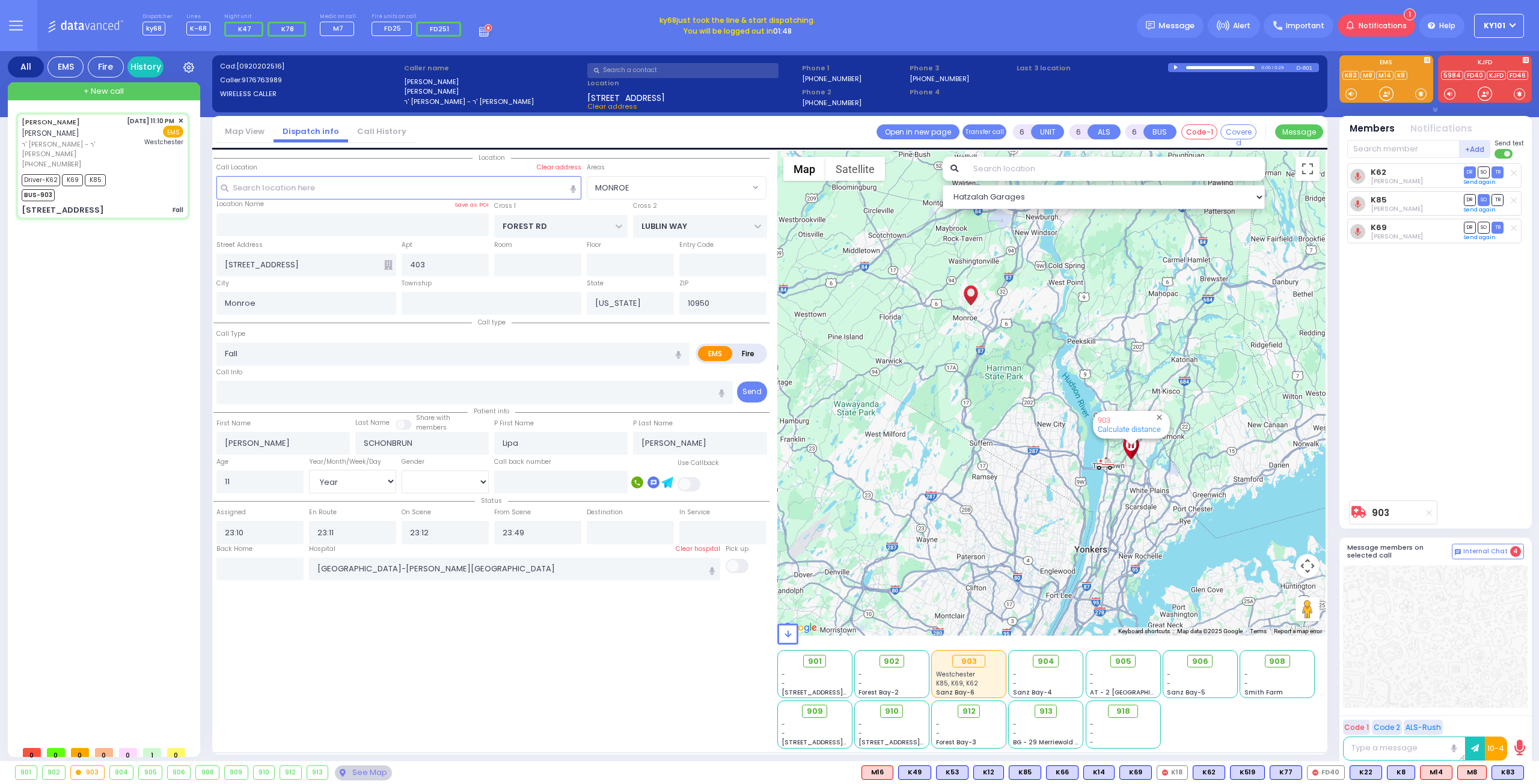
select select
radio input "true"
select select "Year"
select select "[DEMOGRAPHIC_DATA]"
radio input "true"
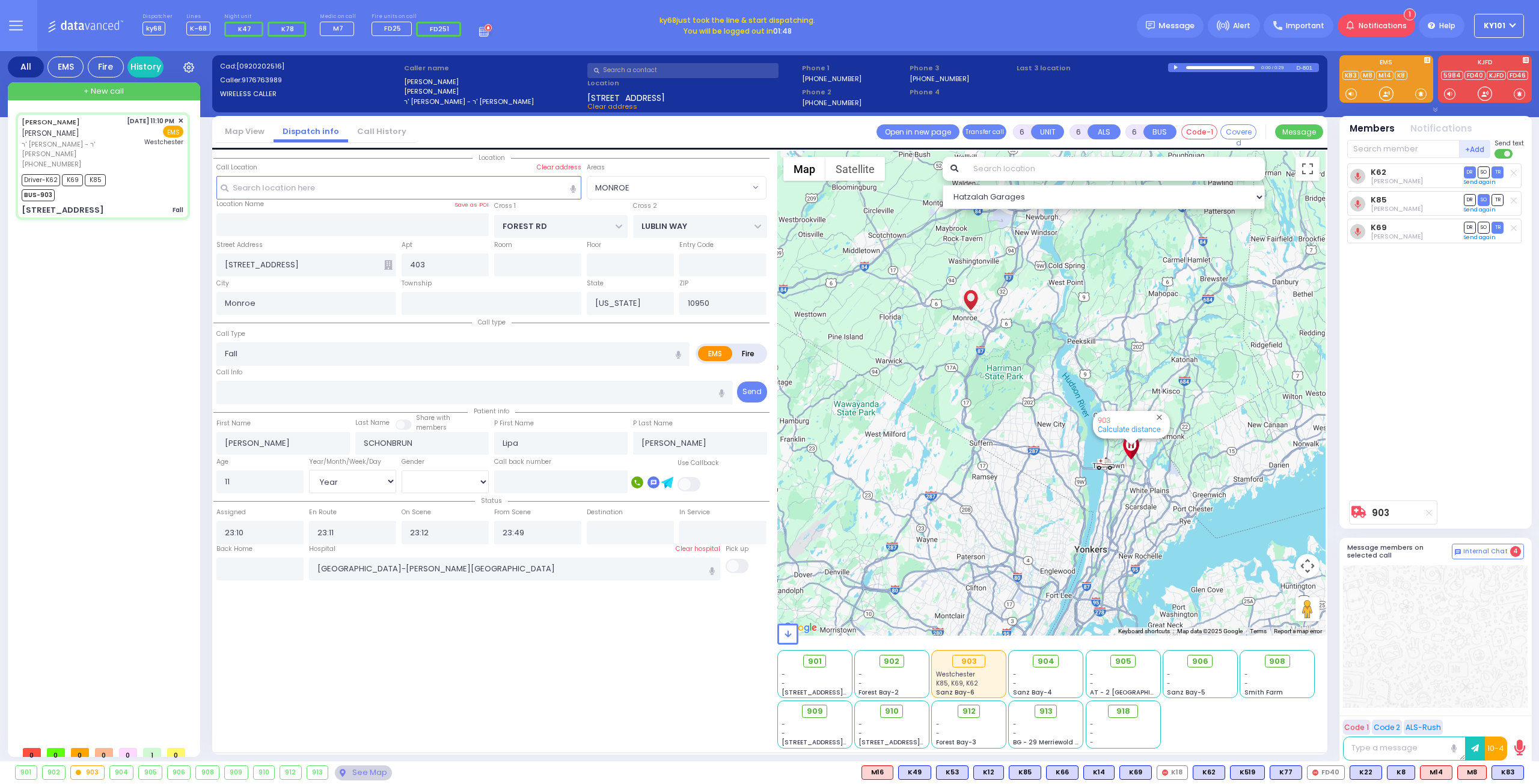
select select "Year"
select select "[DEMOGRAPHIC_DATA]"
radio input "true"
select select "Year"
select select "[DEMOGRAPHIC_DATA]"
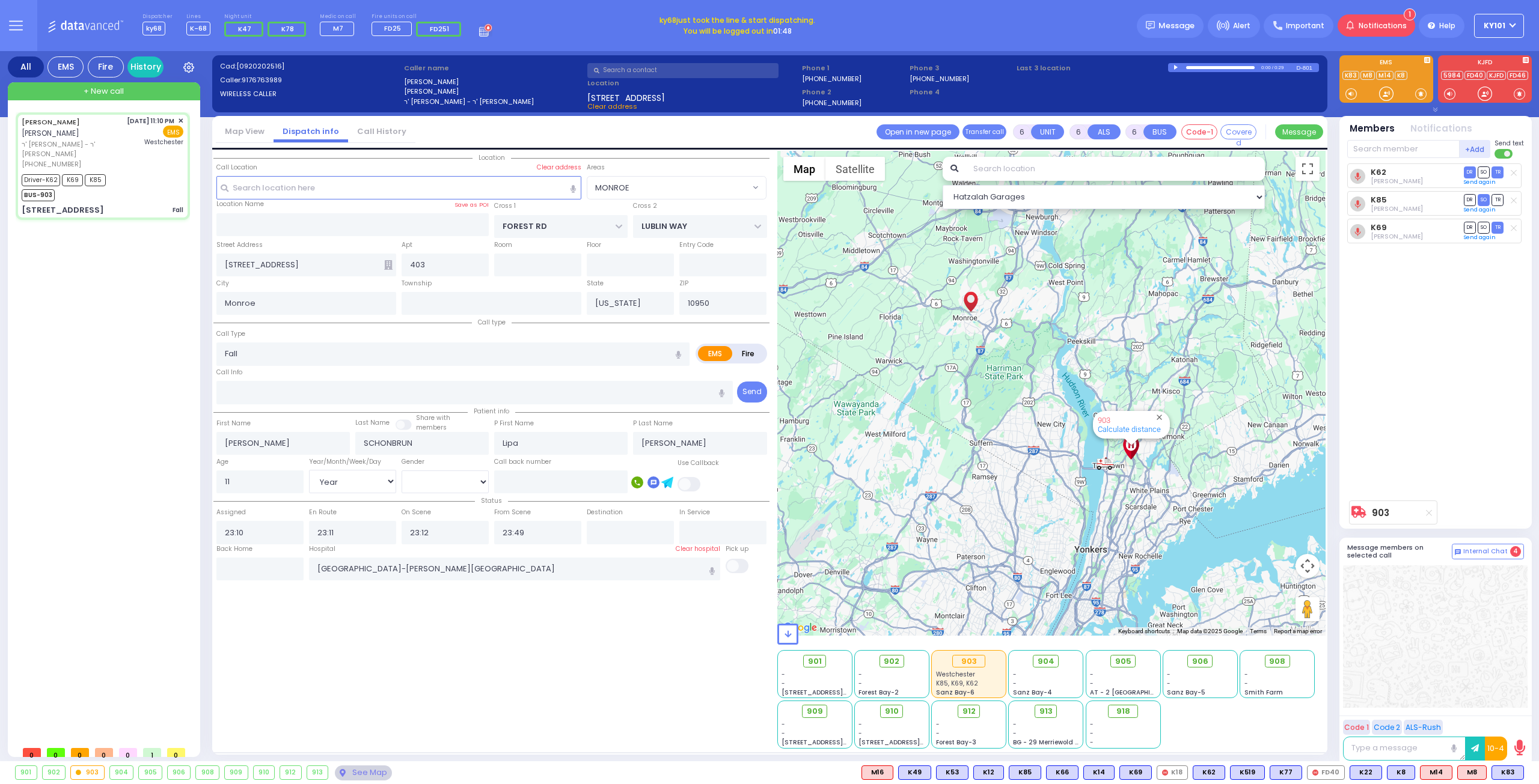
select select "MONROE"
select select "Hatzalah Garages"
select select
radio input "true"
select select "Year"
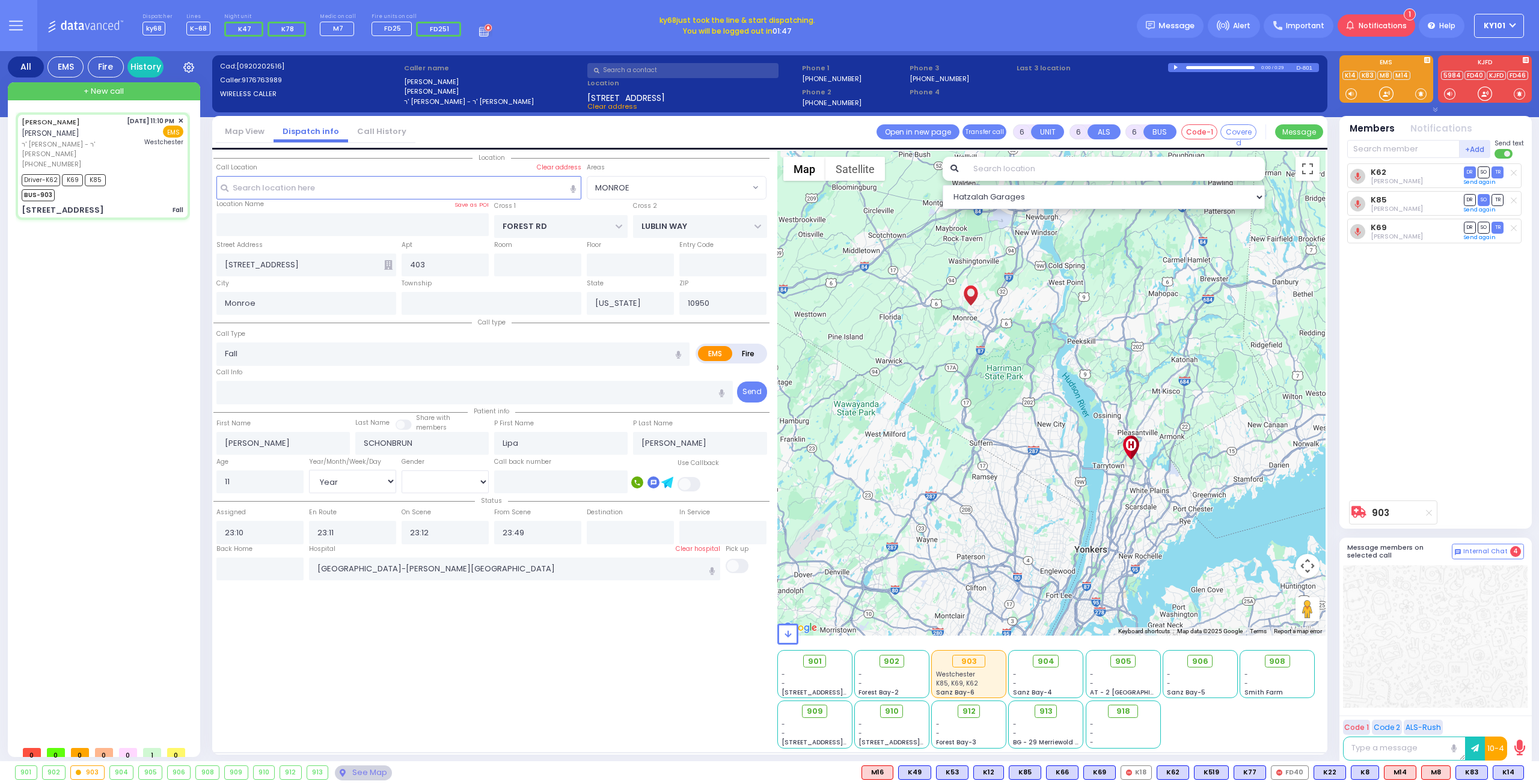
select select "[DEMOGRAPHIC_DATA]"
radio input "true"
select select "Year"
select select "[DEMOGRAPHIC_DATA]"
select select "MONROE"
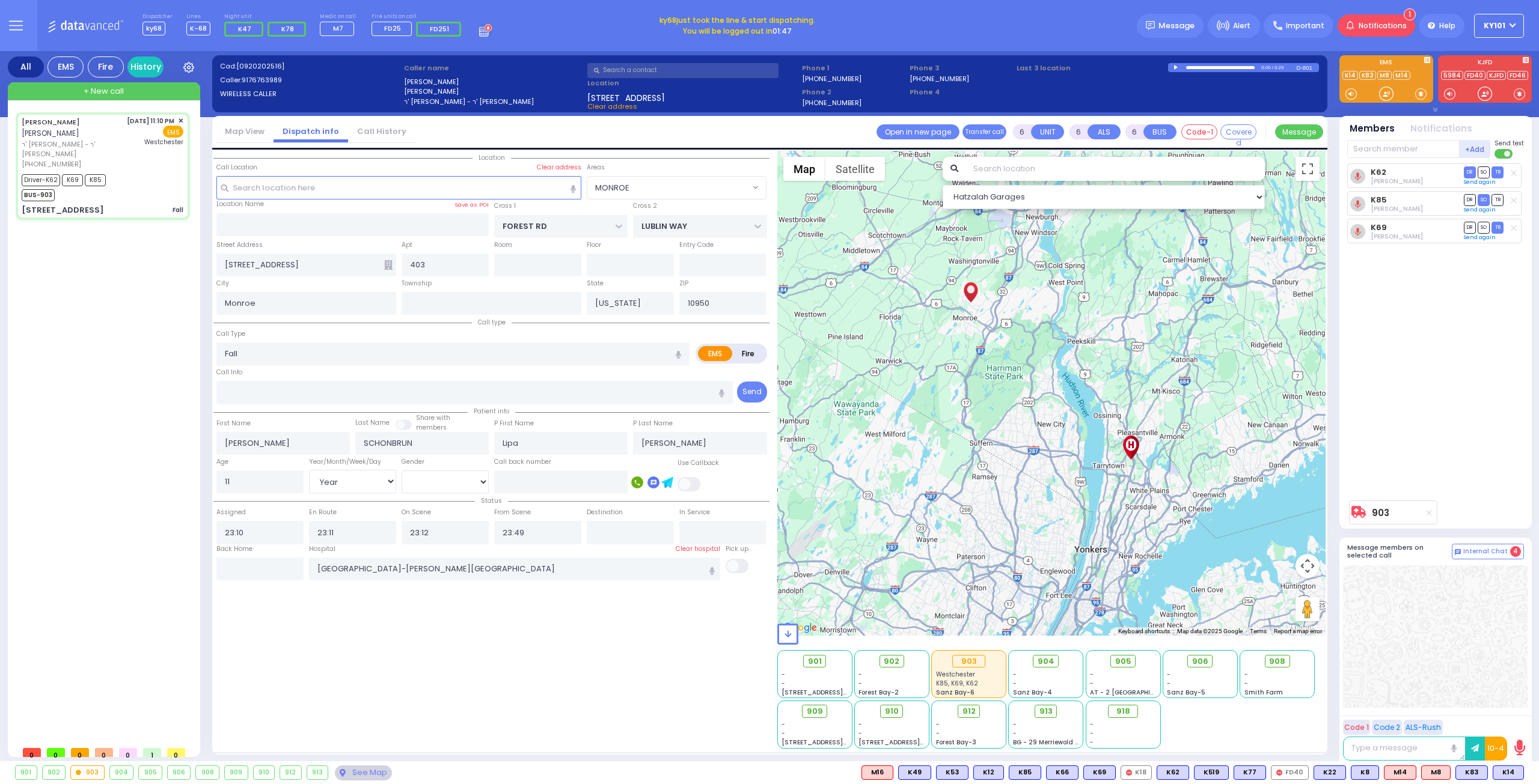
select select "Hatzalah Garages"
